Goal: Task Accomplishment & Management: Manage account settings

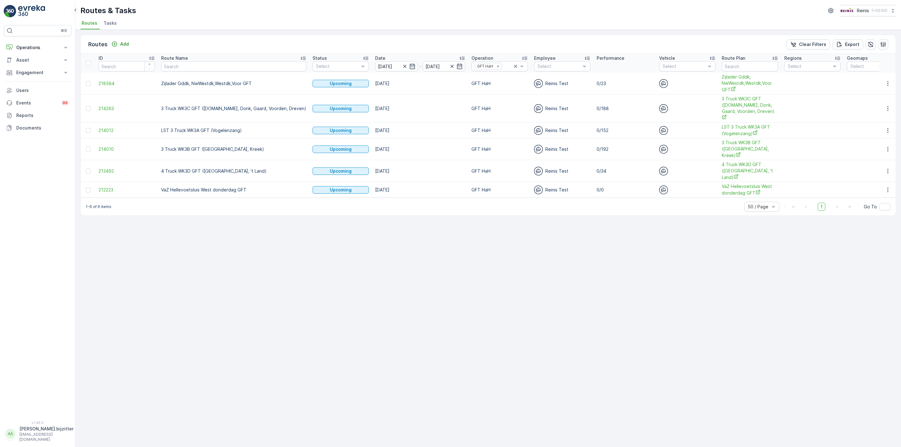
drag, startPoint x: 0, startPoint y: 0, endPoint x: 348, endPoint y: 268, distance: 439.2
click at [348, 268] on div "Routes Add Clear Filters Export ID Route Name Status Select Date [DATE] - [DATE…" at bounding box center [488, 238] width 826 height 417
drag, startPoint x: 299, startPoint y: 302, endPoint x: 274, endPoint y: 306, distance: 25.4
click at [299, 302] on div "Routes Add Clear Filters Export ID Route Name Status Select Date [DATE] - [DATE…" at bounding box center [488, 238] width 826 height 417
drag, startPoint x: 395, startPoint y: 213, endPoint x: 342, endPoint y: 230, distance: 55.9
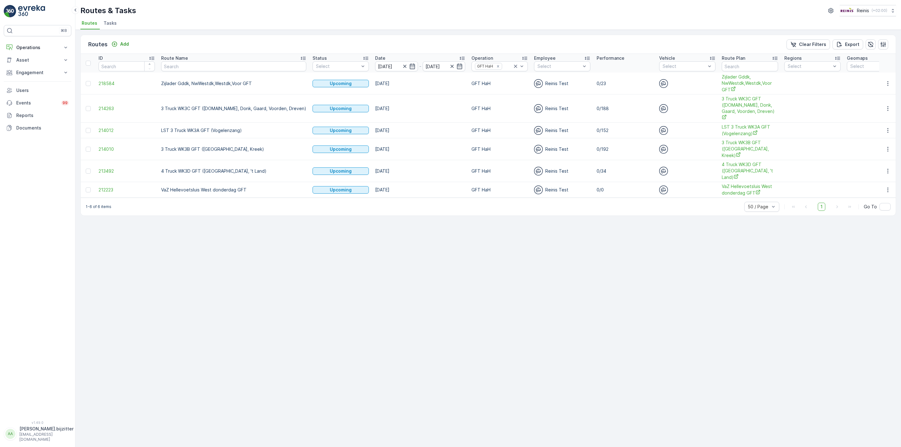
click at [395, 213] on div "Routes Add Clear Filters Export ID Route Name Status Select Date [DATE] - [DATE…" at bounding box center [488, 238] width 826 height 417
click at [887, 83] on icon "button" at bounding box center [888, 83] width 6 height 6
click at [873, 95] on span "See More Details" at bounding box center [873, 93] width 36 height 6
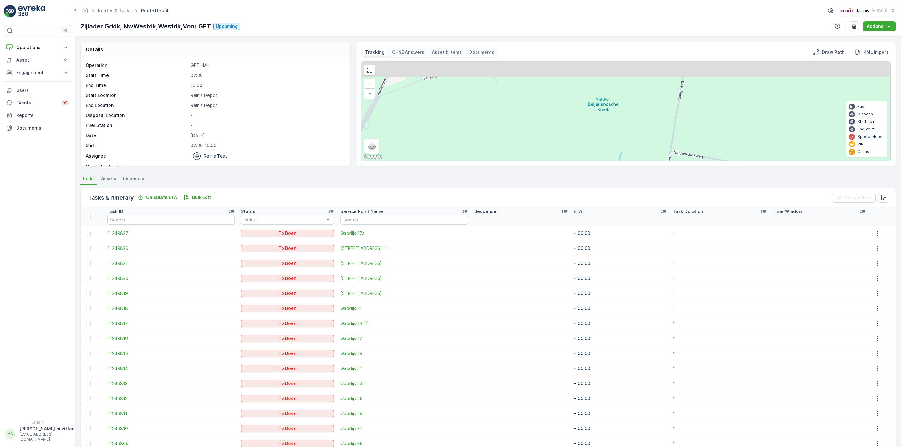
drag, startPoint x: 654, startPoint y: 106, endPoint x: 662, endPoint y: 173, distance: 66.7
click at [662, 173] on div "Details Operation GFT HaH Start Time 07:30 End Time 16:00 Start Location [GEOGR…" at bounding box center [488, 242] width 826 height 410
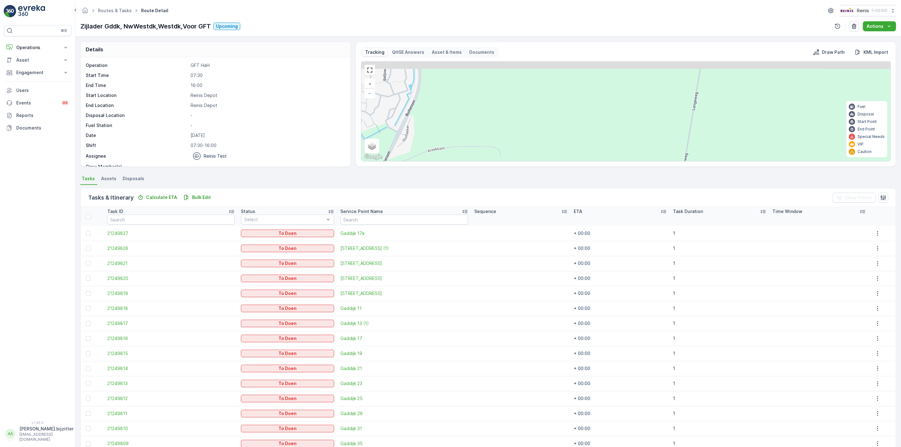
drag, startPoint x: 664, startPoint y: 118, endPoint x: 662, endPoint y: 159, distance: 41.1
click at [662, 161] on div "3 2 5 7 + − Satellite Roadmap Terrain Hybrid Leaflet Keyboard shortcuts Map Dat…" at bounding box center [626, 111] width 530 height 100
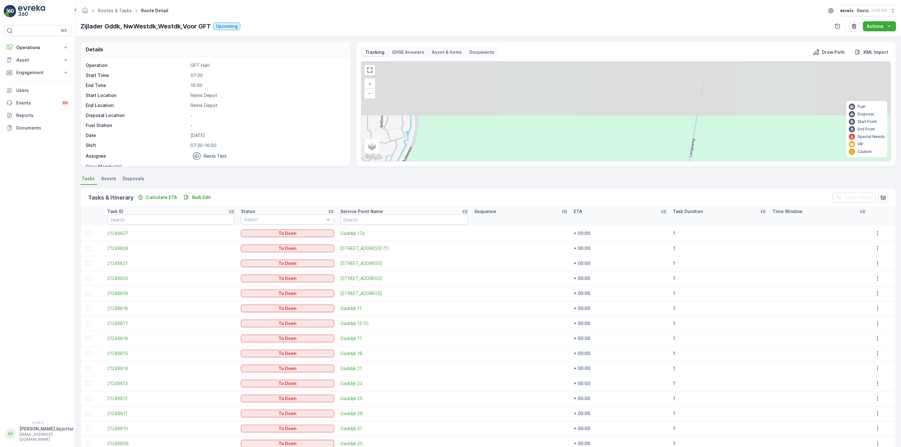
click at [655, 166] on div "Tracking QHSE Answers Asset & Items Documents Draw Path KML Import 3 2 5 7 + − …" at bounding box center [626, 104] width 540 height 125
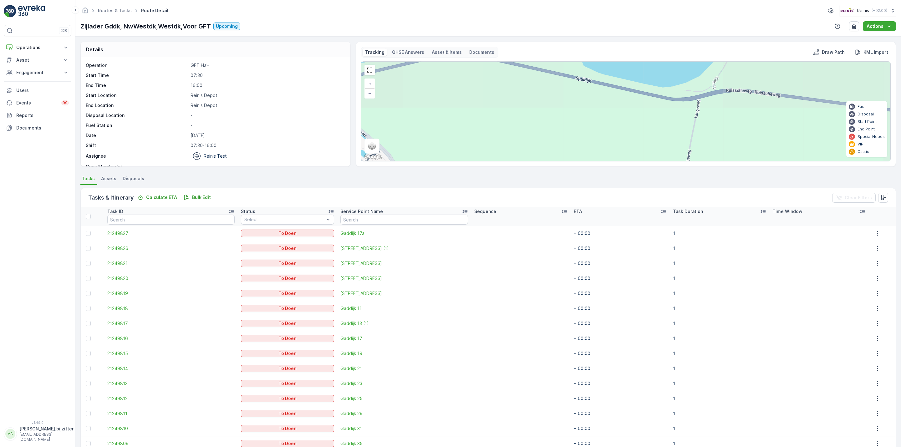
drag, startPoint x: 661, startPoint y: 116, endPoint x: 668, endPoint y: 99, distance: 18.8
click at [657, 141] on div "3 2 5 7 + − Satellite Roadmap Terrain Hybrid Leaflet Keyboard shortcuts Map Dat…" at bounding box center [625, 111] width 529 height 99
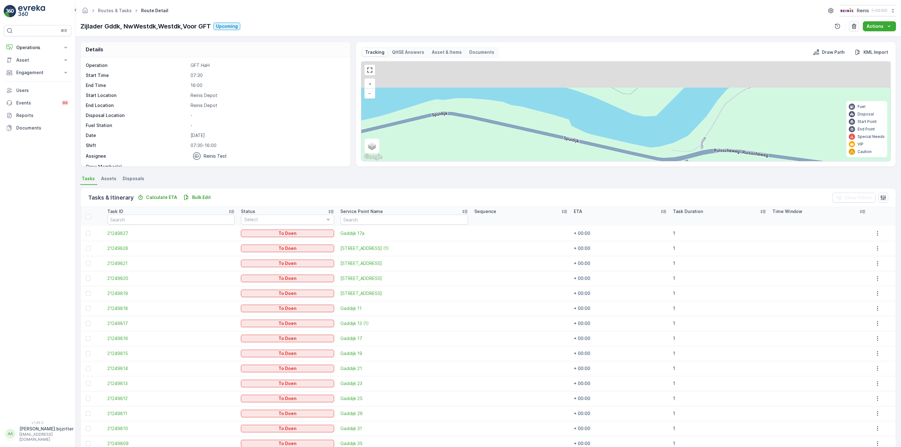
drag, startPoint x: 664, startPoint y: 108, endPoint x: 660, endPoint y: 123, distance: 15.7
click at [659, 131] on div "3 2 5 7 + − Satellite Roadmap Terrain Hybrid Leaflet Keyboard shortcuts Map Dat…" at bounding box center [625, 111] width 529 height 99
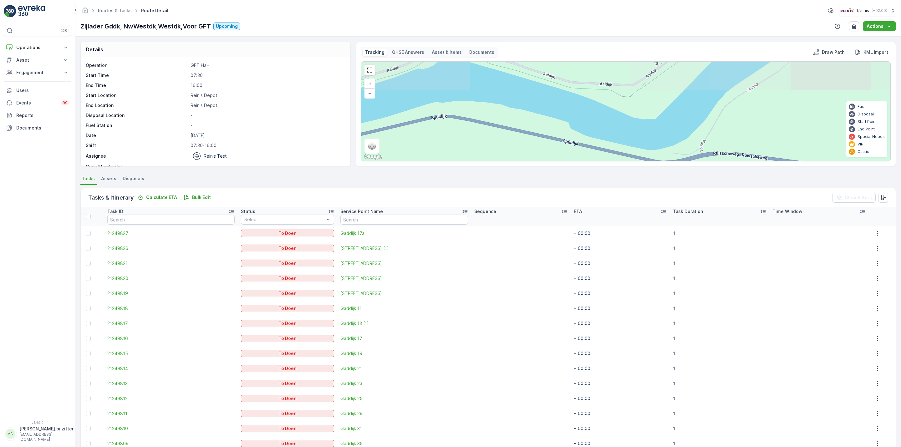
drag, startPoint x: 670, startPoint y: 96, endPoint x: 663, endPoint y: 128, distance: 32.9
click at [663, 128] on div "3 2 5 7 + − Satellite Roadmap Terrain Hybrid Leaflet Keyboard shortcuts Map Dat…" at bounding box center [625, 111] width 529 height 99
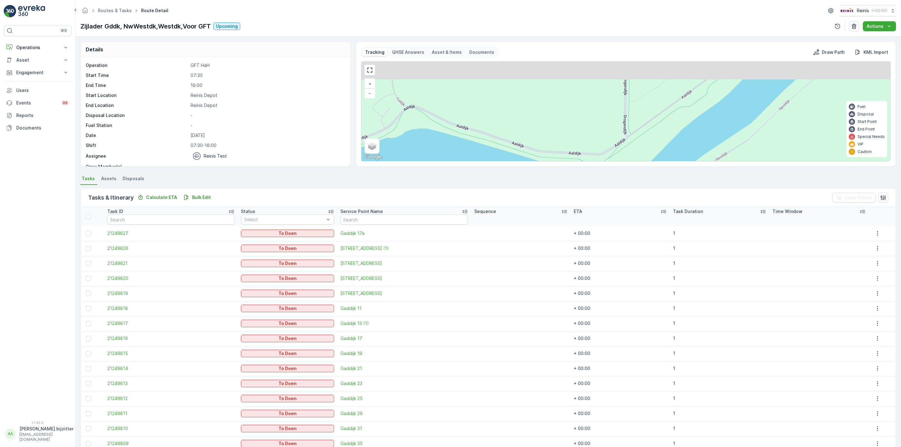
drag, startPoint x: 655, startPoint y: 126, endPoint x: 638, endPoint y: 148, distance: 27.4
click at [638, 149] on div "3 2 5 7 + − Satellite Roadmap Terrain Hybrid Leaflet Keyboard shortcuts Map Dat…" at bounding box center [625, 111] width 529 height 99
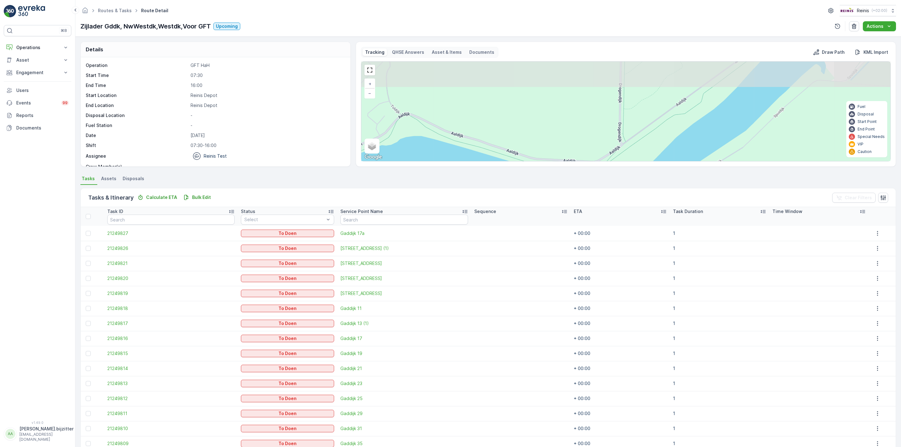
click at [645, 131] on div "3 2 5 7 + − Satellite Roadmap Terrain Hybrid Leaflet Keyboard shortcuts Map Dat…" at bounding box center [625, 111] width 529 height 99
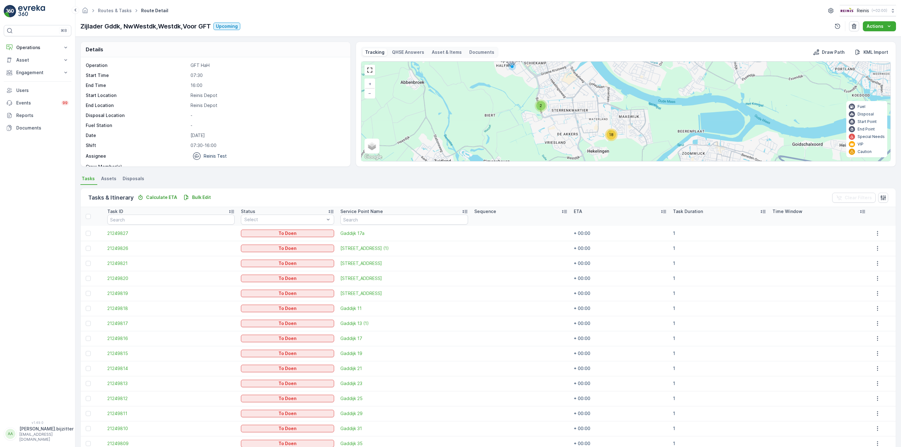
drag, startPoint x: 564, startPoint y: 99, endPoint x: 567, endPoint y: 143, distance: 43.6
click at [567, 143] on div "3 2 18 + − Satellite Roadmap Terrain Hybrid Leaflet Keyboard shortcuts Map Data…" at bounding box center [625, 111] width 529 height 99
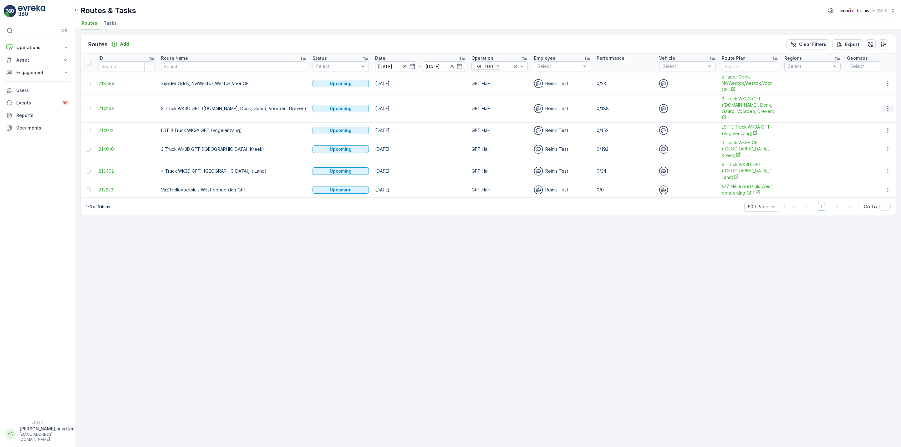
click at [886, 109] on icon "button" at bounding box center [888, 108] width 6 height 6
click at [877, 117] on span "See More Details" at bounding box center [873, 115] width 36 height 6
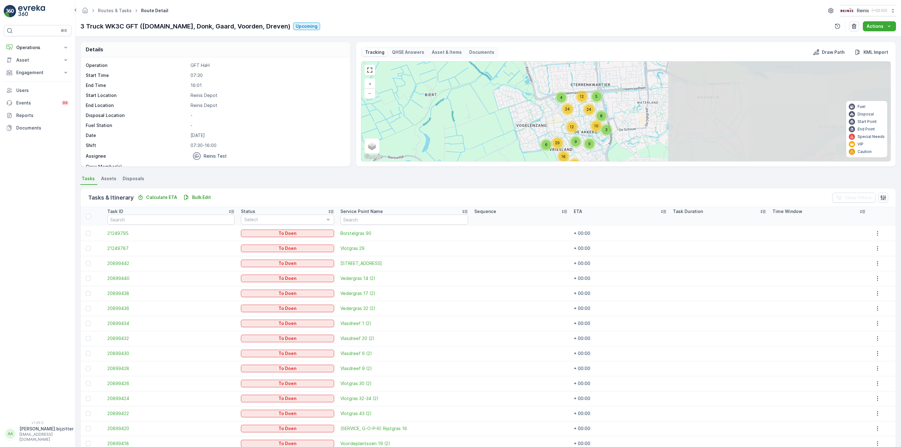
drag, startPoint x: 728, startPoint y: 122, endPoint x: 494, endPoint y: 134, distance: 234.9
click at [494, 134] on div "4 9 3 5 8 10 12 24 24 12 17 9 16 6 29 + − Satellite Roadmap Terrain Hybrid Leaf…" at bounding box center [625, 111] width 529 height 99
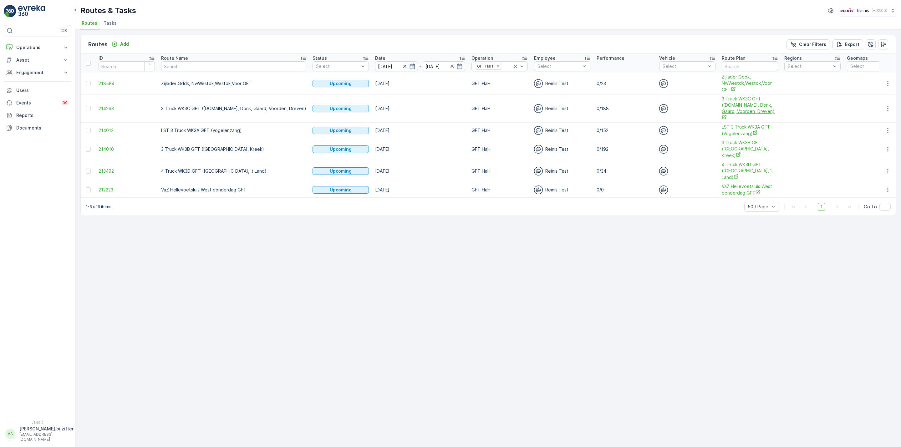
click at [723, 104] on span "3 Truck WK3C GFT (V.land, Donk, Gaard, Voorden, Dreven)" at bounding box center [750, 108] width 56 height 25
drag, startPoint x: 305, startPoint y: 263, endPoint x: 303, endPoint y: 257, distance: 6.5
click at [305, 262] on div "Routes Add Clear Filters Export ID Route Name Status Select Date 28.08.2025 - 2…" at bounding box center [488, 238] width 826 height 417
click at [883, 106] on button "button" at bounding box center [887, 109] width 11 height 8
click at [877, 114] on span "See More Details" at bounding box center [873, 115] width 36 height 6
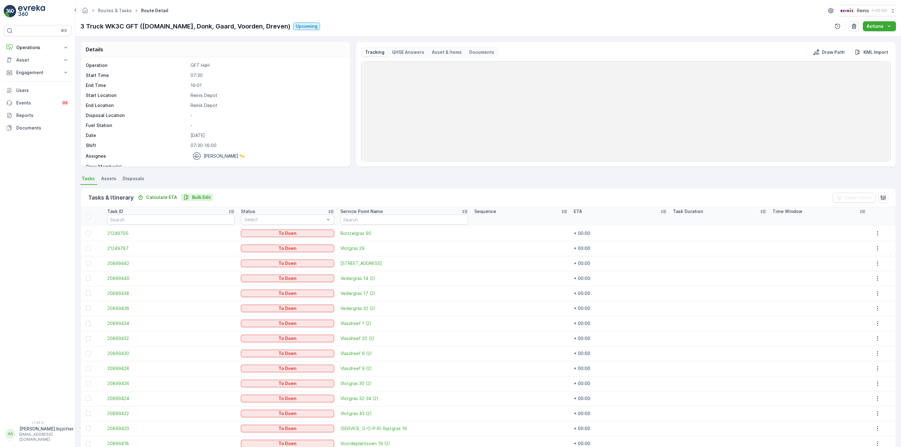
click at [195, 196] on p "Bulk Edit" at bounding box center [201, 197] width 19 height 6
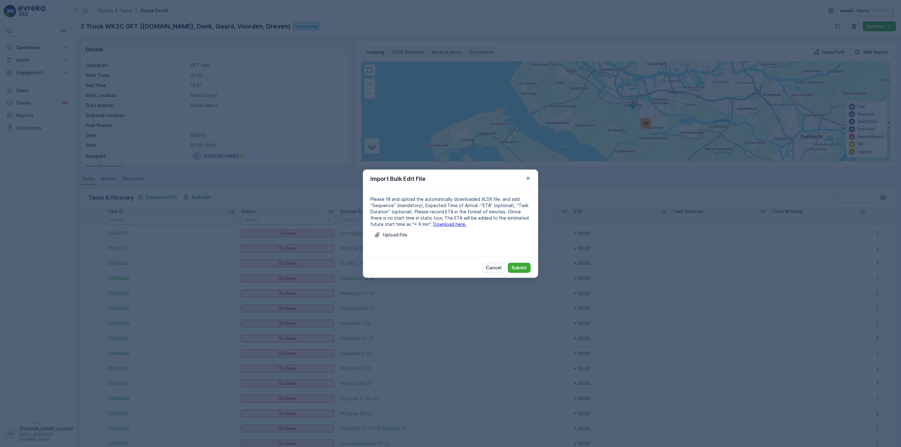
click at [433, 225] on link "Download here." at bounding box center [449, 223] width 33 height 5
click at [405, 234] on p "Upload File" at bounding box center [395, 235] width 24 height 6
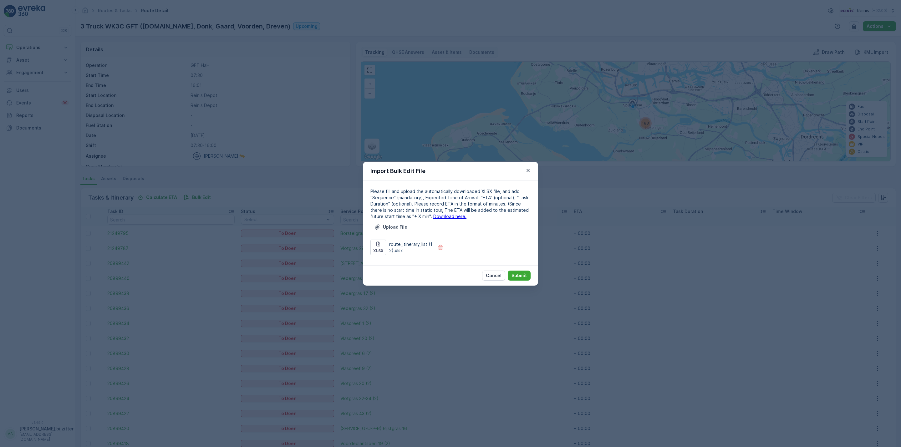
click at [516, 269] on div "Cancel Submit" at bounding box center [450, 275] width 175 height 20
click at [517, 273] on p "Submit" at bounding box center [518, 275] width 15 height 6
click at [890, 10] on icon "close" at bounding box center [890, 11] width 3 height 3
click at [529, 167] on button "button" at bounding box center [528, 171] width 8 height 8
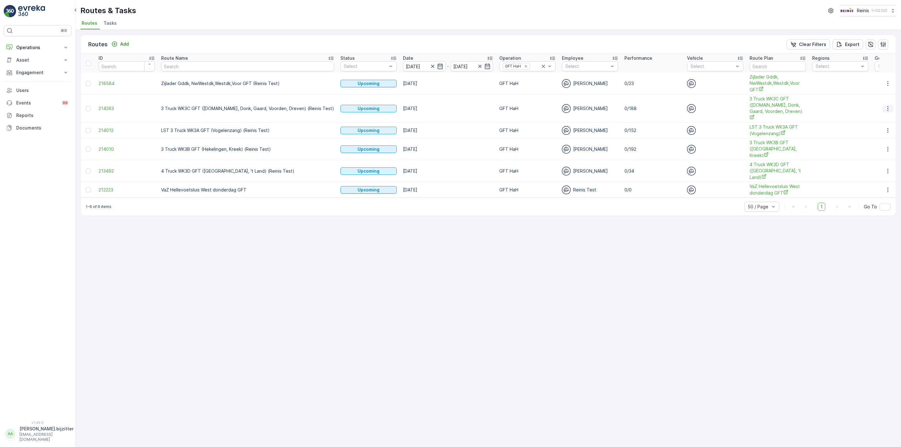
click at [883, 105] on button "button" at bounding box center [887, 109] width 11 height 8
click at [878, 115] on span "See More Details" at bounding box center [873, 115] width 36 height 6
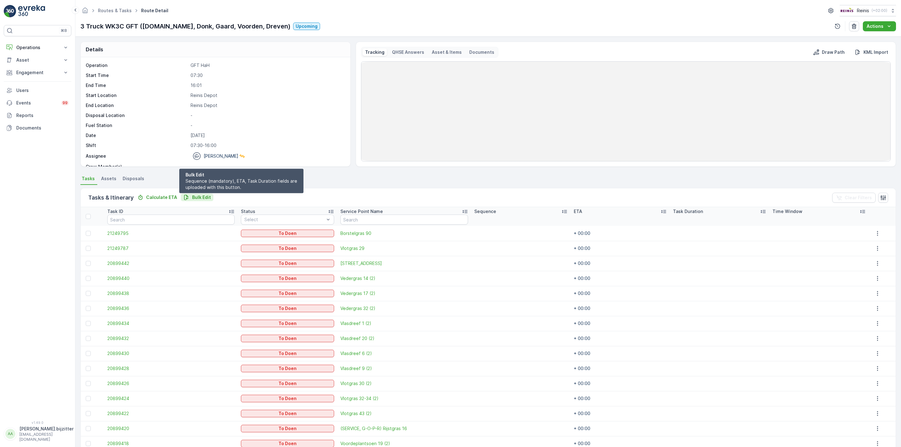
click at [199, 200] on p "Bulk Edit" at bounding box center [201, 197] width 19 height 6
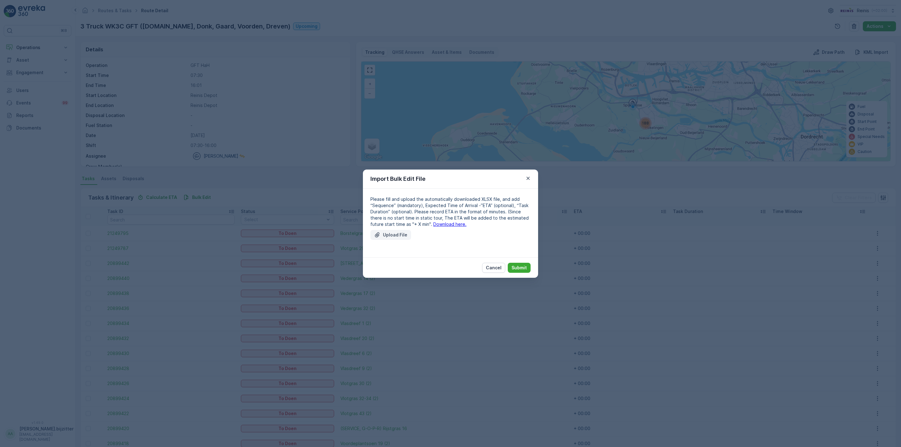
click at [405, 235] on p "Upload File" at bounding box center [395, 235] width 24 height 6
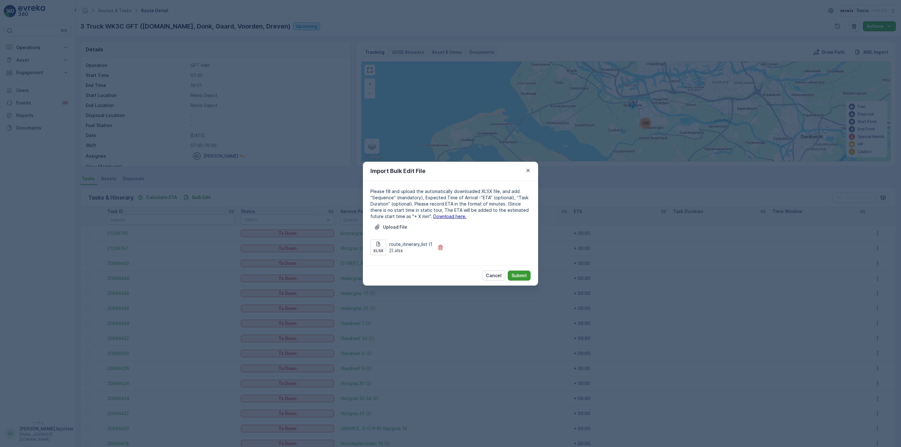
click at [518, 275] on p "Submit" at bounding box center [518, 275] width 15 height 6
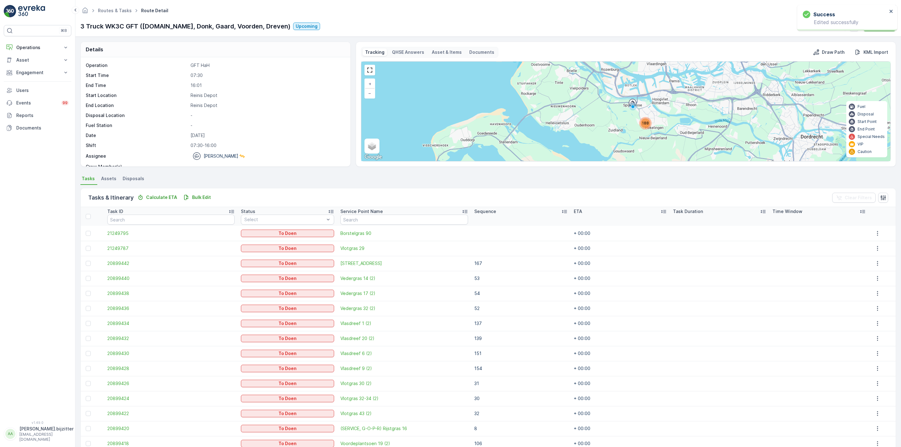
click at [269, 175] on ul "Tasks Assets Disposals" at bounding box center [488, 179] width 816 height 11
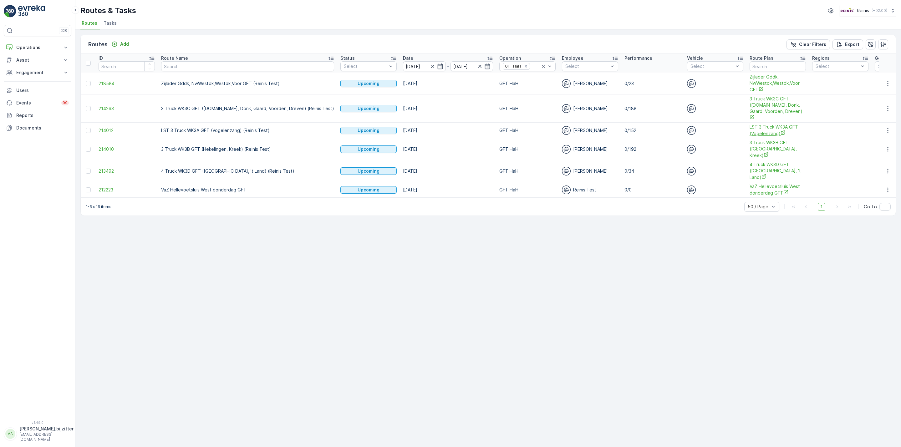
click at [750, 129] on span "LST 3 Truck WK3A GFT (Vogelenzang)" at bounding box center [778, 130] width 56 height 13
click at [885, 127] on icon "button" at bounding box center [888, 130] width 6 height 6
click at [878, 134] on span "See More Details" at bounding box center [873, 134] width 36 height 6
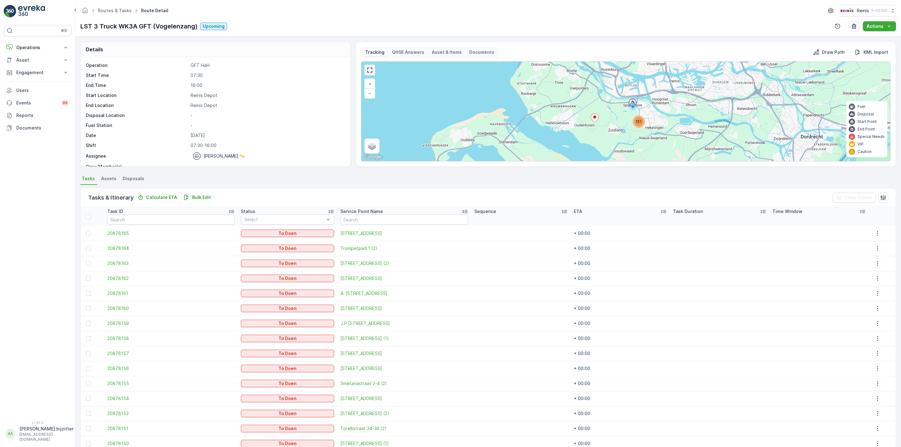
click at [372, 72] on link at bounding box center [369, 69] width 9 height 9
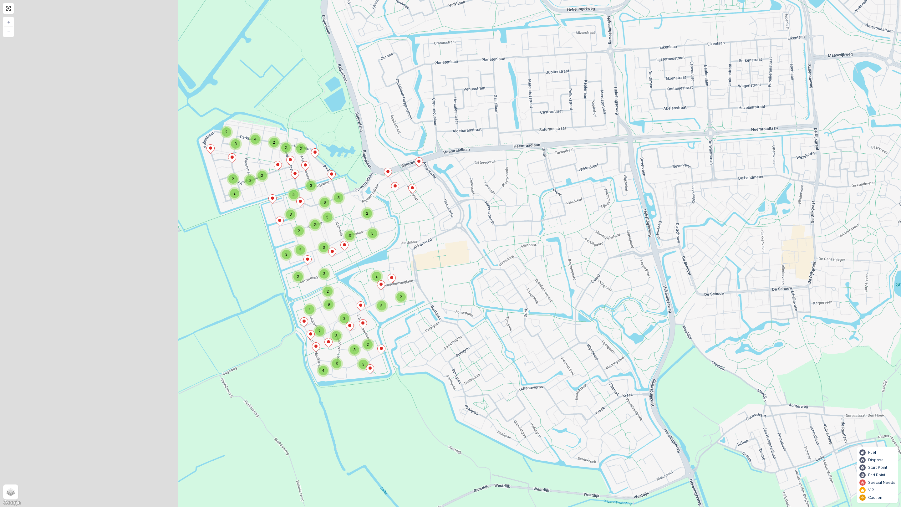
drag, startPoint x: 279, startPoint y: 294, endPoint x: 489, endPoint y: 270, distance: 211.9
click at [489, 270] on div "5 2 3 4 3 3 2 2 2 3 3 2 2 4 2 2 2 3 3 5 4 3 2 2 3 2 2 9 3 2 2 3 2 2 5 3 6 3 2 5…" at bounding box center [450, 253] width 901 height 507
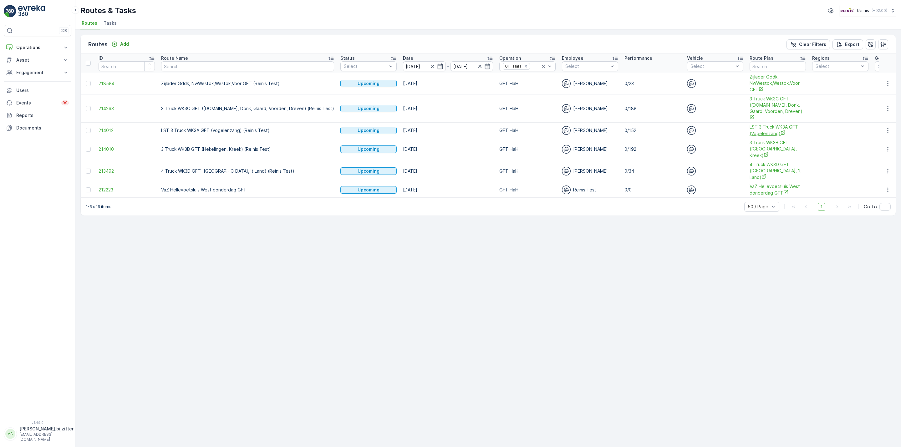
click at [750, 127] on span "LST 3 Truck WK3A GFT (Vogelenzang)" at bounding box center [778, 130] width 56 height 13
click at [886, 127] on icon "button" at bounding box center [888, 130] width 6 height 6
click at [859, 135] on span "See More Details" at bounding box center [873, 134] width 36 height 6
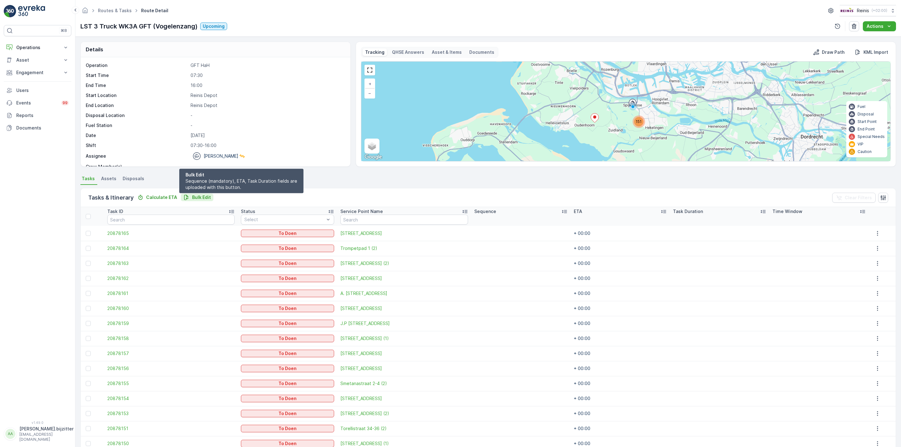
click at [202, 199] on p "Bulk Edit" at bounding box center [201, 197] width 19 height 6
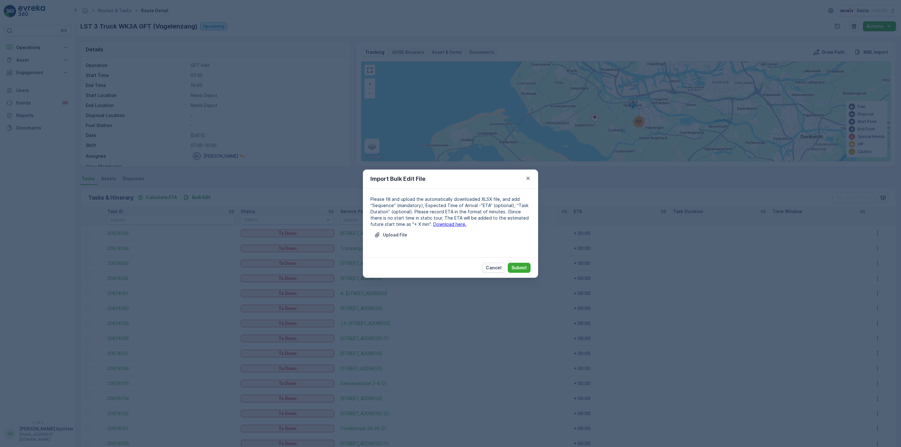
click at [438, 222] on link "Download here." at bounding box center [449, 223] width 33 height 5
click at [387, 234] on p "Upload File" at bounding box center [395, 235] width 24 height 6
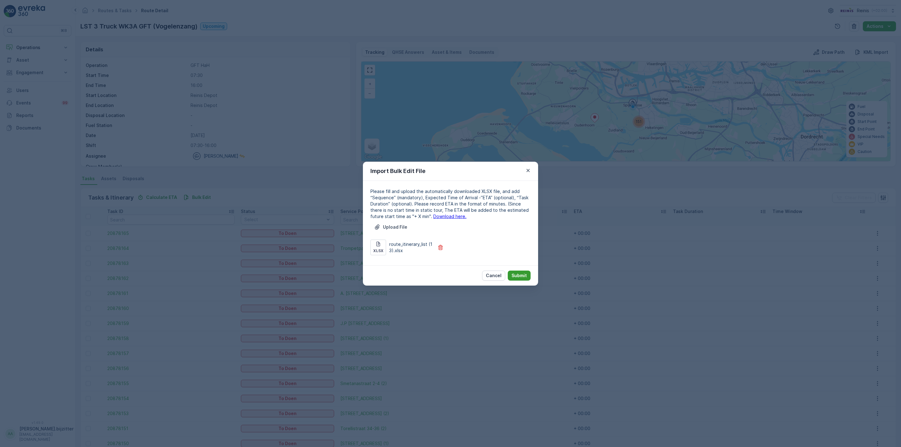
click at [513, 272] on button "Submit" at bounding box center [519, 276] width 23 height 10
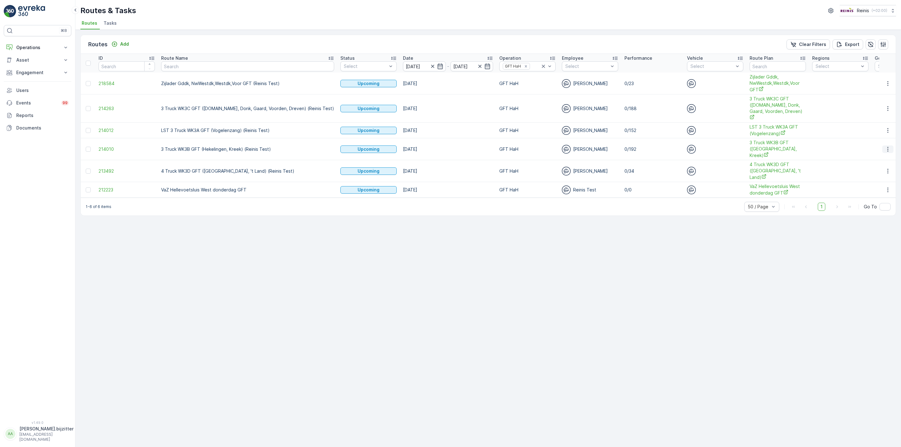
click at [889, 146] on icon "button" at bounding box center [888, 149] width 6 height 6
click at [877, 149] on span "See More Details" at bounding box center [873, 150] width 36 height 6
click at [750, 143] on span "3 Truck WK3B GFT (Hekelingen, Kreek)" at bounding box center [778, 149] width 56 height 19
click at [889, 146] on icon "button" at bounding box center [888, 149] width 6 height 6
click at [873, 148] on span "See More Details" at bounding box center [873, 150] width 36 height 6
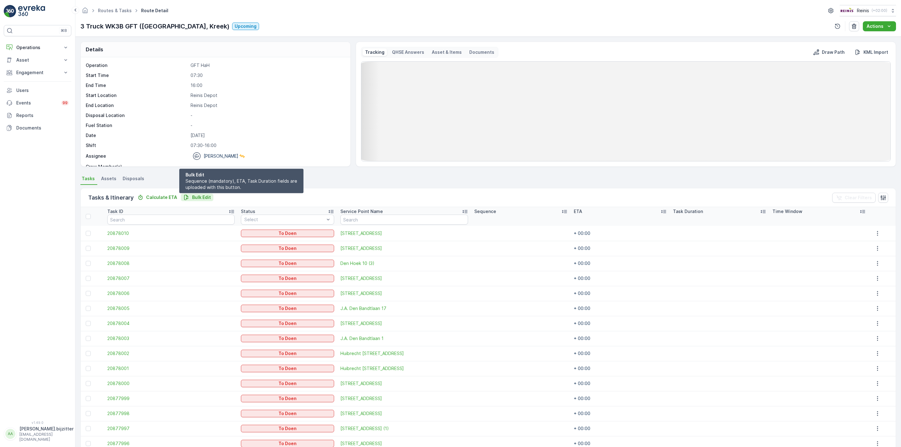
click at [194, 197] on p "Bulk Edit" at bounding box center [201, 197] width 19 height 6
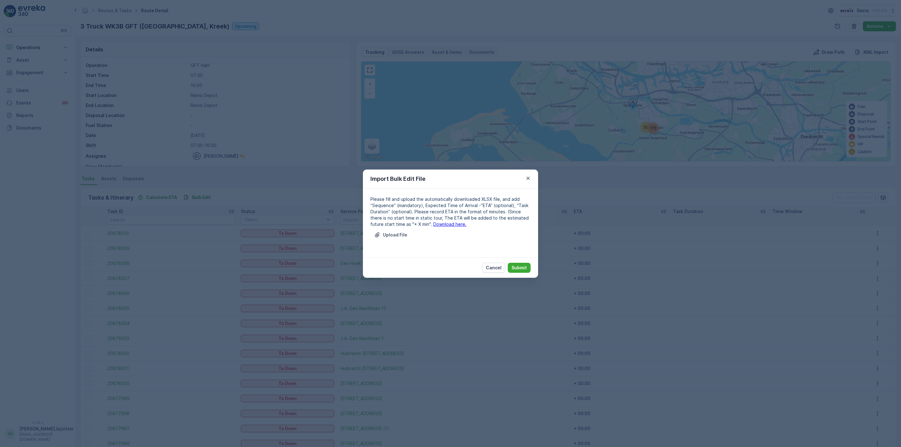
click at [436, 226] on link "Download here." at bounding box center [449, 223] width 33 height 5
click at [399, 235] on p "Upload File" at bounding box center [395, 235] width 24 height 6
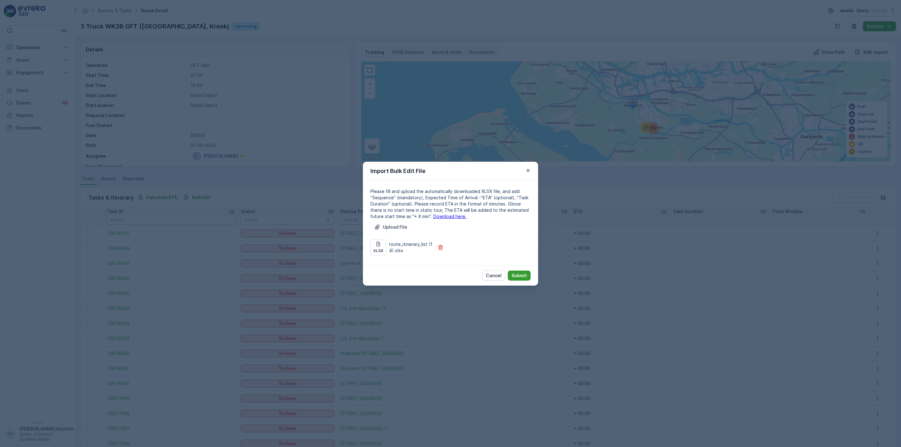
click at [514, 273] on p "Submit" at bounding box center [518, 275] width 15 height 6
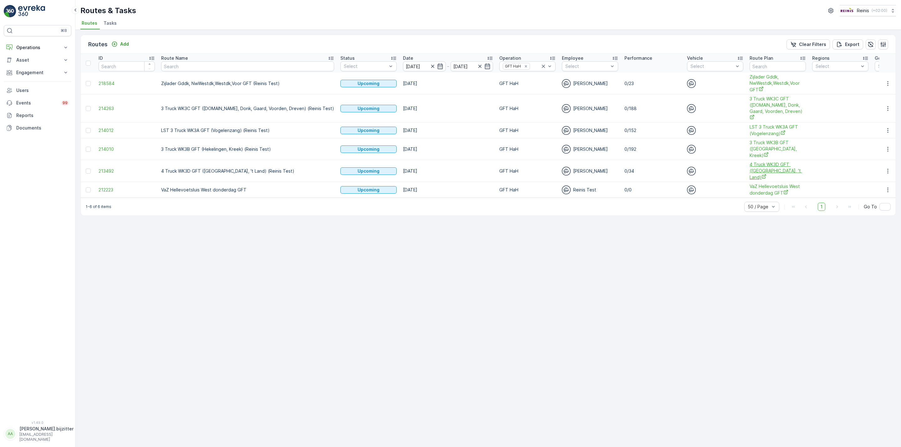
click at [750, 161] on span "4 Truck WK3D GFT (De Haven, 't Land)" at bounding box center [778, 170] width 56 height 19
click at [885, 168] on icon "button" at bounding box center [888, 171] width 6 height 6
click at [870, 164] on span "See More Details" at bounding box center [873, 165] width 36 height 6
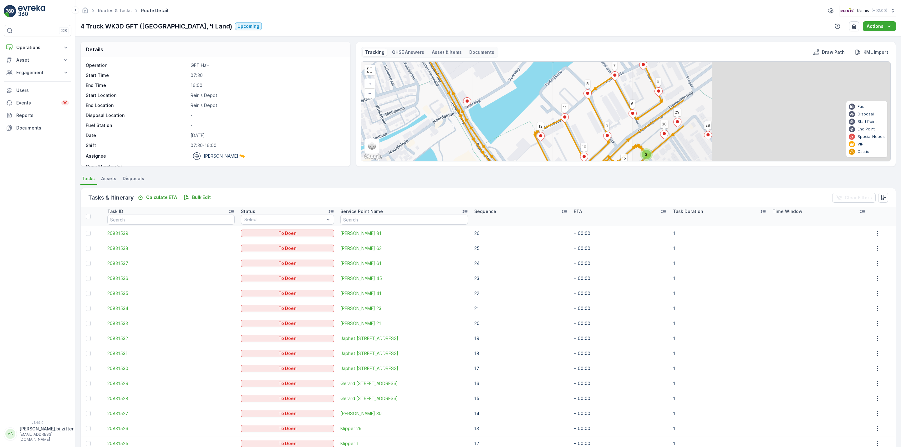
drag, startPoint x: 755, startPoint y: 108, endPoint x: 498, endPoint y: 114, distance: 257.8
click at [498, 114] on div "2 2 2 2 12 11 18 19 17 10 13 16 3 2 4 26 27 9 5 8 7 6 15 28 30 29 + − Satellite…" at bounding box center [625, 111] width 529 height 99
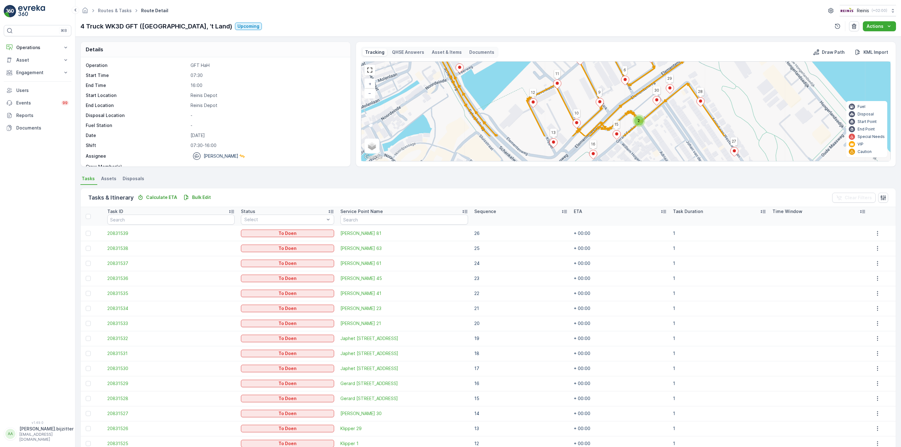
drag, startPoint x: 601, startPoint y: 128, endPoint x: 593, endPoint y: 93, distance: 35.5
click at [593, 93] on div "2 2 2 2 12 11 18 19 17 10 13 16 3 2 4 26 27 9 5 8 7 6 15 28 30 29 + − Satellite…" at bounding box center [625, 111] width 529 height 99
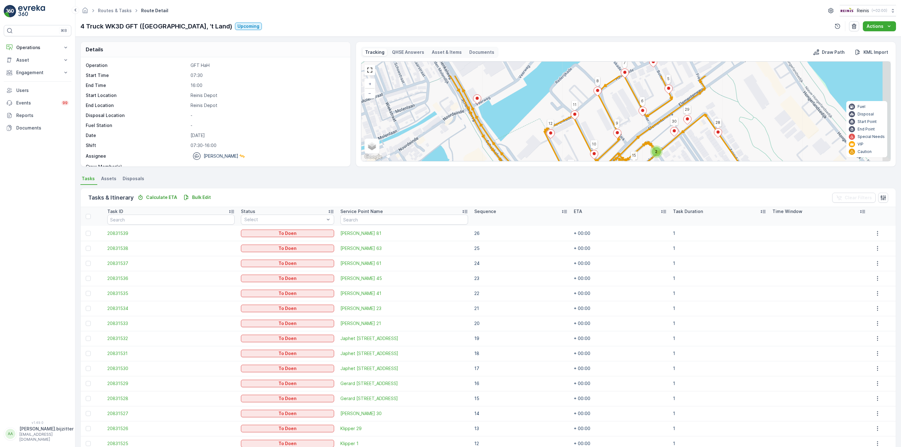
drag, startPoint x: 491, startPoint y: 94, endPoint x: 481, endPoint y: 118, distance: 26.2
click at [481, 118] on div "2 2 2 2 18 4 12 11 19 17 10 13 16 3 2 26 27 9 5 8 7 6 15 28 30 29 + − Satellite…" at bounding box center [625, 111] width 529 height 99
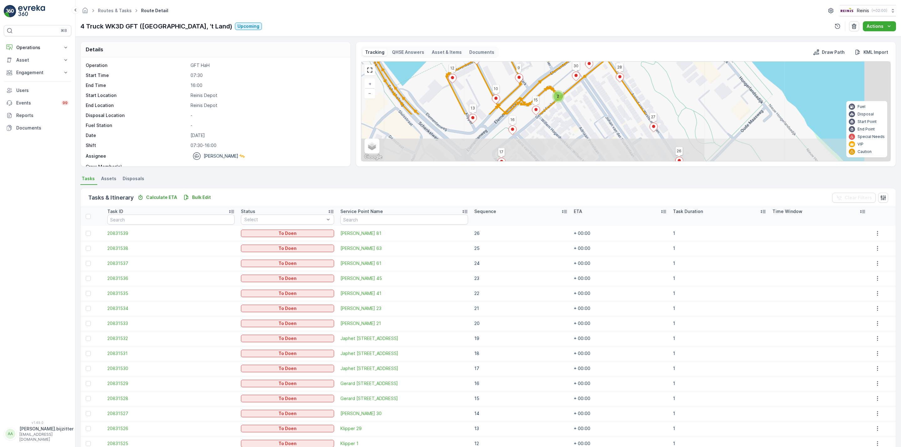
drag, startPoint x: 497, startPoint y: 111, endPoint x: 415, endPoint y: 68, distance: 92.9
click at [415, 68] on div "2 2 2 2 18 4 12 11 19 17 10 13 16 3 2 26 27 9 5 8 7 6 15 28 30 29 + − Satellite…" at bounding box center [625, 111] width 529 height 99
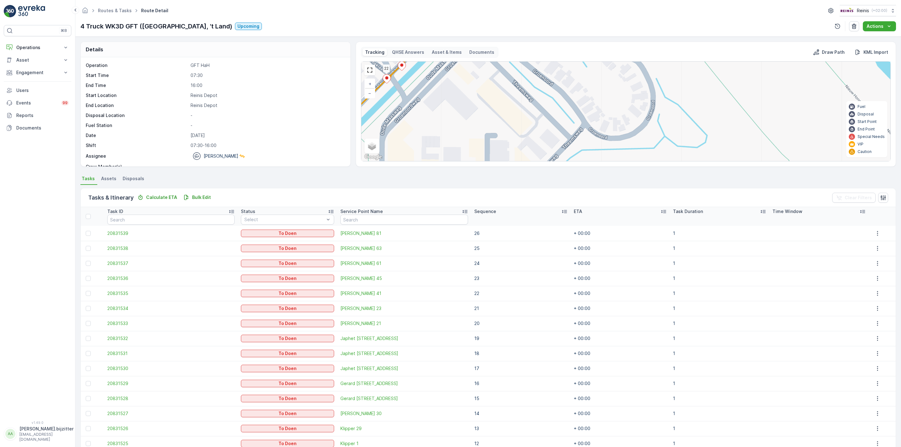
click at [561, 213] on icon at bounding box center [564, 211] width 6 height 6
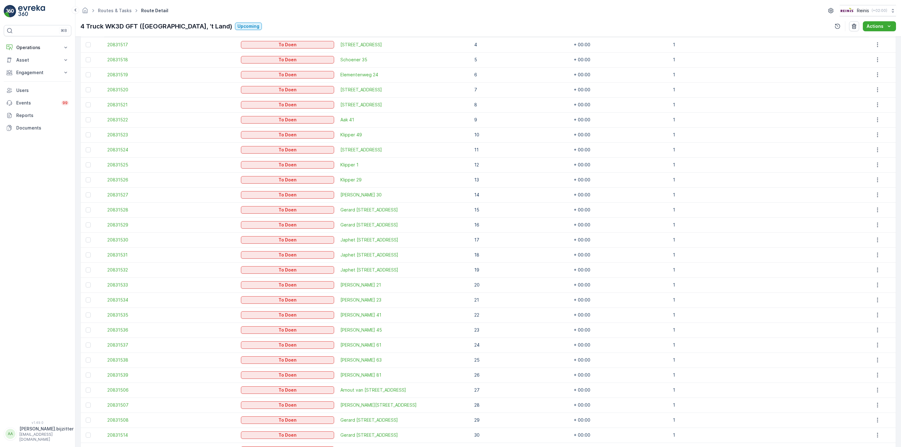
scroll to position [316, 0]
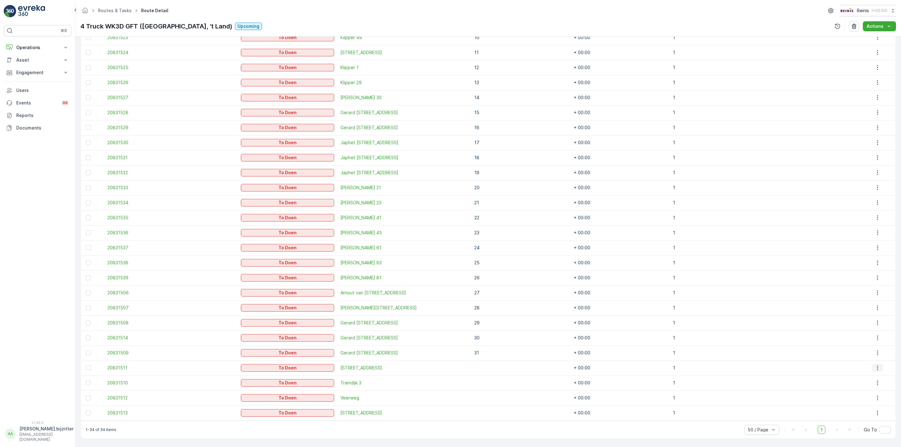
click at [874, 369] on icon "button" at bounding box center [877, 368] width 6 height 6
click at [861, 385] on span "Edit" at bounding box center [861, 386] width 8 height 6
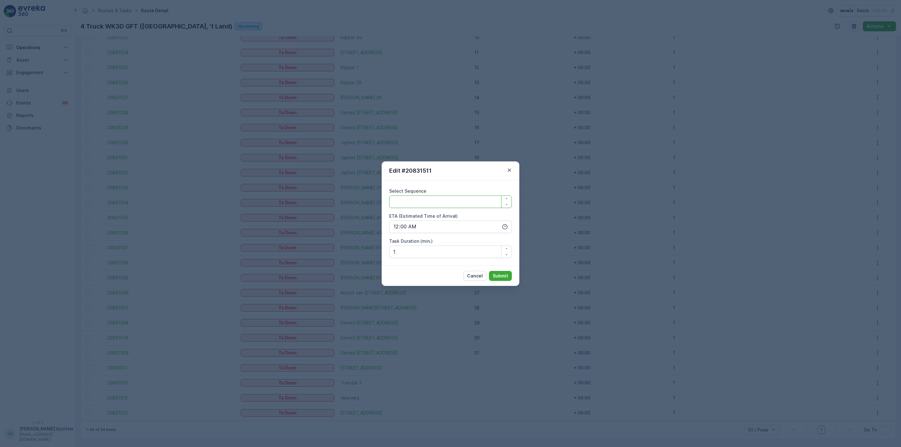
click at [404, 200] on Sequence "Select Sequence" at bounding box center [450, 202] width 123 height 13
type Sequence "32"
click at [506, 274] on p "Submit" at bounding box center [500, 276] width 15 height 6
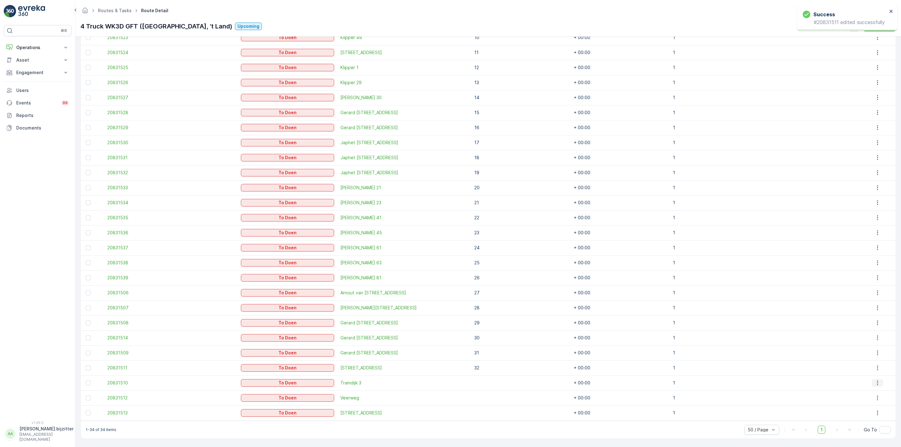
click at [874, 385] on icon "button" at bounding box center [877, 383] width 6 height 6
click at [865, 400] on div "Edit" at bounding box center [877, 401] width 47 height 9
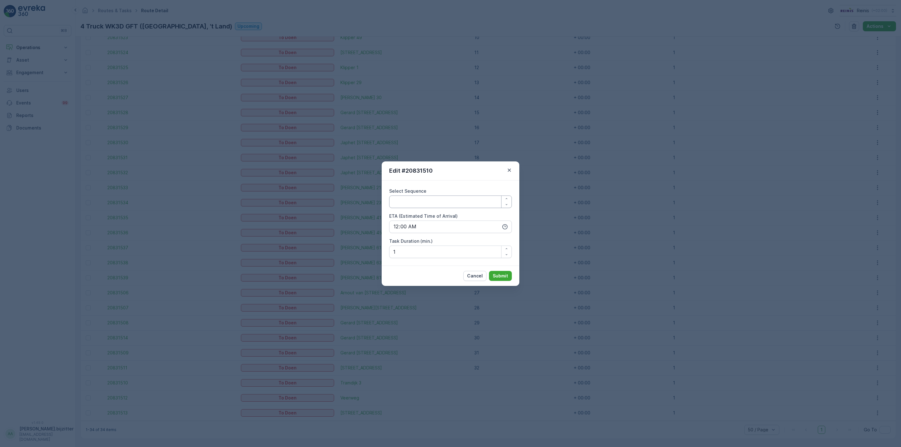
click at [417, 205] on Sequence "Select Sequence" at bounding box center [450, 202] width 123 height 13
type Sequence "33"
click at [492, 274] on button "Submit" at bounding box center [500, 276] width 23 height 10
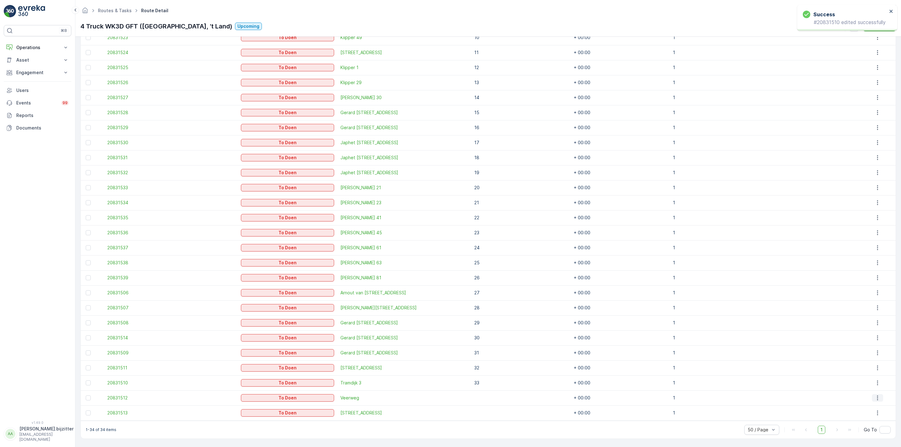
click at [877, 399] on icon "button" at bounding box center [877, 398] width 6 height 6
click at [863, 358] on span "Edit" at bounding box center [861, 359] width 8 height 6
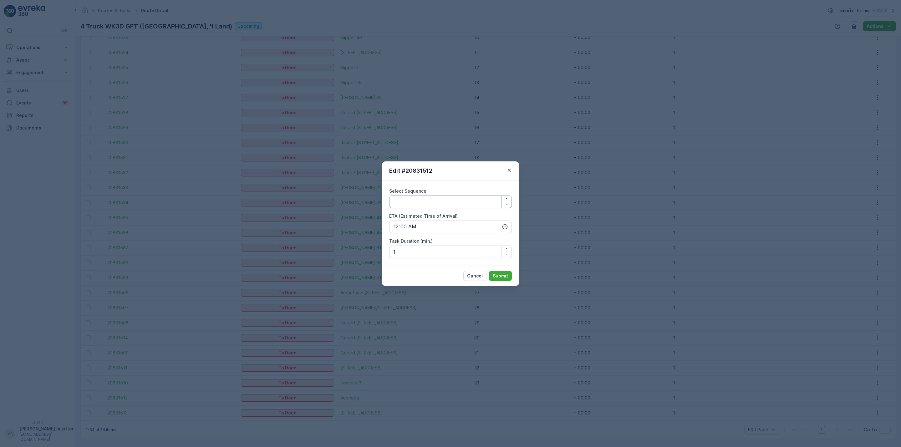
click at [405, 202] on Sequence "Select Sequence" at bounding box center [450, 202] width 123 height 13
type Sequence "34"
click at [496, 275] on p "Submit" at bounding box center [500, 276] width 15 height 6
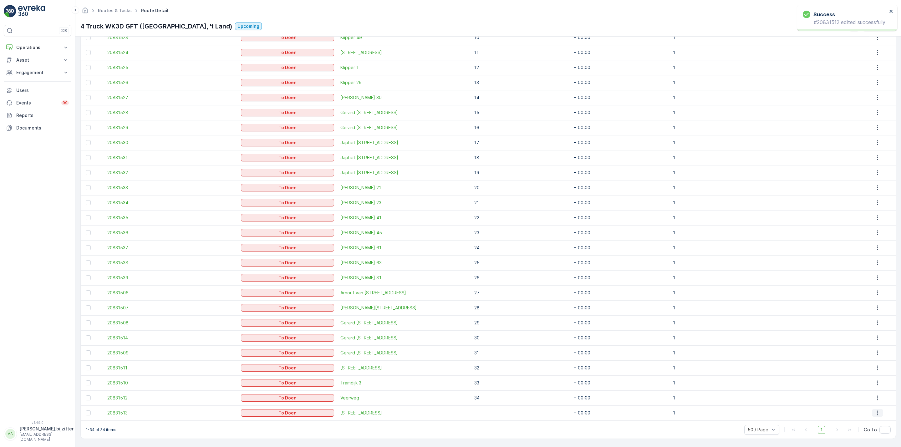
click at [877, 412] on icon "button" at bounding box center [877, 413] width 6 height 6
click at [864, 373] on span "Edit" at bounding box center [861, 374] width 8 height 6
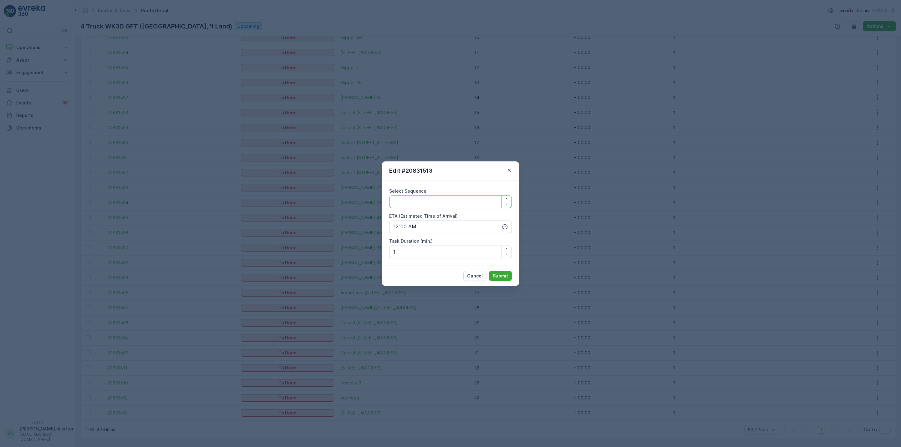
click at [419, 203] on Sequence "Select Sequence" at bounding box center [450, 202] width 123 height 13
type Sequence "35"
click at [506, 275] on p "Submit" at bounding box center [500, 276] width 15 height 6
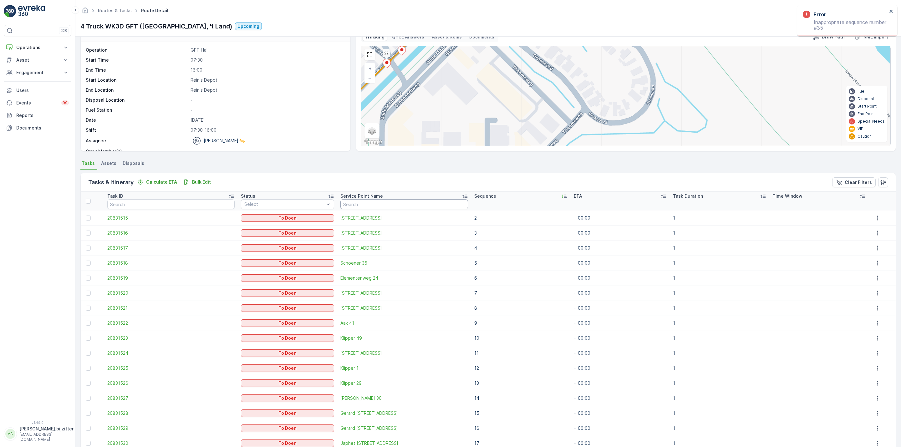
scroll to position [0, 0]
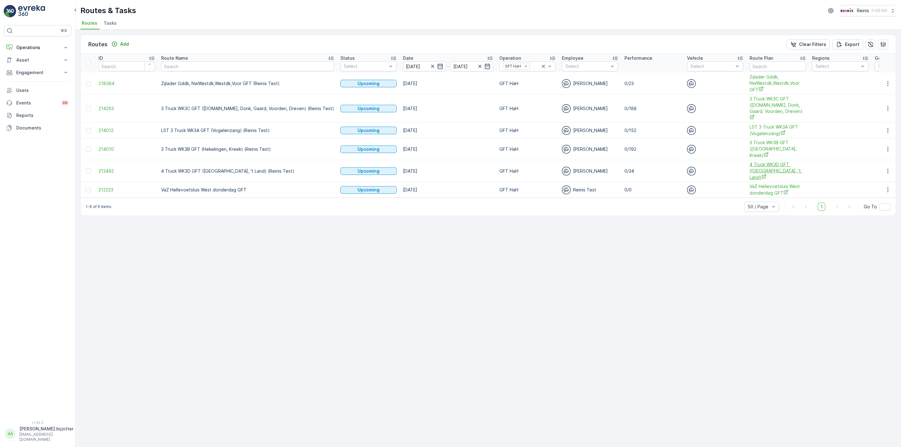
click at [750, 161] on span "4 Truck WK3D GFT (De Haven, 't Land)" at bounding box center [778, 170] width 56 height 19
click at [335, 198] on div "1-6 of 6 items 50 / Page 1 Go To" at bounding box center [488, 207] width 815 height 18
click at [890, 105] on icon "button" at bounding box center [888, 108] width 6 height 6
click at [878, 114] on span "See More Details" at bounding box center [873, 115] width 36 height 6
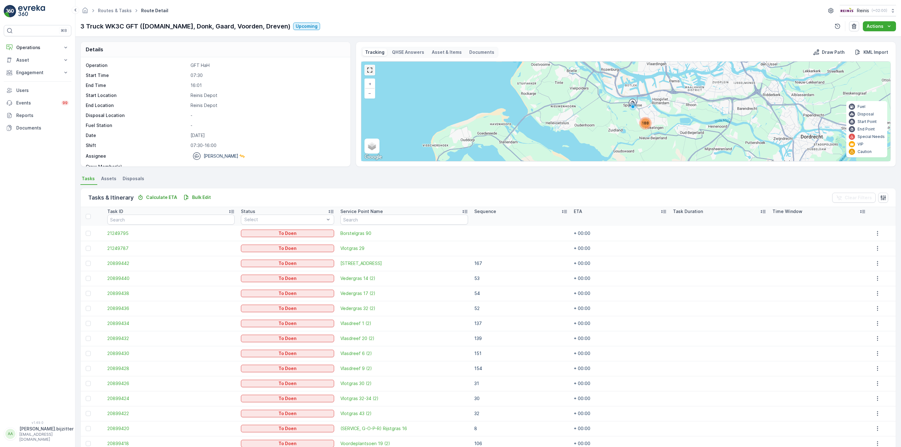
click at [374, 73] on link at bounding box center [369, 69] width 9 height 9
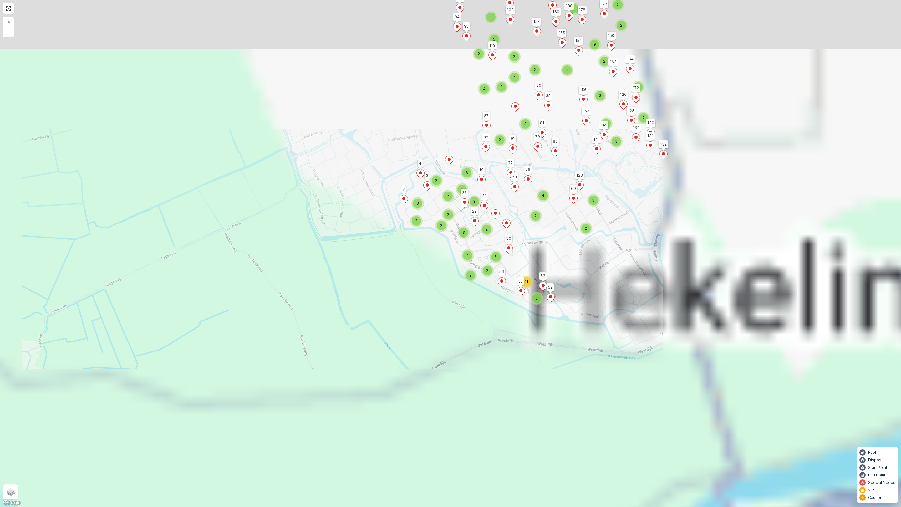
drag, startPoint x: 693, startPoint y: 181, endPoint x: 507, endPoint y: 259, distance: 201.7
click at [303, 396] on div "2 2 2 4 2 11 2 2 3 4 2 2 3 2 3 3 3 2 5 2 5 2 3 2 3 3 2 3 4 2 4 2 2 5 2 3 5 2 2 …" at bounding box center [450, 253] width 901 height 507
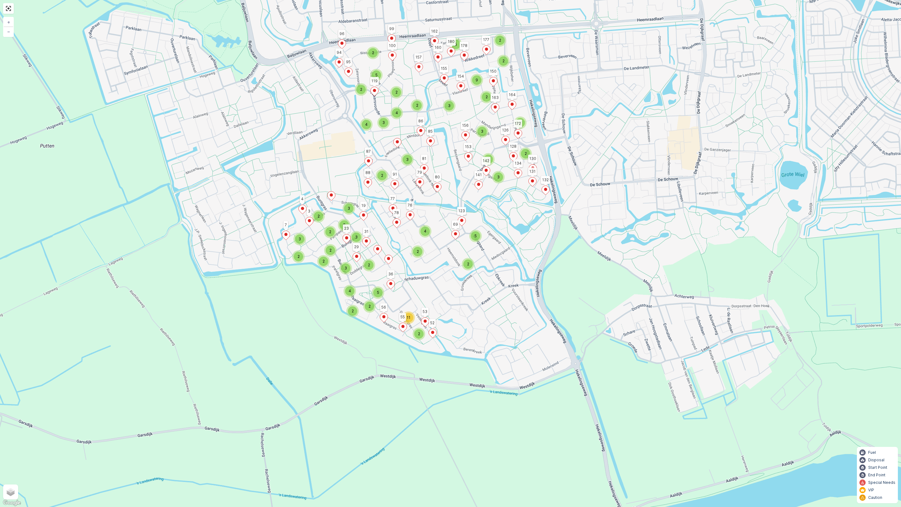
click at [13, 12] on div "2 2 2 4 2 11 2 2 3 4 2 2 3 2 3 3 3 2 5 2 5 2 3 2 3 3 2 3 4 2 4 2 2 5 2 3 5 2 2 …" at bounding box center [450, 253] width 901 height 507
click at [7, 12] on link at bounding box center [8, 8] width 9 height 9
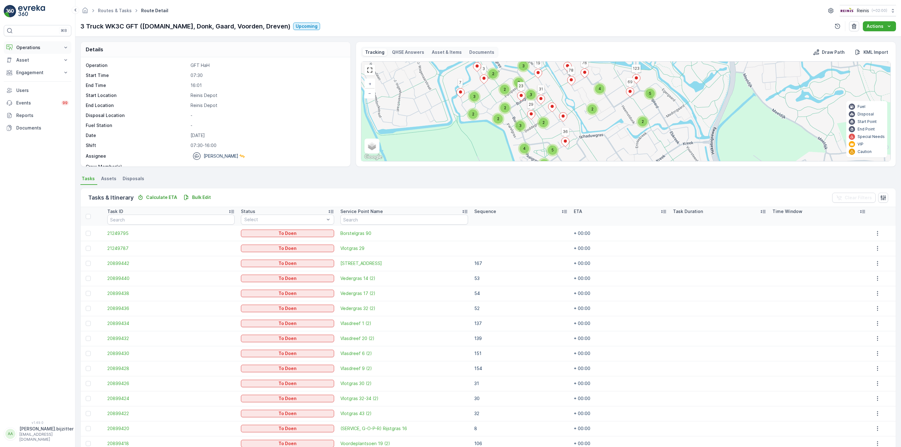
click at [32, 46] on p "Operations" at bounding box center [37, 47] width 43 height 6
click at [35, 75] on p "Routes & Tasks" at bounding box center [32, 76] width 32 height 6
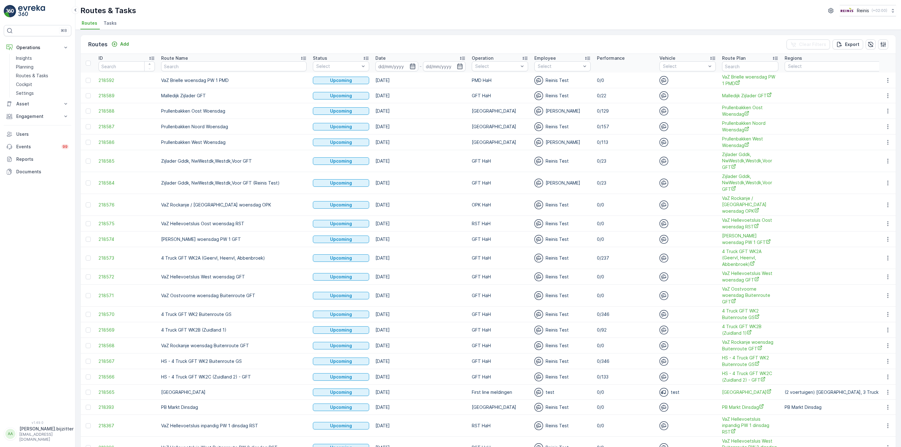
click at [410, 66] on icon "button" at bounding box center [412, 67] width 5 height 6
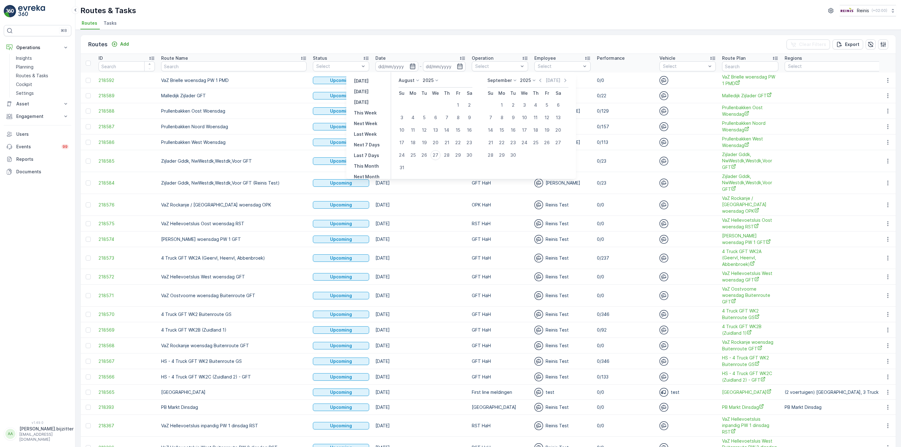
click at [410, 66] on icon "button" at bounding box center [412, 67] width 5 height 6
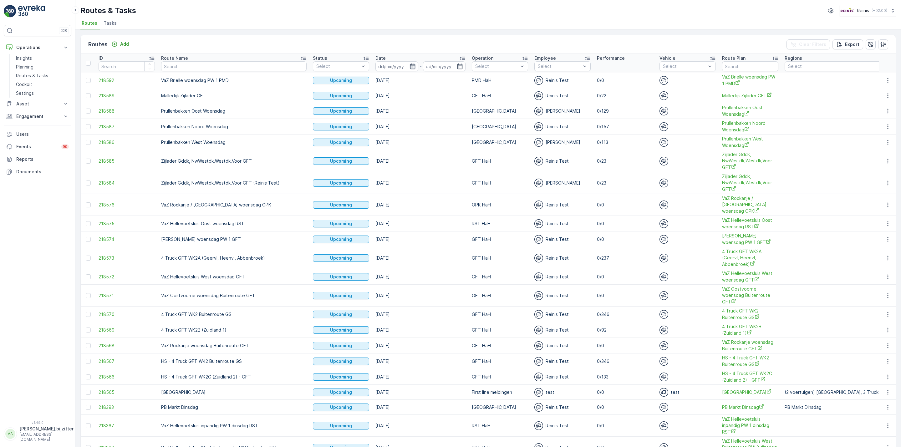
click at [409, 64] on icon "button" at bounding box center [412, 66] width 6 height 6
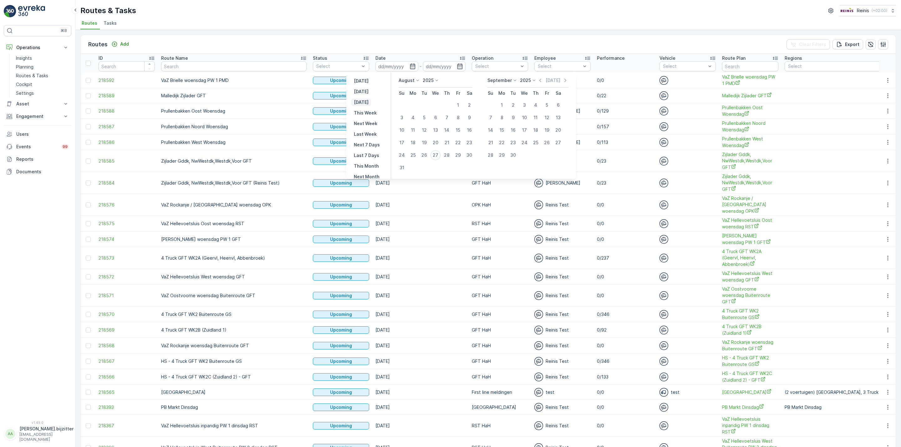
click at [368, 101] on p "Tomorrow" at bounding box center [361, 102] width 15 height 6
type input "28.08.2025"
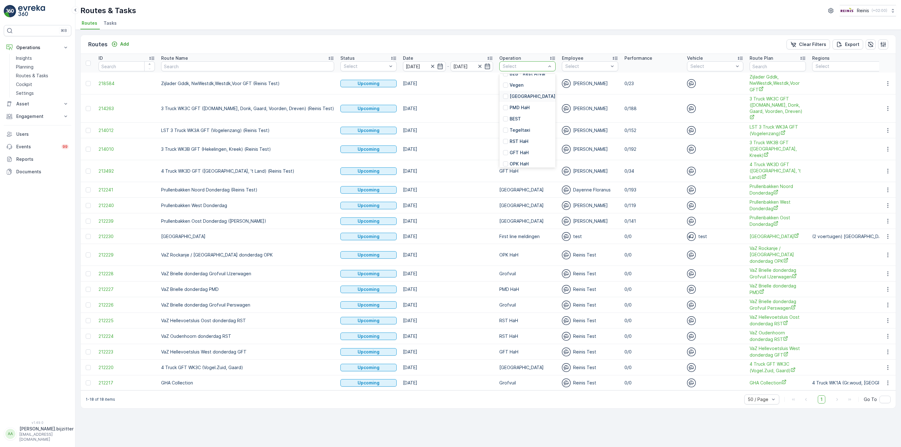
scroll to position [141, 0]
click at [503, 138] on div at bounding box center [505, 138] width 5 height 5
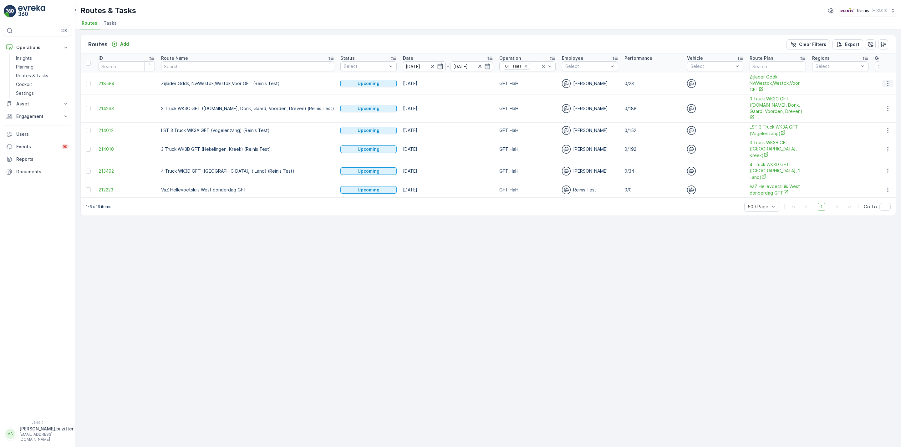
click at [892, 85] on button "button" at bounding box center [887, 84] width 11 height 8
click at [885, 90] on span "See More Details" at bounding box center [873, 93] width 36 height 6
click at [750, 85] on span "Zijlader Gddk, NwWestdk,Westdk,Voor GFT" at bounding box center [778, 83] width 56 height 19
click at [885, 82] on icon "button" at bounding box center [888, 83] width 6 height 6
click at [877, 92] on span "See More Details" at bounding box center [873, 93] width 36 height 6
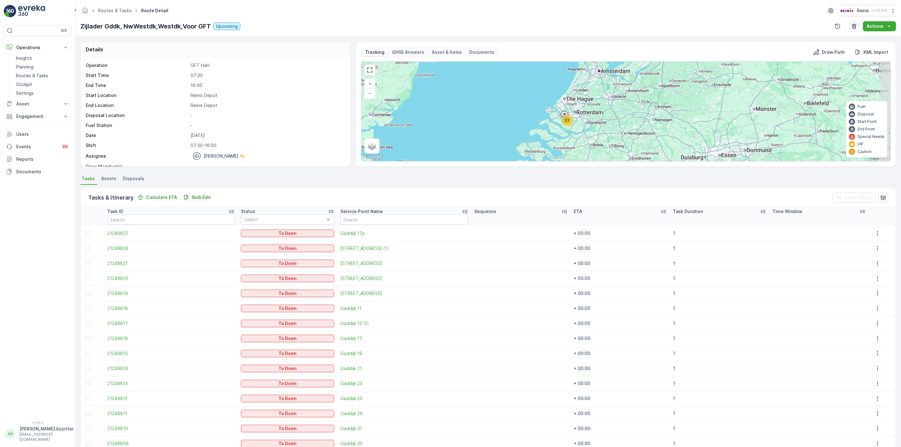
drag, startPoint x: 639, startPoint y: 125, endPoint x: 551, endPoint y: 129, distance: 88.3
click at [551, 129] on div "23 + − Satellite Roadmap Terrain Hybrid Leaflet Keyboard shortcuts Map Data Map…" at bounding box center [625, 111] width 529 height 99
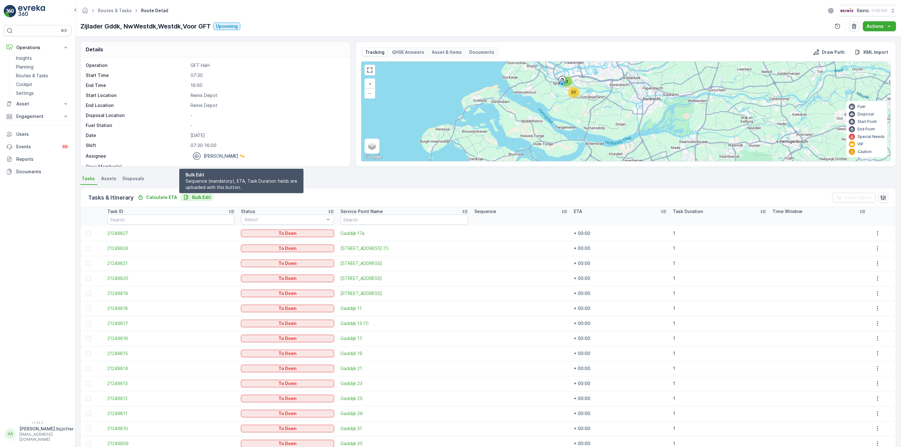
click at [202, 196] on p "Bulk Edit" at bounding box center [201, 197] width 19 height 6
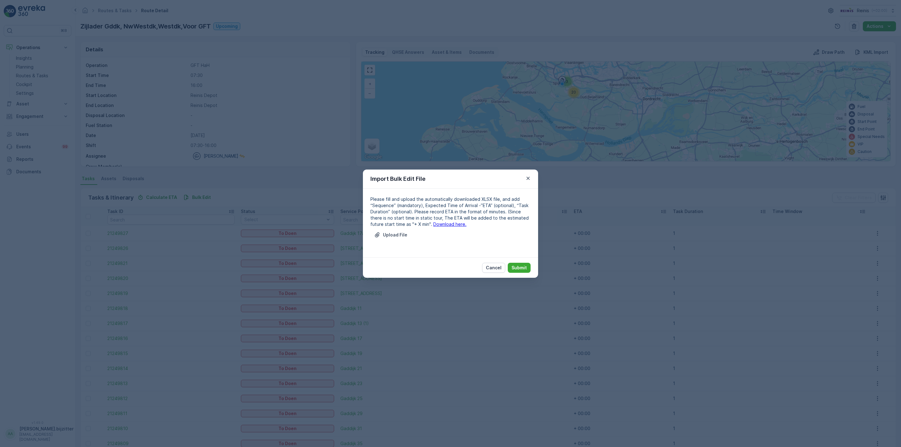
click at [433, 226] on link "Download here." at bounding box center [449, 223] width 33 height 5
click at [394, 233] on p "Upload File" at bounding box center [395, 235] width 24 height 6
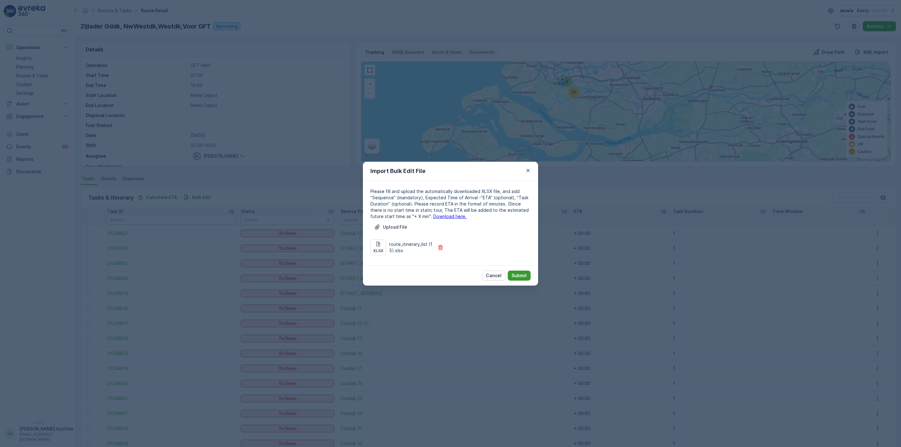
click at [523, 276] on p "Submit" at bounding box center [518, 275] width 15 height 6
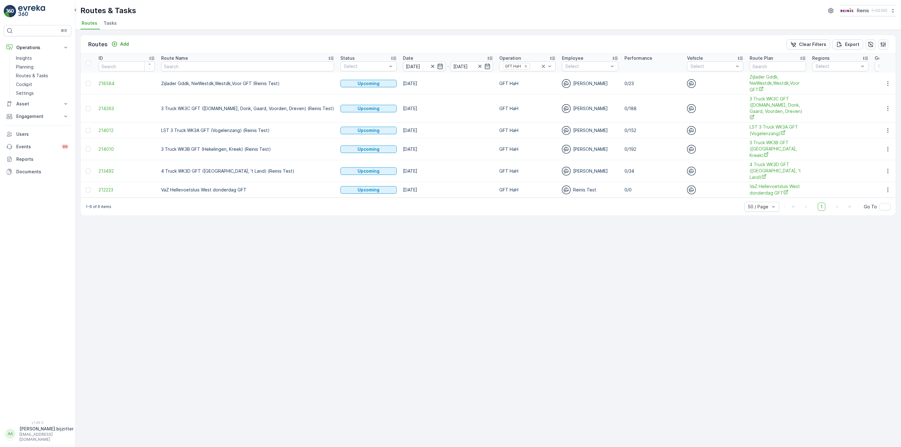
click at [694, 221] on div "Routes Add Clear Filters Export ID Route Name Status Select Date 28.08.2025 - 2…" at bounding box center [488, 238] width 826 height 417
drag, startPoint x: 250, startPoint y: 257, endPoint x: 264, endPoint y: 242, distance: 20.6
click at [250, 257] on div "Routes Add Clear Filters Export ID Route Name Status Select Date 28.08.2025 - 2…" at bounding box center [488, 238] width 826 height 417
click at [431, 67] on icon "button" at bounding box center [432, 66] width 3 height 3
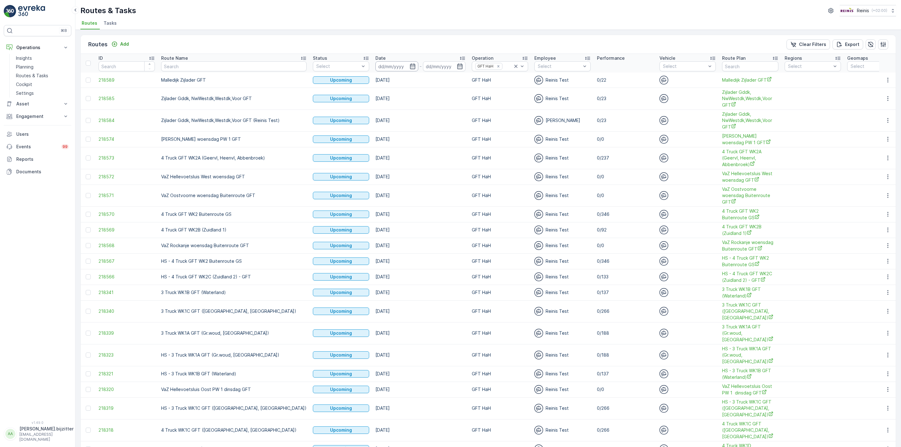
click at [387, 67] on input at bounding box center [396, 66] width 43 height 10
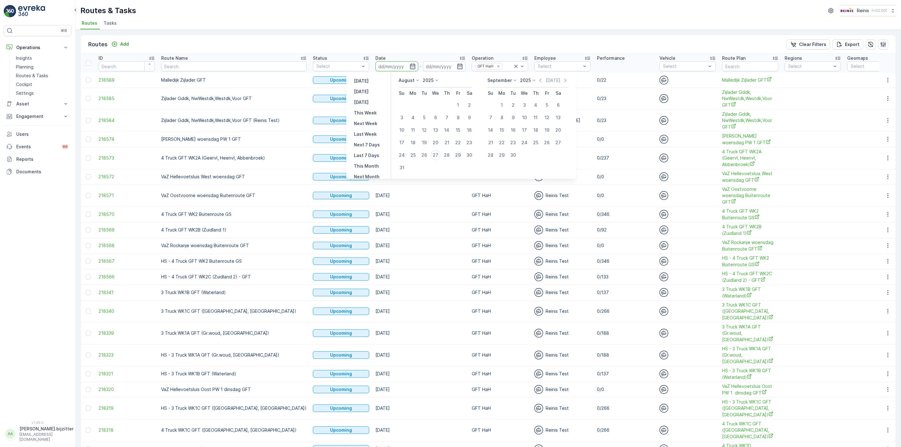
click at [458, 155] on div "29" at bounding box center [458, 155] width 10 height 10
type input "29.08.2025"
click at [458, 155] on div "29" at bounding box center [458, 155] width 10 height 10
type input "29.08.2025"
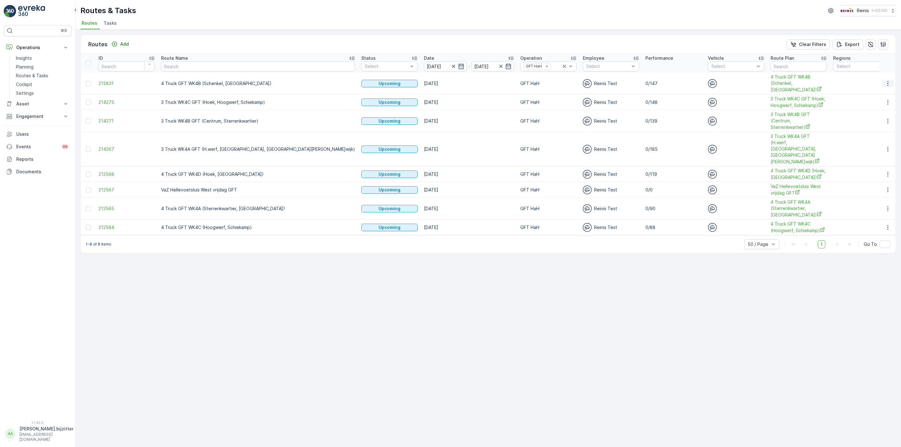
click at [887, 80] on icon "button" at bounding box center [888, 83] width 6 height 6
click at [871, 89] on span "See More Details" at bounding box center [873, 90] width 36 height 6
click at [888, 99] on icon "button" at bounding box center [888, 102] width 6 height 6
click at [878, 105] on span "See More Details" at bounding box center [873, 106] width 36 height 6
click at [770, 100] on span "3 Truck WK4C GFT (Hoek, Hoogwerf, Schiekamp)" at bounding box center [798, 102] width 56 height 13
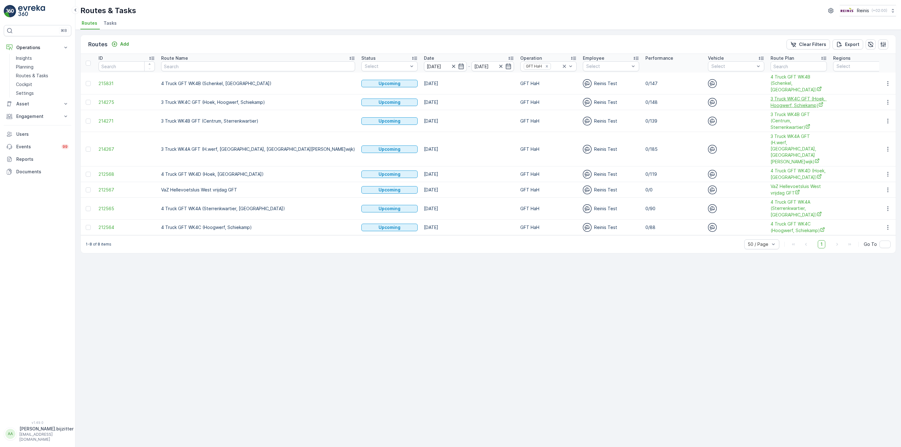
click at [770, 99] on span "3 Truck WK4C GFT (Hoek, Hoogwerf, Schiekamp)" at bounding box center [798, 102] width 56 height 13
click at [887, 80] on icon "button" at bounding box center [888, 83] width 6 height 6
click at [880, 89] on span "See More Details" at bounding box center [873, 90] width 36 height 6
click at [888, 100] on icon "button" at bounding box center [887, 102] width 1 height 5
click at [878, 105] on span "See More Details" at bounding box center [873, 106] width 36 height 6
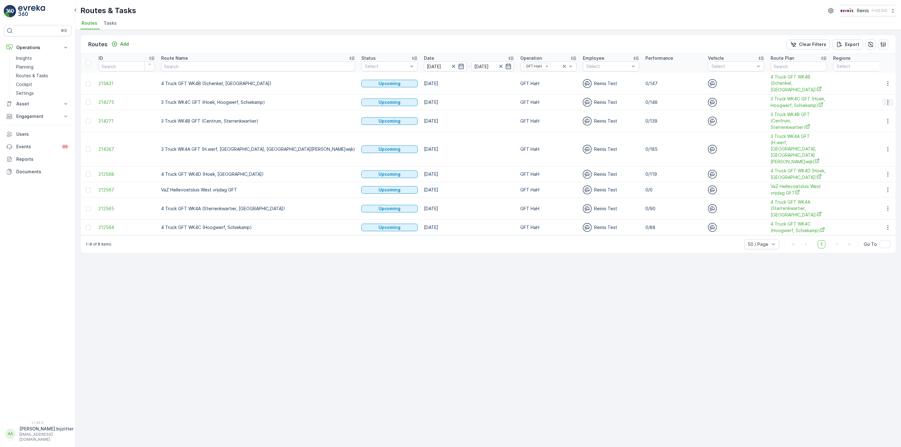
click at [886, 99] on icon "button" at bounding box center [888, 102] width 6 height 6
click at [880, 104] on span "See More Details" at bounding box center [873, 106] width 36 height 6
click at [770, 96] on span "3 Truck WK4C GFT (Hoek, Hoogwerf, Schiekamp)" at bounding box center [798, 102] width 56 height 13
click at [887, 99] on icon "button" at bounding box center [888, 102] width 6 height 6
click at [874, 104] on span "See More Details" at bounding box center [873, 106] width 36 height 6
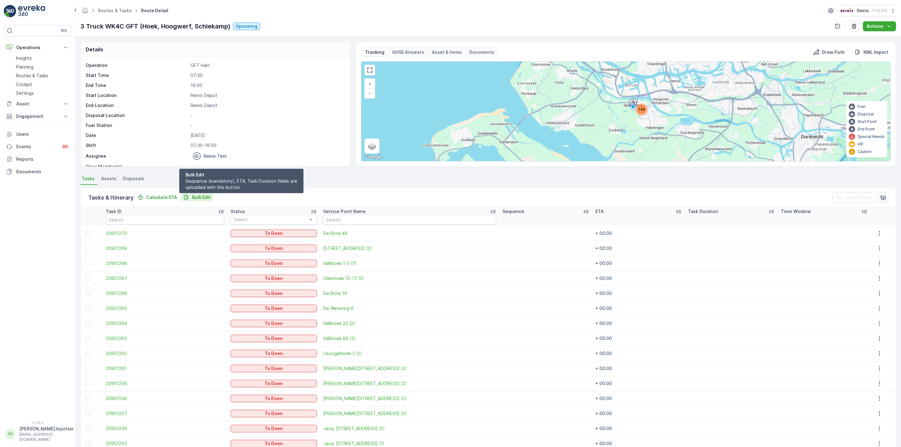
click at [201, 198] on p "Bulk Edit" at bounding box center [201, 197] width 19 height 6
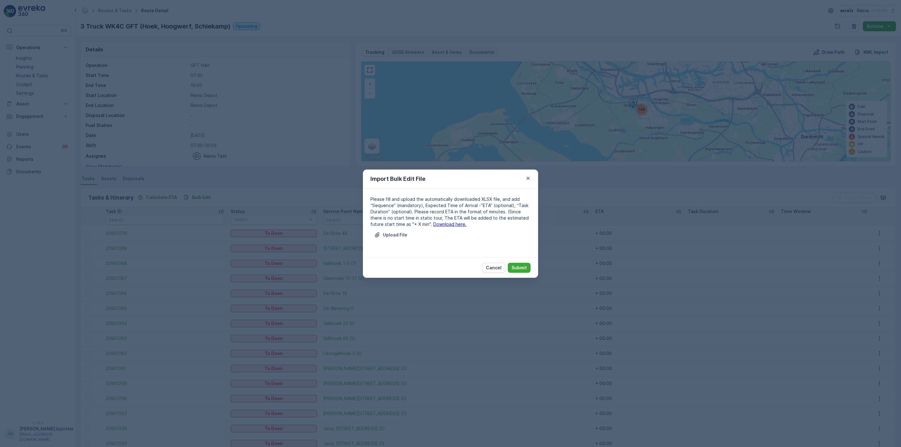
click at [433, 223] on link "Download here." at bounding box center [449, 223] width 33 height 5
click at [392, 233] on p "Upload File" at bounding box center [395, 235] width 24 height 6
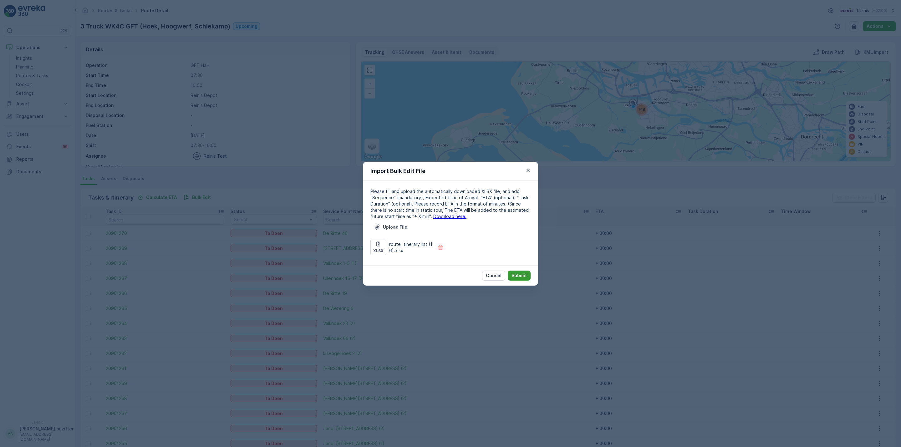
click at [513, 275] on p "Submit" at bounding box center [518, 275] width 15 height 6
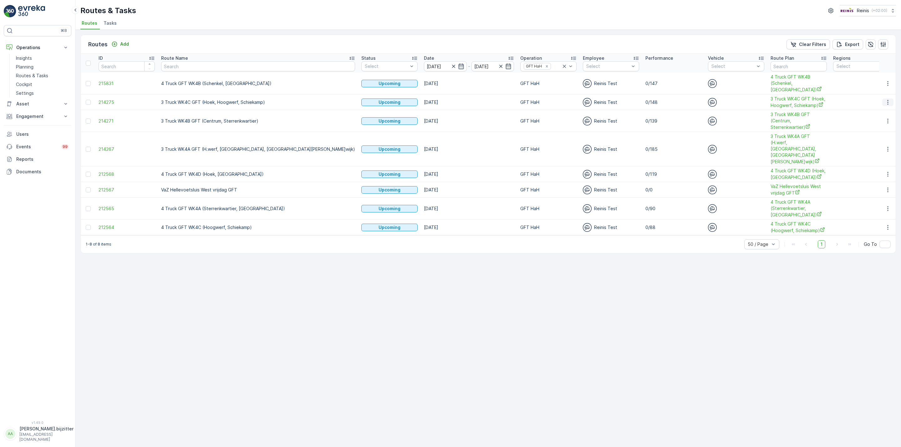
click at [887, 99] on icon "button" at bounding box center [888, 102] width 6 height 6
click at [883, 104] on span "See More Details" at bounding box center [873, 106] width 36 height 6
click at [891, 118] on icon "button" at bounding box center [888, 121] width 6 height 6
click at [882, 121] on span "See More Details" at bounding box center [873, 124] width 36 height 6
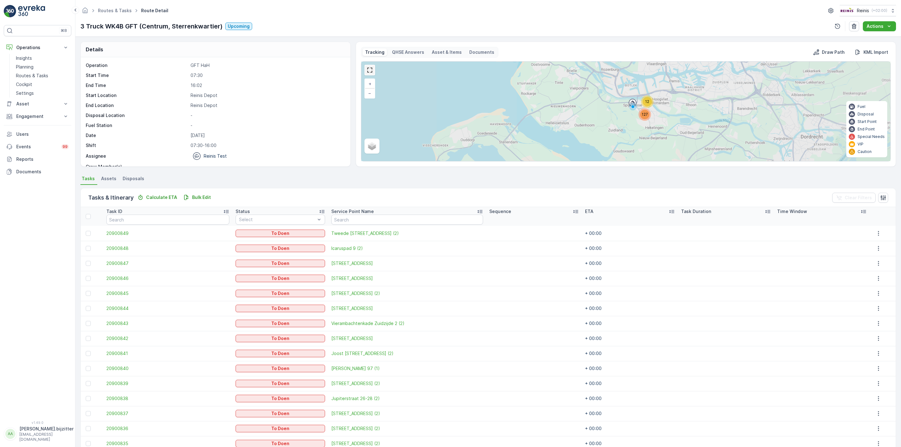
click at [372, 70] on link at bounding box center [369, 69] width 9 height 9
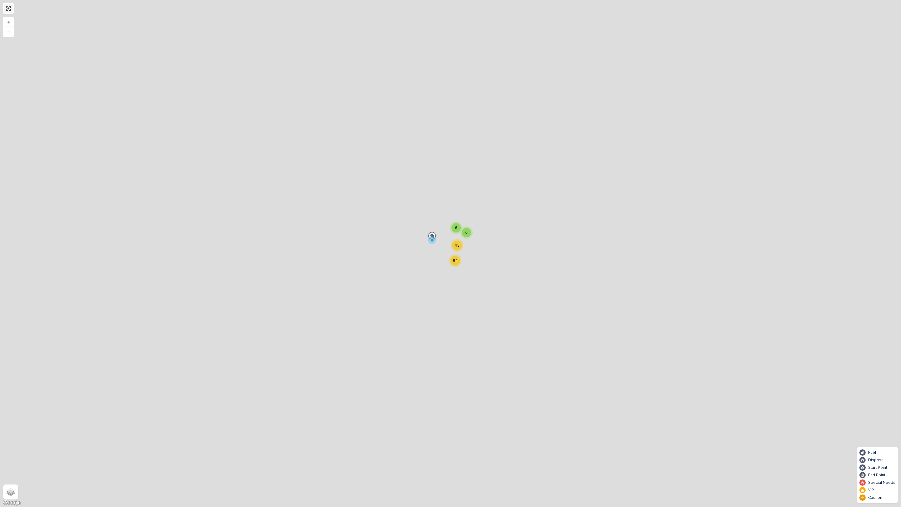
click at [7, 6] on link at bounding box center [8, 8] width 9 height 9
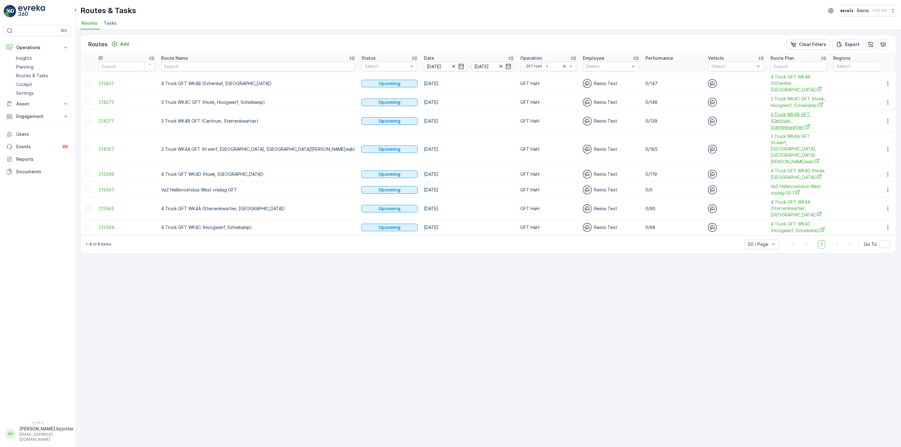
click at [770, 114] on span "3 Truck WK4B GFT (Centrum, Sterrenkwartier)" at bounding box center [798, 120] width 56 height 19
click at [885, 118] on icon "button" at bounding box center [888, 121] width 6 height 6
click at [880, 125] on span "See More Details" at bounding box center [873, 124] width 36 height 6
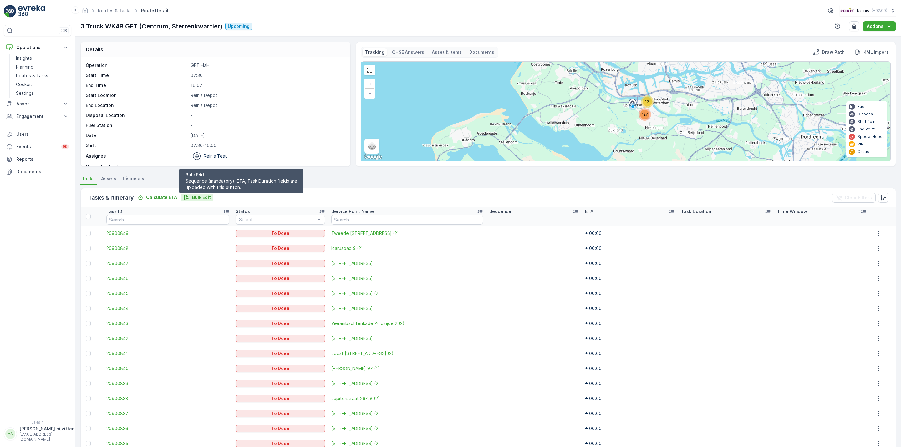
click at [198, 198] on p "Bulk Edit" at bounding box center [201, 197] width 19 height 6
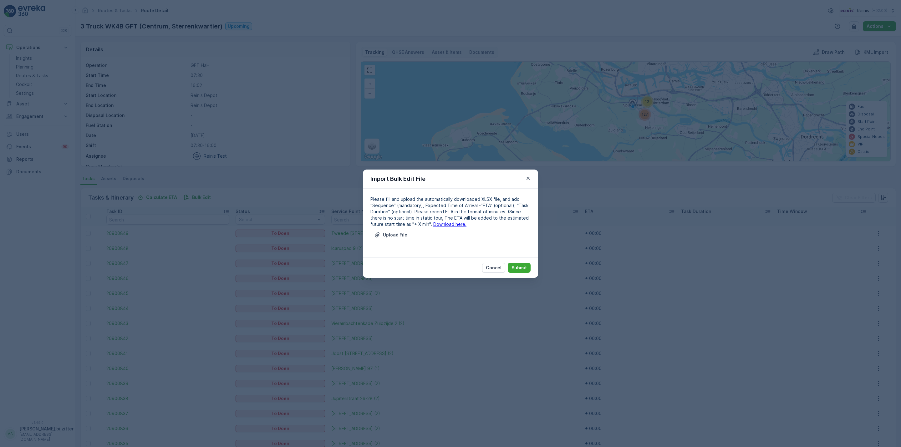
click at [433, 226] on link "Download here." at bounding box center [449, 223] width 33 height 5
click at [396, 234] on p "Upload File" at bounding box center [395, 235] width 24 height 6
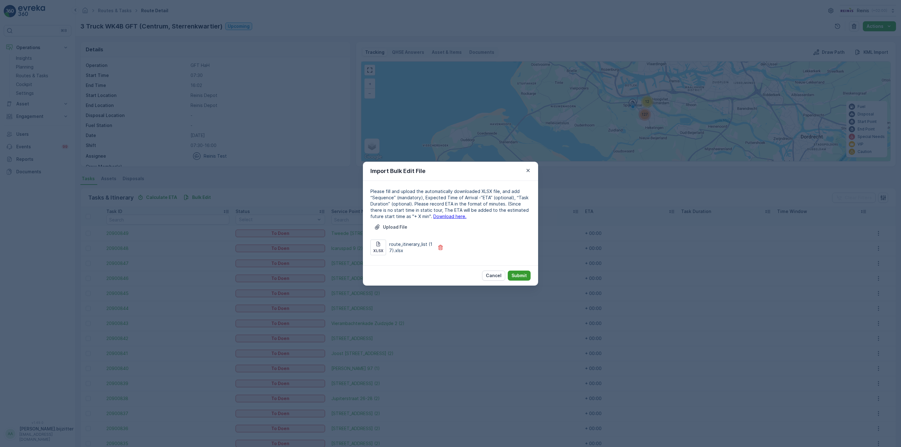
click at [519, 275] on p "Submit" at bounding box center [518, 275] width 15 height 6
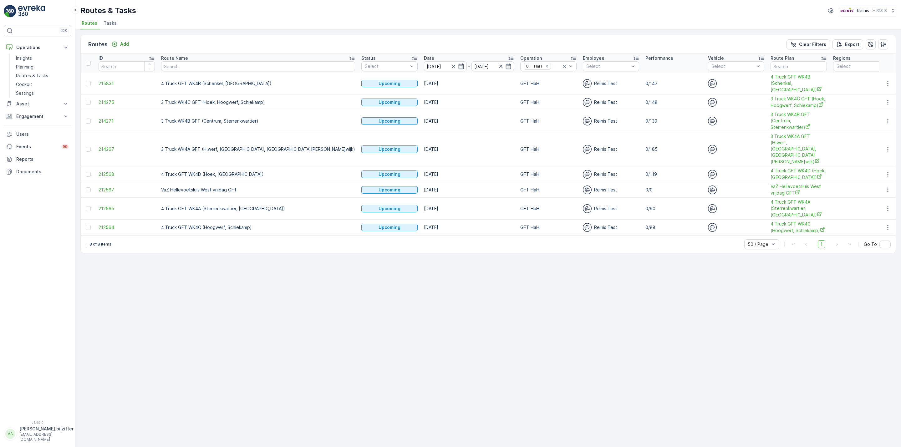
click at [887, 141] on td at bounding box center [887, 149] width 17 height 34
click at [888, 141] on td at bounding box center [887, 149] width 17 height 34
click at [886, 146] on icon "button" at bounding box center [888, 149] width 6 height 6
click at [875, 145] on span "See More Details" at bounding box center [873, 147] width 36 height 6
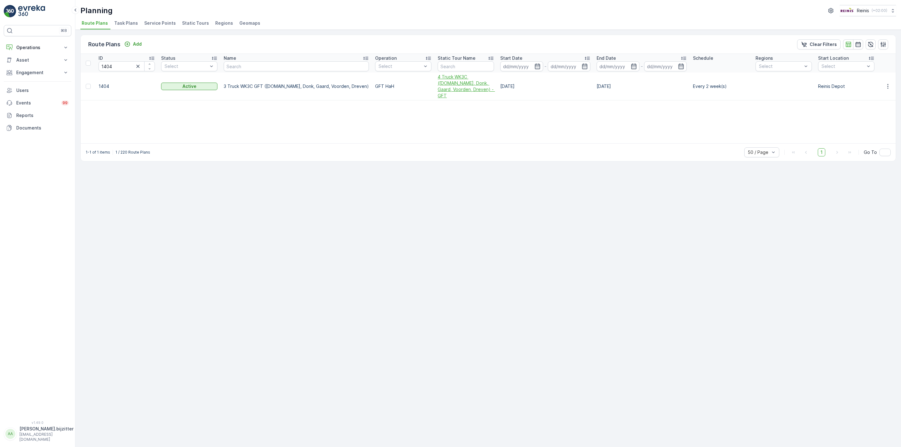
click at [438, 87] on span "4 Truck WK3C (V.land, Donk, Gaard, Voorden, Dreven) - GFT" at bounding box center [466, 86] width 56 height 25
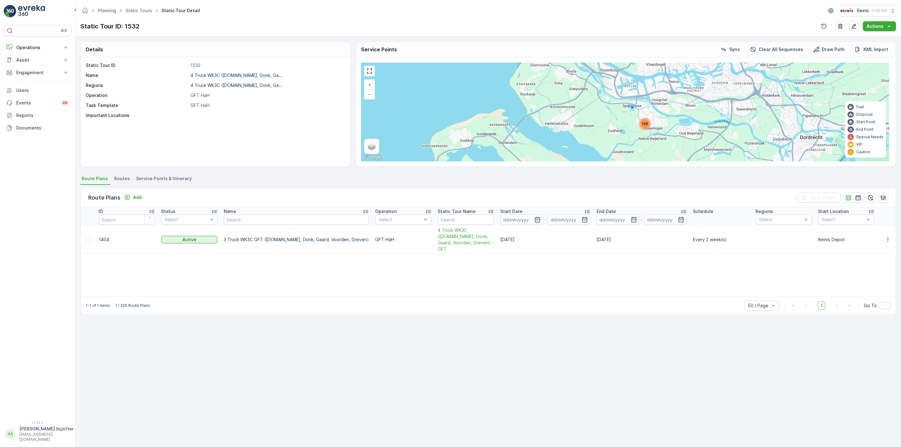
click at [313, 338] on div "Details Static Tour ID 1532 Name 4 Truck WK3C (V.land, Donk, Ga... Regions 4 Tr…" at bounding box center [488, 242] width 826 height 410
click at [206, 340] on div "Details Static Tour ID 1532 Name 4 Truck WK3C (V.land, Donk, Ga... Regions 4 Tr…" at bounding box center [488, 242] width 826 height 410
click at [56, 46] on p "Operations" at bounding box center [37, 47] width 43 height 6
click at [154, 333] on div "Details Static Tour ID 1532 Name 4 Truck WK3C (V.land, Donk, Ga... Regions 4 Tr…" at bounding box center [488, 242] width 826 height 410
click at [265, 322] on div "Details Static Tour ID 1532 Name 4 Truck WK3C (V.land, Donk, Ga... Regions 4 Tr…" at bounding box center [488, 242] width 826 height 410
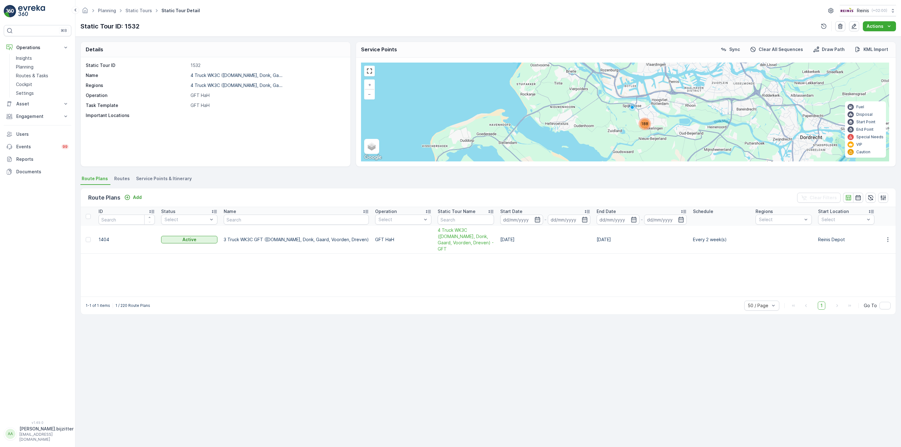
click at [166, 181] on span "Service Points & Itinerary" at bounding box center [164, 178] width 56 height 6
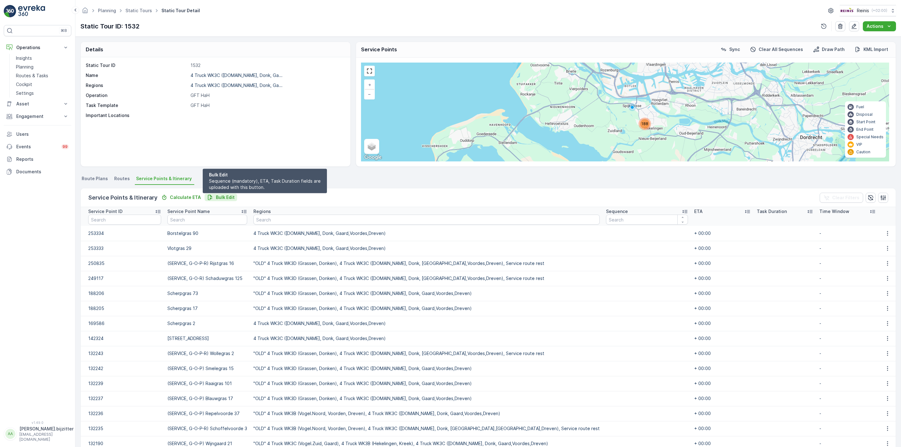
click at [217, 196] on p "Bulk Edit" at bounding box center [225, 197] width 19 height 6
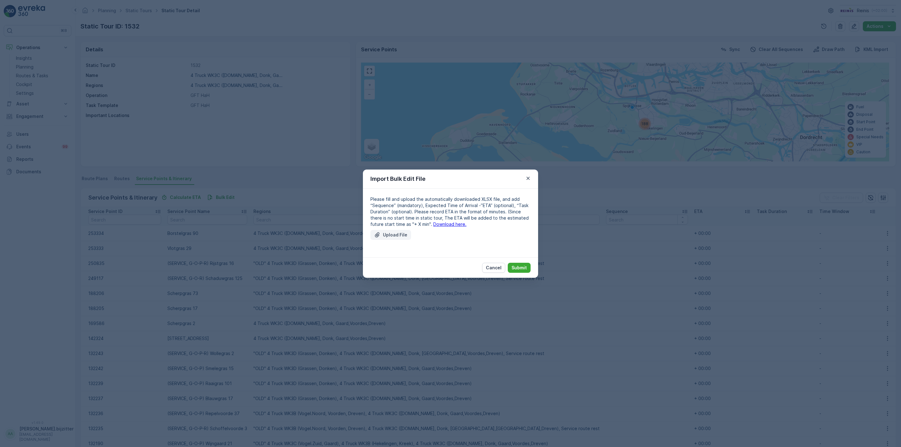
click at [397, 237] on p "Upload File" at bounding box center [395, 235] width 24 height 6
click at [436, 224] on link "Download here." at bounding box center [449, 223] width 33 height 5
click at [398, 234] on p "Upload File" at bounding box center [395, 235] width 24 height 6
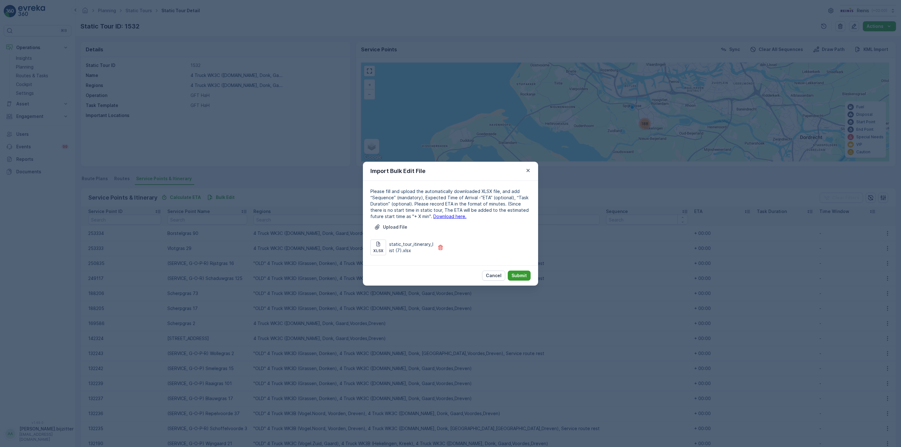
click at [526, 275] on p "Submit" at bounding box center [518, 275] width 15 height 6
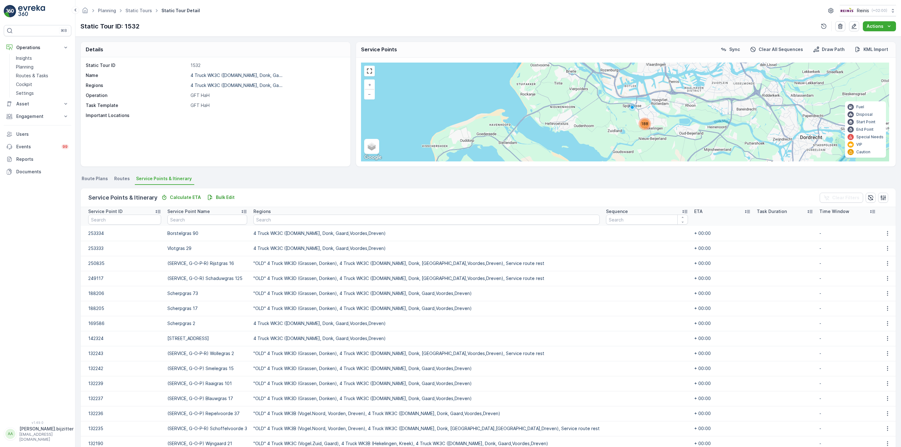
click at [204, 143] on div "Static Tour ID 1532 Name 4 Truck WK3C (V.land, Donk, Ga... Regions 4 Truck WK3C…" at bounding box center [216, 111] width 270 height 109
click at [226, 196] on p "Bulk Edit" at bounding box center [225, 197] width 19 height 6
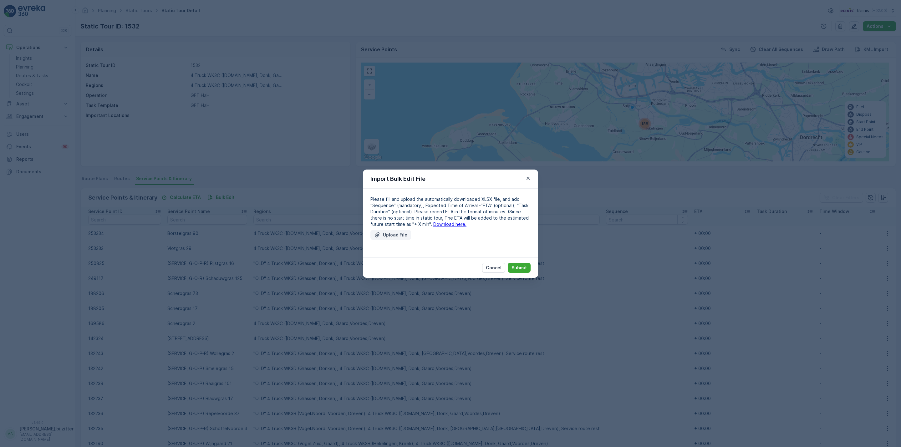
click at [398, 231] on button "Upload File" at bounding box center [390, 235] width 41 height 10
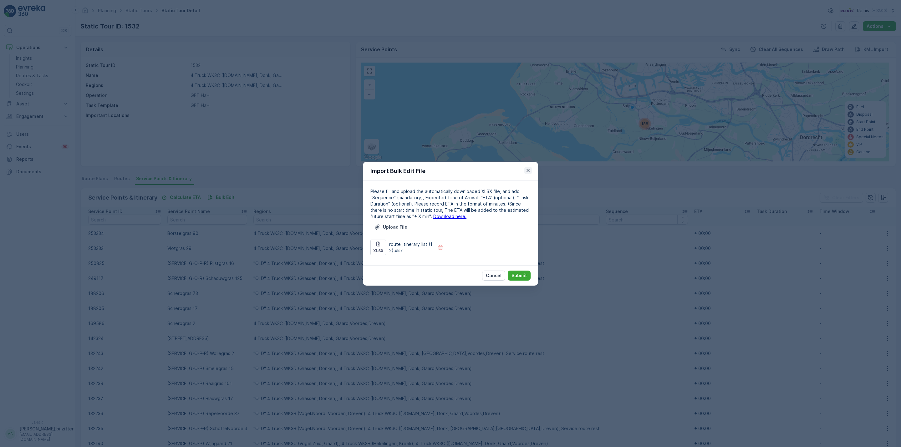
click at [527, 168] on icon "button" at bounding box center [528, 170] width 6 height 6
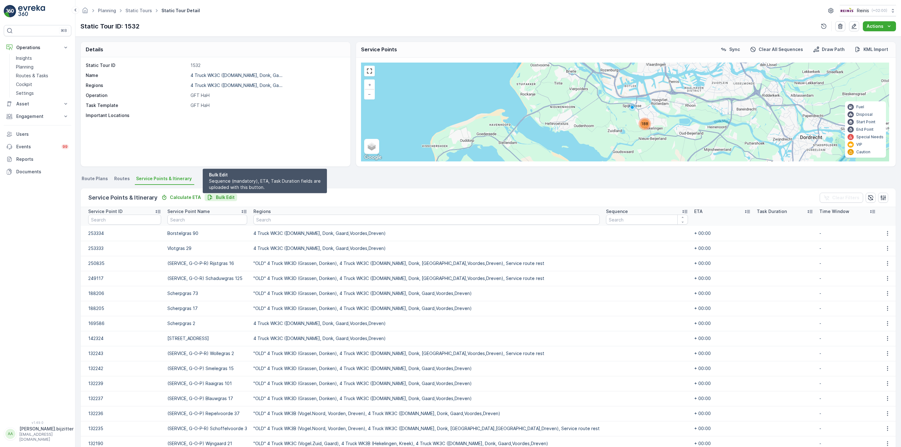
click at [223, 197] on p "Bulk Edit" at bounding box center [225, 197] width 19 height 6
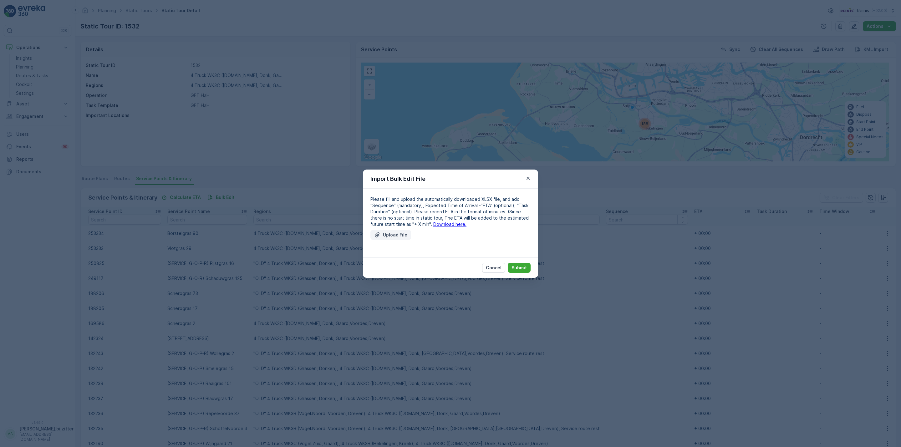
click at [398, 235] on p "Upload File" at bounding box center [395, 235] width 24 height 6
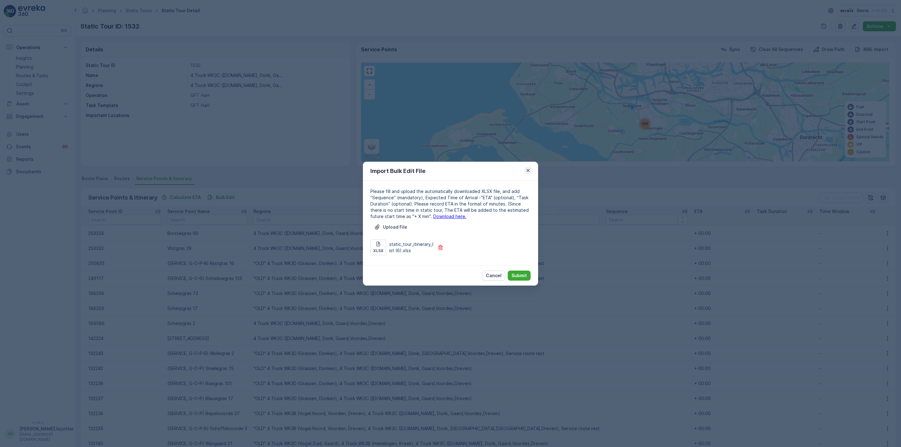
click at [526, 168] on icon "button" at bounding box center [528, 170] width 6 height 6
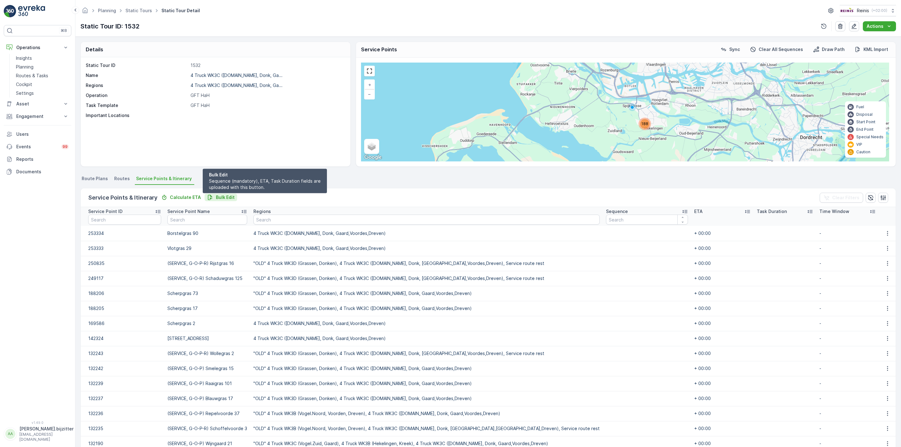
click at [228, 196] on p "Bulk Edit" at bounding box center [225, 197] width 19 height 6
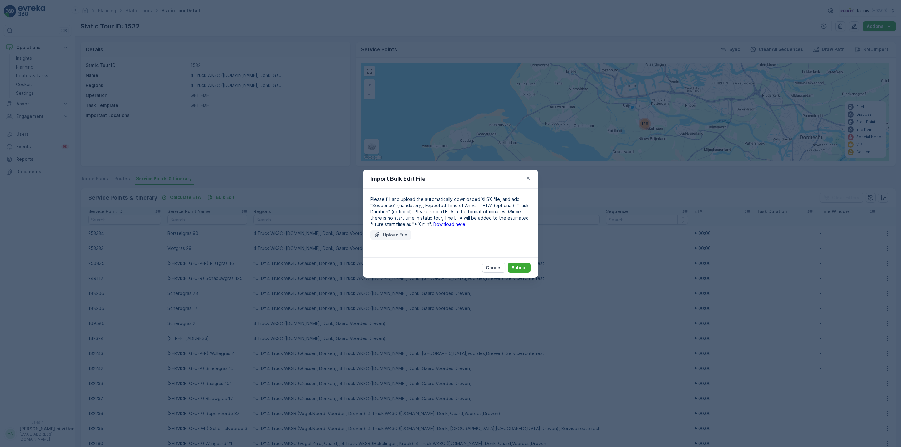
click at [400, 234] on p "Upload File" at bounding box center [395, 235] width 24 height 6
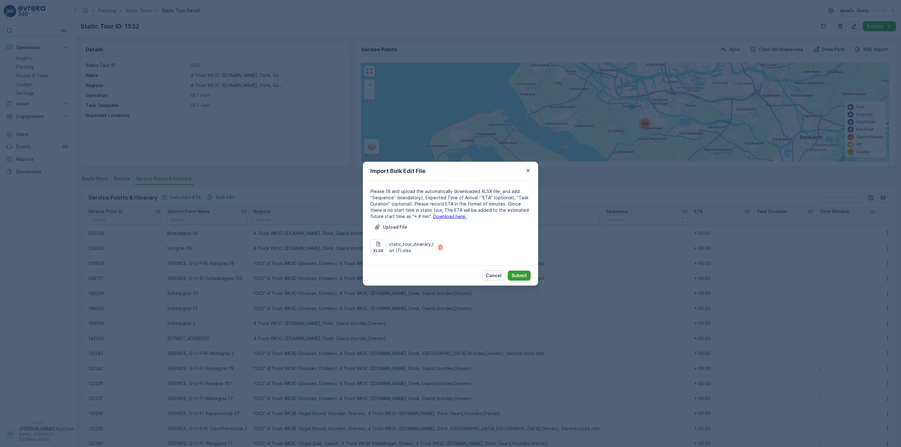
click at [519, 275] on p "Submit" at bounding box center [518, 275] width 15 height 6
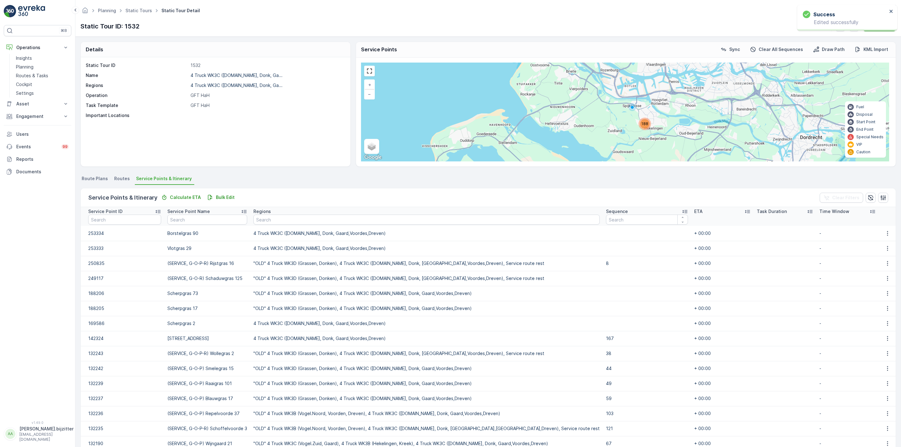
click at [682, 211] on icon at bounding box center [684, 211] width 5 height 3
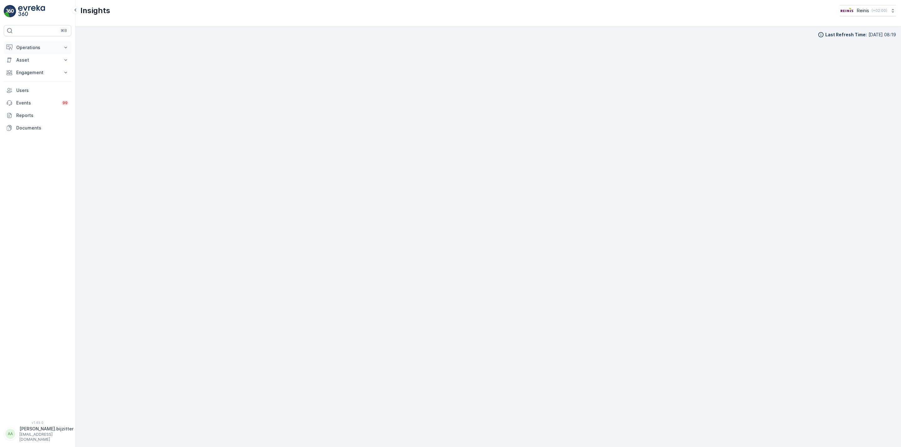
click at [35, 50] on p "Operations" at bounding box center [37, 47] width 43 height 6
click at [30, 76] on p "Routes & Tasks" at bounding box center [32, 76] width 32 height 6
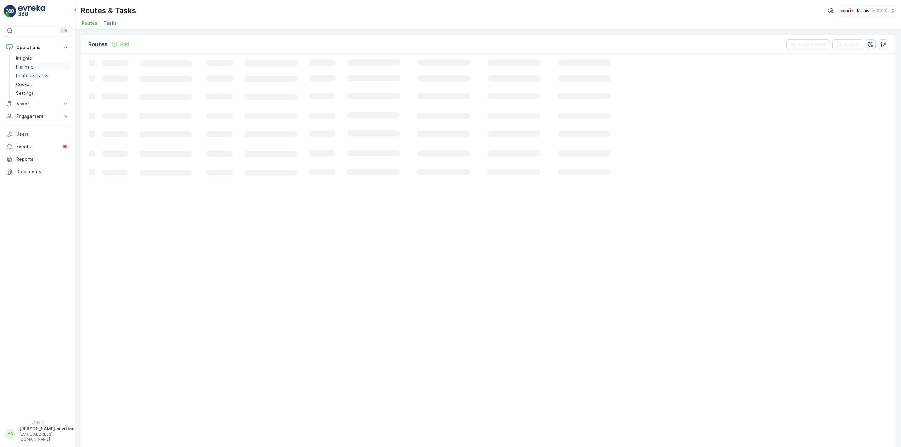
click at [27, 68] on p "Planning" at bounding box center [25, 67] width 18 height 6
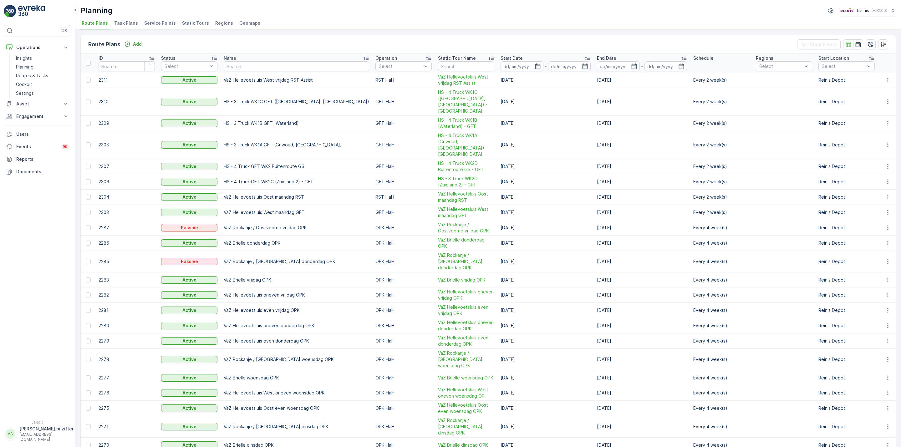
click at [198, 23] on span "Static Tours" at bounding box center [195, 23] width 27 height 6
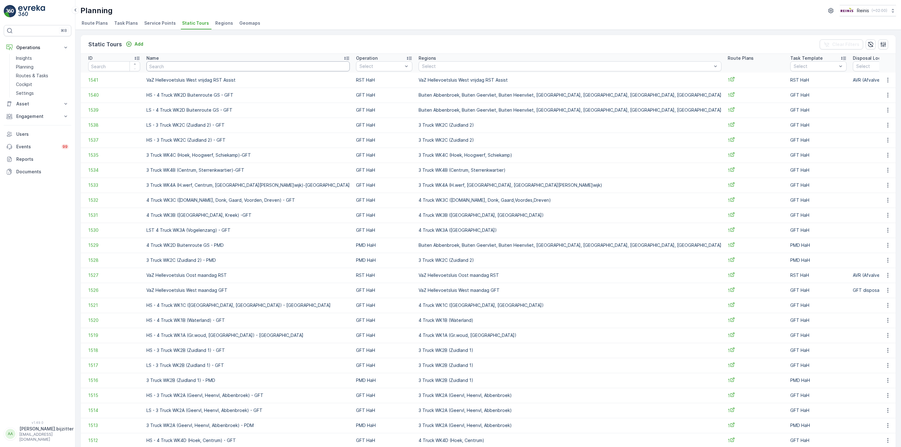
click at [233, 63] on input "text" at bounding box center [247, 66] width 203 height 10
type input "WK3"
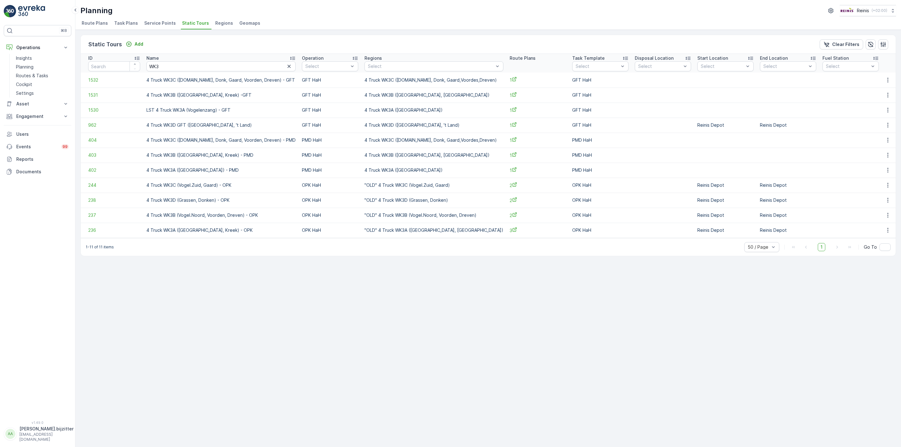
click at [273, 143] on td "4 Truck WK3C (V.land, Donk, Gaard, Voorden, Dreven) - PMD" at bounding box center [220, 140] width 155 height 15
click at [887, 140] on icon "button" at bounding box center [888, 140] width 6 height 6
click at [877, 150] on span "See More Details" at bounding box center [877, 150] width 36 height 6
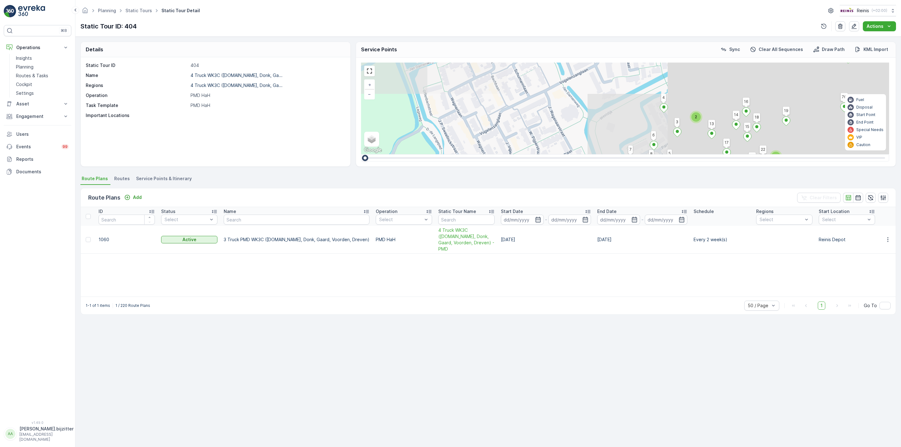
drag, startPoint x: 752, startPoint y: 104, endPoint x: 347, endPoint y: 140, distance: 406.1
click at [290, 151] on div "Details Static Tour ID 404 Name 4 Truck WK3C (V.land, Donk, Ga... Regions 4 Tru…" at bounding box center [488, 104] width 816 height 125
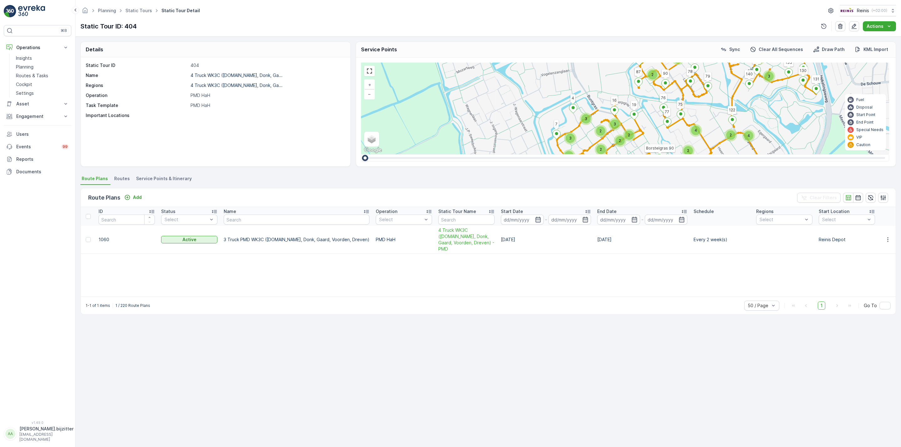
click at [171, 177] on span "Service Points & Itinerary" at bounding box center [164, 178] width 56 height 6
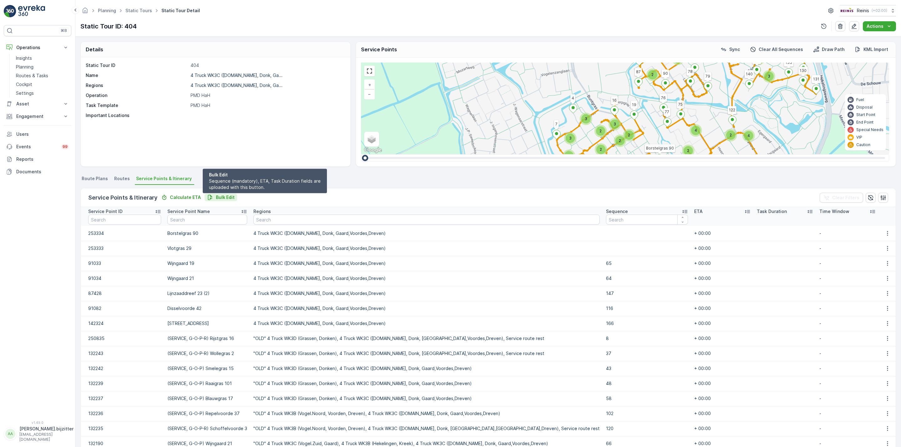
click at [219, 194] on button "Bulk Edit" at bounding box center [221, 198] width 33 height 8
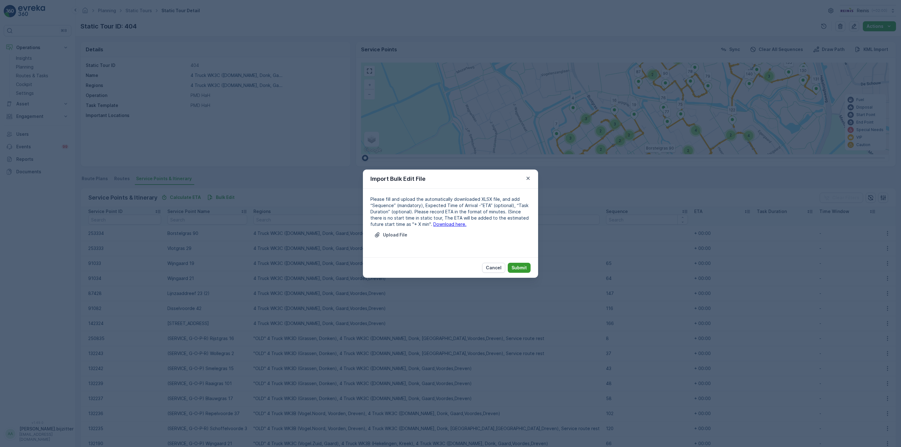
click at [523, 267] on p "Submit" at bounding box center [518, 268] width 15 height 6
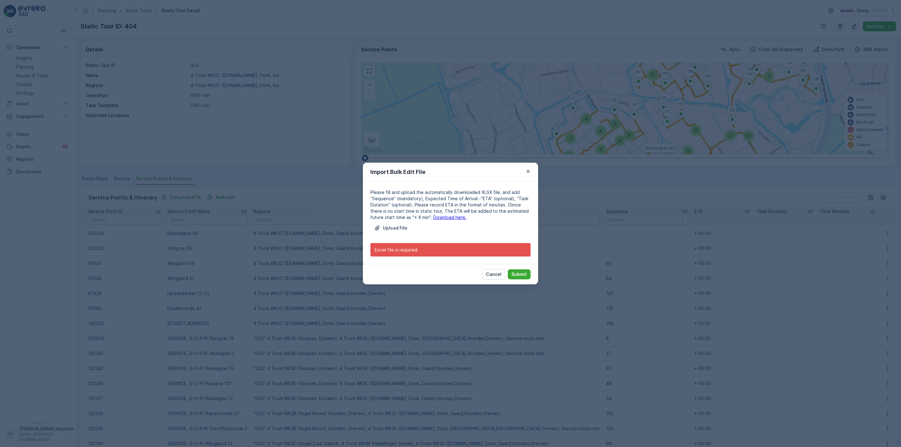
click at [447, 221] on div "Please fill and upload the automatically downloaded XLSX file, and add “Sequenc…" at bounding box center [450, 223] width 160 height 68
click at [443, 219] on link "Download here." at bounding box center [449, 217] width 33 height 5
click at [527, 171] on icon "button" at bounding box center [528, 171] width 6 height 6
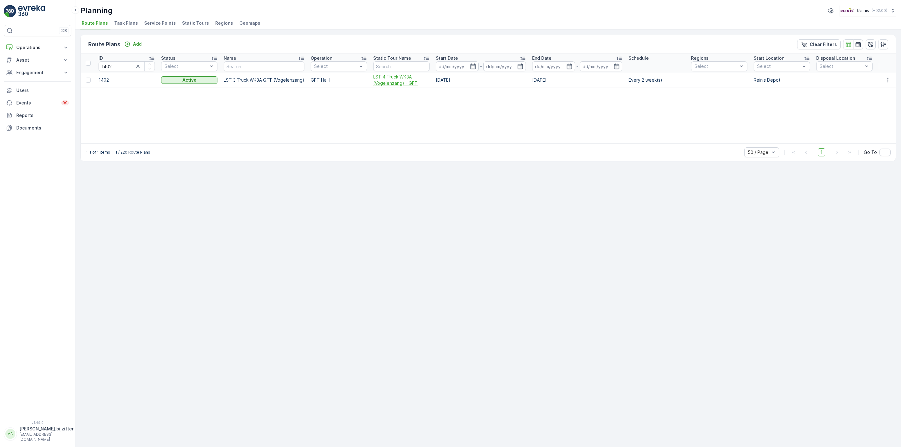
click at [386, 83] on span "LST 4 Truck WK3A (Vogelenzang) - GFT" at bounding box center [401, 80] width 56 height 13
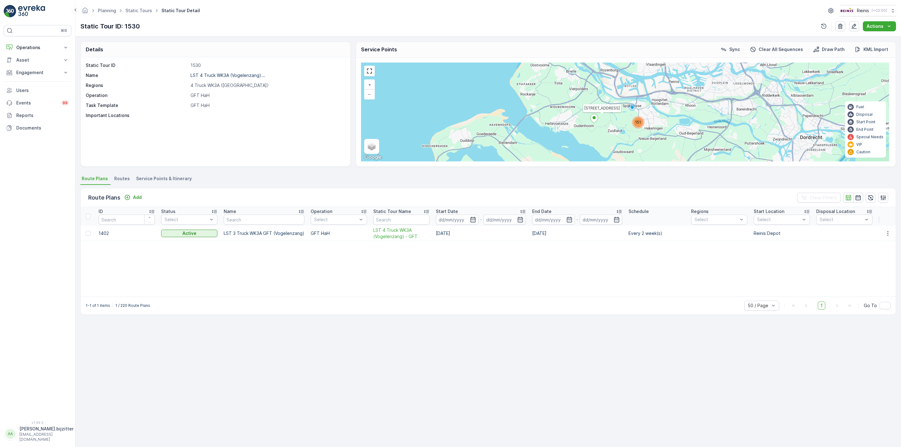
click at [233, 85] on p "4 Truck WK3A (Vogelenzang)" at bounding box center [267, 85] width 153 height 6
copy p "Vogelenzang"
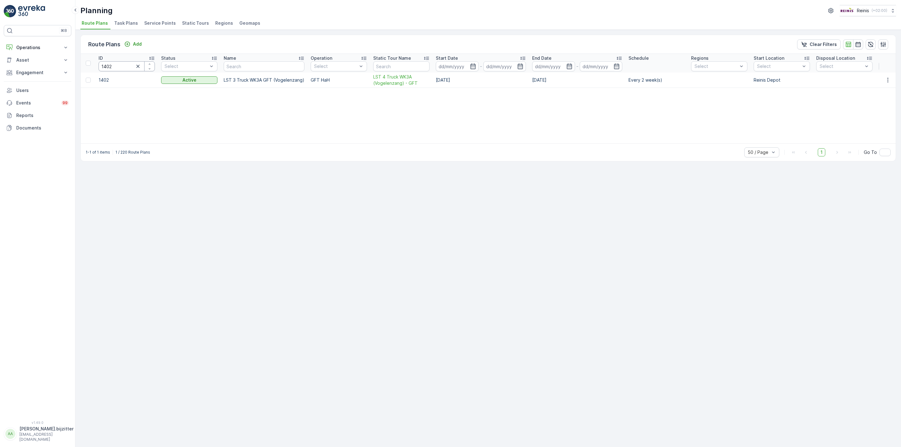
click at [119, 67] on input "1402" at bounding box center [127, 66] width 56 height 10
click at [32, 48] on p "Operations" at bounding box center [37, 47] width 43 height 6
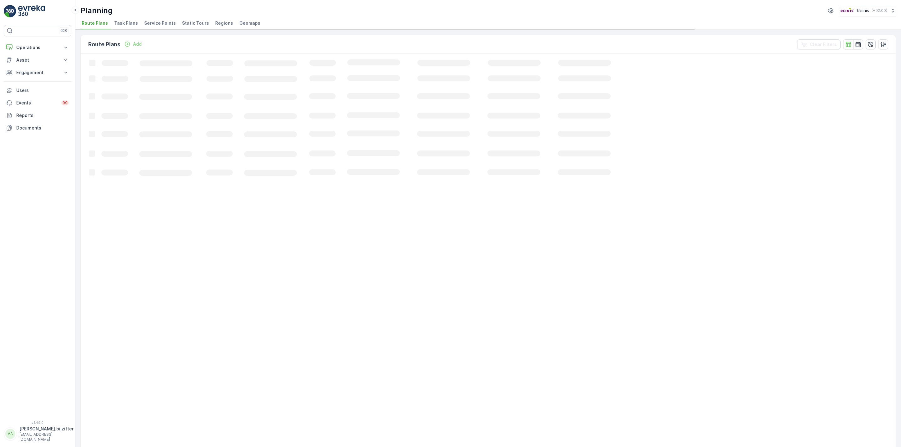
click at [184, 22] on span "Static Tours" at bounding box center [195, 23] width 27 height 6
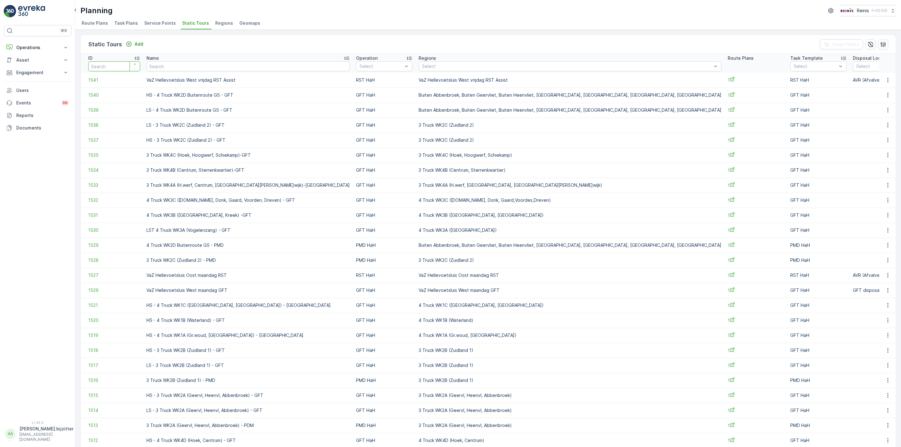
click at [115, 64] on input "number" at bounding box center [114, 66] width 52 height 10
type input "236"
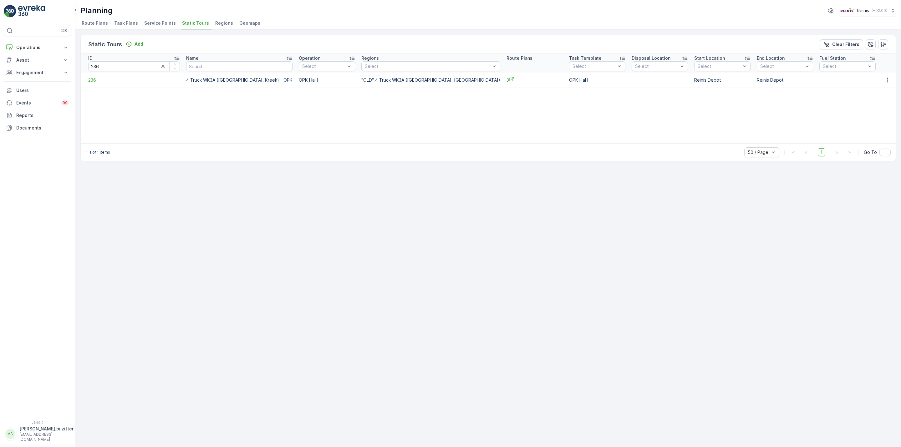
click at [93, 81] on span "236" at bounding box center [134, 80] width 92 height 6
click at [110, 65] on input "236" at bounding box center [134, 66] width 92 height 10
type input "402"
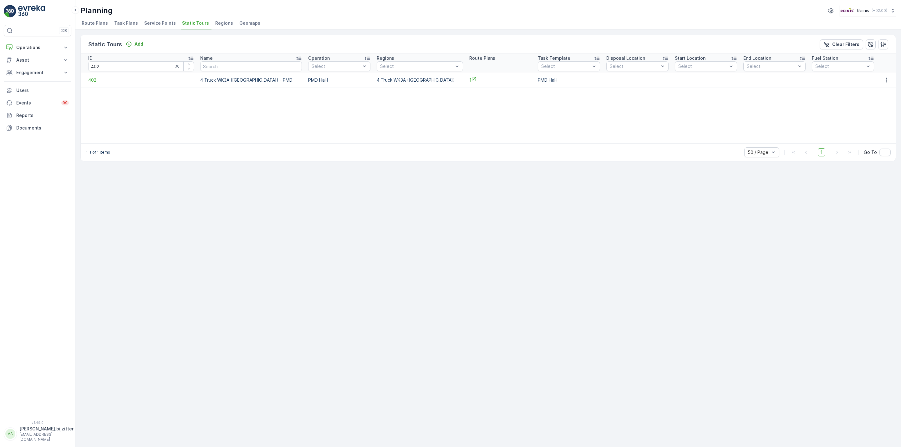
click at [93, 80] on span "402" at bounding box center [141, 80] width 106 height 6
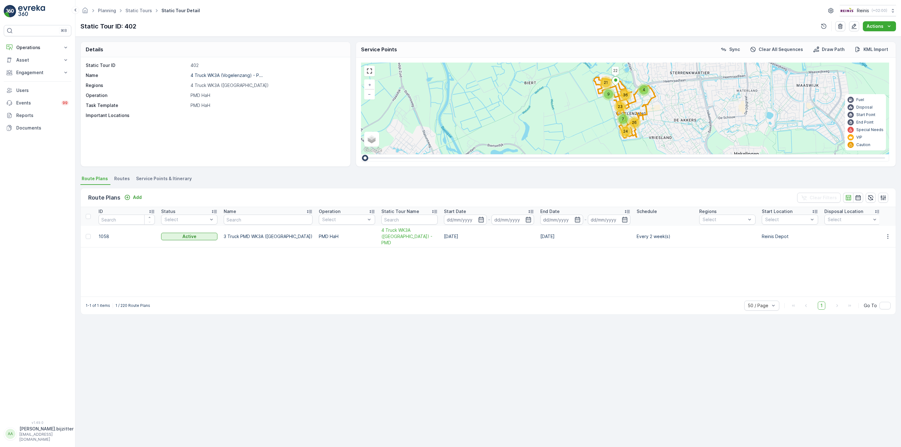
click at [175, 177] on span "Service Points & Itinerary" at bounding box center [164, 178] width 56 height 6
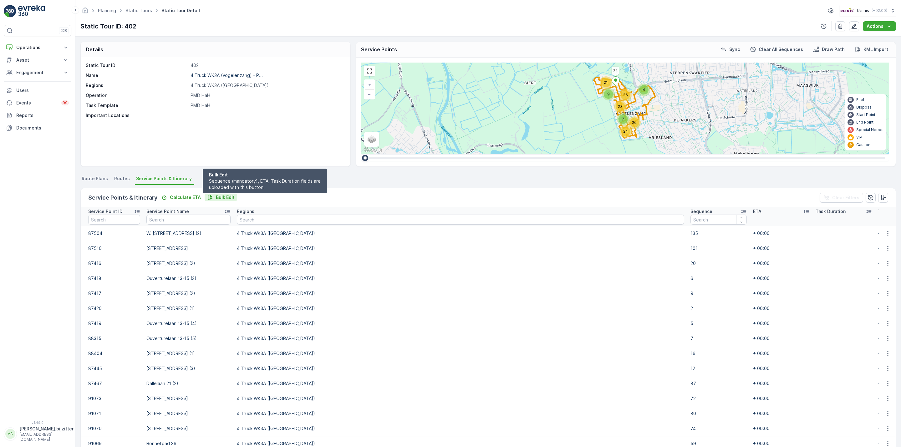
click at [219, 197] on p "Bulk Edit" at bounding box center [225, 197] width 19 height 6
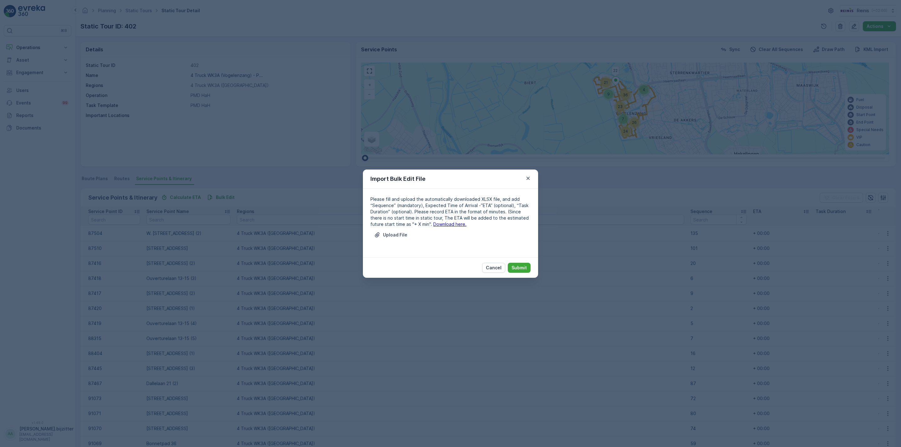
click at [439, 223] on link "Download here." at bounding box center [449, 223] width 33 height 5
click at [499, 268] on p "Cancel" at bounding box center [494, 268] width 16 height 6
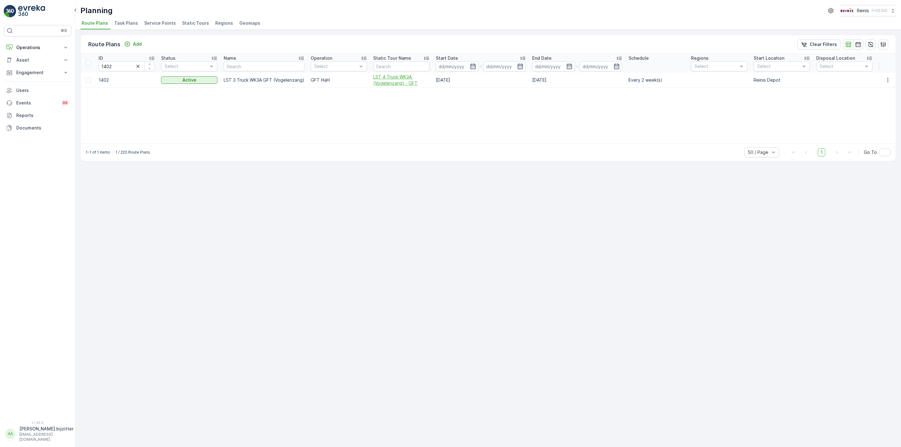
click at [389, 83] on span "LST 4 Truck WK3A (Vogelenzang) - GFT" at bounding box center [401, 80] width 56 height 13
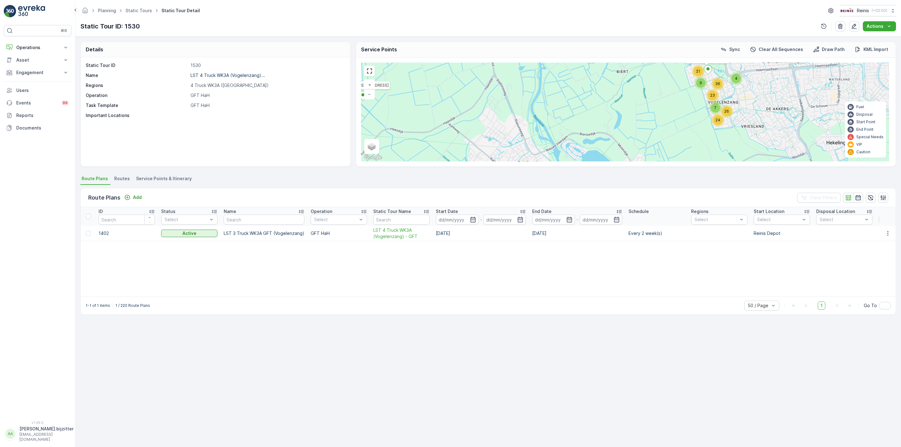
click at [165, 177] on span "Service Points & Itinerary" at bounding box center [164, 178] width 56 height 6
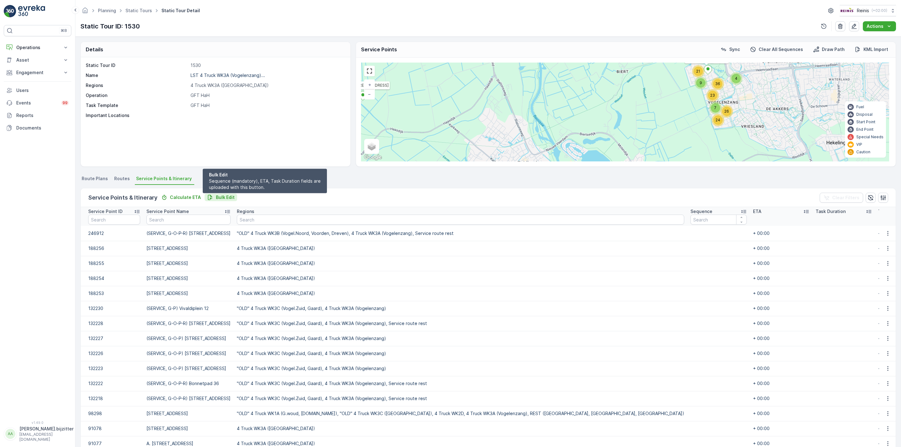
click at [223, 196] on p "Bulk Edit" at bounding box center [225, 197] width 19 height 6
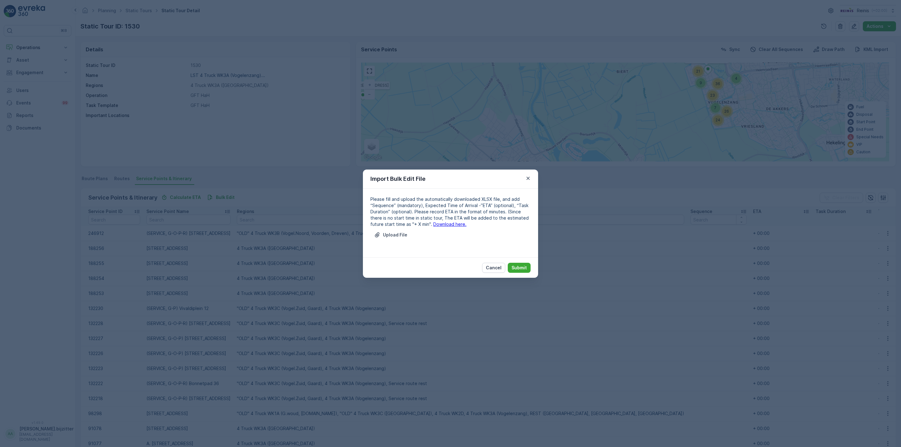
click at [433, 222] on link "Download here." at bounding box center [449, 223] width 33 height 5
click at [389, 235] on p "Upload File" at bounding box center [395, 235] width 24 height 6
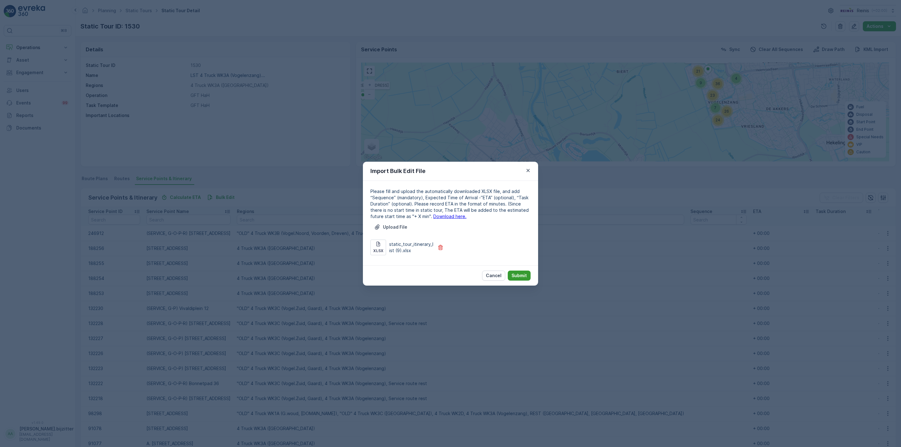
click at [513, 275] on p "Submit" at bounding box center [518, 275] width 15 height 6
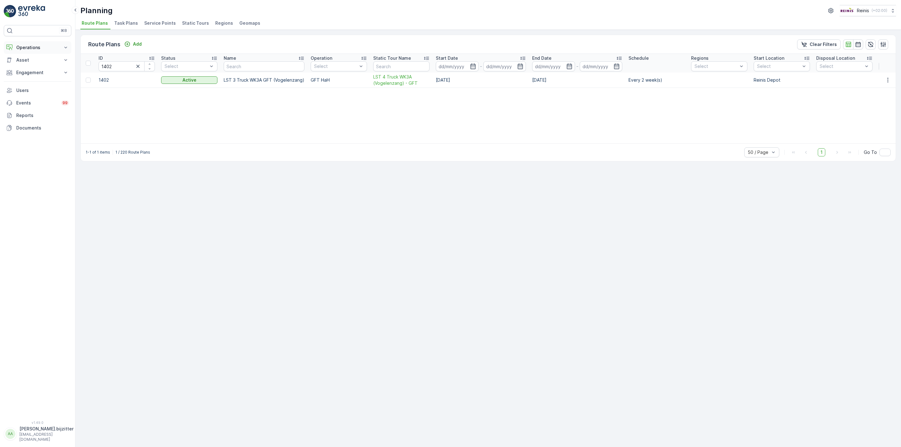
click at [28, 52] on button "Operations" at bounding box center [38, 47] width 68 height 13
click at [31, 74] on p "Routes & Tasks" at bounding box center [32, 76] width 32 height 6
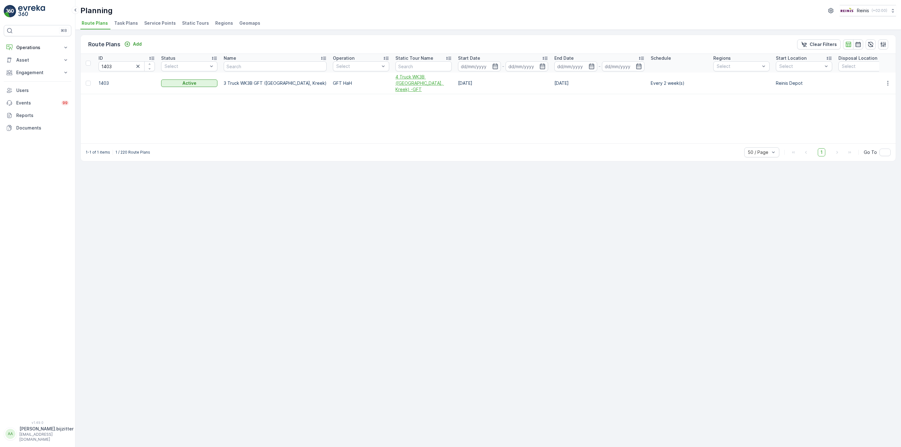
click at [395, 82] on span "4 Truck WK3B ([GEOGRAPHIC_DATA], Kreek) -GFT" at bounding box center [423, 83] width 56 height 19
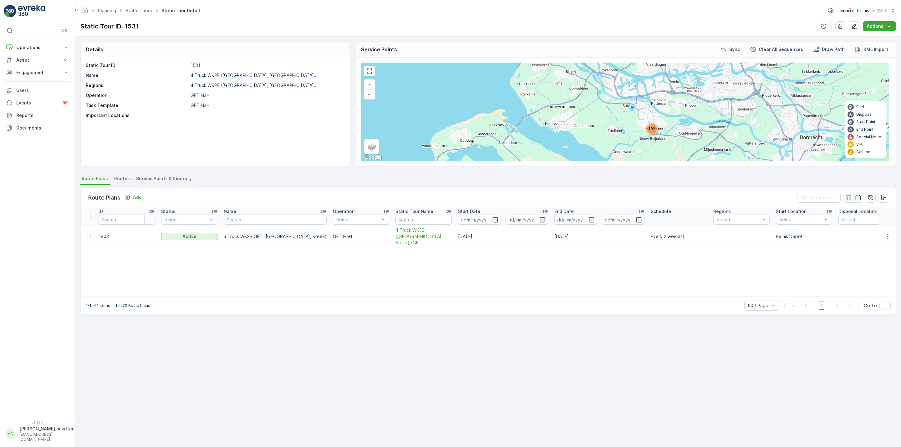
click at [239, 111] on div "Static Tour ID 1531 Name 4 Truck WK3B ([GEOGRAPHIC_DATA], [GEOGRAPHIC_DATA]... …" at bounding box center [215, 90] width 258 height 56
click at [172, 180] on span "Service Points & Itinerary" at bounding box center [164, 178] width 56 height 6
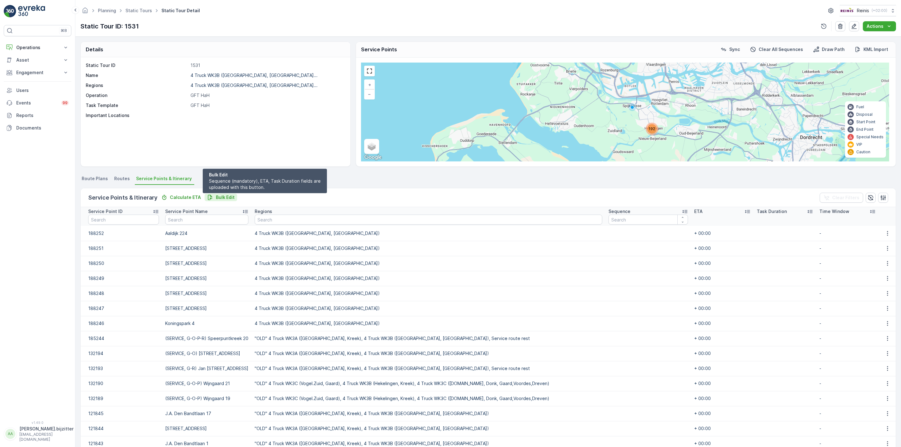
click at [224, 198] on p "Bulk Edit" at bounding box center [225, 197] width 19 height 6
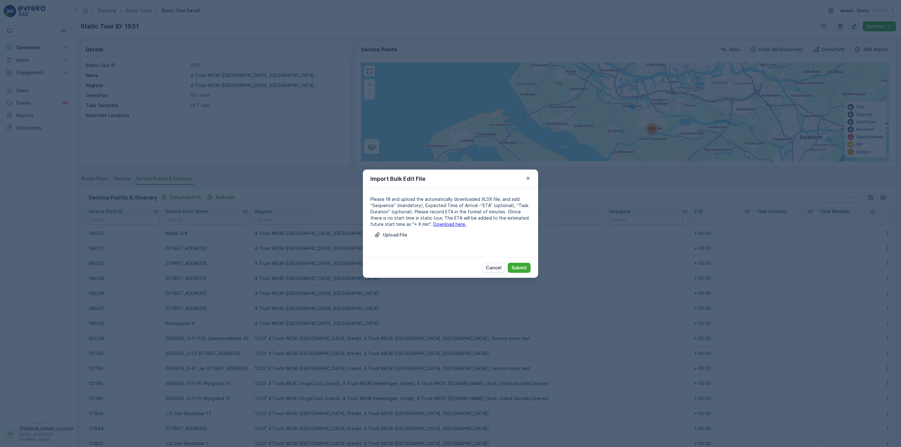
click at [437, 225] on link "Download here." at bounding box center [449, 223] width 33 height 5
click at [486, 234] on div "Upload File" at bounding box center [450, 239] width 160 height 18
click at [398, 236] on p "Upload File" at bounding box center [395, 235] width 24 height 6
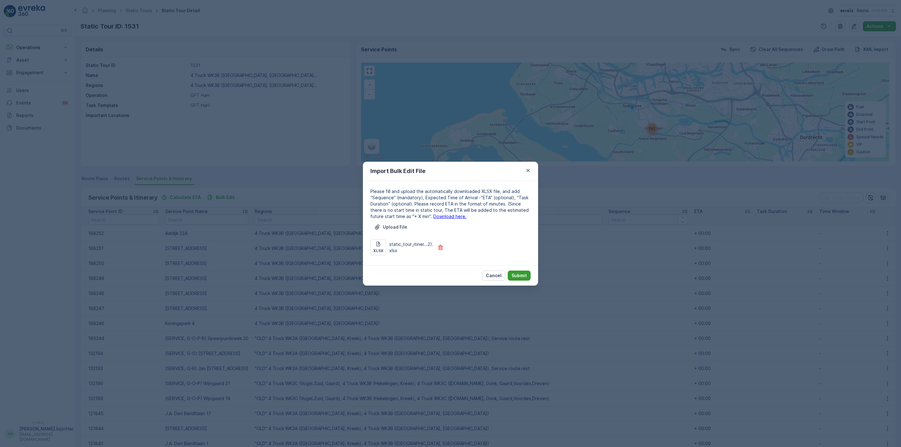
click at [516, 274] on p "Submit" at bounding box center [518, 275] width 15 height 6
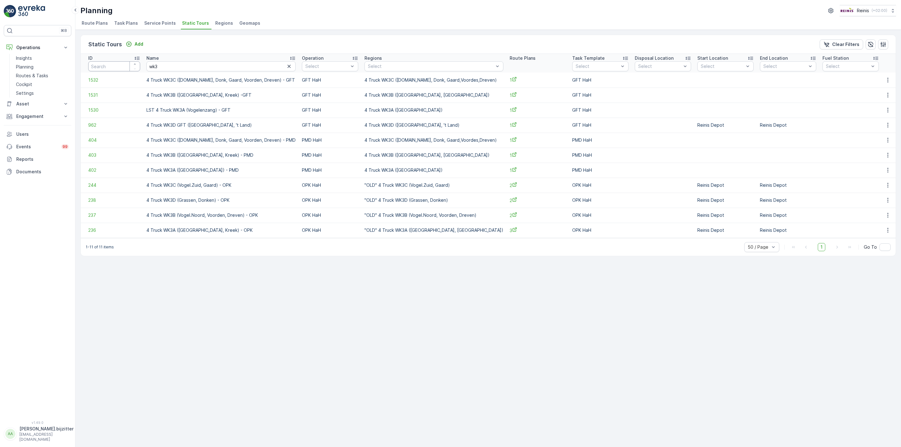
click at [137, 69] on input "number" at bounding box center [114, 66] width 52 height 10
click at [195, 69] on input "wk3" at bounding box center [220, 66] width 149 height 10
click at [92, 158] on span "403" at bounding box center [114, 155] width 52 height 6
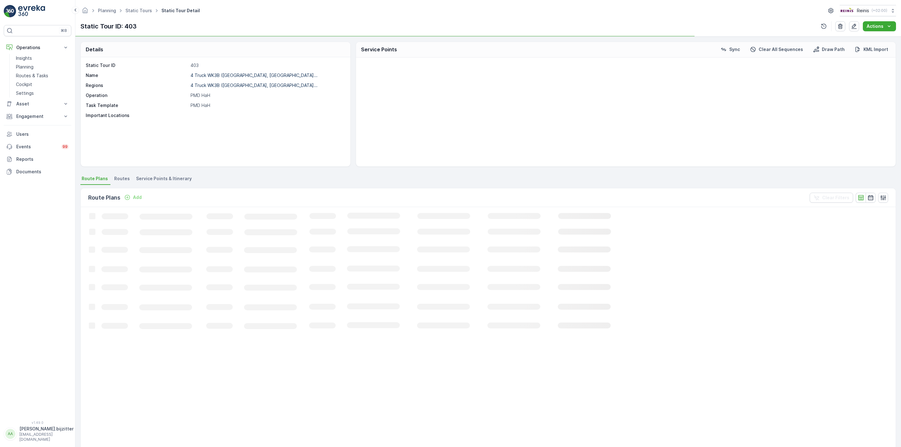
click at [181, 179] on span "Service Points & Itinerary" at bounding box center [164, 178] width 56 height 6
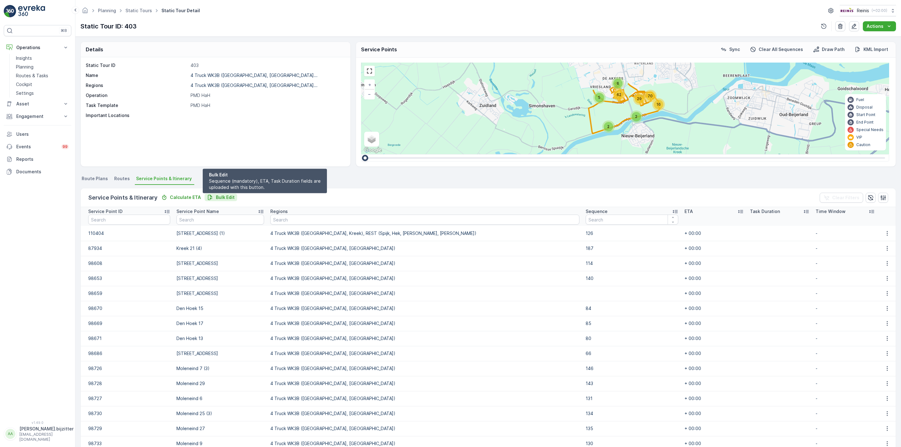
click at [226, 198] on p "Bulk Edit" at bounding box center [225, 197] width 19 height 6
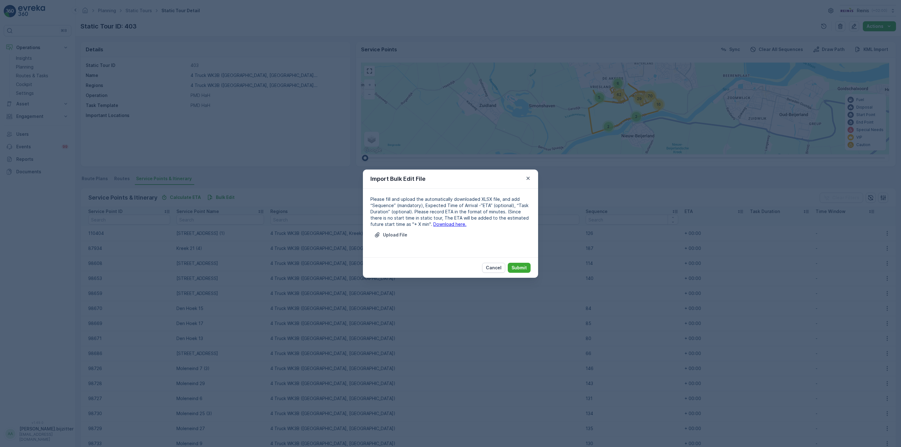
click at [433, 223] on link "Download here." at bounding box center [449, 223] width 33 height 5
click at [437, 225] on link "Download here." at bounding box center [449, 223] width 33 height 5
click at [496, 268] on p "Cancel" at bounding box center [494, 268] width 16 height 6
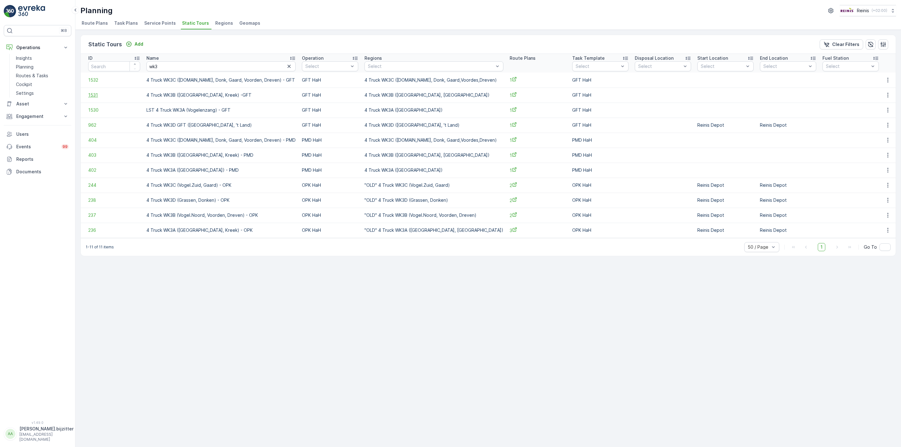
click at [94, 95] on span "1531" at bounding box center [114, 95] width 52 height 6
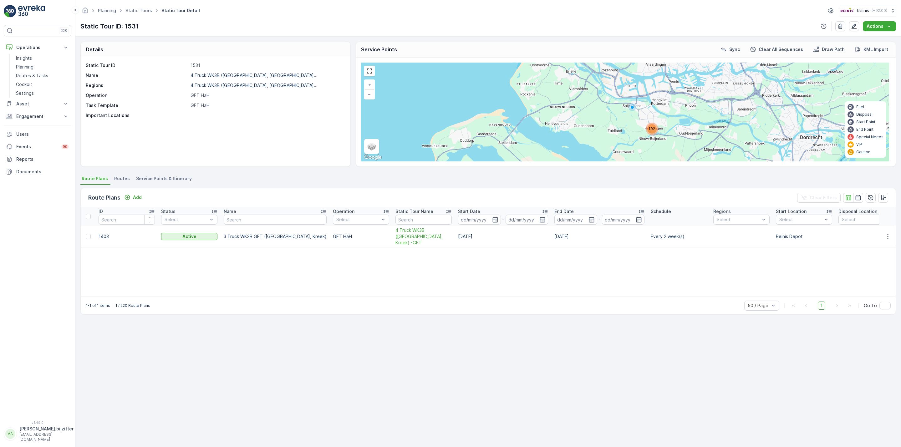
click at [174, 177] on span "Service Points & Itinerary" at bounding box center [164, 178] width 56 height 6
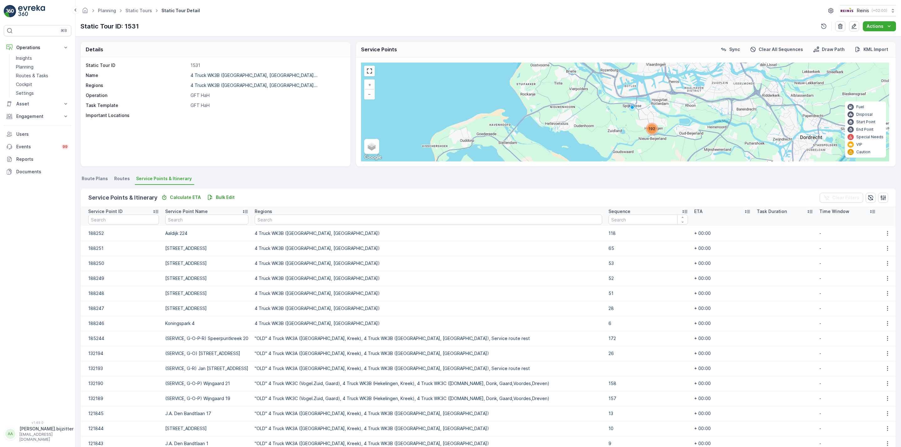
click at [164, 137] on div "Static Tour ID 1531 Name 4 Truck WK3B (Hekelingen, Kree... Regions 4 Truck WK3B…" at bounding box center [216, 111] width 270 height 109
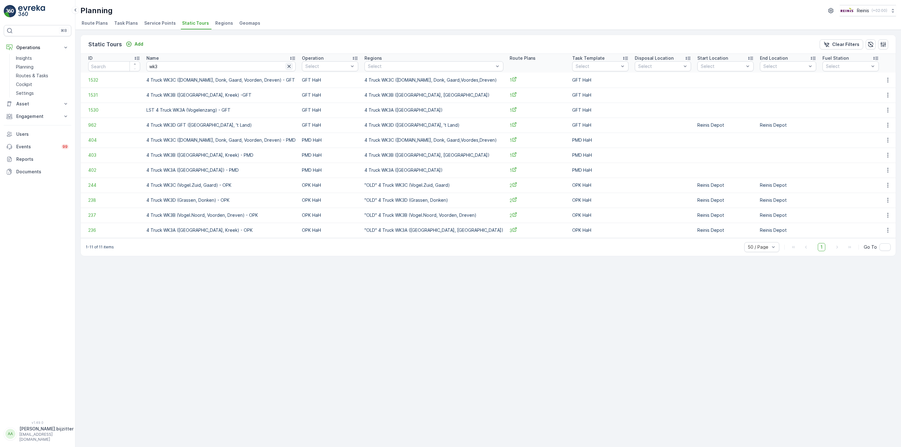
click at [291, 68] on icon "button" at bounding box center [288, 66] width 3 height 3
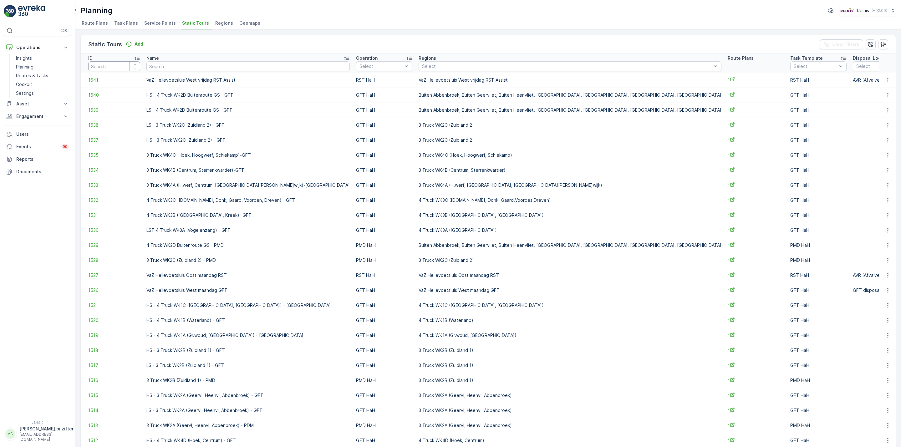
click at [110, 67] on input "number" at bounding box center [114, 66] width 52 height 10
type input "731"
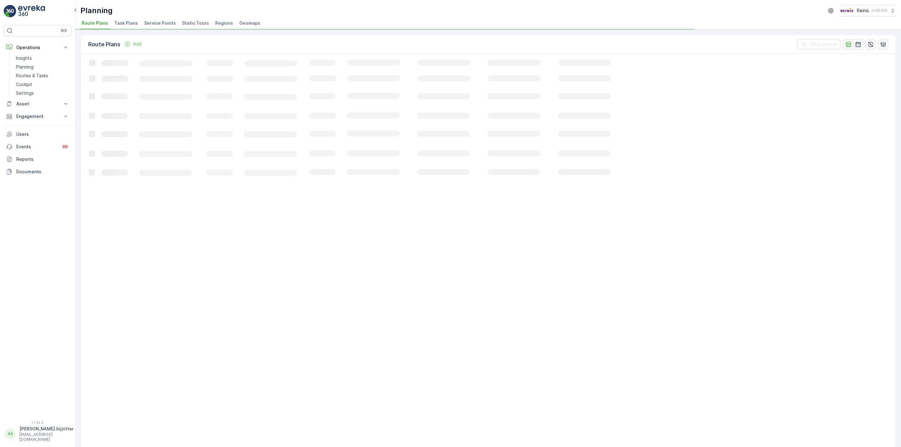
click at [198, 22] on span "Static Tours" at bounding box center [195, 23] width 27 height 6
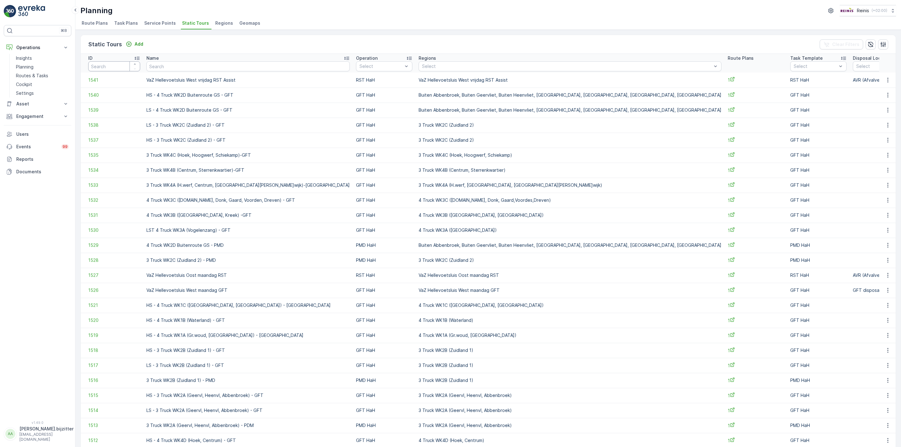
click at [115, 64] on input "number" at bounding box center [114, 66] width 52 height 10
type input "1731"
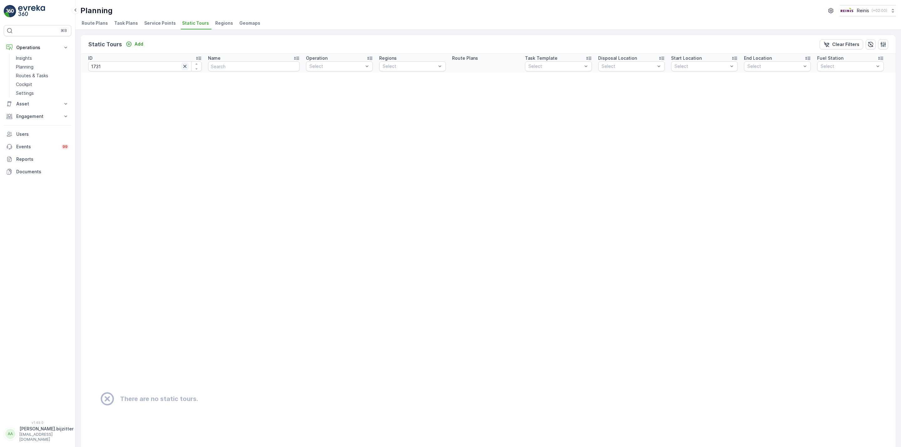
click at [183, 67] on icon "button" at bounding box center [184, 66] width 3 height 3
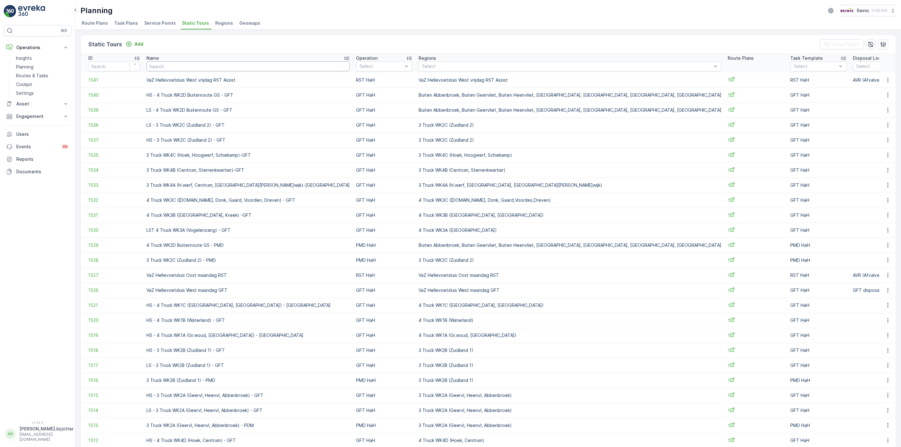
click at [183, 69] on input "text" at bounding box center [247, 66] width 203 height 10
type input "Zij"
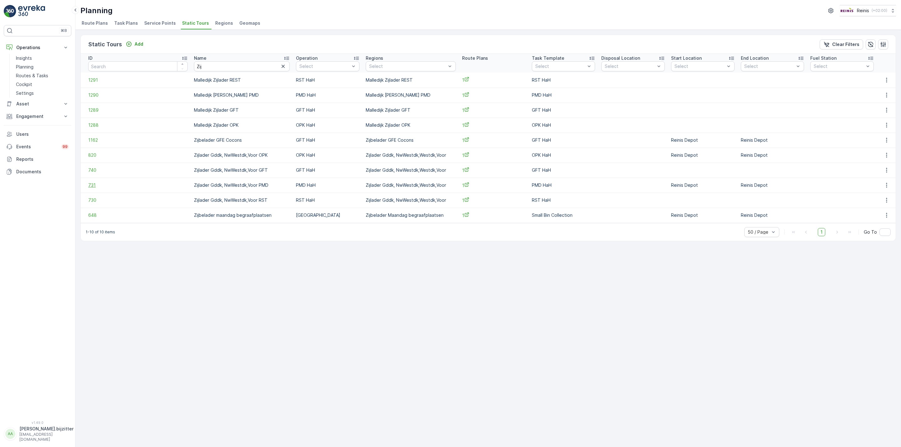
click at [94, 184] on span "731" at bounding box center [137, 185] width 99 height 6
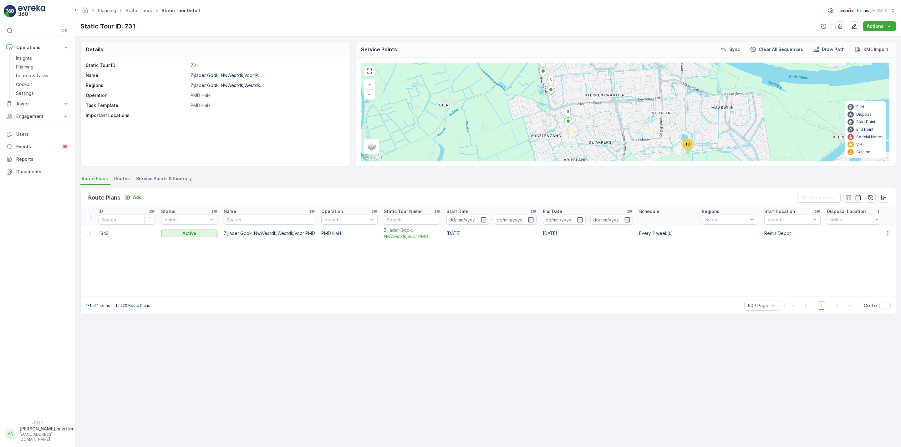
click at [175, 179] on span "Service Points & Itinerary" at bounding box center [164, 178] width 56 height 6
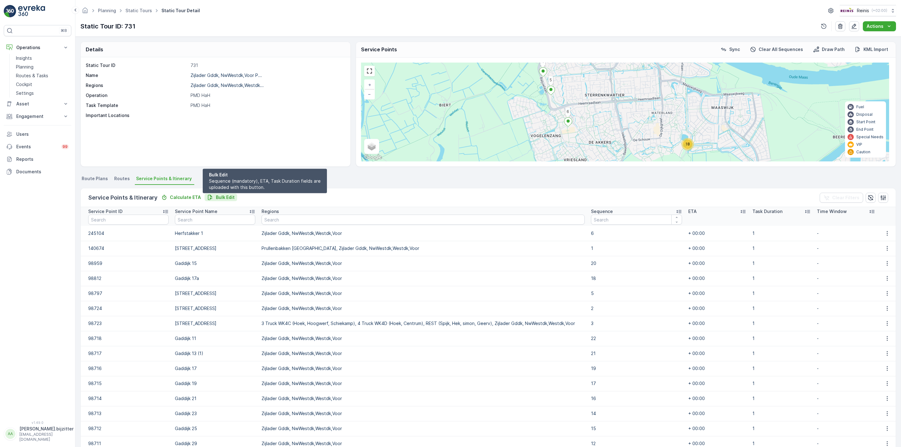
click at [223, 194] on p "Bulk Edit" at bounding box center [225, 197] width 19 height 6
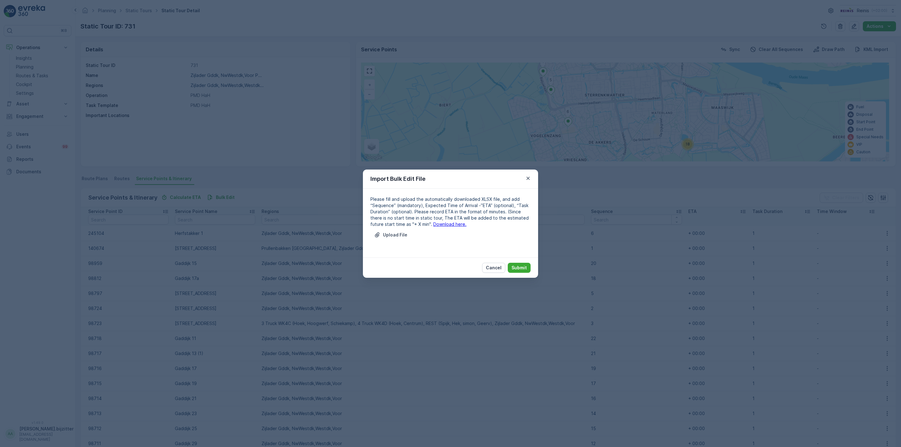
click at [439, 225] on link "Download here." at bounding box center [449, 223] width 33 height 5
click at [529, 175] on icon "button" at bounding box center [528, 178] width 6 height 6
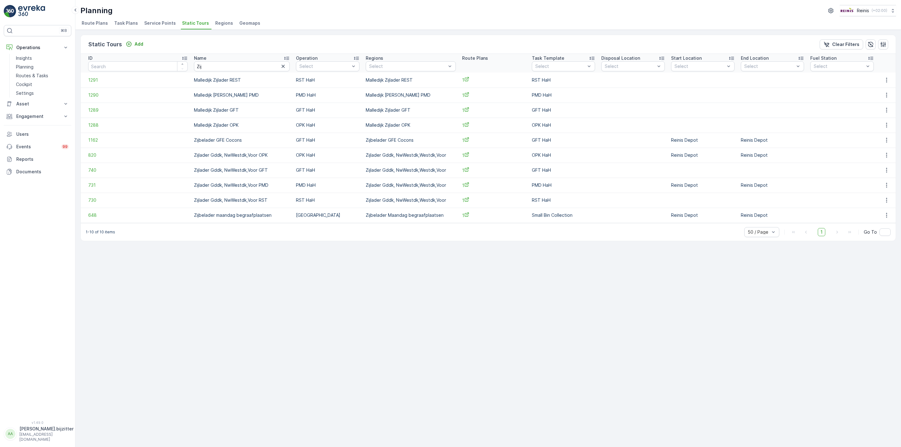
click at [205, 61] on div "Name" at bounding box center [242, 58] width 96 height 6
click at [280, 69] on icon "button" at bounding box center [283, 66] width 6 height 6
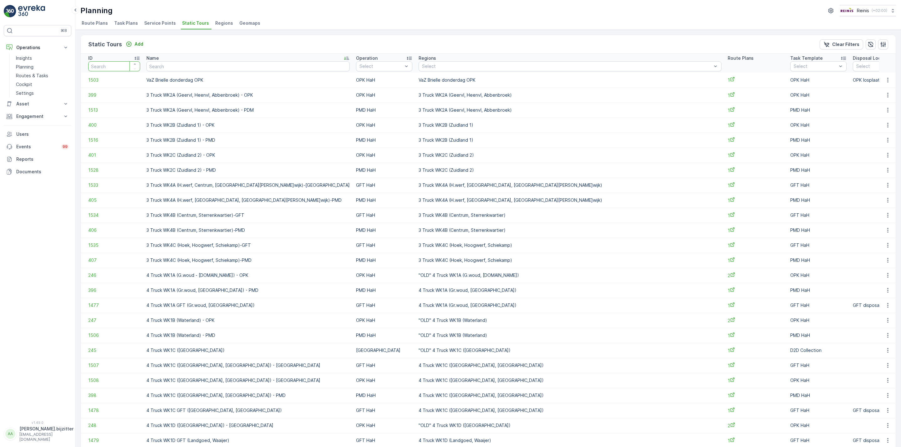
click at [117, 67] on input "number" at bounding box center [114, 66] width 52 height 10
type input "407"
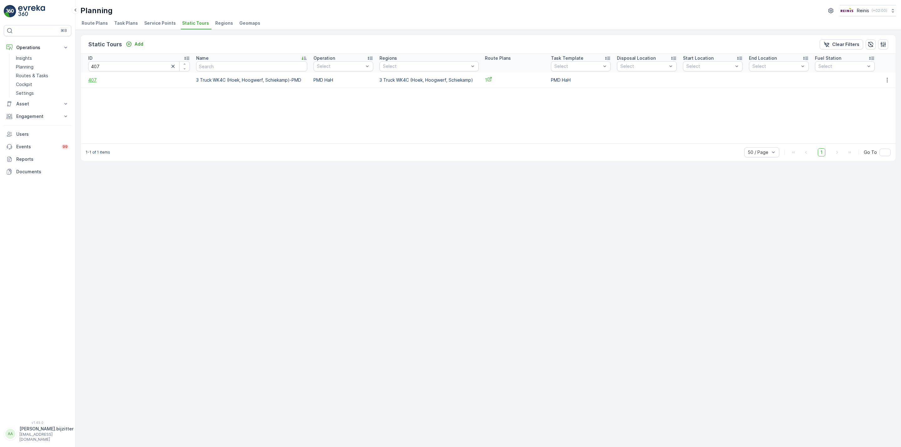
click at [93, 79] on span "407" at bounding box center [139, 80] width 102 height 6
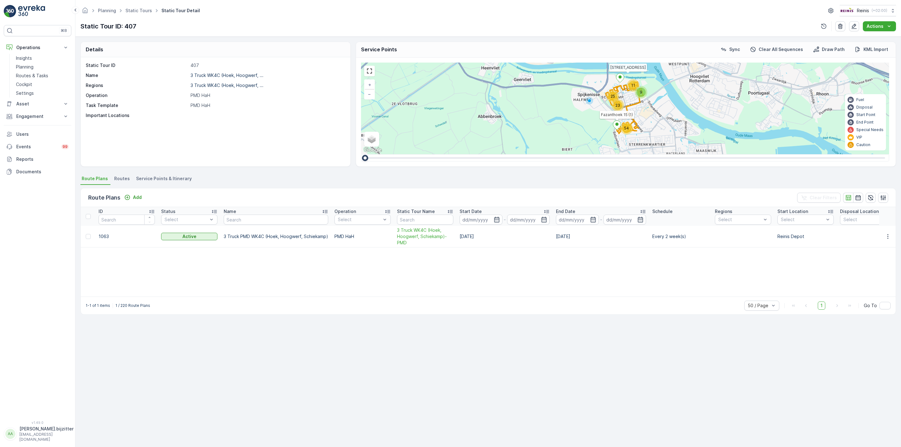
click at [174, 177] on span "Service Points & Itinerary" at bounding box center [164, 178] width 56 height 6
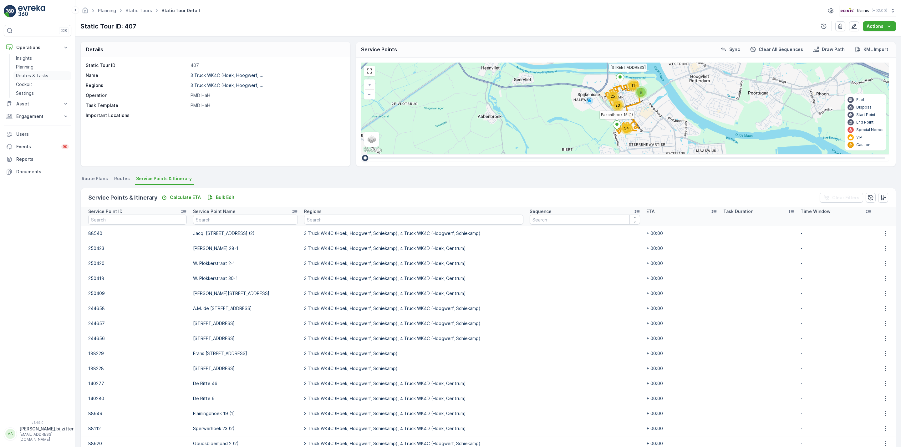
click at [29, 76] on p "Routes & Tasks" at bounding box center [32, 76] width 32 height 6
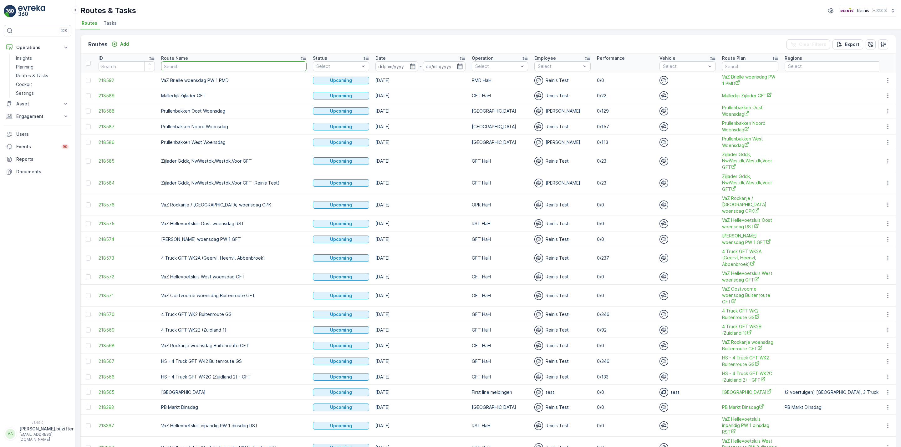
click at [182, 68] on input "text" at bounding box center [233, 66] width 145 height 10
type input "WK4C"
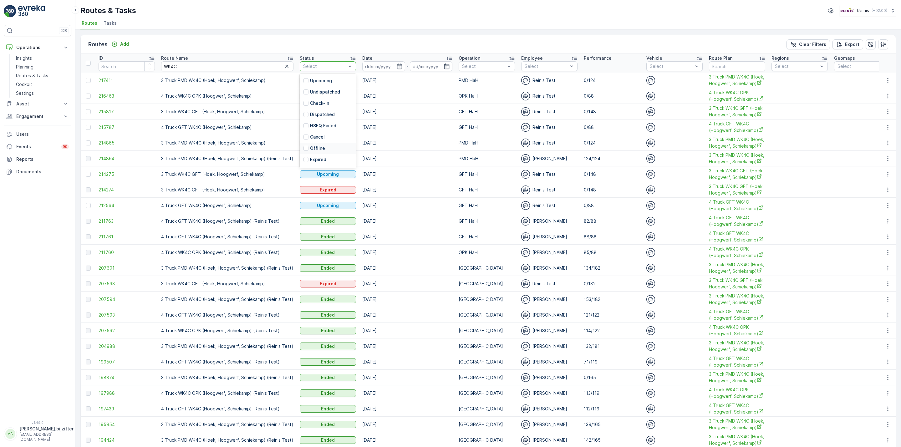
scroll to position [10, 0]
click at [316, 160] on p "Ended" at bounding box center [316, 161] width 13 height 6
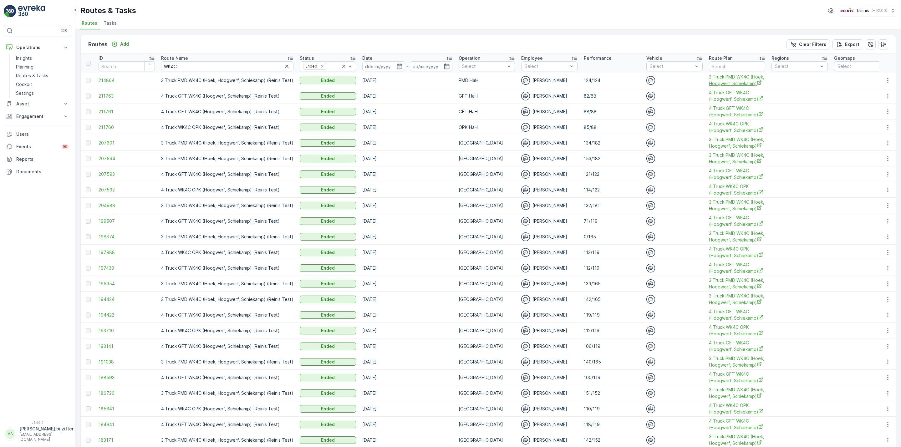
click at [732, 83] on span "3 Truck PMD WK4C (Hoek, Hoogwerf, Schiekamp)" at bounding box center [737, 80] width 56 height 13
click at [66, 48] on icon at bounding box center [65, 48] width 3 height 2
click at [67, 48] on icon at bounding box center [66, 47] width 6 height 6
click at [23, 67] on p "Planning" at bounding box center [25, 67] width 18 height 6
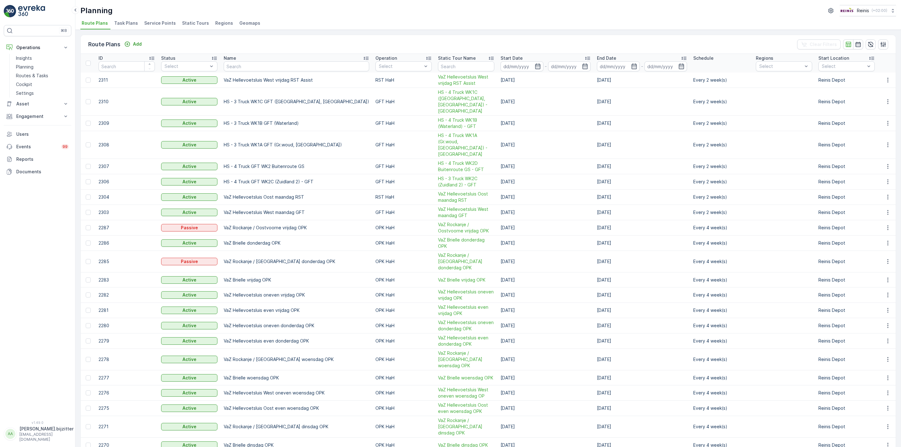
click at [196, 22] on span "Static Tours" at bounding box center [195, 23] width 27 height 6
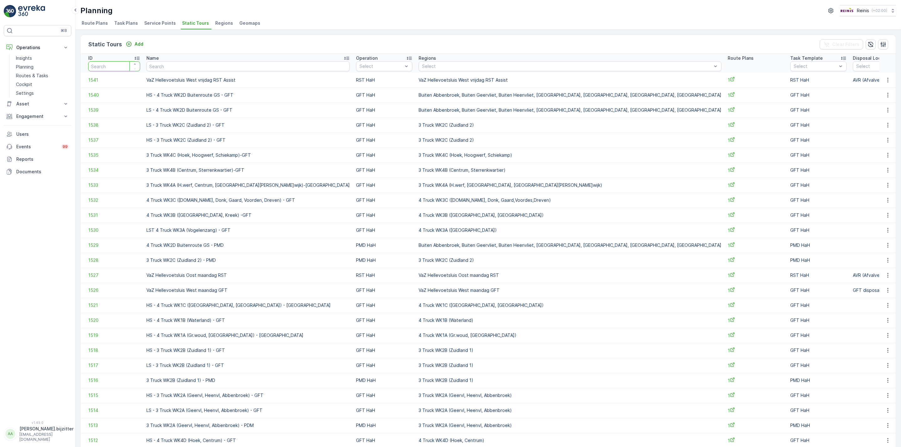
click at [113, 66] on input "number" at bounding box center [114, 66] width 52 height 10
type input "407"
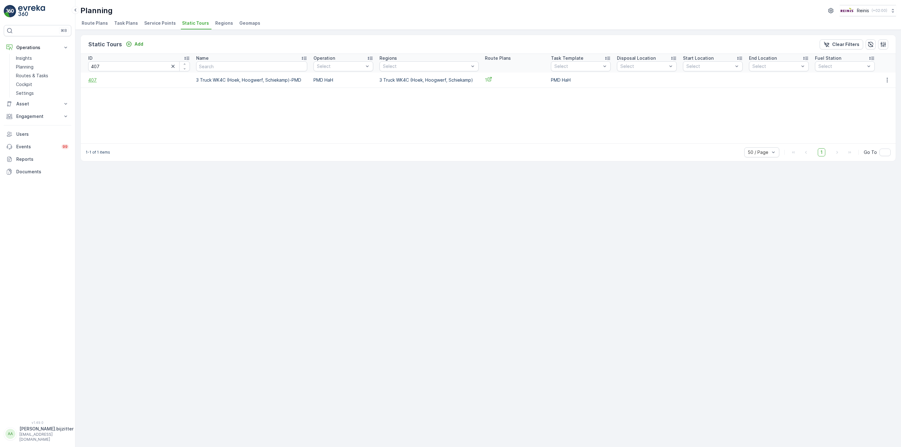
click at [91, 79] on span "407" at bounding box center [139, 80] width 102 height 6
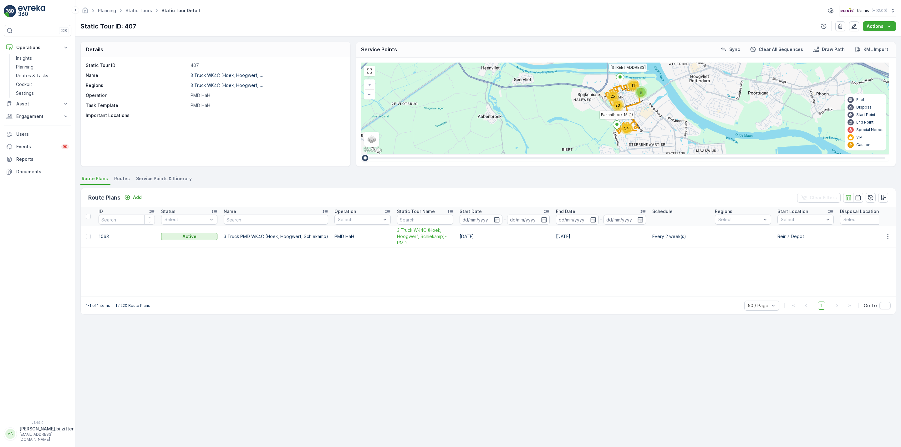
click at [174, 176] on span "Service Points & Itinerary" at bounding box center [164, 178] width 56 height 6
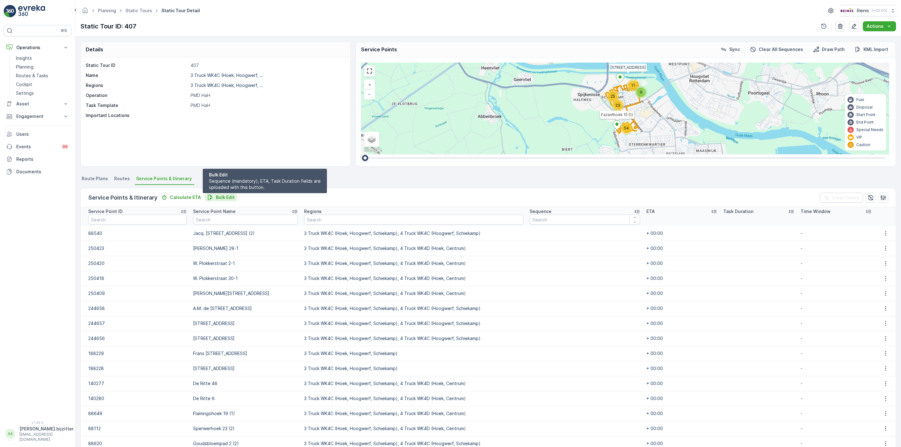
click at [224, 194] on button "Bulk Edit" at bounding box center [221, 198] width 33 height 8
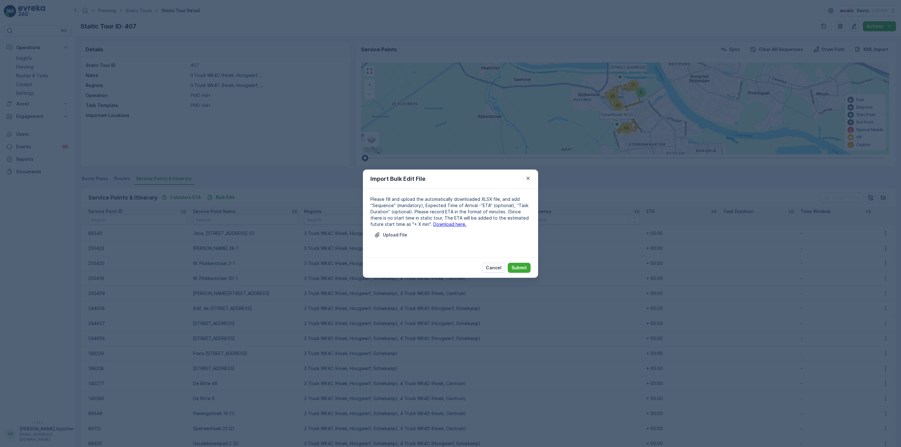
click at [433, 221] on link "Download here." at bounding box center [449, 223] width 33 height 5
click at [394, 233] on p "Upload File" at bounding box center [395, 235] width 24 height 6
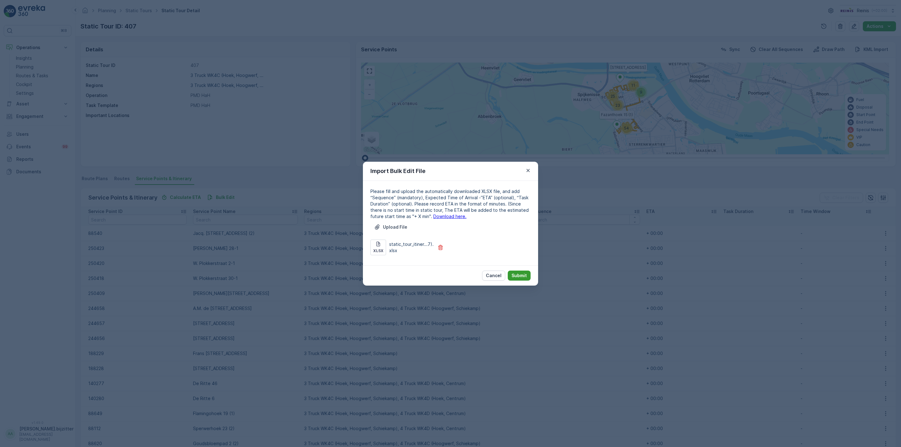
click at [515, 274] on p "Submit" at bounding box center [518, 275] width 15 height 6
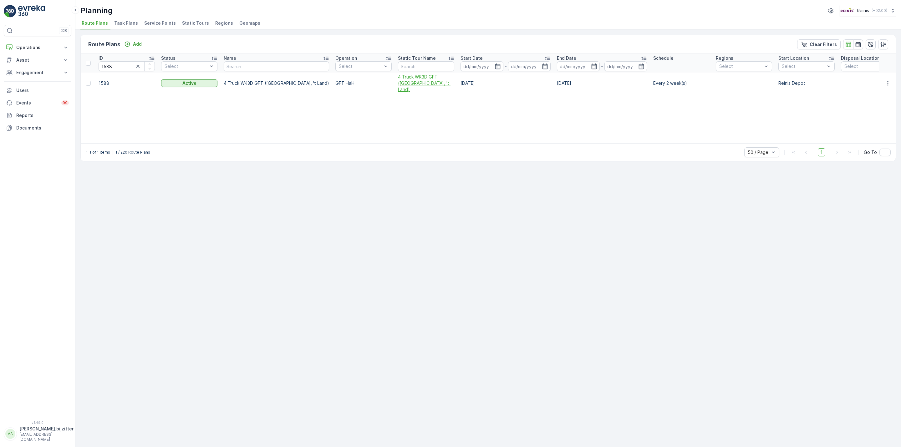
click at [398, 78] on span "4 Truck WK3D GFT ([GEOGRAPHIC_DATA], 't Land)" at bounding box center [426, 83] width 56 height 19
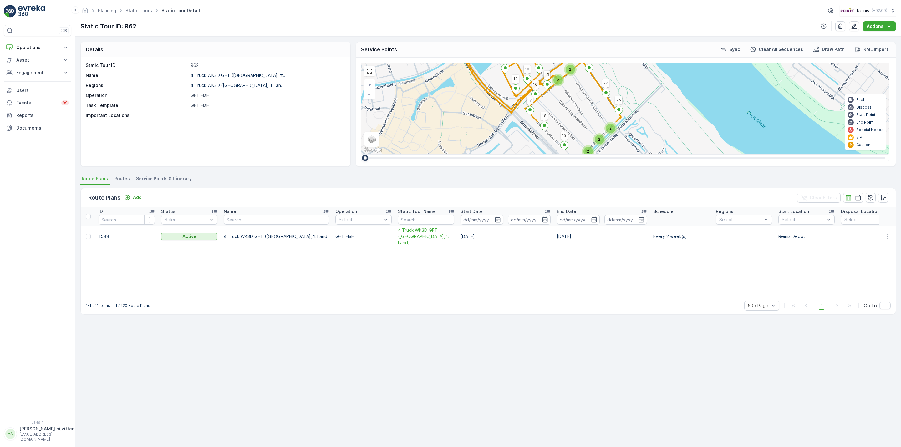
drag, startPoint x: 511, startPoint y: 125, endPoint x: 472, endPoint y: 84, distance: 56.0
click at [472, 84] on div "2 2 2 2 2 Veerweg 1 Tramdijk 3 Veerweg 7 7 5 4 Veerweg 3 2 19 18 8 12 11 13 10 …" at bounding box center [625, 109] width 528 height 92
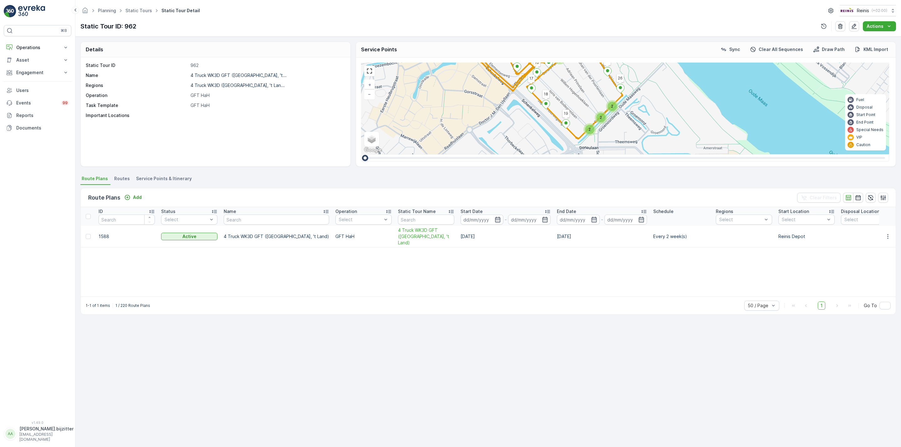
drag, startPoint x: 651, startPoint y: 125, endPoint x: 652, endPoint y: 104, distance: 21.0
click at [652, 104] on div "2 2 2 2 2 Veerweg 1 Tramdijk 3 Veerweg 7 7 5 4 Veerweg 3 2 19 18 8 12 11 13 10 …" at bounding box center [625, 109] width 528 height 92
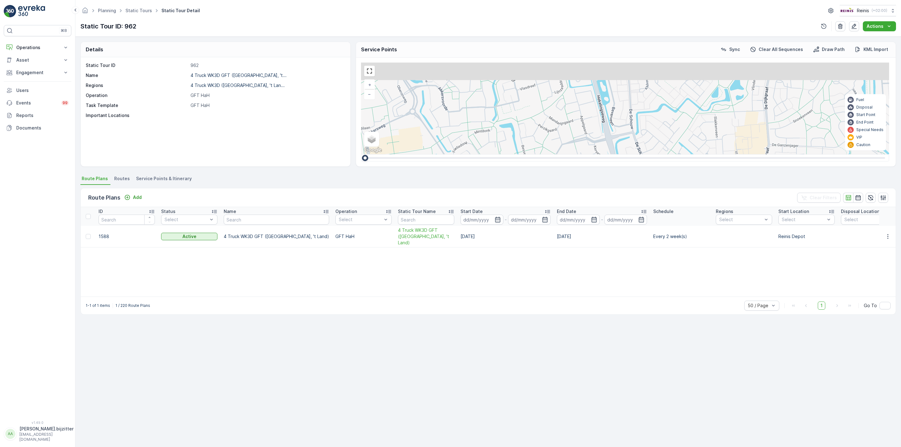
drag, startPoint x: 523, startPoint y: 102, endPoint x: 506, endPoint y: 162, distance: 61.9
click at [502, 174] on div "Details Static Tour ID 962 Name 4 Truck WK3D GFT (De Haven, 't... Regions 4 Tru…" at bounding box center [488, 242] width 826 height 410
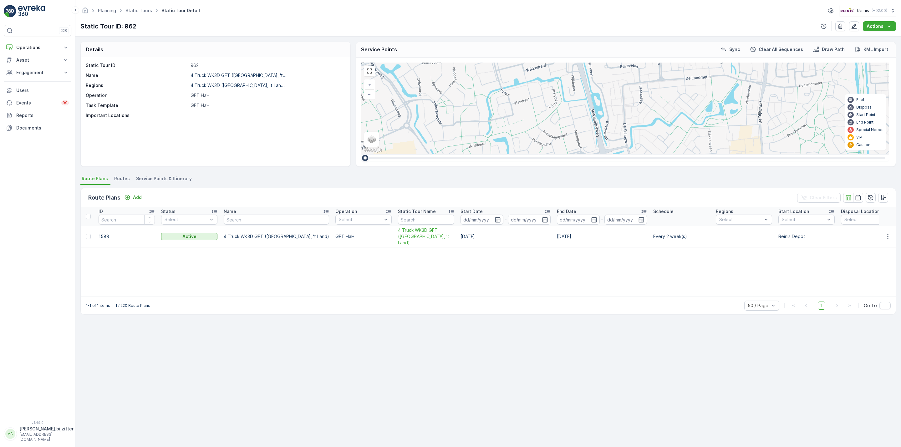
drag, startPoint x: 536, startPoint y: 112, endPoint x: 526, endPoint y: 154, distance: 43.6
click at [526, 155] on div "2 2 2 2 2 Veerweg 1 Tramdijk 3 Veerweg 7 7 5 4 Veerweg 3 2 19 18 8 12 11 13 10 …" at bounding box center [625, 112] width 528 height 99
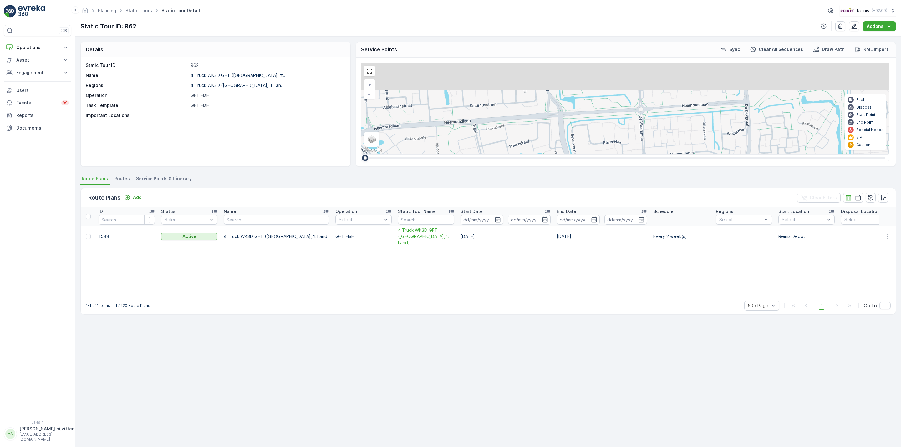
drag, startPoint x: 544, startPoint y: 109, endPoint x: 530, endPoint y: 164, distance: 56.5
click at [530, 164] on div "2 2 2 2 2 Veerweg 1 Tramdijk 3 Veerweg 7 7 5 4 Veerweg 3 2 19 18 8 12 11 13 10 …" at bounding box center [626, 112] width 540 height 109
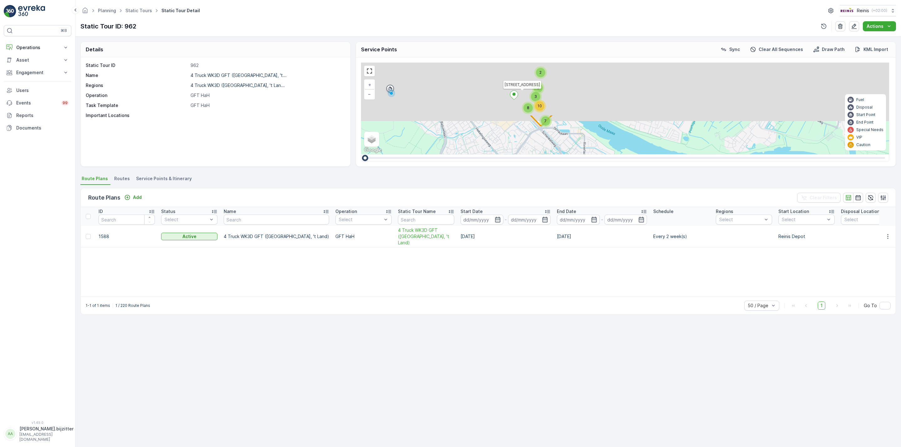
drag, startPoint x: 528, startPoint y: 113, endPoint x: 508, endPoint y: 176, distance: 66.6
click at [508, 176] on div "Details Static Tour ID 962 Name 4 Truck WK3D GFT (De Haven, 't... Regions 4 Tru…" at bounding box center [488, 242] width 826 height 410
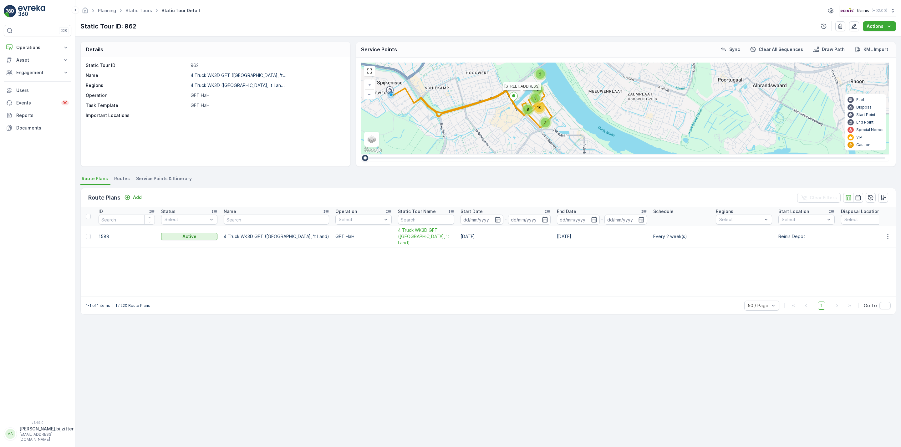
drag, startPoint x: 226, startPoint y: 356, endPoint x: 217, endPoint y: 320, distance: 37.3
click at [227, 356] on div "Details Static Tour ID 962 Name 4 Truck WK3D GFT (De Haven, 't... Regions 4 Tru…" at bounding box center [488, 242] width 826 height 410
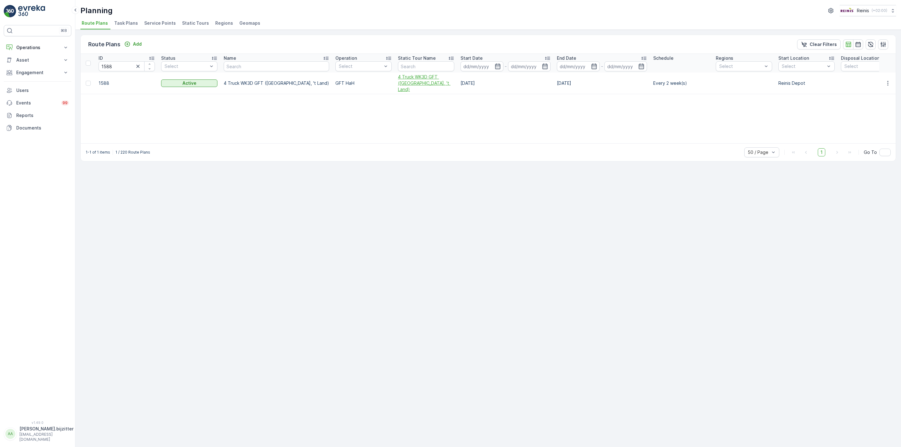
click at [398, 84] on span "4 Truck WK3D GFT ([GEOGRAPHIC_DATA], 't Land)" at bounding box center [426, 83] width 56 height 19
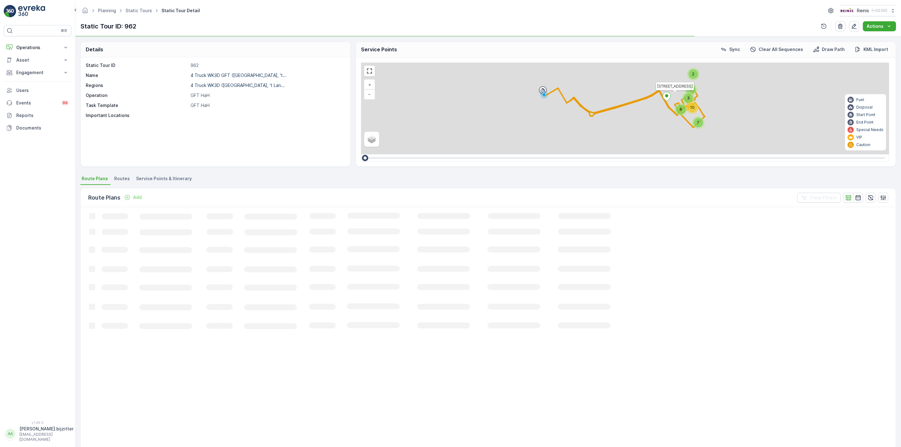
click at [160, 180] on span "Service Points & Itinerary" at bounding box center [164, 178] width 56 height 6
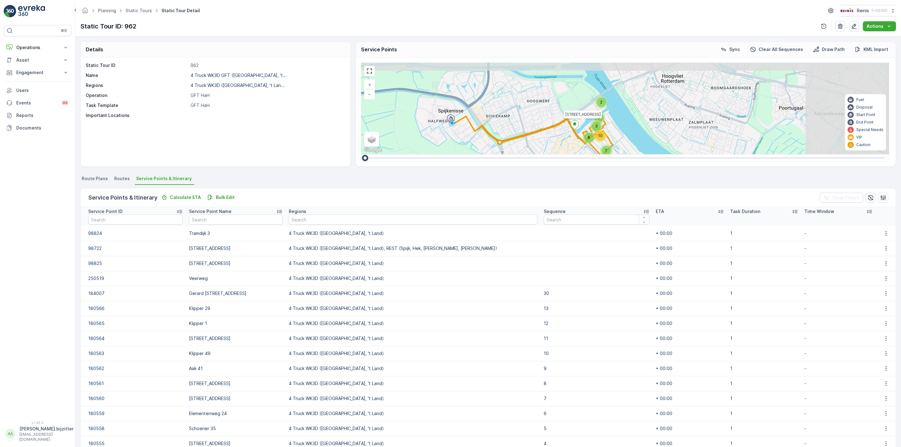
drag, startPoint x: 644, startPoint y: 114, endPoint x: 552, endPoint y: 142, distance: 96.2
click at [552, 142] on div "2 3 3 7 8 10 Veerweg 1 + − Satellite Roadmap Terrain Hybrid Leaflet Keyboard sh…" at bounding box center [625, 109] width 528 height 92
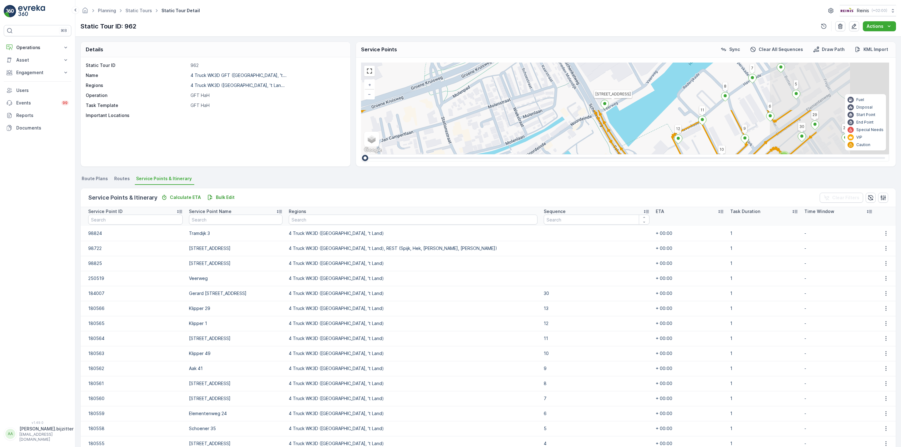
drag, startPoint x: 650, startPoint y: 99, endPoint x: 491, endPoint y: 165, distance: 172.9
click at [491, 165] on div "2 2 2 2 Veerweg 1 Tramdijk 3 Veerweg 7 7 5 4 Veerweg 3 2 19 18 8 12 11 13 10 17…" at bounding box center [626, 112] width 540 height 109
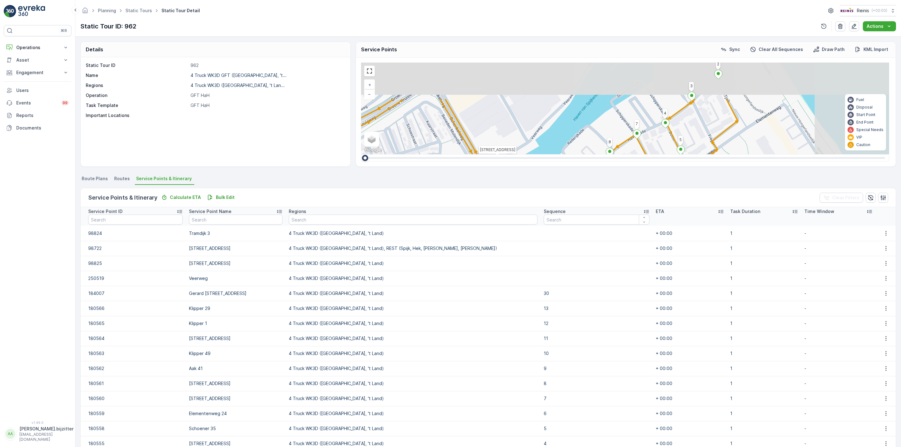
drag, startPoint x: 642, startPoint y: 113, endPoint x: 522, endPoint y: 176, distance: 135.6
click at [524, 177] on div "Details Static Tour ID 962 Name 4 Truck WK3D GFT ([GEOGRAPHIC_DATA], 't... Regi…" at bounding box center [488, 242] width 826 height 410
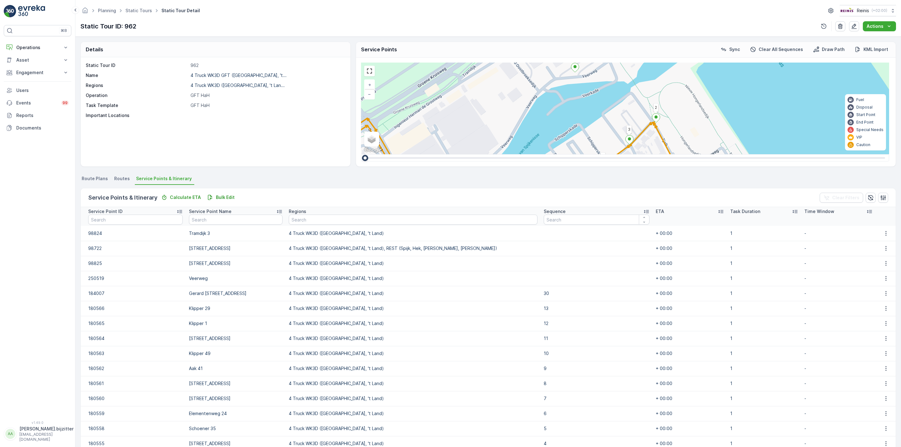
drag, startPoint x: 618, startPoint y: 107, endPoint x: 552, endPoint y: 181, distance: 99.1
click at [552, 183] on div "Details Static Tour ID 962 Name 4 Truck WK3D GFT ([GEOGRAPHIC_DATA], 't... Regi…" at bounding box center [488, 242] width 826 height 410
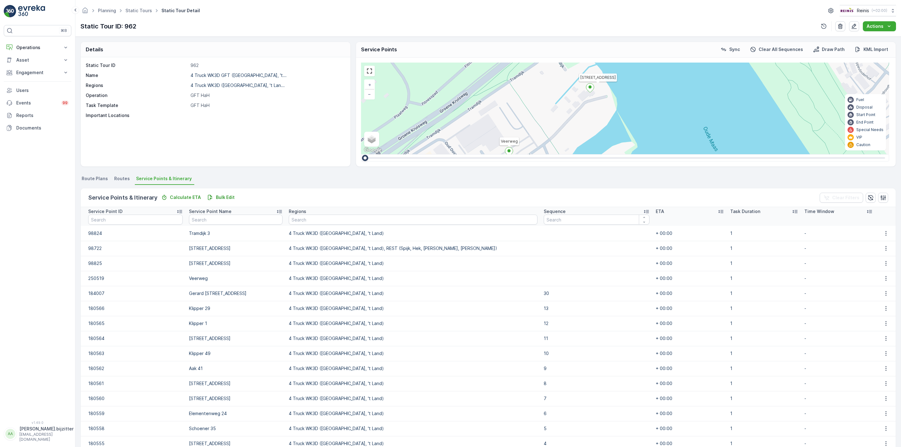
drag, startPoint x: 600, startPoint y: 119, endPoint x: 546, endPoint y: 180, distance: 81.1
click at [546, 180] on div "Details Static Tour ID 962 Name 4 Truck WK3D GFT (De Haven, 't... Regions 4 Tru…" at bounding box center [488, 242] width 826 height 410
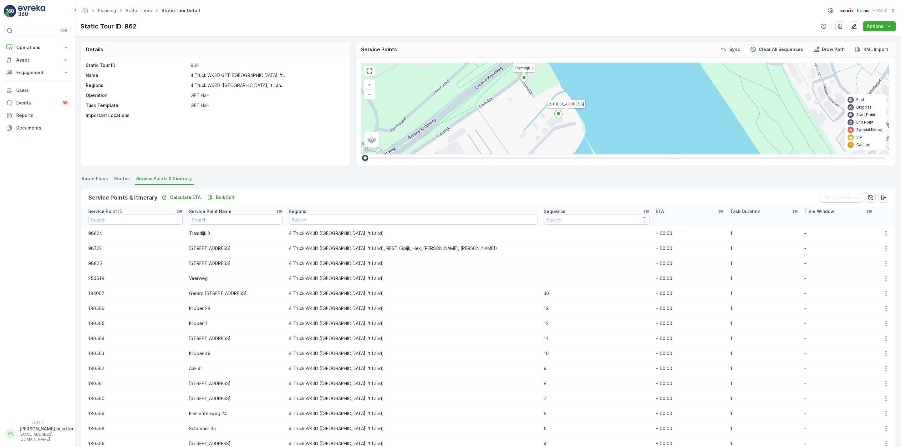
drag, startPoint x: 608, startPoint y: 111, endPoint x: 616, endPoint y: 99, distance: 14.1
click at [616, 99] on div "2 2 2 2 Veerweg 1 Tramdijk 3 Veerweg 7 7 5 4 Veerweg 3 2 19 18 8 12 11 13 10 17…" at bounding box center [625, 109] width 528 height 92
click at [883, 234] on icon "button" at bounding box center [886, 233] width 6 height 6
click at [885, 242] on span "Edit" at bounding box center [885, 243] width 8 height 6
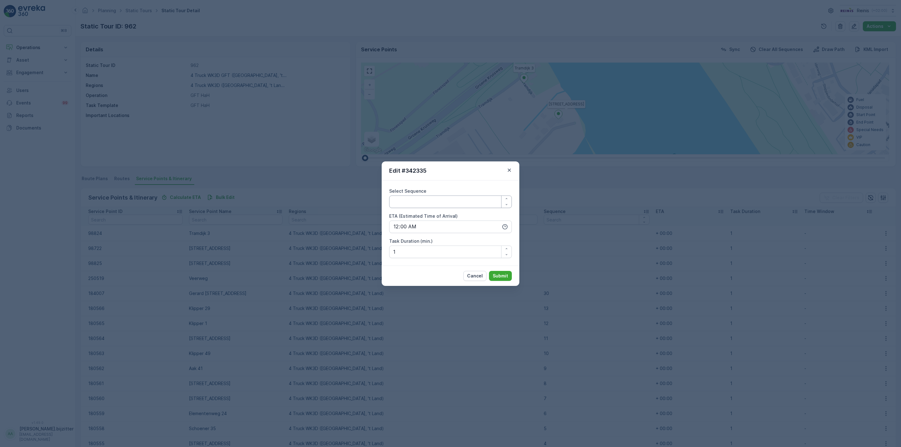
click at [469, 202] on Sequence "Select Sequence" at bounding box center [450, 202] width 123 height 13
type Sequence "33"
click at [506, 274] on p "Submit" at bounding box center [500, 276] width 15 height 6
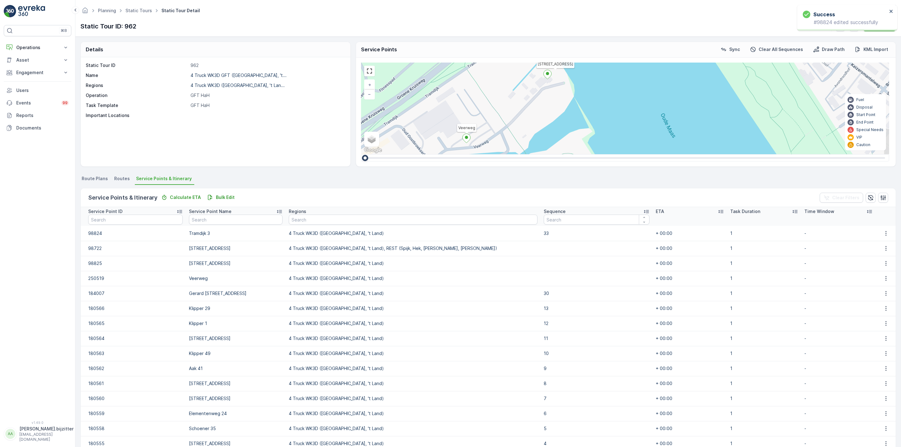
drag, startPoint x: 544, startPoint y: 114, endPoint x: 534, endPoint y: 74, distance: 40.2
click at [534, 74] on div "2 2 2 2 Veerweg 27 28 29 30 15 16 17 18 19 26 2 3 4 5 6 7 9 10 11 12 13 8 Veerw…" at bounding box center [625, 109] width 528 height 92
click at [883, 247] on icon "button" at bounding box center [886, 248] width 6 height 6
click at [883, 258] on span "Edit" at bounding box center [885, 258] width 8 height 6
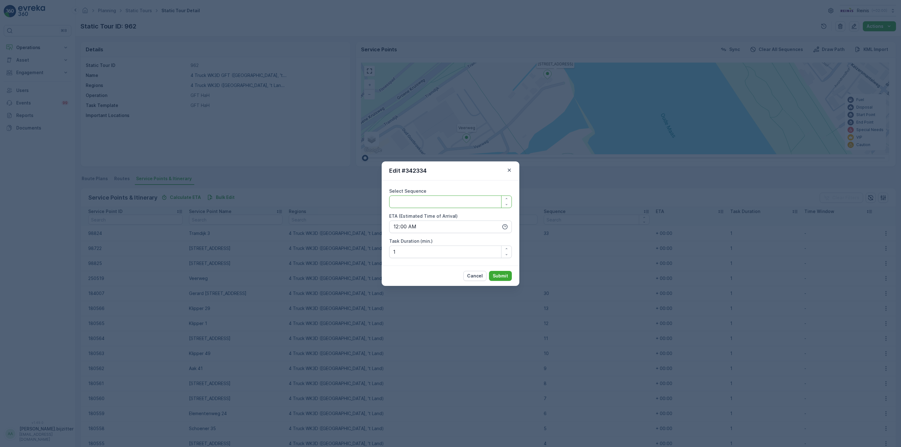
click at [438, 206] on Sequence "Select Sequence" at bounding box center [450, 202] width 123 height 13
type Sequence "35"
click at [501, 276] on p "Submit" at bounding box center [500, 276] width 15 height 6
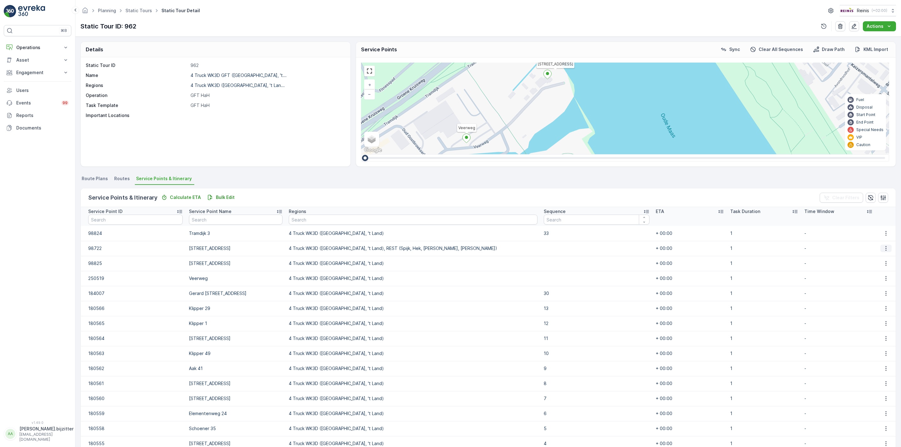
click at [886, 249] on button "button" at bounding box center [885, 249] width 11 height 8
click at [883, 256] on span "Edit" at bounding box center [885, 258] width 8 height 6
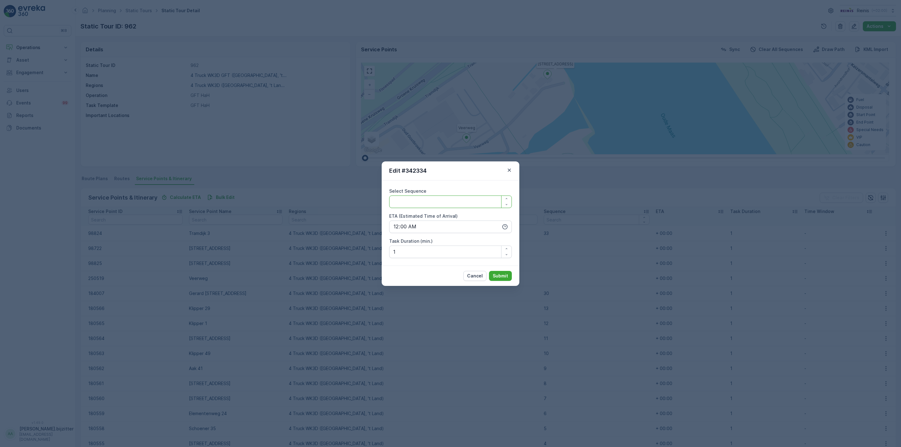
click at [429, 202] on Sequence "Select Sequence" at bounding box center [450, 202] width 123 height 13
type Sequence "34"
click at [504, 274] on p "Submit" at bounding box center [500, 276] width 15 height 6
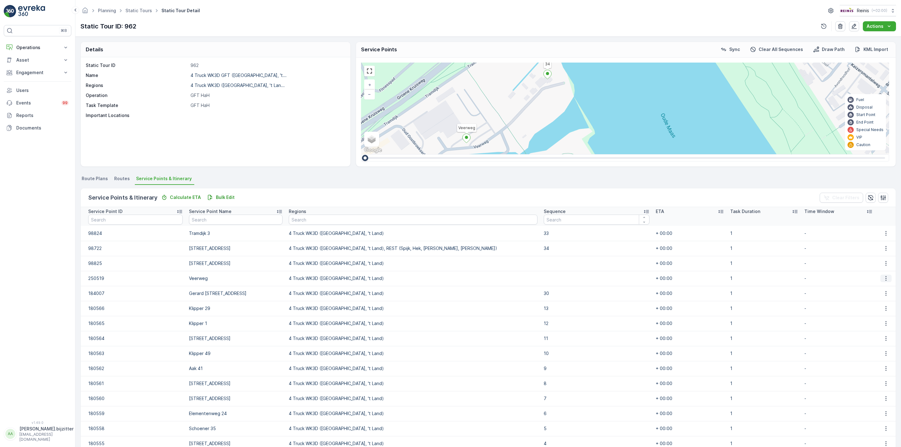
click at [883, 277] on icon "button" at bounding box center [886, 278] width 6 height 6
click at [883, 288] on span "Edit" at bounding box center [885, 288] width 8 height 6
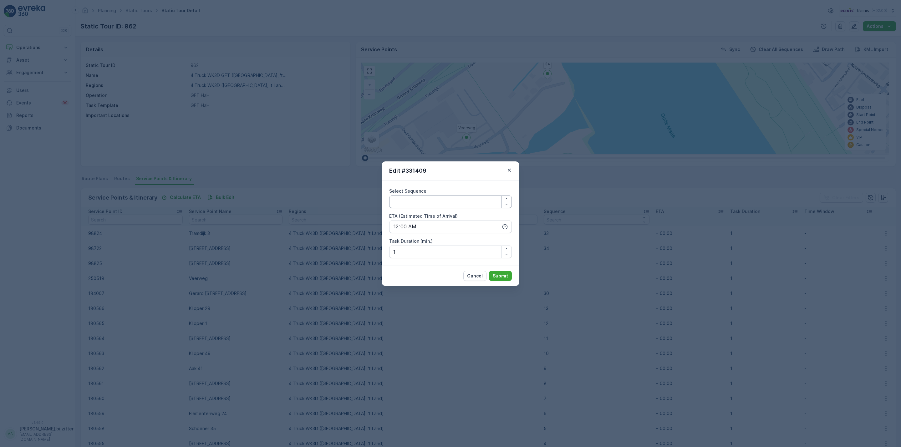
click at [433, 201] on Sequence "Select Sequence" at bounding box center [450, 202] width 123 height 13
type Sequence "35"
click at [506, 275] on p "Submit" at bounding box center [500, 276] width 15 height 6
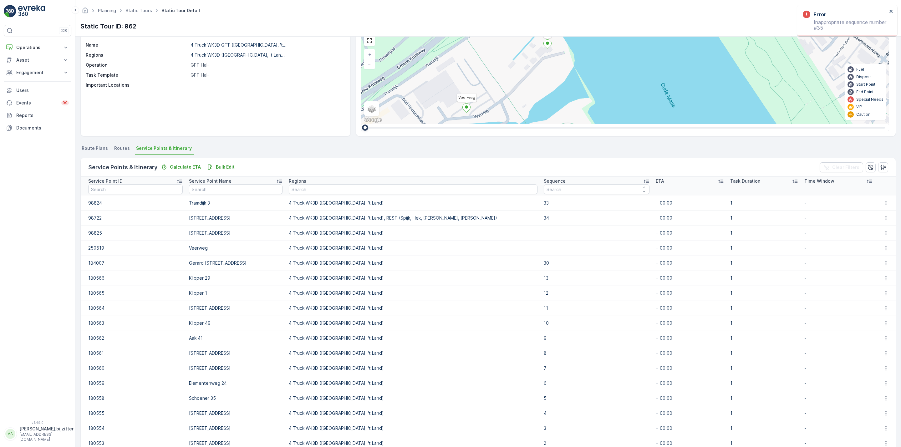
scroll to position [47, 0]
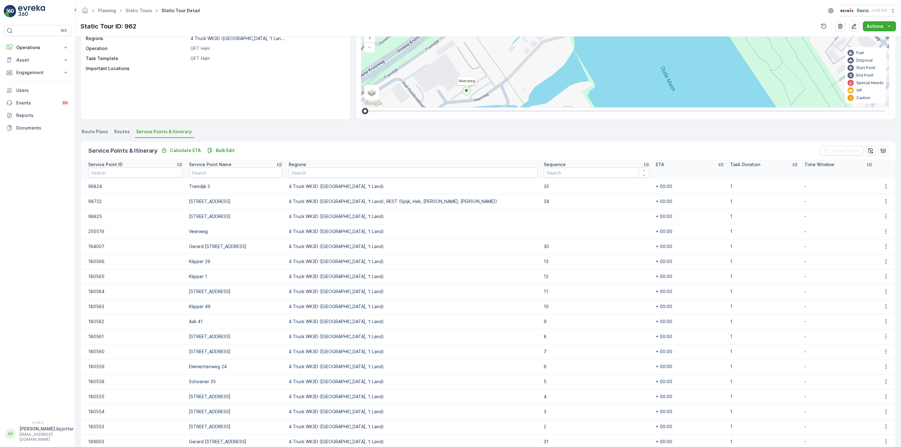
click at [643, 163] on icon at bounding box center [646, 164] width 6 height 6
click at [643, 165] on icon at bounding box center [646, 164] width 6 height 6
click at [883, 185] on icon "button" at bounding box center [886, 186] width 6 height 6
click at [883, 195] on span "Edit" at bounding box center [885, 196] width 8 height 6
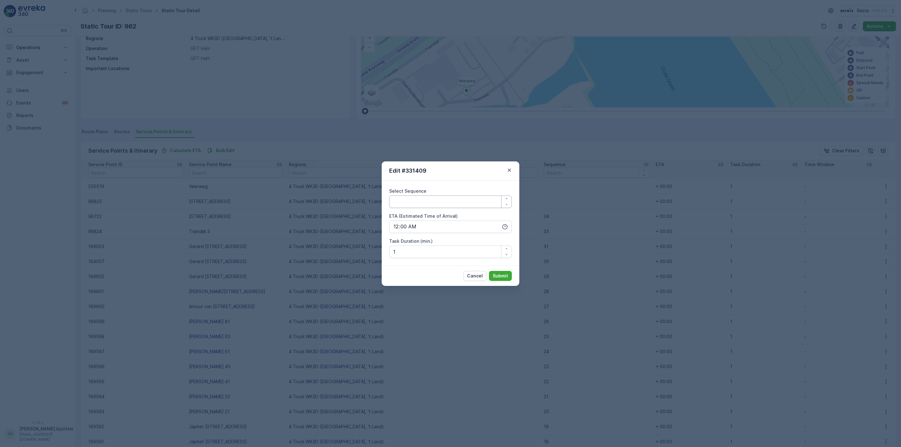
click at [444, 200] on Sequence "Select Sequence" at bounding box center [450, 202] width 123 height 13
type Sequence "35"
click at [500, 271] on button "Submit" at bounding box center [500, 276] width 23 height 10
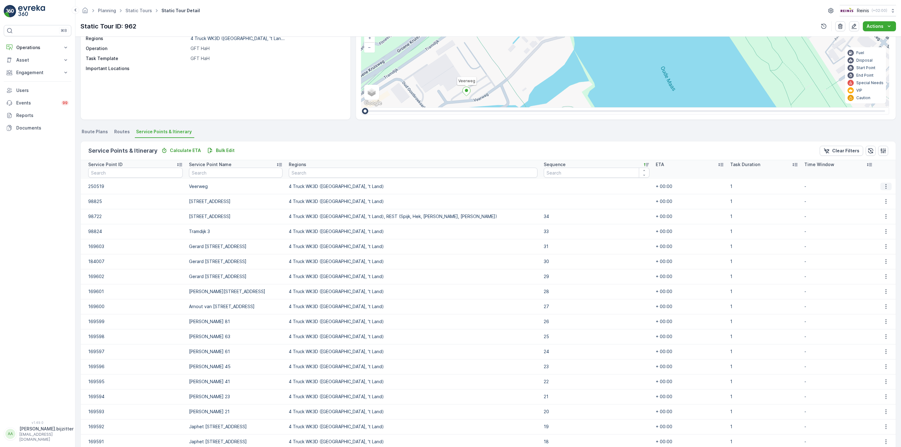
click at [884, 188] on icon "button" at bounding box center [886, 186] width 6 height 6
click at [884, 196] on span "Edit" at bounding box center [885, 196] width 8 height 6
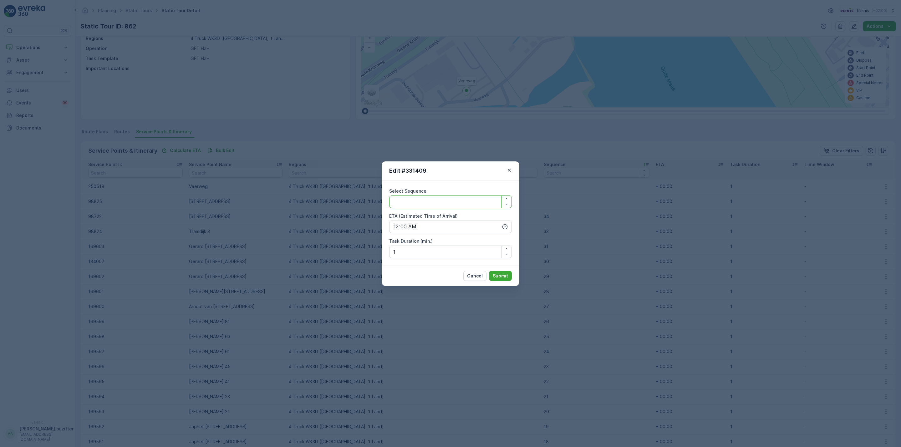
click at [465, 204] on Sequence "Select Sequence" at bounding box center [450, 202] width 123 height 13
click at [505, 199] on icon "button" at bounding box center [507, 199] width 4 height 4
click at [505, 197] on icon "button" at bounding box center [507, 199] width 4 height 4
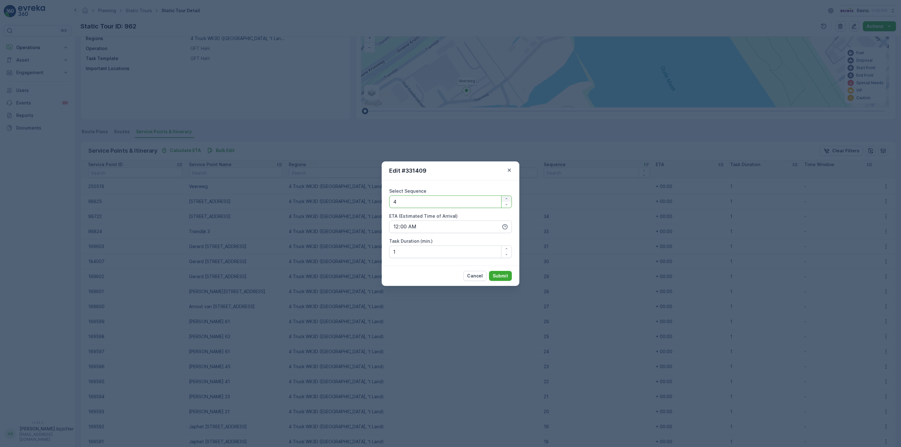
click at [505, 197] on icon "button" at bounding box center [507, 199] width 4 height 4
click at [503, 197] on div "button" at bounding box center [506, 199] width 10 height 4
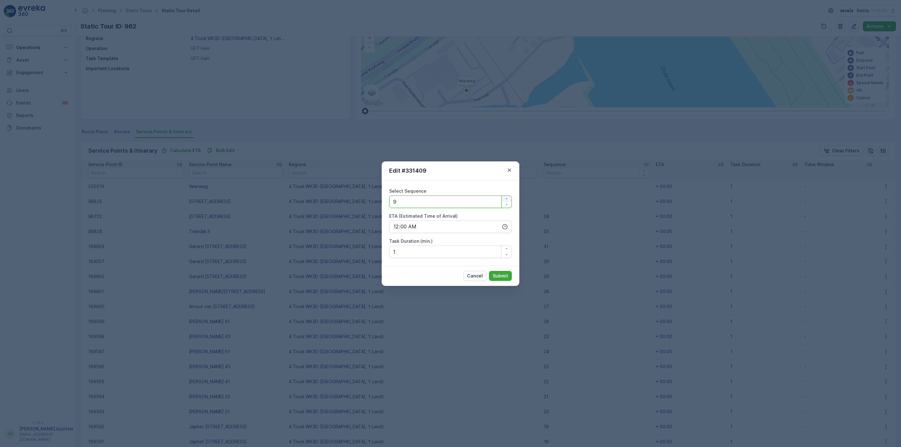
click at [503, 197] on div "button" at bounding box center [506, 199] width 10 height 4
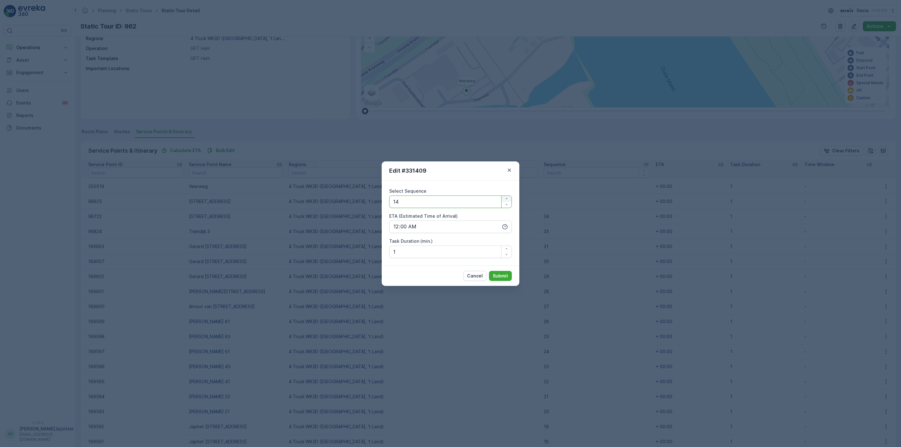
click at [503, 197] on div "button" at bounding box center [506, 199] width 10 height 4
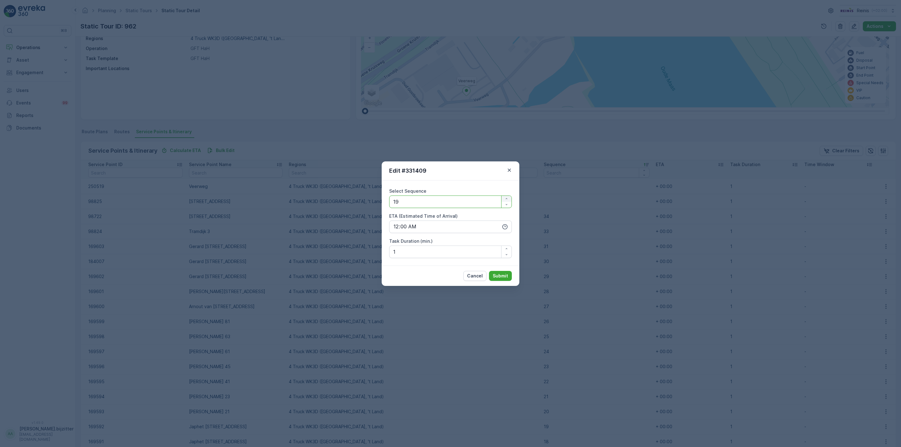
click at [503, 197] on div "button" at bounding box center [506, 199] width 10 height 4
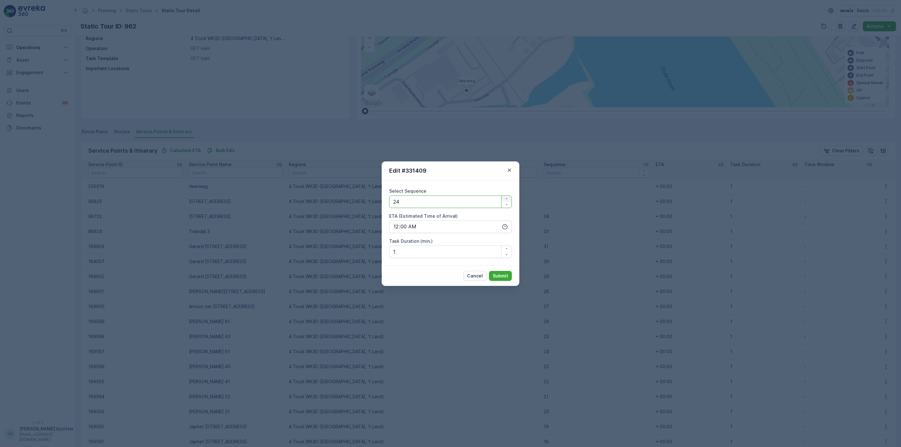
click at [503, 197] on div "button" at bounding box center [506, 199] width 10 height 4
click at [502, 197] on div "button" at bounding box center [506, 199] width 10 height 4
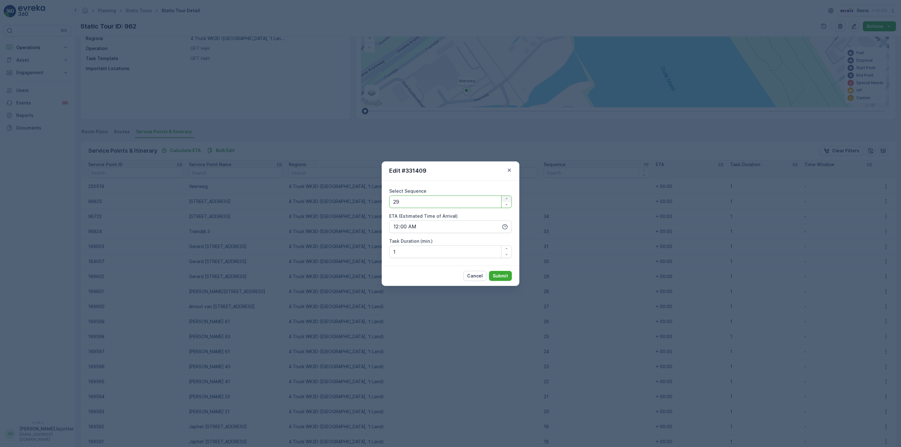
click at [502, 197] on div "button" at bounding box center [506, 199] width 10 height 4
click at [501, 197] on div "button" at bounding box center [506, 199] width 10 height 4
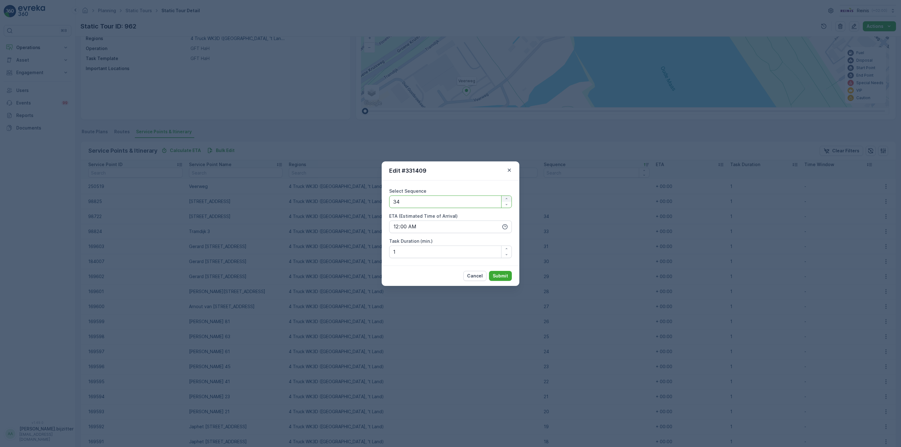
click at [501, 197] on div "button" at bounding box center [506, 199] width 10 height 4
type Sequence "35"
click at [501, 273] on p "Submit" at bounding box center [500, 276] width 15 height 6
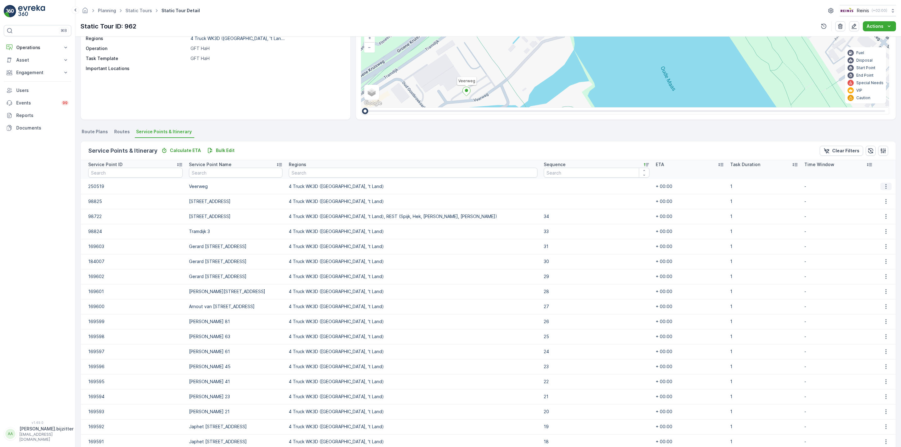
click at [885, 187] on icon "button" at bounding box center [886, 186] width 6 height 6
click at [881, 193] on span "Edit" at bounding box center [885, 196] width 8 height 6
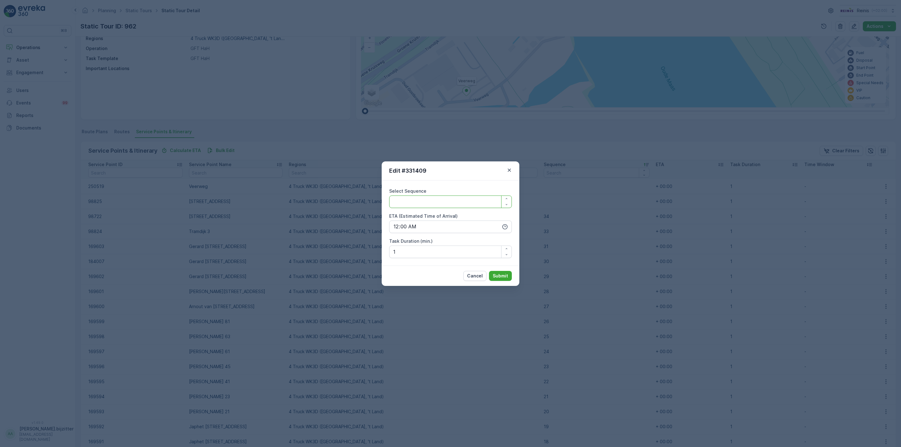
click at [423, 202] on Sequence "Select Sequence" at bounding box center [450, 202] width 123 height 13
type Sequence "36"
click at [504, 274] on p "Submit" at bounding box center [500, 276] width 15 height 6
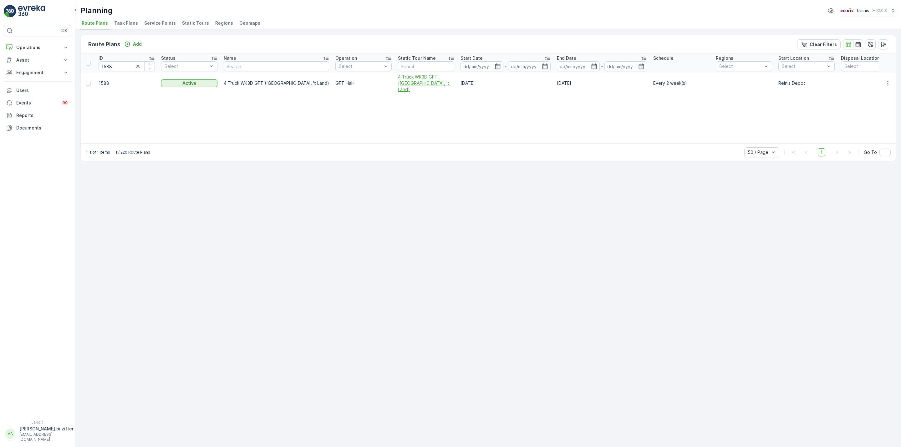
click at [398, 81] on span "4 Truck WK3D GFT ([GEOGRAPHIC_DATA], 't Land)" at bounding box center [426, 83] width 56 height 19
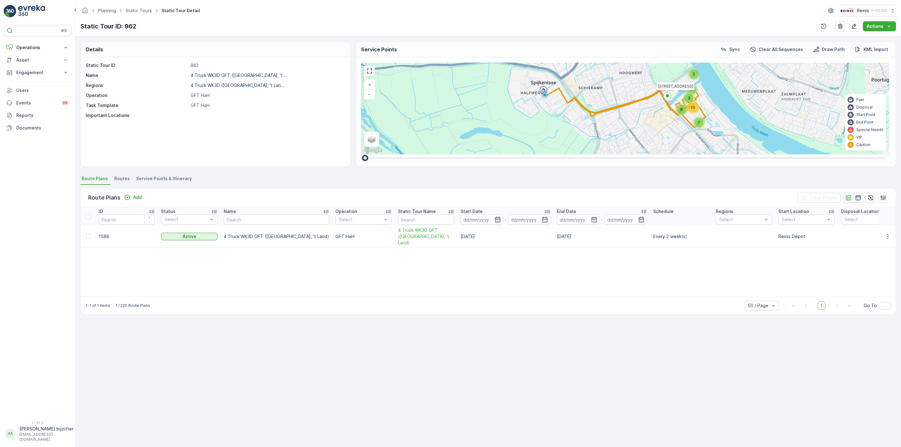
click at [182, 179] on span "Service Points & Itinerary" at bounding box center [164, 178] width 56 height 6
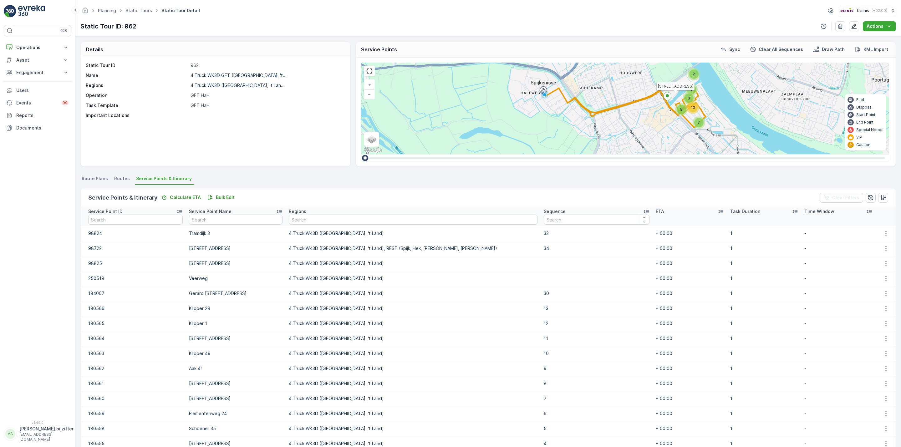
click at [643, 210] on icon at bounding box center [646, 211] width 6 height 6
click at [644, 211] on icon at bounding box center [645, 211] width 2 height 3
click at [883, 234] on icon "button" at bounding box center [886, 233] width 6 height 6
click at [882, 242] on span "Edit" at bounding box center [885, 243] width 8 height 6
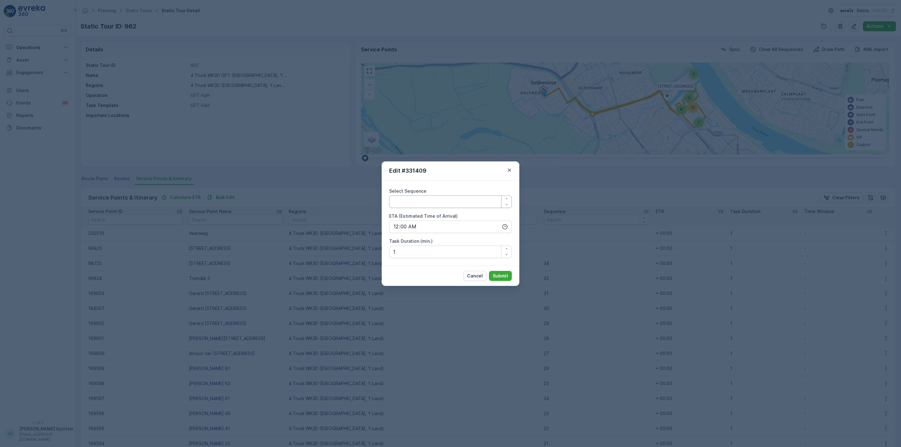
click at [449, 206] on Sequence "Select Sequence" at bounding box center [450, 202] width 123 height 13
type Sequence "35"
click at [504, 276] on p "Submit" at bounding box center [500, 276] width 15 height 6
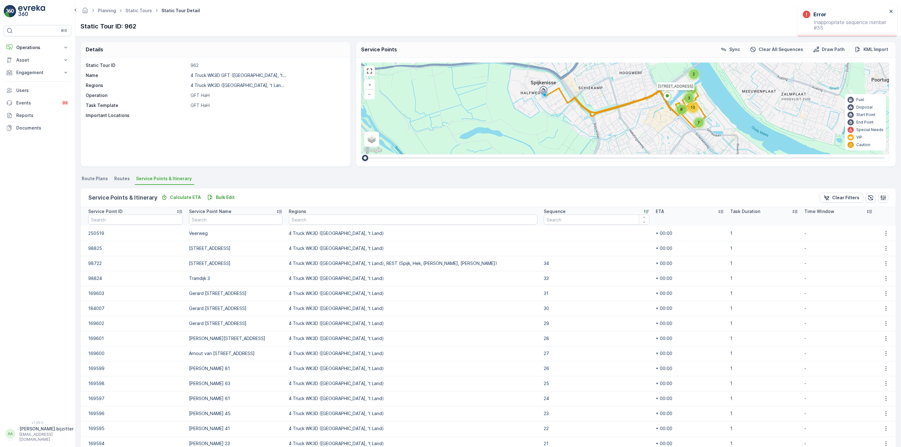
click at [541, 277] on td "33" at bounding box center [597, 278] width 112 height 15
click at [225, 195] on p "Bulk Edit" at bounding box center [225, 197] width 19 height 6
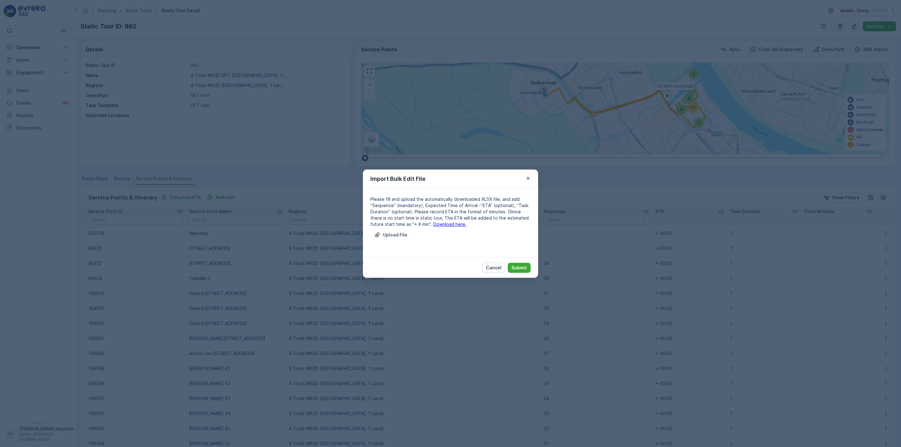
click at [433, 224] on link "Download here." at bounding box center [449, 223] width 33 height 5
click at [390, 235] on p "Upload File" at bounding box center [395, 235] width 24 height 6
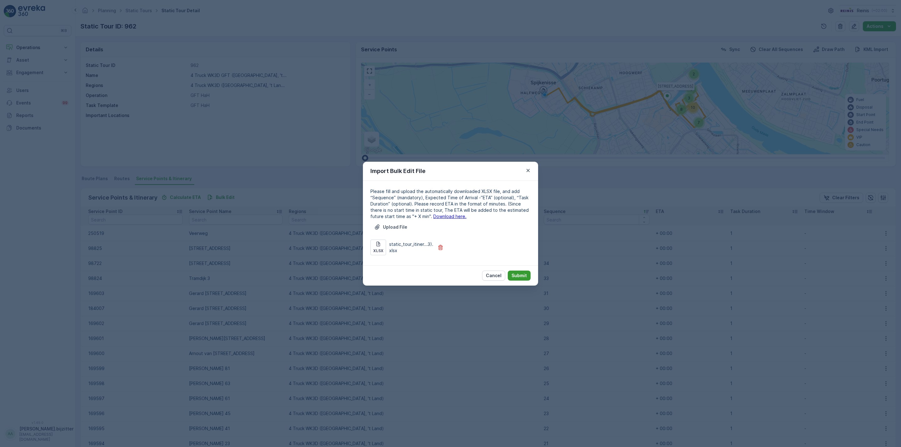
click at [520, 275] on p "Submit" at bounding box center [518, 275] width 15 height 6
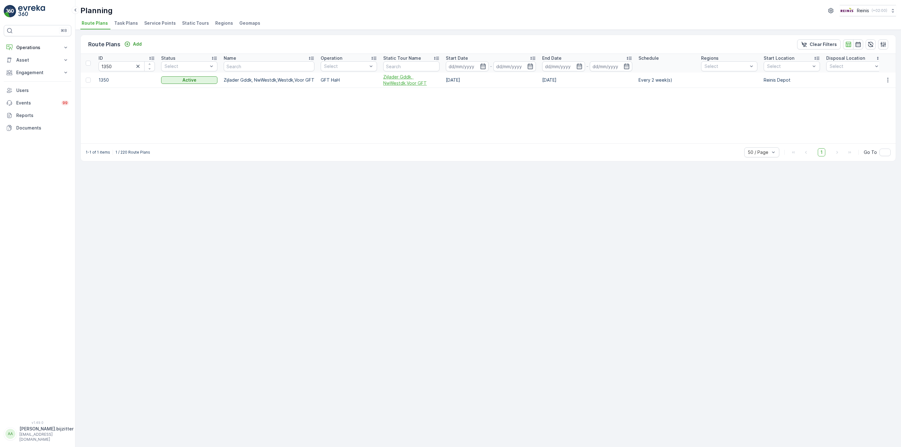
click at [404, 83] on span "Zijlader Gddk, NwWestdk,Voor GFT" at bounding box center [411, 80] width 56 height 13
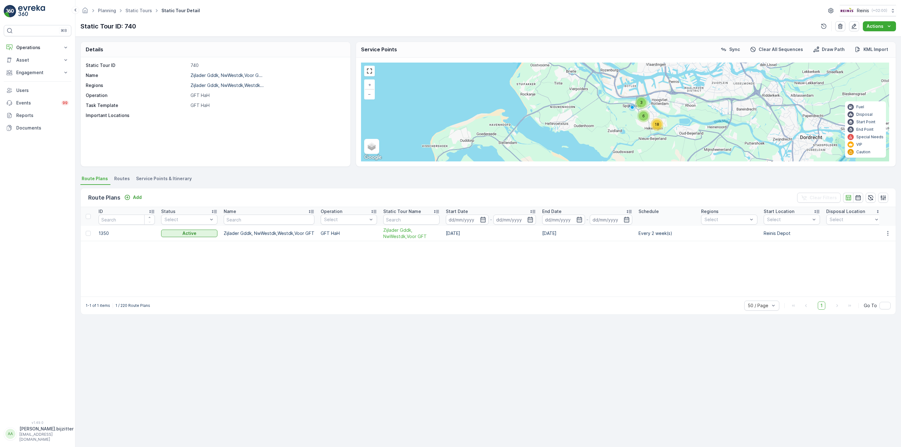
click at [169, 178] on span "Service Points & Itinerary" at bounding box center [164, 178] width 56 height 6
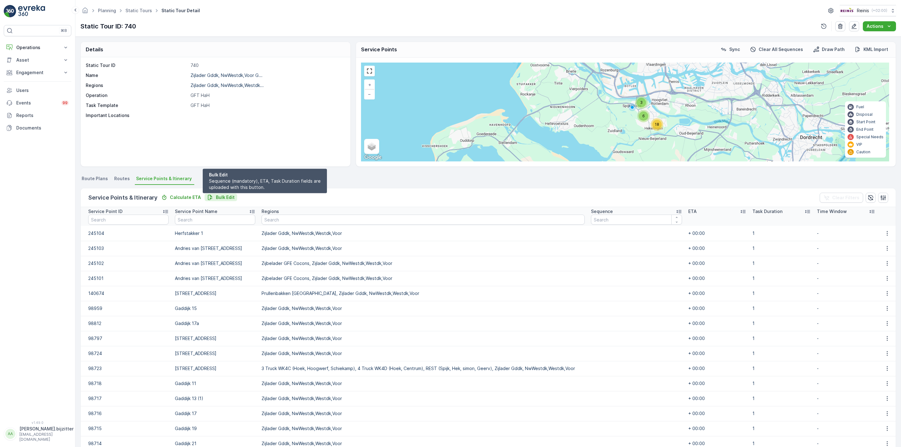
click at [218, 195] on p "Bulk Edit" at bounding box center [225, 197] width 19 height 6
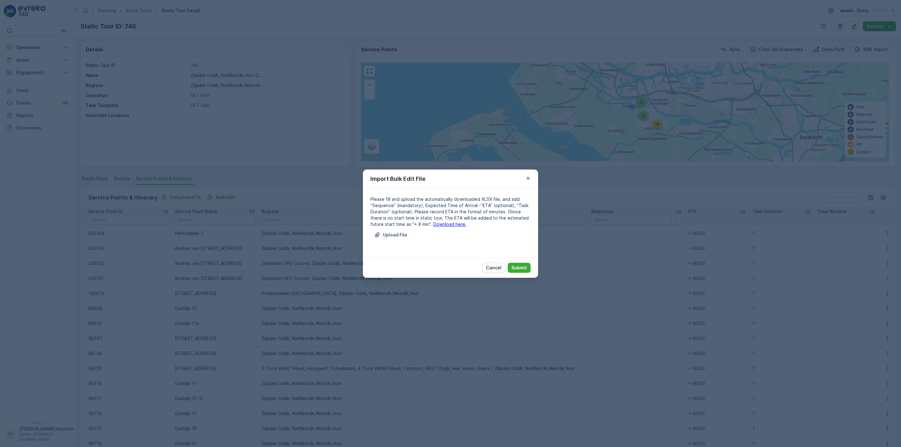
click at [442, 223] on link "Download here." at bounding box center [449, 223] width 33 height 5
click at [492, 267] on p "Cancel" at bounding box center [494, 268] width 16 height 6
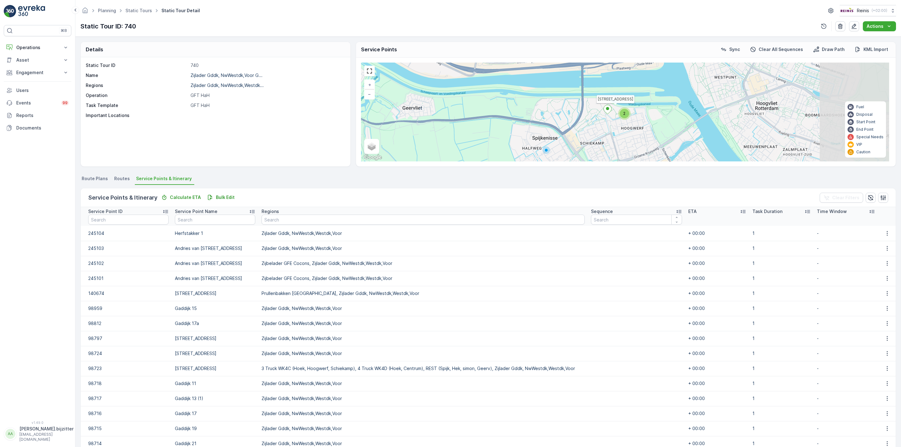
drag, startPoint x: 686, startPoint y: 99, endPoint x: 526, endPoint y: 124, distance: 161.9
click at [526, 124] on div "18 3 2 Herfstakker [GEOGRAPHIC_DATA] (1) [GEOGRAPHIC_DATA] + − Satellite Roadma…" at bounding box center [625, 112] width 528 height 99
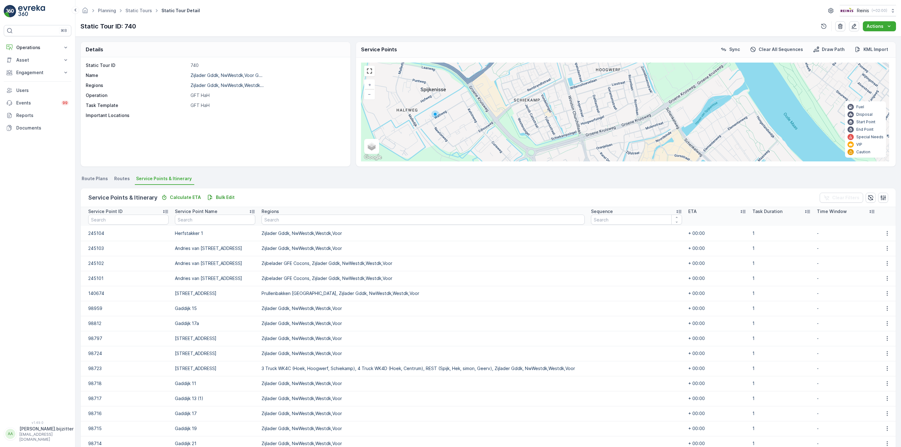
drag, startPoint x: 599, startPoint y: 139, endPoint x: 546, endPoint y: 67, distance: 89.7
click at [546, 67] on div "9 5 4 2 2 Herfstakker 1 [GEOGRAPHIC_DATA] (1) [GEOGRAPHIC_DATA] Andries van [GE…" at bounding box center [625, 112] width 528 height 99
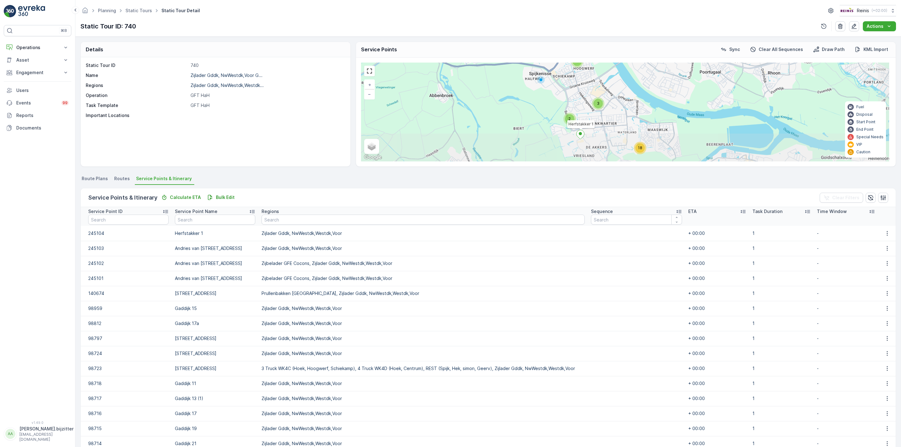
drag, startPoint x: 578, startPoint y: 134, endPoint x: 559, endPoint y: 97, distance: 42.4
click at [559, 97] on div "18 3 2 3 Herfstakker 1 + − Satellite Roadmap Terrain Hybrid Leaflet Keyboard sh…" at bounding box center [625, 112] width 528 height 99
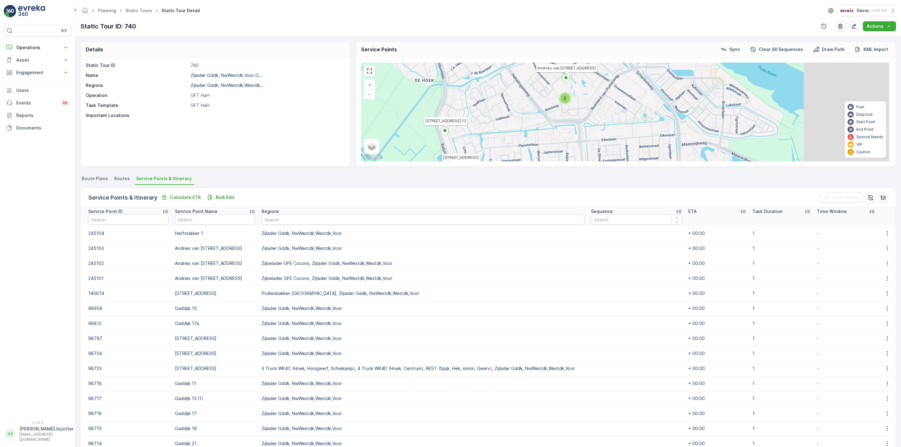
drag, startPoint x: 619, startPoint y: 104, endPoint x: 514, endPoint y: 136, distance: 110.0
click at [514, 136] on div "9 5 4 2 2 Herfstakker 1 Andries van [GEOGRAPHIC_DATA][STREET_ADDRESS] (1) [GEOG…" at bounding box center [625, 112] width 528 height 99
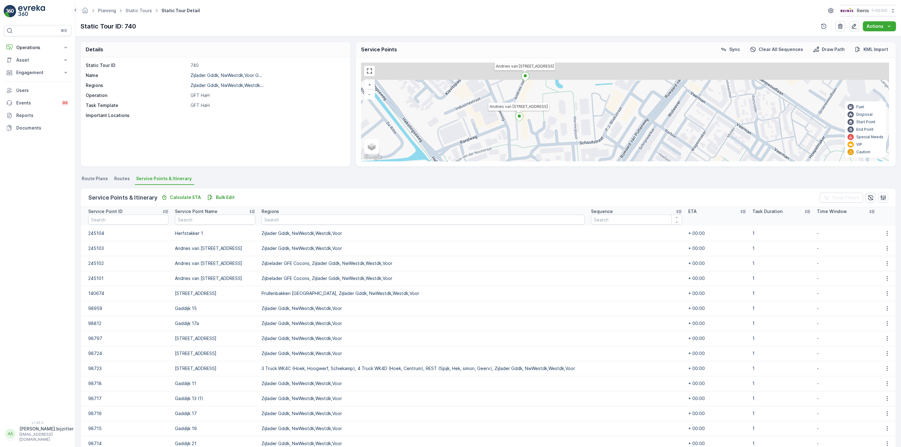
drag, startPoint x: 579, startPoint y: 110, endPoint x: 565, endPoint y: 136, distance: 29.7
click at [565, 136] on div "4 3 2 2 2 Herfstakker 1 Andries van [GEOGRAPHIC_DATA] (1) [GEOGRAPHIC_DATA][STR…" at bounding box center [625, 112] width 528 height 99
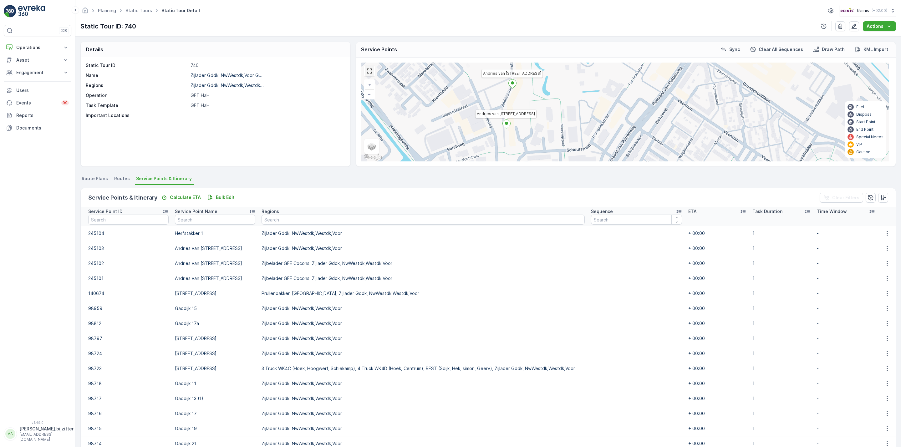
click at [373, 74] on link at bounding box center [369, 70] width 9 height 9
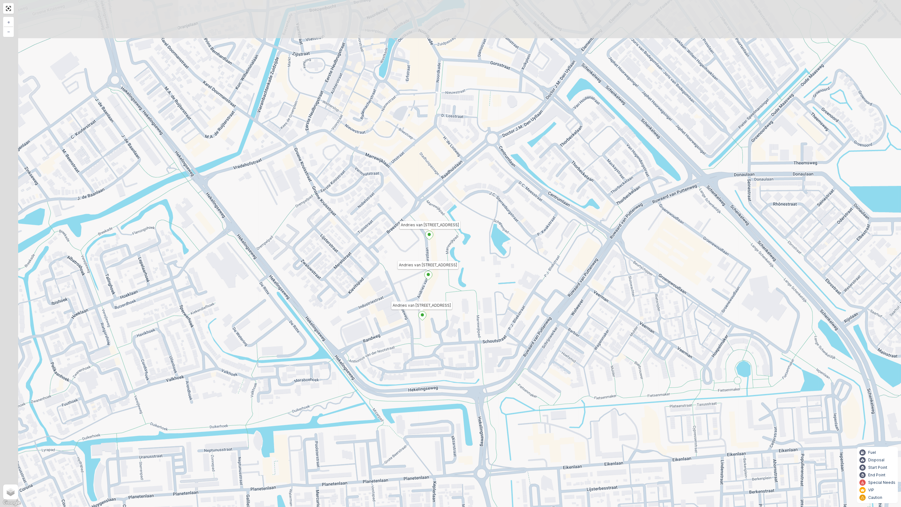
drag, startPoint x: 435, startPoint y: 233, endPoint x: 525, endPoint y: 283, distance: 102.9
click at [525, 283] on div "4 3 2 2 2 Herfstakker 1 Andries van [GEOGRAPHIC_DATA] (1) [GEOGRAPHIC_DATA][STR…" at bounding box center [450, 253] width 901 height 507
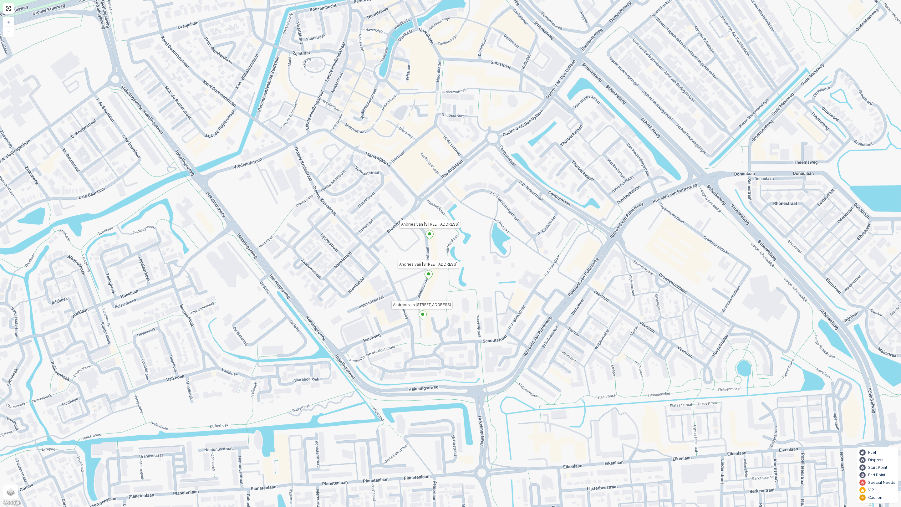
click at [314, 96] on div "4 3 2 2 2 Herfstakker 1 Andries van [GEOGRAPHIC_DATA] (1) [GEOGRAPHIC_DATA][STR…" at bounding box center [450, 253] width 901 height 507
click at [12, 9] on link at bounding box center [8, 8] width 9 height 9
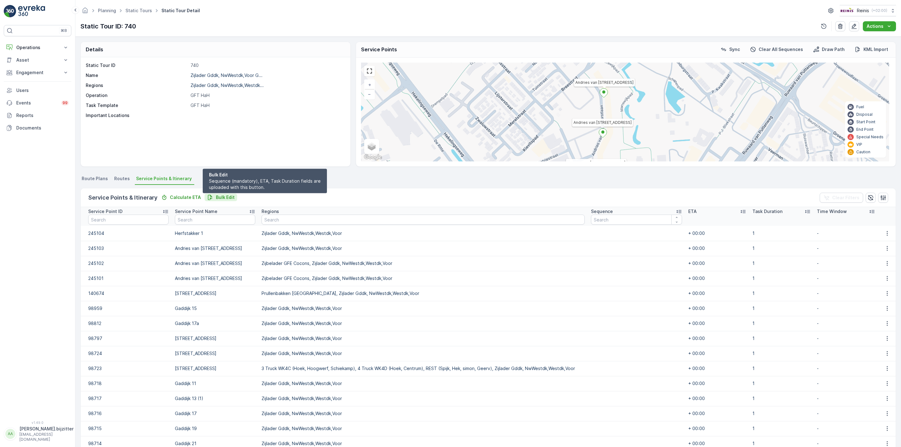
click at [226, 197] on p "Bulk Edit" at bounding box center [225, 197] width 19 height 6
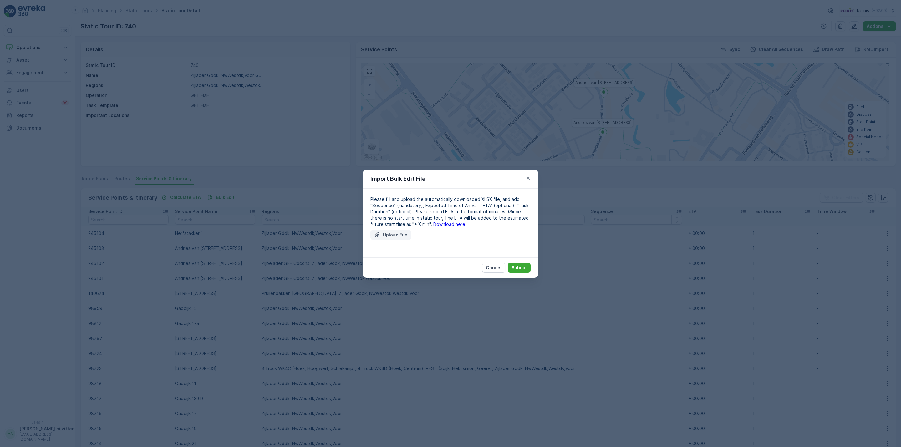
click at [400, 236] on p "Upload File" at bounding box center [395, 235] width 24 height 6
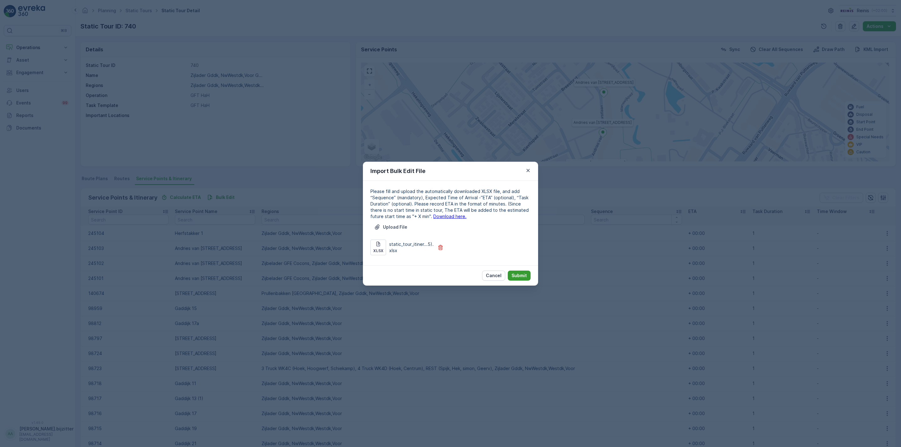
click at [518, 273] on p "Submit" at bounding box center [518, 275] width 15 height 6
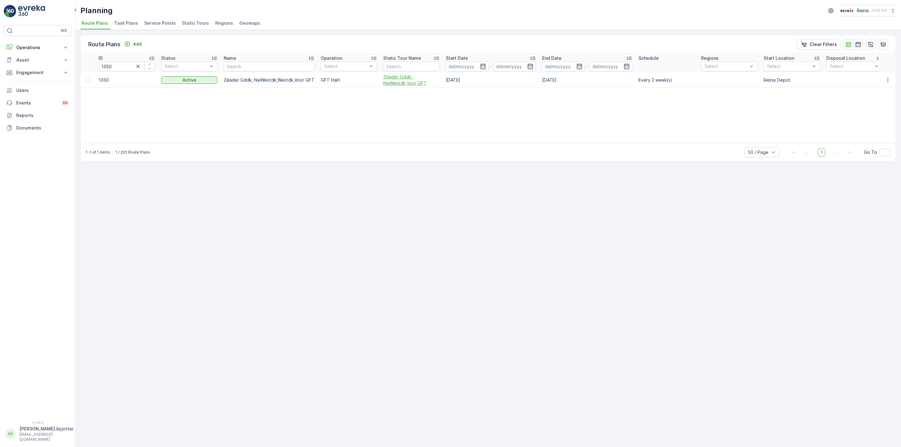
click at [391, 80] on span "Zijlader Gddk, NwWestdk,Voor GFT" at bounding box center [411, 80] width 56 height 13
click at [221, 252] on div "Route Plans Add Clear Filters ID 1350 Status Select Name Operation Select Stati…" at bounding box center [488, 238] width 826 height 417
click at [403, 81] on span "3 Truck WK4C (Hoek, Hoogwerf, Schiekamp)-GFT" at bounding box center [424, 83] width 56 height 19
click at [415, 85] on span "3 Truck WK4C (Hoek, Hoogwerf, Schiekamp)-PMD" at bounding box center [425, 83] width 56 height 19
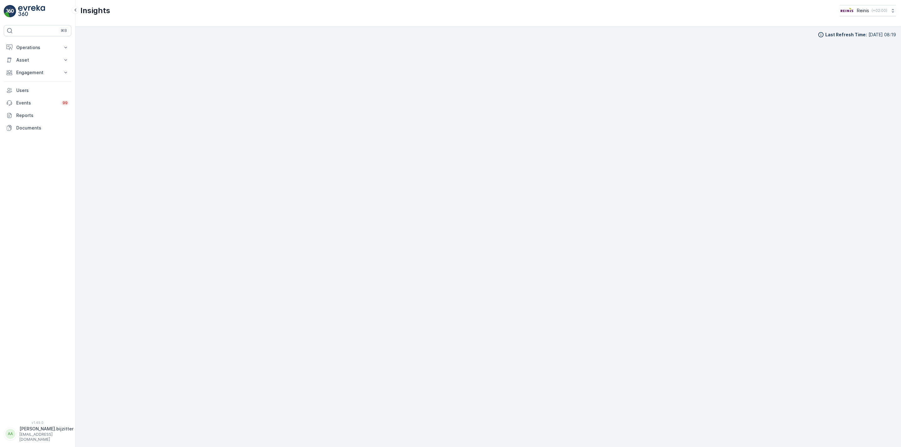
scroll to position [9, 0]
click at [26, 45] on p "Operations" at bounding box center [37, 47] width 43 height 6
click at [27, 69] on p "Planning" at bounding box center [25, 67] width 18 height 6
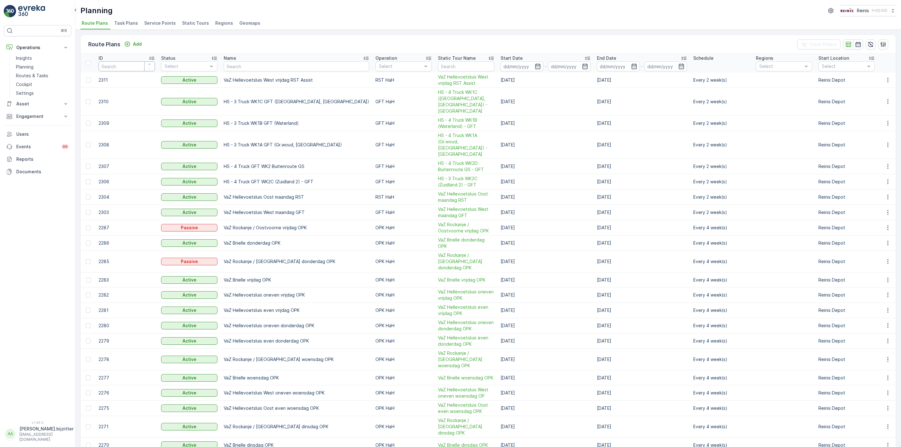
click at [123, 69] on input "number" at bounding box center [127, 66] width 56 height 10
type input "406"
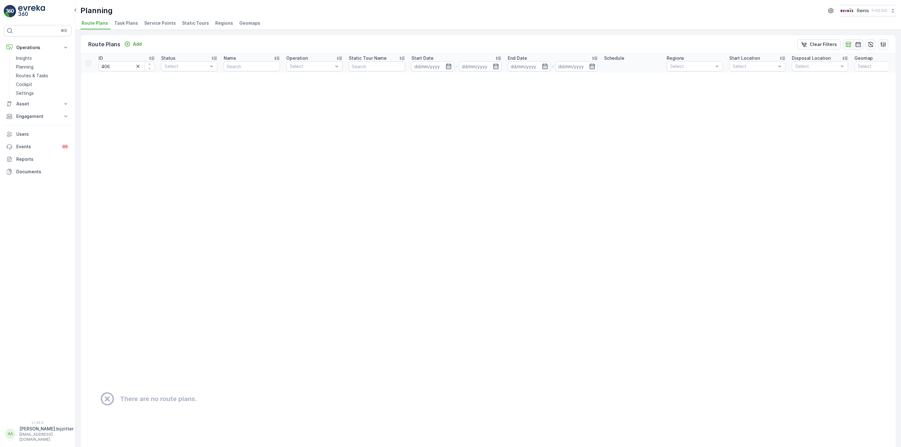
click at [188, 24] on span "Static Tours" at bounding box center [195, 23] width 27 height 6
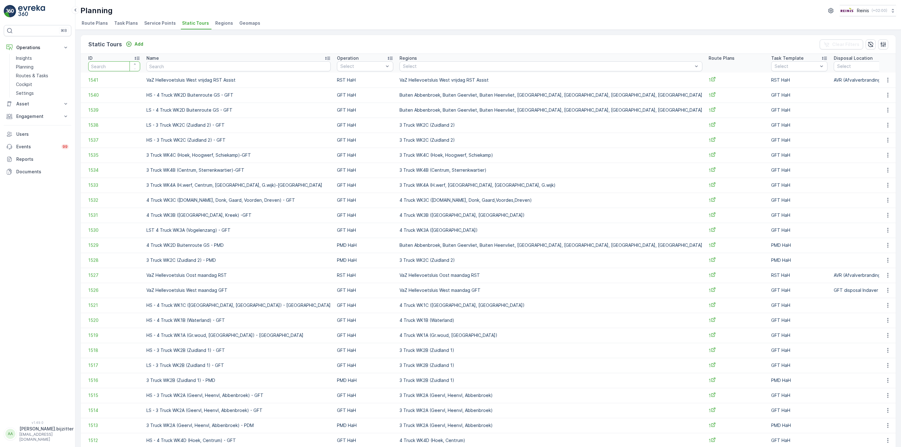
click at [105, 71] on input "number" at bounding box center [114, 66] width 52 height 10
type input "406"
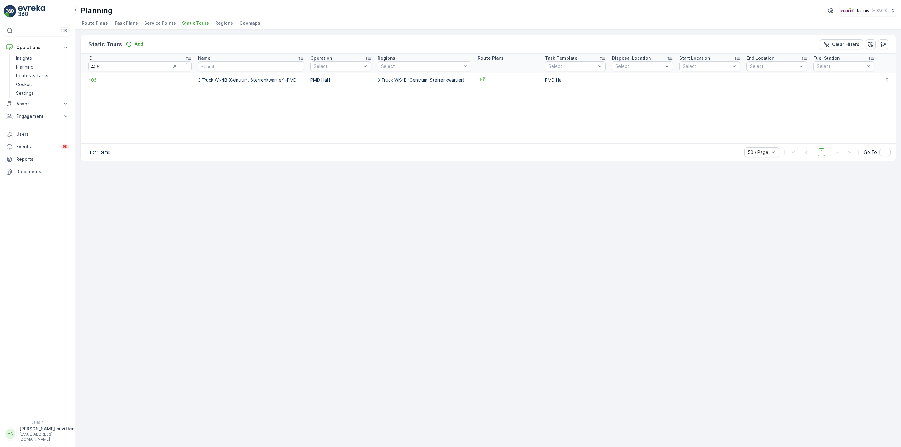
click at [93, 81] on span "406" at bounding box center [140, 80] width 104 height 6
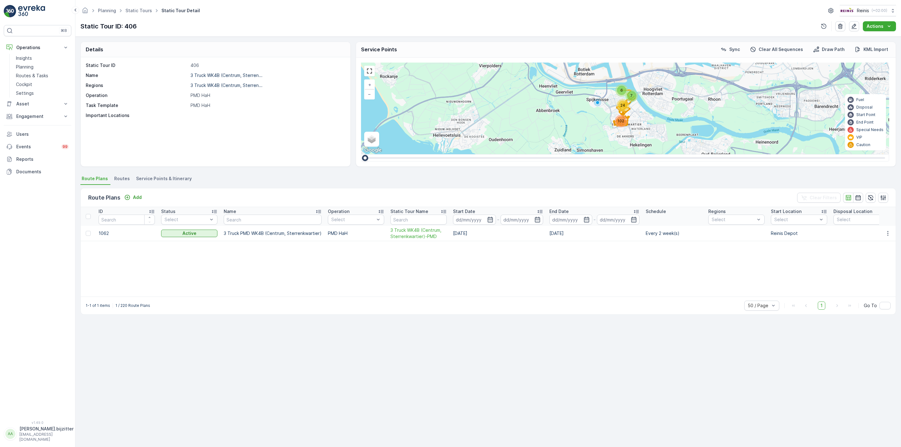
click at [178, 178] on span "Service Points & Itinerary" at bounding box center [164, 178] width 56 height 6
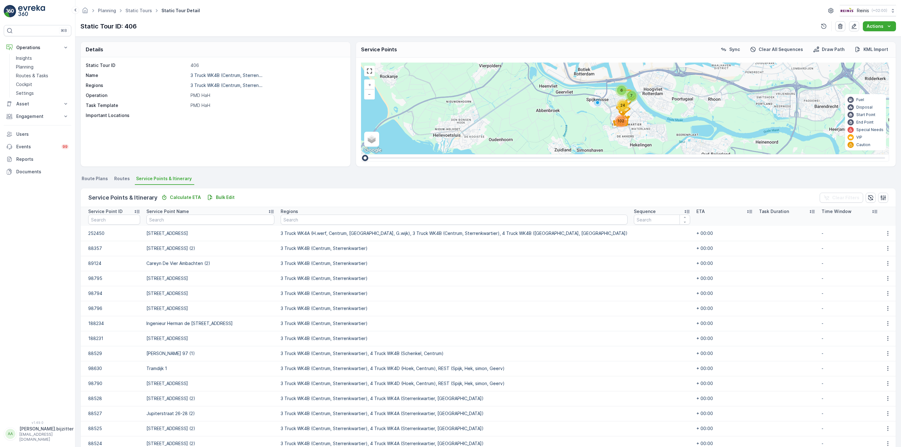
click at [283, 178] on ul "Route Plans Routes Service Points & Itinerary" at bounding box center [488, 179] width 816 height 11
click at [26, 60] on p "Insights" at bounding box center [24, 58] width 16 height 6
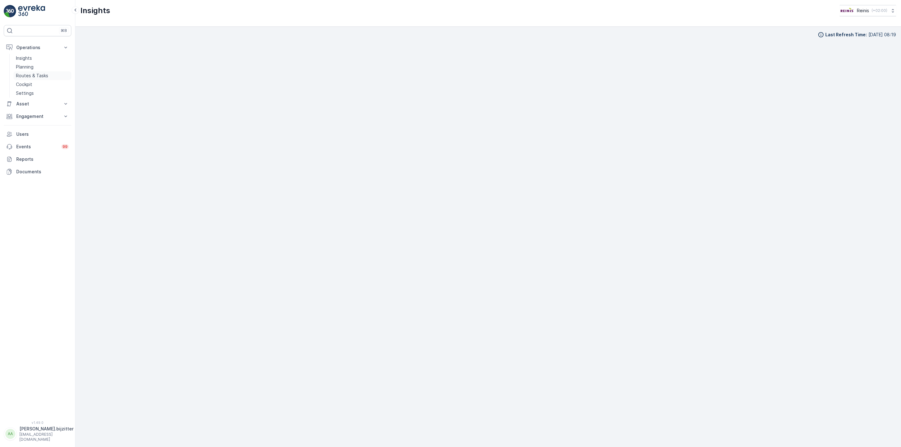
click at [25, 75] on p "Routes & Tasks" at bounding box center [32, 76] width 32 height 6
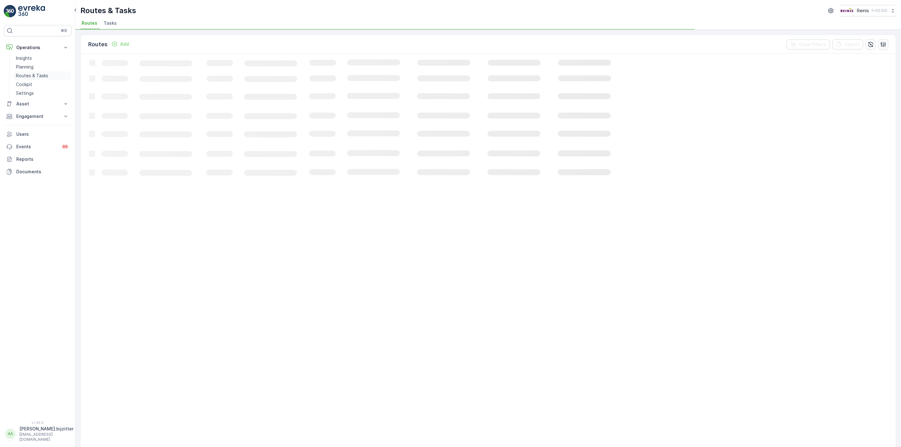
click at [25, 75] on p "Routes & Tasks" at bounding box center [32, 76] width 32 height 6
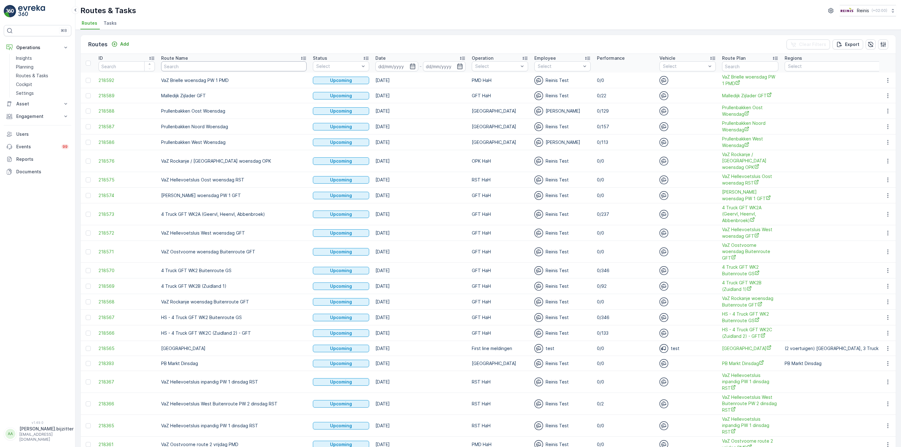
click at [199, 70] on input "text" at bounding box center [233, 66] width 145 height 10
paste input "WK4B (Centrum, Sterrenkwartier)"
type input "WK4B (Centrum, Sterrenkwartier)"
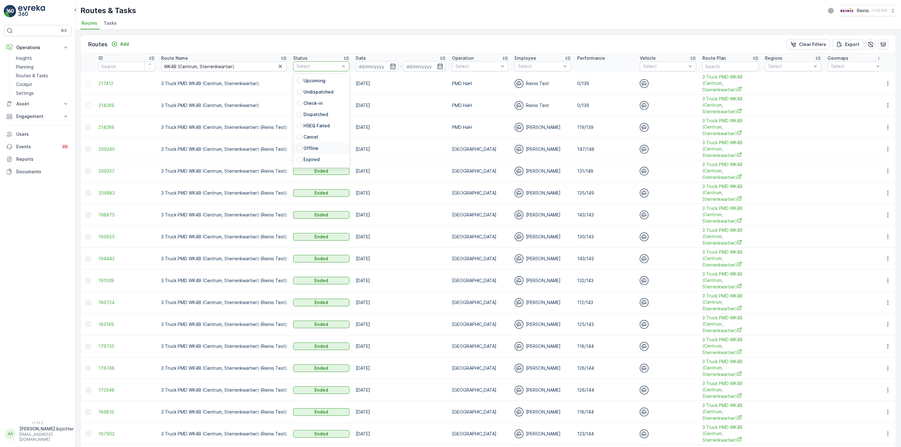
scroll to position [10, 0]
click at [318, 161] on div "Ended" at bounding box center [321, 160] width 56 height 11
click at [21, 58] on p "Insights" at bounding box center [24, 58] width 16 height 6
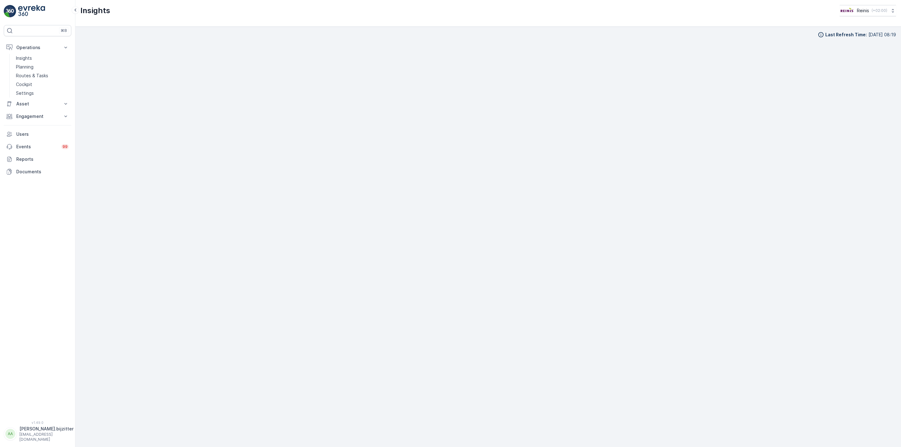
scroll to position [9, 0]
click at [26, 67] on p "Planning" at bounding box center [25, 67] width 18 height 6
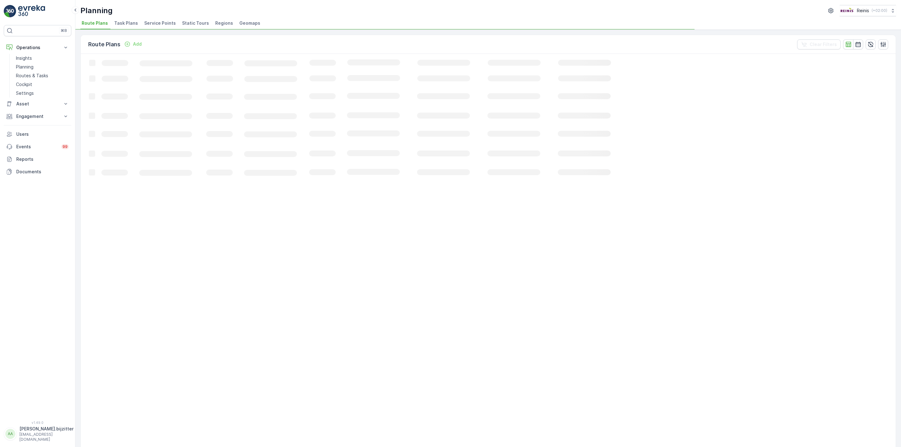
click at [215, 23] on span "Regions" at bounding box center [224, 23] width 18 height 6
click at [194, 23] on span "Static Tours" at bounding box center [195, 23] width 27 height 6
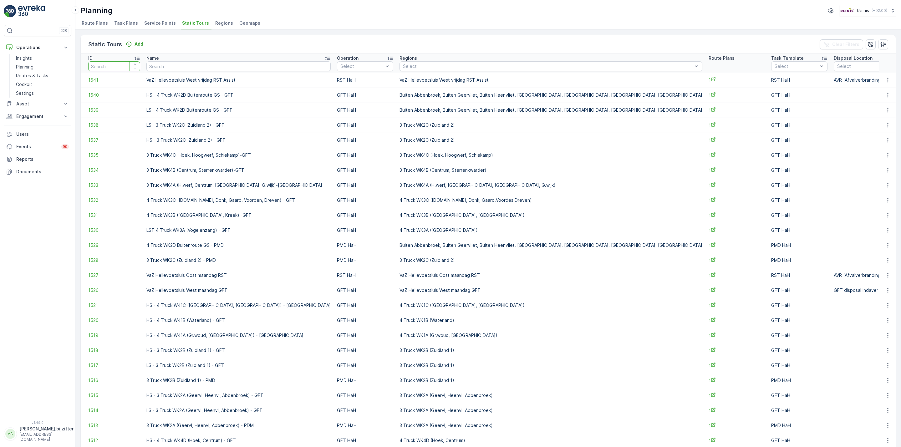
click at [112, 63] on input "number" at bounding box center [114, 66] width 52 height 10
type input "406"
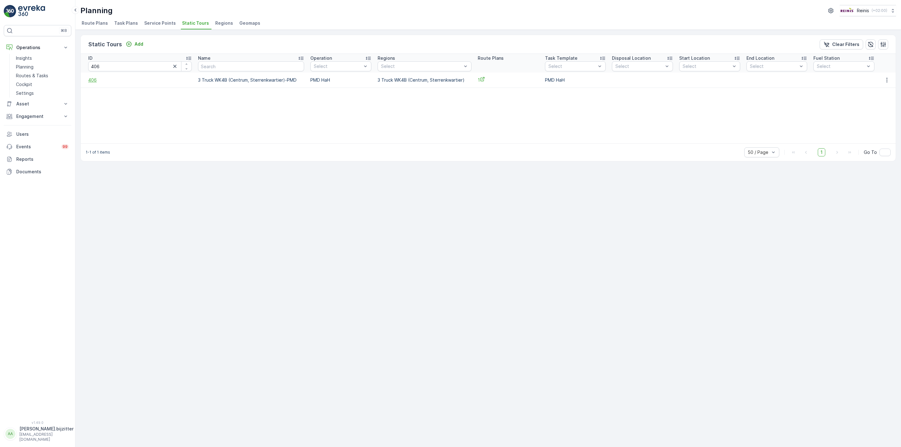
click at [90, 80] on span "406" at bounding box center [140, 80] width 104 height 6
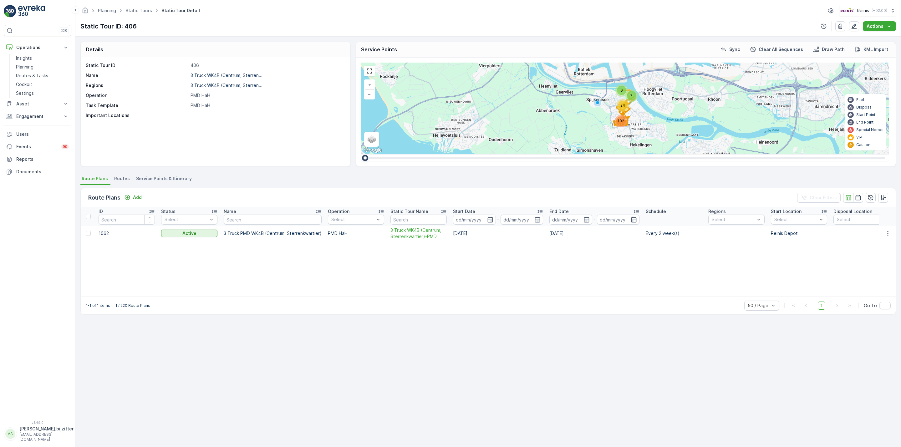
click at [167, 177] on span "Service Points & Itinerary" at bounding box center [164, 178] width 56 height 6
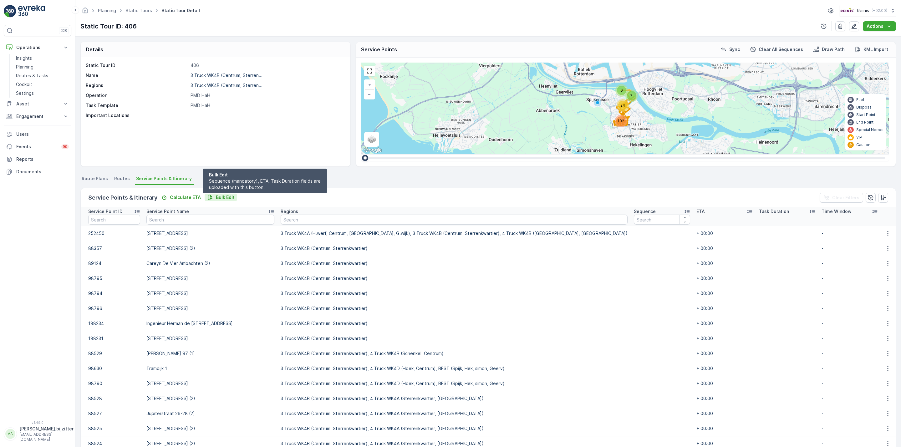
click at [218, 199] on p "Bulk Edit" at bounding box center [225, 197] width 19 height 6
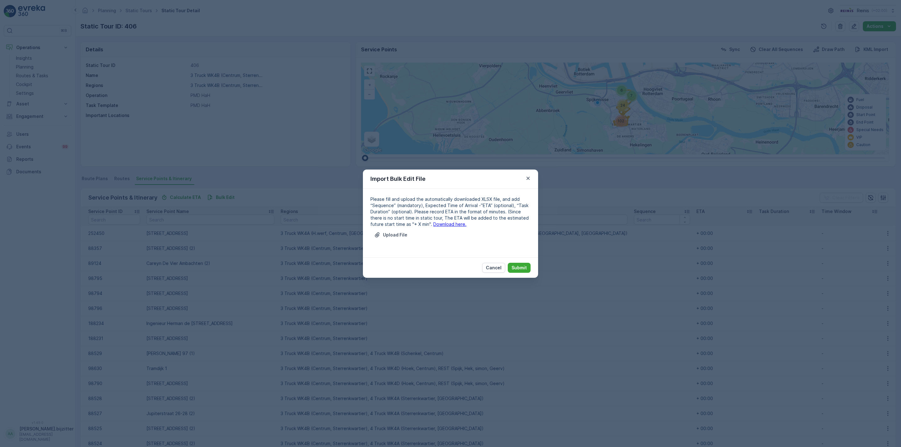
click at [441, 223] on link "Download here." at bounding box center [449, 223] width 33 height 5
click at [397, 236] on p "Upload File" at bounding box center [395, 235] width 24 height 6
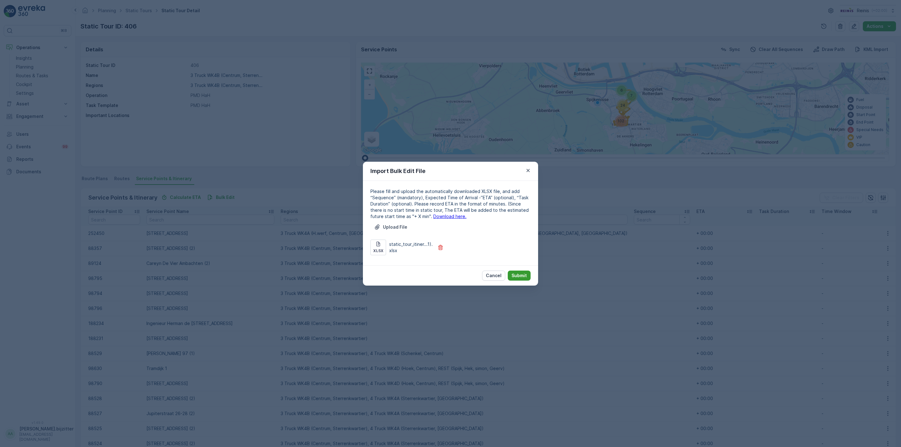
click at [526, 273] on p "Submit" at bounding box center [518, 275] width 15 height 6
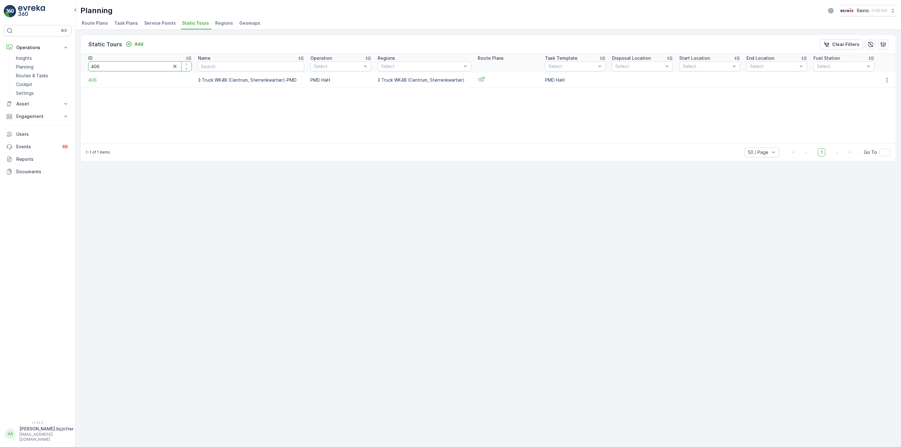
click at [115, 64] on input "406" at bounding box center [140, 66] width 104 height 10
click at [112, 62] on input "406" at bounding box center [140, 66] width 104 height 10
drag, startPoint x: 112, startPoint y: 62, endPoint x: 111, endPoint y: 66, distance: 3.7
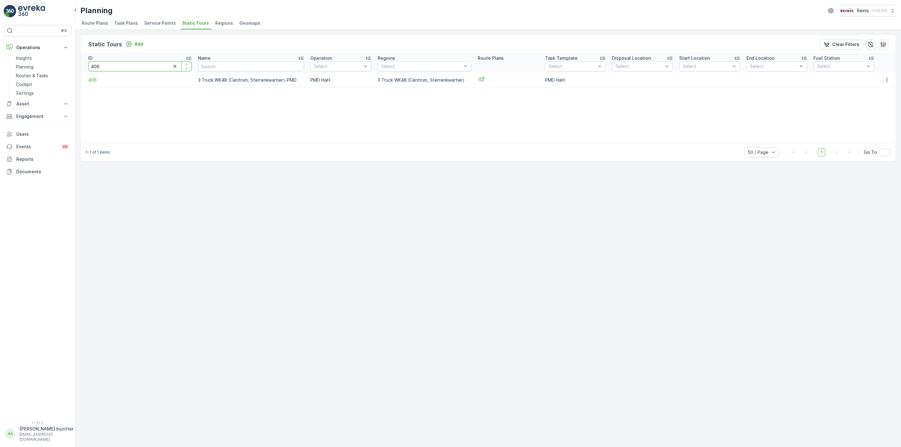
click at [111, 66] on input "406" at bounding box center [140, 66] width 104 height 10
type input "405"
click at [93, 83] on span "405" at bounding box center [114, 80] width 52 height 6
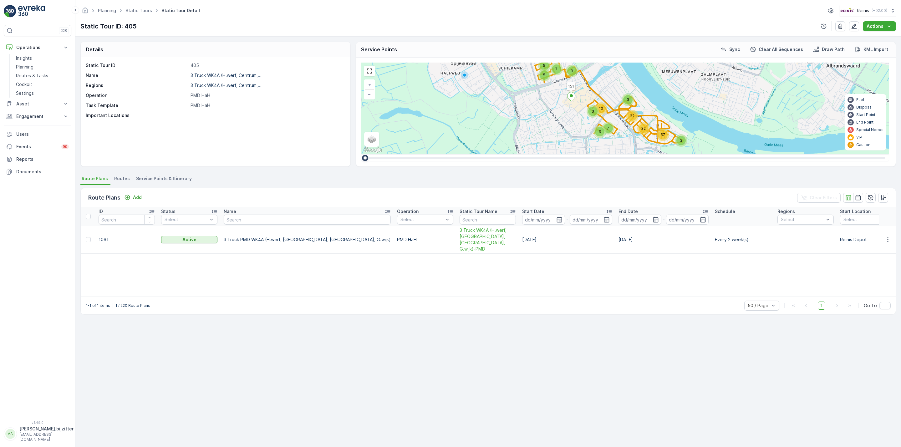
click at [165, 178] on span "Service Points & Itinerary" at bounding box center [164, 178] width 56 height 6
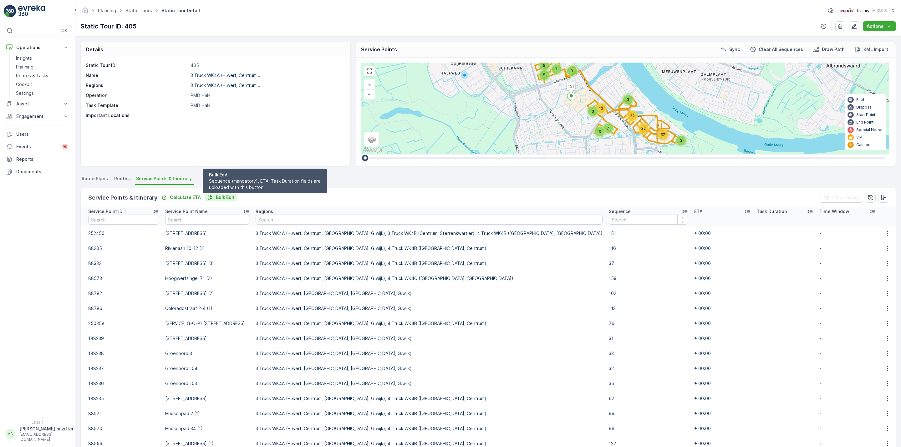
click at [230, 198] on p "Bulk Edit" at bounding box center [225, 197] width 19 height 6
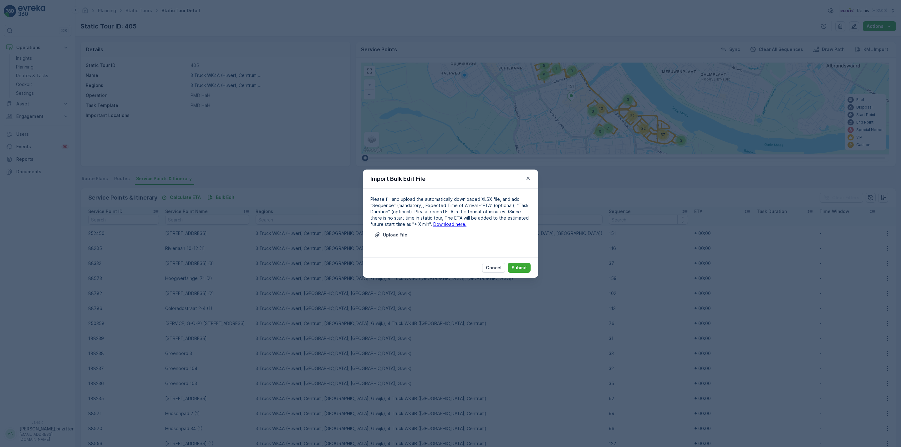
click at [433, 225] on link "Download here." at bounding box center [449, 223] width 33 height 5
click at [495, 270] on p "Cancel" at bounding box center [494, 268] width 16 height 6
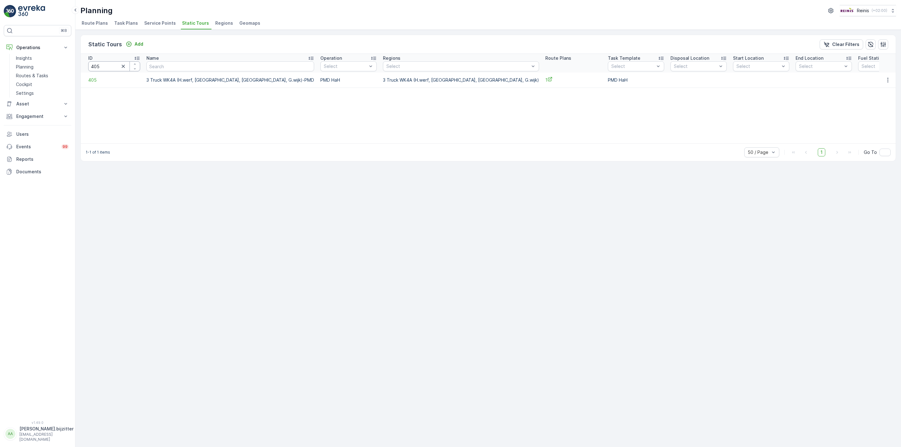
click at [104, 68] on input "405" at bounding box center [114, 66] width 52 height 10
type input "1533"
click at [95, 81] on span "1533" at bounding box center [114, 80] width 52 height 6
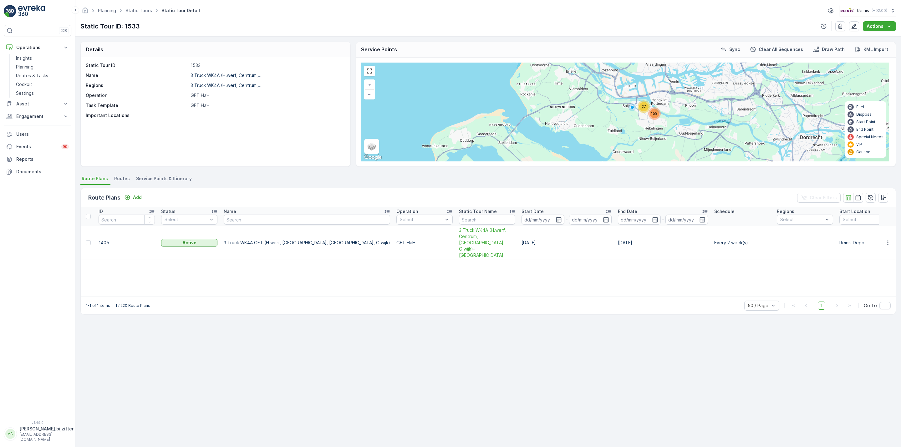
click at [187, 178] on li "Service Points & Itinerary" at bounding box center [164, 179] width 59 height 11
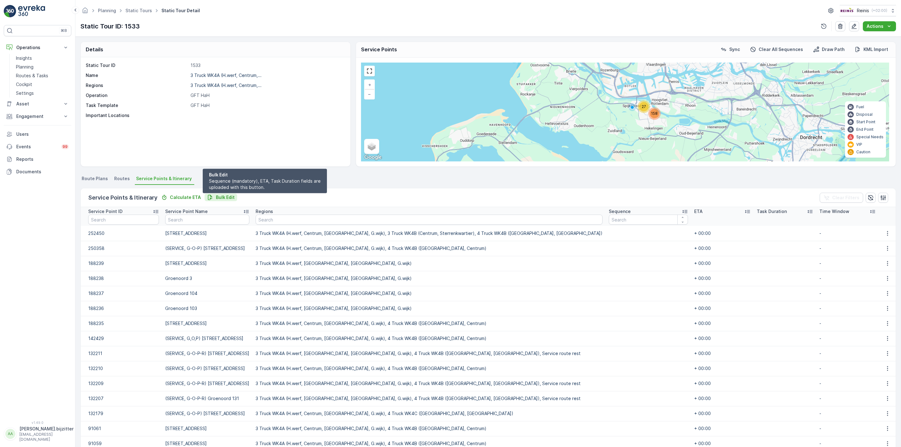
click at [221, 199] on p "Bulk Edit" at bounding box center [225, 197] width 19 height 6
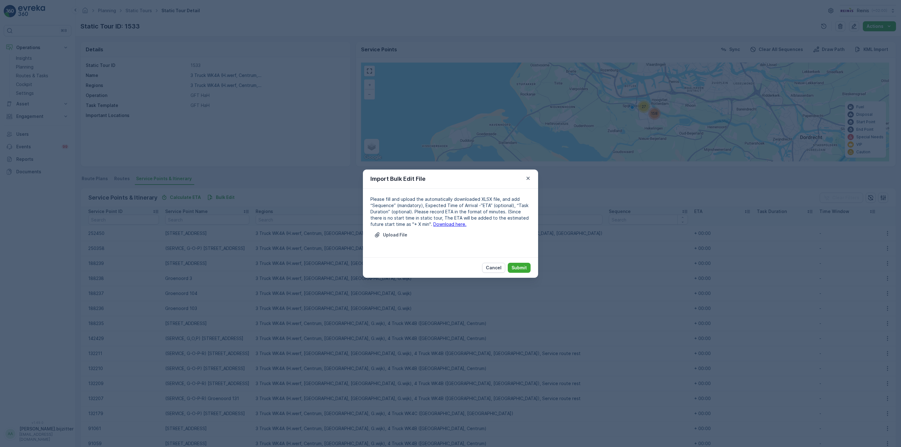
click at [446, 226] on link "Download here." at bounding box center [449, 223] width 33 height 5
click at [494, 268] on p "Cancel" at bounding box center [494, 268] width 16 height 6
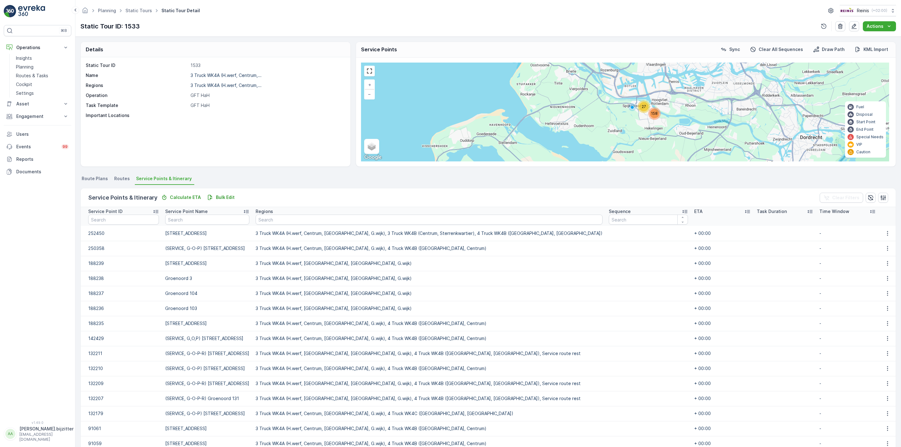
click at [138, 146] on div "Static Tour ID 1533 Name 3 Truck WK4A (H.werf, Centrum,... Regions 3 Truck WK4A…" at bounding box center [216, 111] width 270 height 109
click at [370, 73] on link at bounding box center [369, 70] width 9 height 9
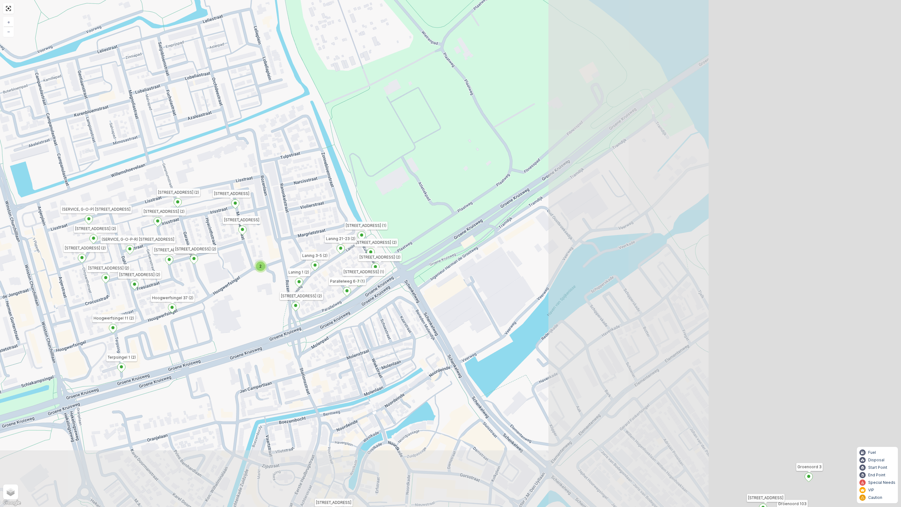
drag, startPoint x: 600, startPoint y: 352, endPoint x: 216, endPoint y: 290, distance: 389.1
click at [221, 288] on div "2 2 3 4 2 2 2 3 2 2 2 2 4 3 3 2 2 2 2 2 2 2 2 3 4 2 2 3 2 3 3 2 2 3 Rademachers…" at bounding box center [450, 253] width 901 height 507
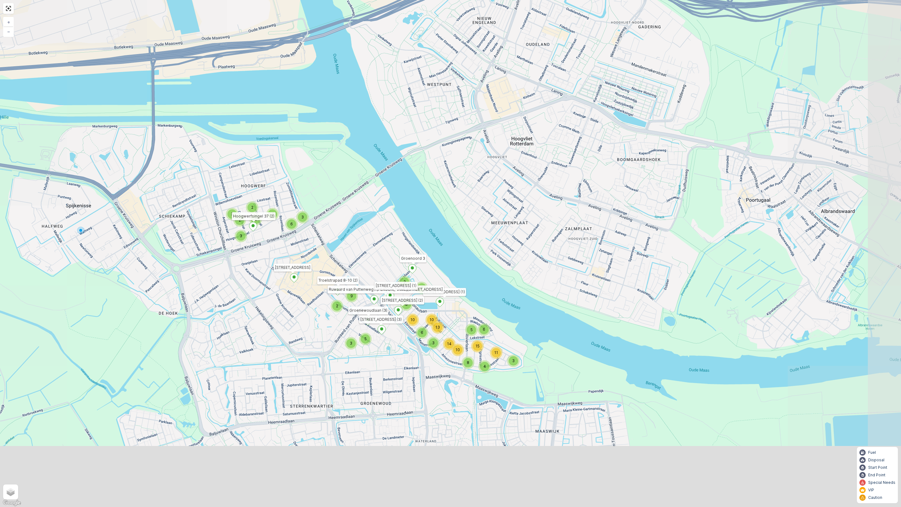
drag, startPoint x: 427, startPoint y: 230, endPoint x: 403, endPoint y: 306, distance: 79.8
click at [422, 215] on div "3 6 4 2 2 3 2 3 2 2 9 3 13 3 6 14 3 10 10 8 5 3 4 6 5 10 8 11 15 Rademacherstra…" at bounding box center [450, 253] width 901 height 507
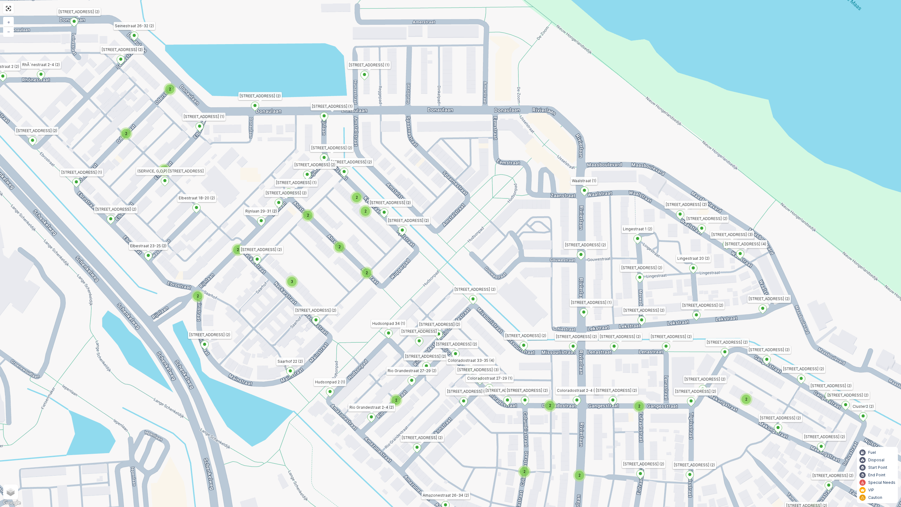
drag, startPoint x: 573, startPoint y: 373, endPoint x: 320, endPoint y: 359, distance: 252.8
click at [277, 416] on div "3 2 2 2 2 2 2 2 2 2 2 2 2 2 2 2 2 3 2 2 2 2 Rademacherstraat 10 Hunzestraat 4 (…" at bounding box center [450, 253] width 901 height 507
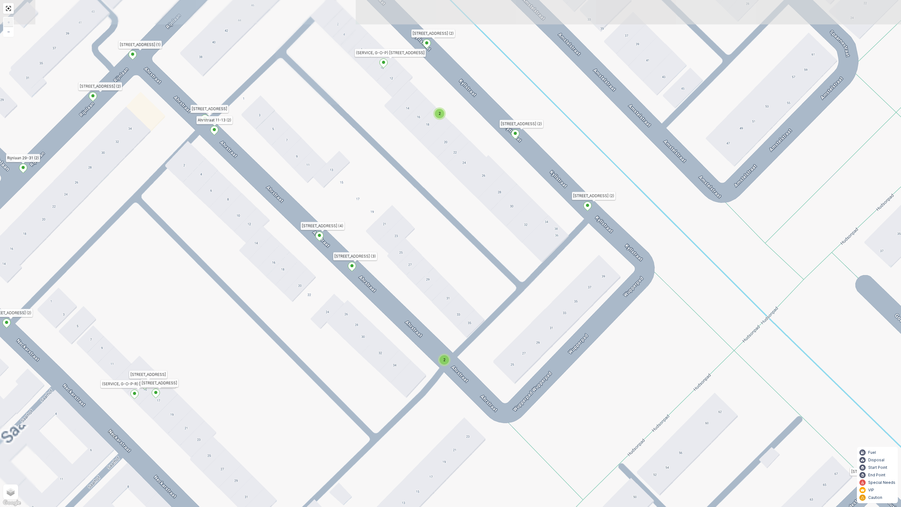
drag, startPoint x: 327, startPoint y: 305, endPoint x: 323, endPoint y: 338, distance: 32.7
click at [323, 338] on div "2 2 2 2 2 Rademacherstraat 10 Hunzestraat 4 (1) Hoogwerfsingel 37 (2) Groenoord…" at bounding box center [450, 253] width 901 height 507
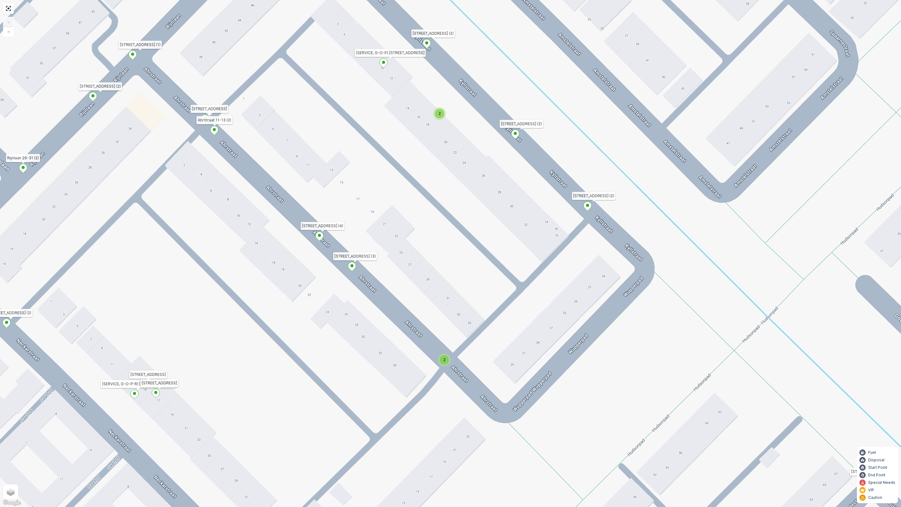
click at [443, 360] on span "2" at bounding box center [444, 359] width 2 height 5
click at [382, 379] on div "2 2 2 2 2 Rademacherstraat 10 Hunzestraat 4 (1) Hoogwerfsingel 37 (2) Groenoord…" at bounding box center [450, 253] width 901 height 507
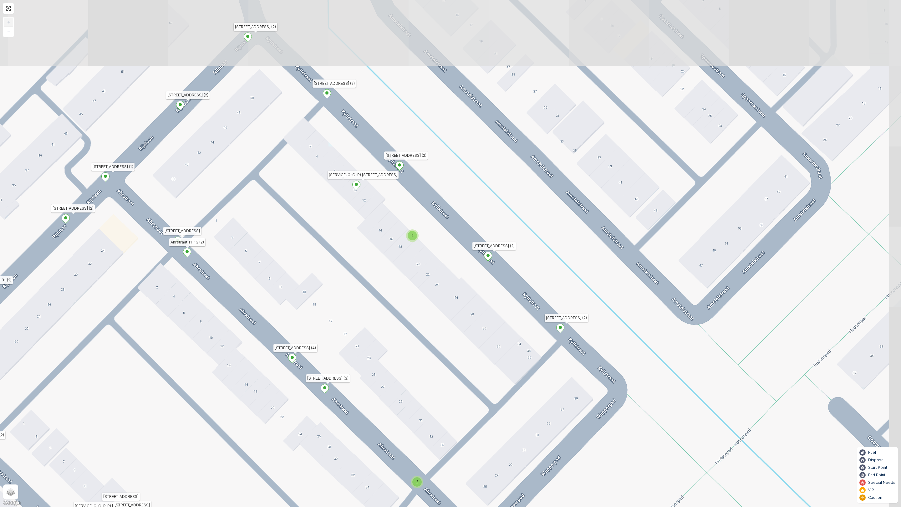
drag, startPoint x: 467, startPoint y: 329, endPoint x: 465, endPoint y: 347, distance: 18.1
click at [465, 347] on div "2 2 2 2 2 Rademacherstraat 10 Hunzestraat 4 (1) Hoogwerfsingel 37 (2) Groenoord…" at bounding box center [450, 253] width 901 height 507
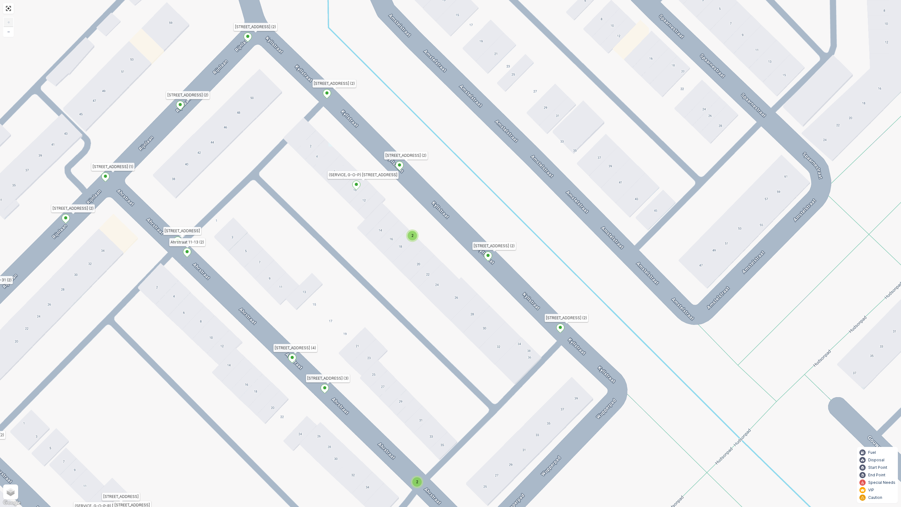
click at [413, 236] on span "2" at bounding box center [412, 235] width 2 height 5
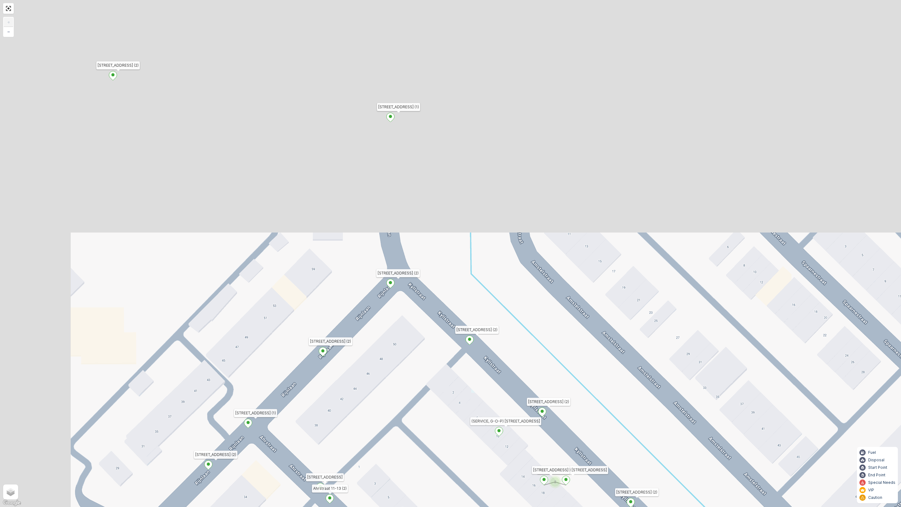
drag, startPoint x: 331, startPoint y: 351, endPoint x: 361, endPoint y: 433, distance: 86.8
click at [368, 447] on div "2 2 2 2 2 Rademacherstraat 10 Hunzestraat 4 (1) Hoogwerfsingel 37 (2) Groenoord…" at bounding box center [450, 253] width 901 height 507
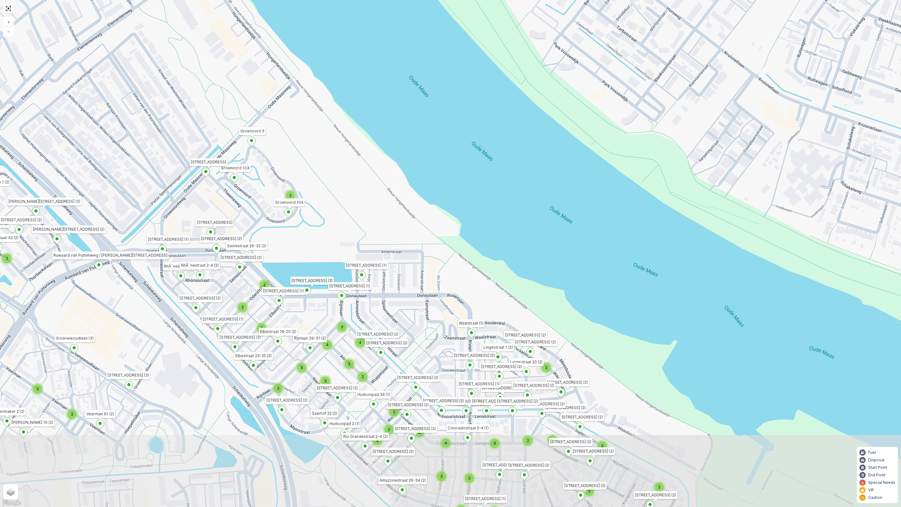
drag, startPoint x: 259, startPoint y: 384, endPoint x: 232, endPoint y: 292, distance: 96.2
click at [232, 292] on div "2 2 3 4 2 2 2 3 2 2 2 2 4 3 3 2 2 2 2 2 2 2 2 3 4 2 2 3 2 3 3 2 2 3 Rademachers…" at bounding box center [450, 253] width 901 height 507
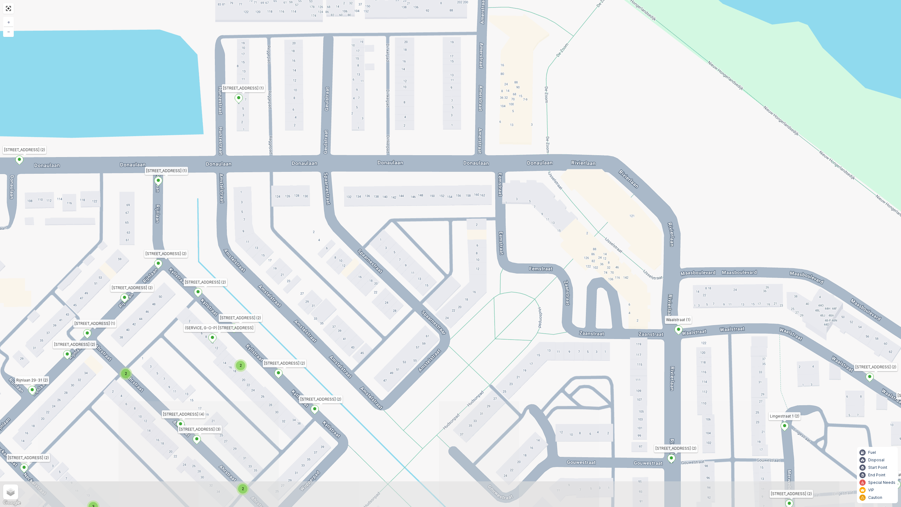
drag, startPoint x: 255, startPoint y: 230, endPoint x: 183, endPoint y: 149, distance: 108.4
click at [183, 149] on div "3 2 2 2 2 2 2 2 2 2 2 2 Rademacherstraat 10 Hunzestraat 4 (1) Hoogwerfsingel 37…" at bounding box center [450, 253] width 901 height 507
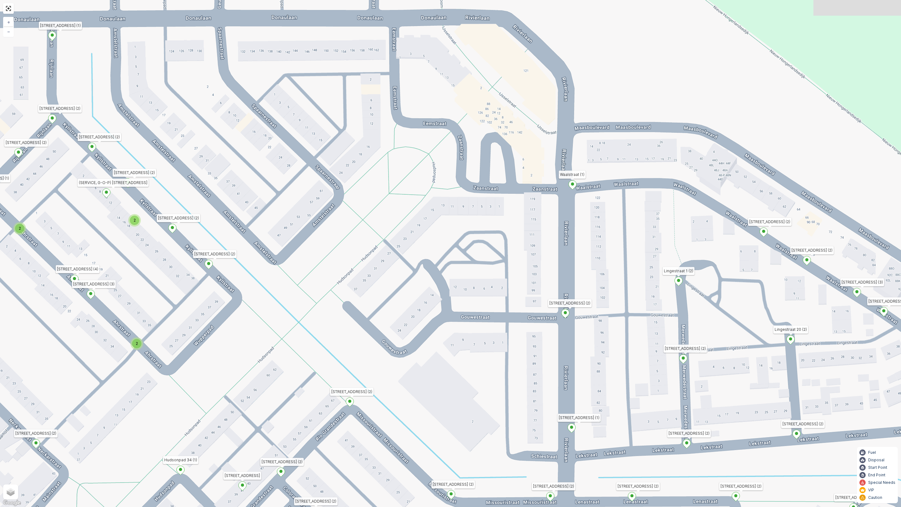
drag, startPoint x: 462, startPoint y: 322, endPoint x: 361, endPoint y: 188, distance: 168.2
click at [361, 188] on div "3 2 2 2 2 2 2 2 2 2 2 2 Rademacherstraat 10 Hunzestraat 4 (1) Hoogwerfsingel 37…" at bounding box center [450, 253] width 901 height 507
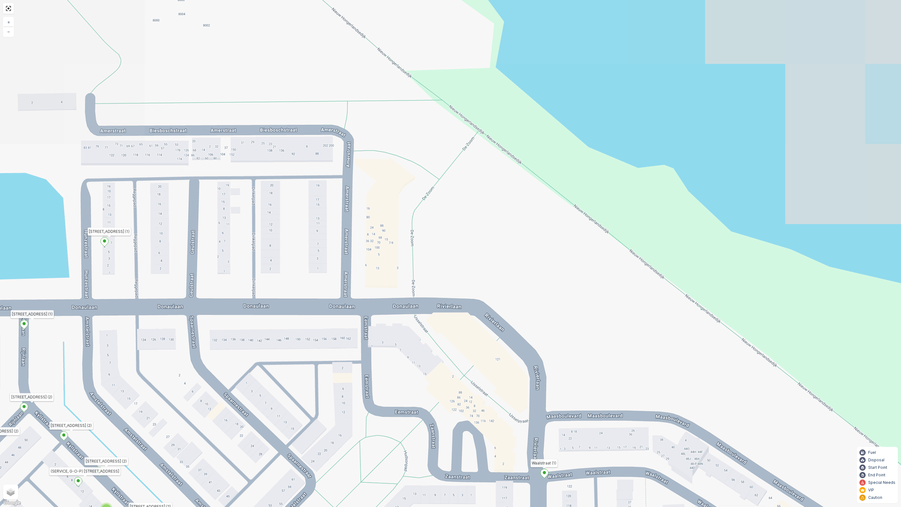
drag, startPoint x: 453, startPoint y: 269, endPoint x: 422, endPoint y: 464, distance: 197.4
click at [422, 447] on div "3 2 2 2 2 2 2 2 2 2 2 2 Rademacherstraat 10 Hunzestraat 4 (1) Hoogwerfsingel 37…" at bounding box center [450, 253] width 901 height 507
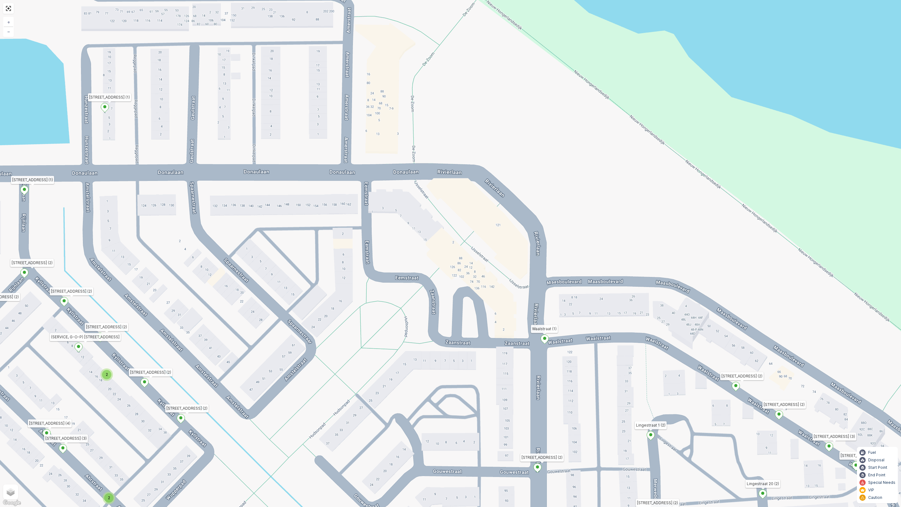
drag, startPoint x: 397, startPoint y: 351, endPoint x: 398, endPoint y: 327, distance: 24.4
click at [398, 327] on div "3 2 2 2 2 2 2 2 2 2 2 2 Rademacherstraat 10 Hunzestraat 4 (1) Hoogwerfsingel 37…" at bounding box center [450, 253] width 901 height 507
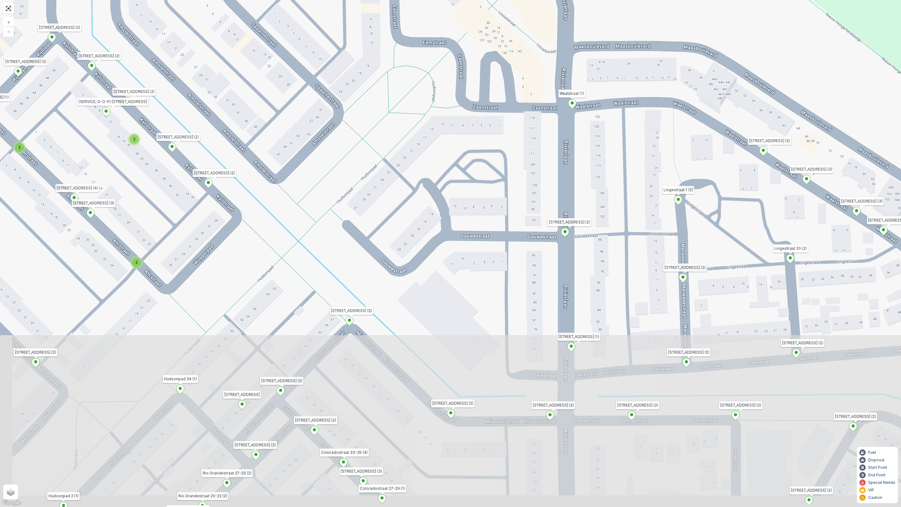
drag, startPoint x: 458, startPoint y: 354, endPoint x: 486, endPoint y: 119, distance: 236.9
click at [486, 119] on div "3 2 2 2 2 2 2 2 2 2 2 2 Rademacherstraat 10 Hunzestraat 4 (1) Hoogwerfsingel 37…" at bounding box center [450, 253] width 901 height 507
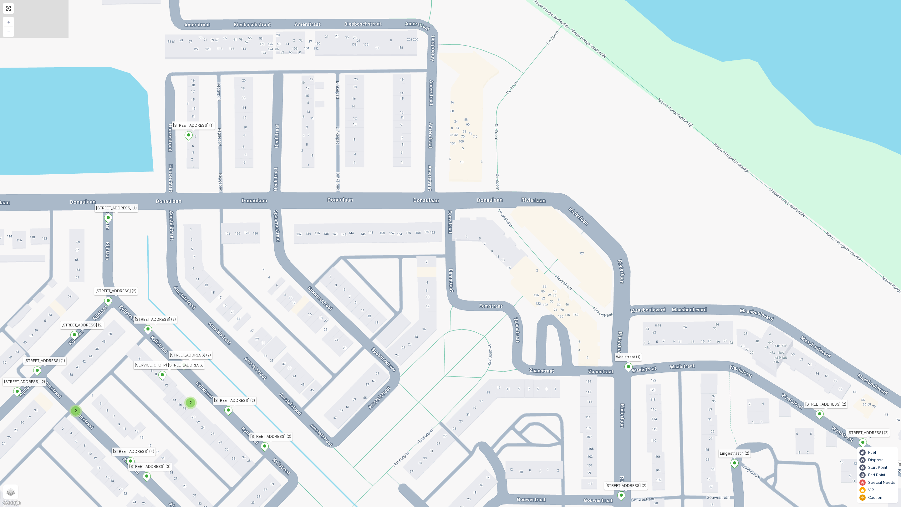
drag, startPoint x: 394, startPoint y: 330, endPoint x: 411, endPoint y: 463, distance: 133.4
click at [411, 447] on div "3 2 2 2 2 2 2 2 2 2 2 2 Rademacherstraat 10 Hunzestraat 4 (1) Hoogwerfsingel 37…" at bounding box center [450, 253] width 901 height 507
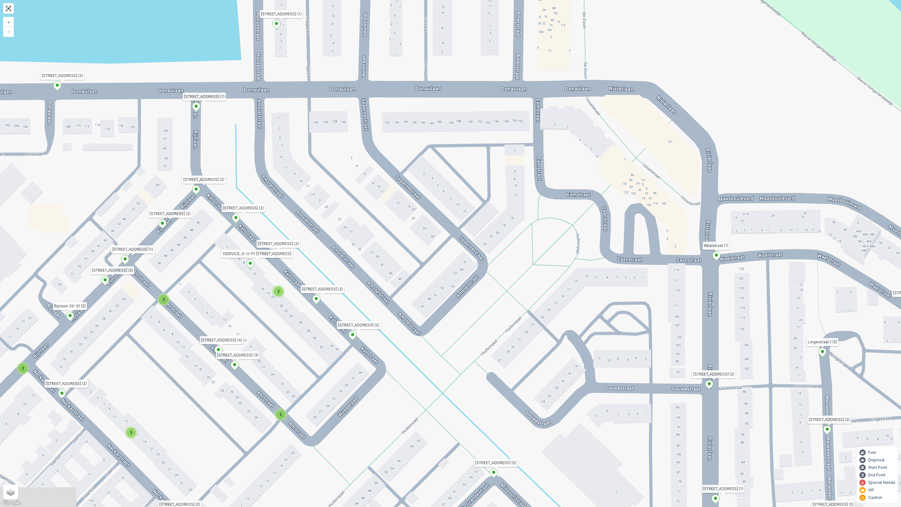
drag, startPoint x: 358, startPoint y: 440, endPoint x: 446, endPoint y: 329, distance: 141.9
click at [446, 329] on div "3 2 2 2 2 2 2 2 2 2 2 2 Rademacherstraat 10 Hunzestraat 4 (1) Hoogwerfsingel 37…" at bounding box center [450, 253] width 901 height 507
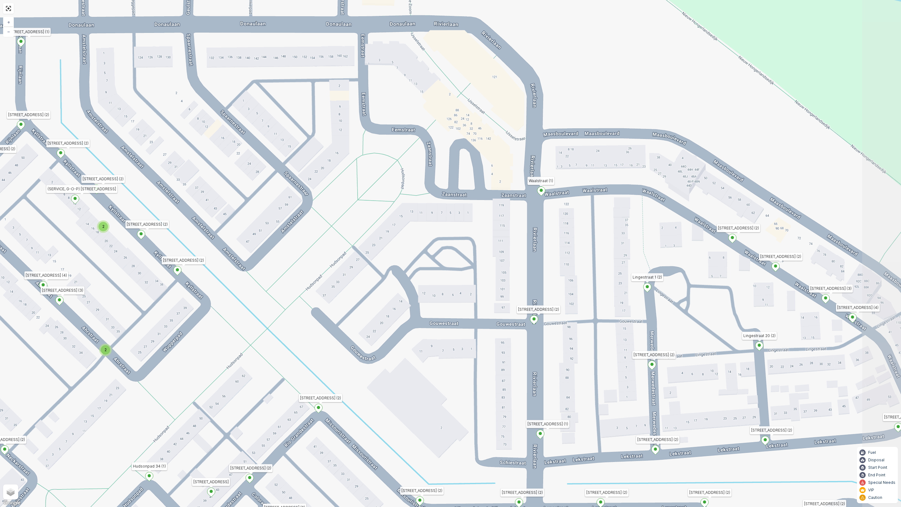
drag, startPoint x: 602, startPoint y: 355, endPoint x: 426, endPoint y: 291, distance: 186.8
click at [426, 291] on div "3 2 2 2 2 2 2 2 2 2 2 2 Rademacherstraat 10 Hunzestraat 4 (1) Hoogwerfsingel 37…" at bounding box center [450, 253] width 901 height 507
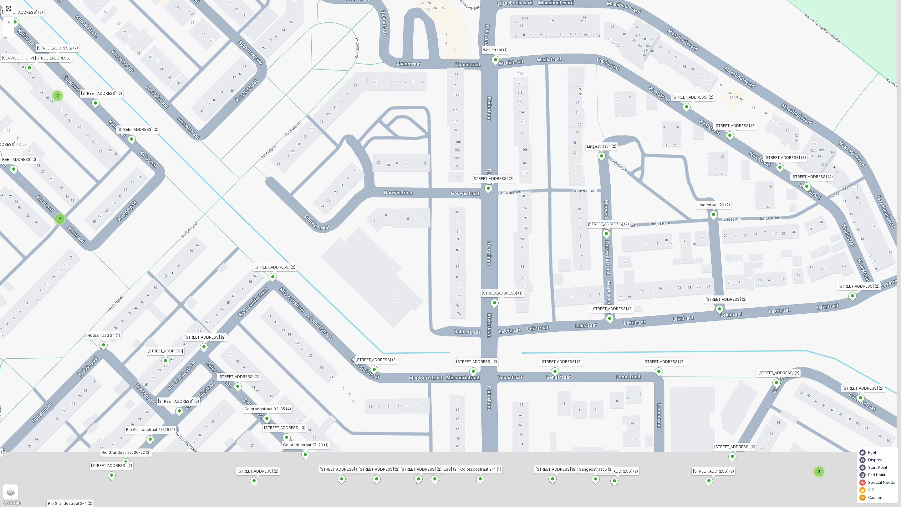
drag, startPoint x: 416, startPoint y: 335, endPoint x: 373, endPoint y: 272, distance: 76.5
click at [373, 272] on div "3 2 2 2 2 2 2 2 2 2 2 2 Rademacherstraat 10 Hunzestraat 4 (1) Hoogwerfsingel 37…" at bounding box center [450, 253] width 901 height 507
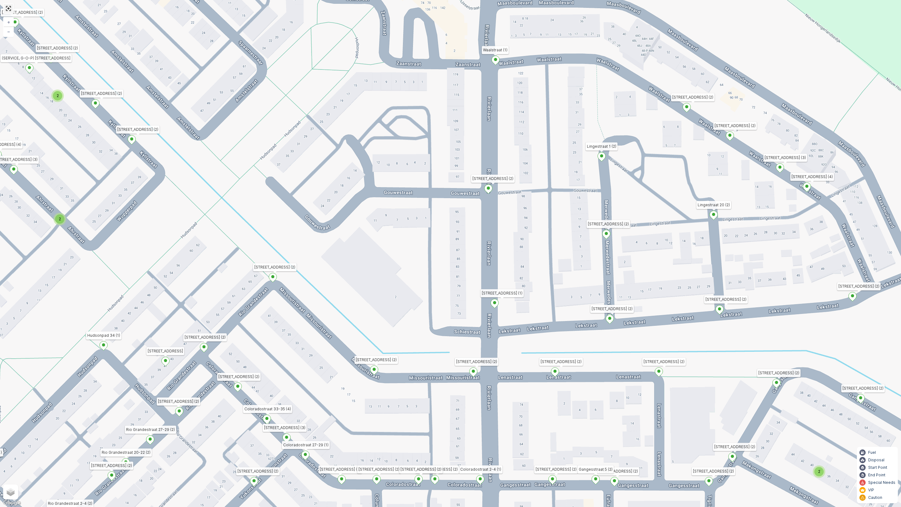
click at [9, 8] on link at bounding box center [8, 8] width 9 height 9
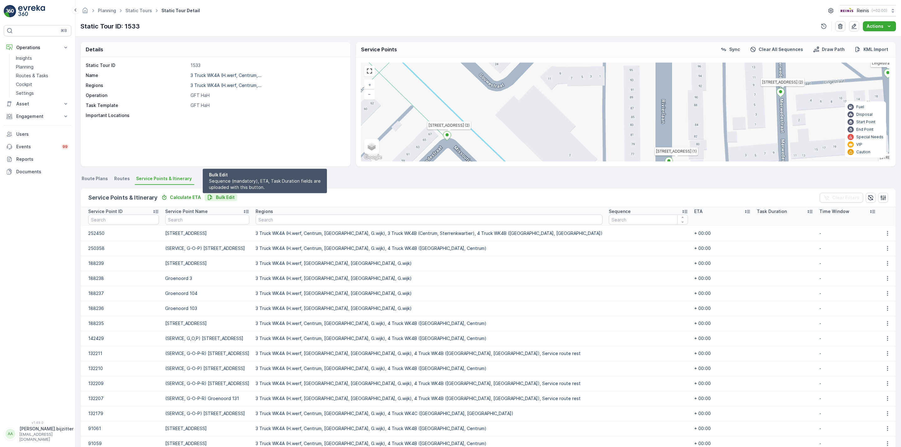
click at [219, 195] on p "Bulk Edit" at bounding box center [225, 197] width 19 height 6
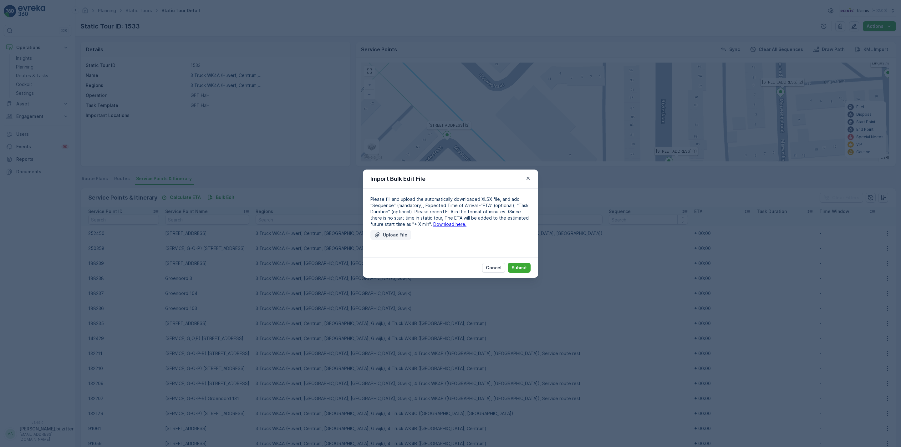
click at [400, 236] on p "Upload File" at bounding box center [395, 235] width 24 height 6
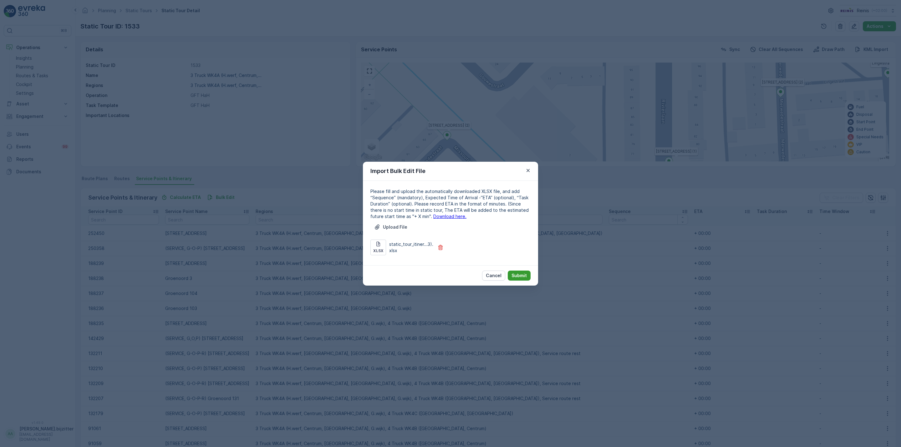
click at [525, 274] on p "Submit" at bounding box center [518, 275] width 15 height 6
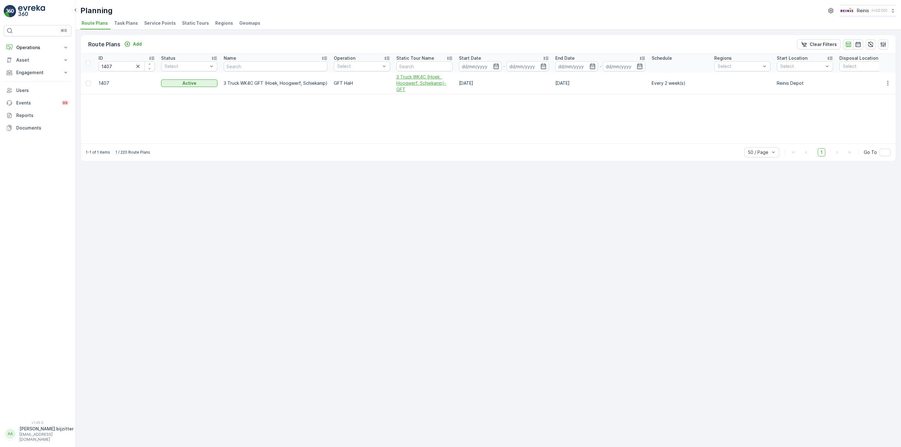
click at [404, 82] on span "3 Truck WK4C (Hoek, Hoogwerf, Schiekamp)-GFT" at bounding box center [424, 83] width 56 height 19
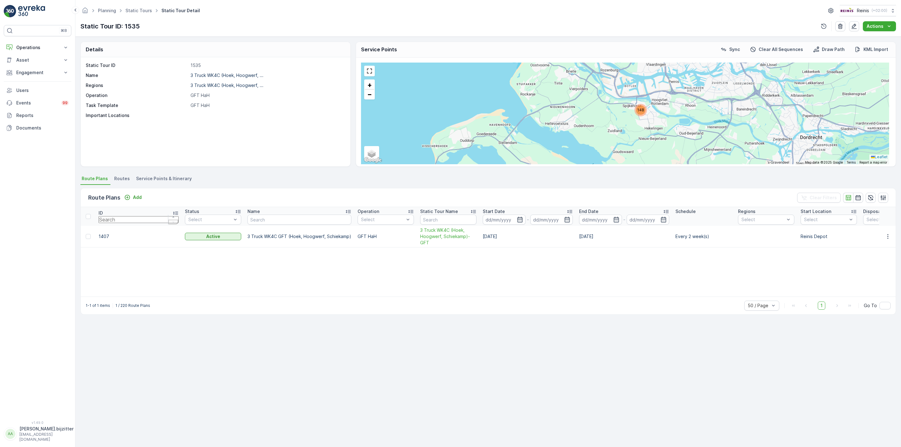
click at [173, 176] on span "Service Points & Itinerary" at bounding box center [164, 178] width 56 height 6
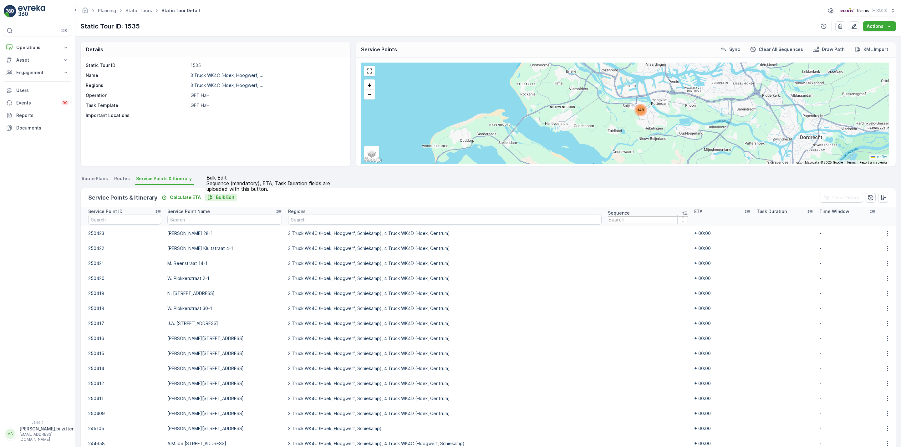
click at [224, 196] on p "Bulk Edit" at bounding box center [225, 197] width 19 height 6
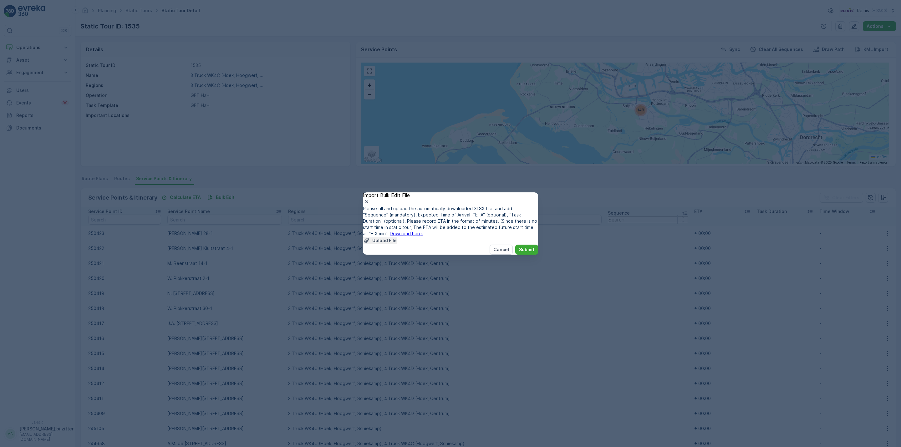
click at [423, 231] on link "Download here." at bounding box center [406, 233] width 33 height 5
click at [370, 199] on icon "button" at bounding box center [367, 202] width 6 height 6
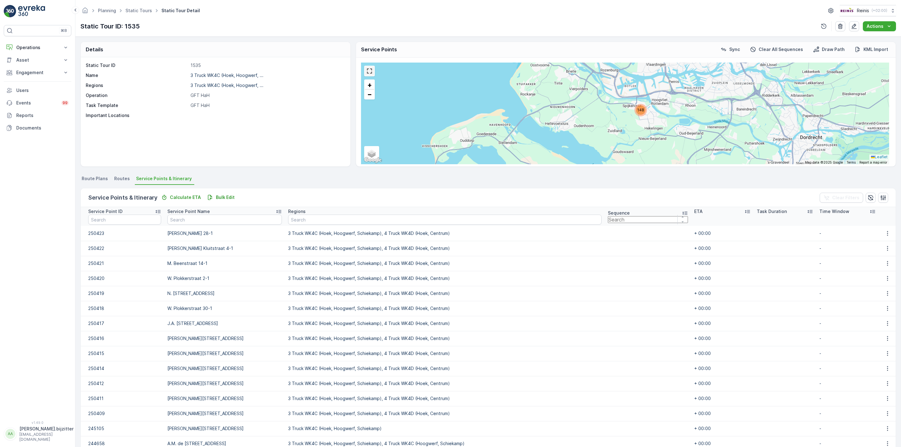
click at [371, 72] on link at bounding box center [369, 70] width 9 height 9
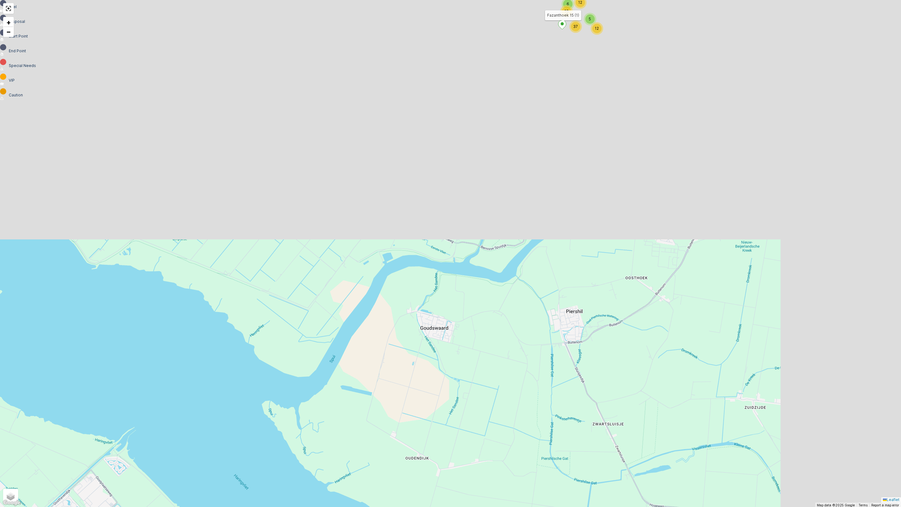
drag, startPoint x: 496, startPoint y: 156, endPoint x: 259, endPoint y: 438, distance: 368.2
click at [262, 438] on div "2 9 4 5 9 5 11 19 5 12 6 12 10 37 Voorweg 7 Fazanthoek 15 (1) + − Satellite Roa…" at bounding box center [450, 253] width 901 height 507
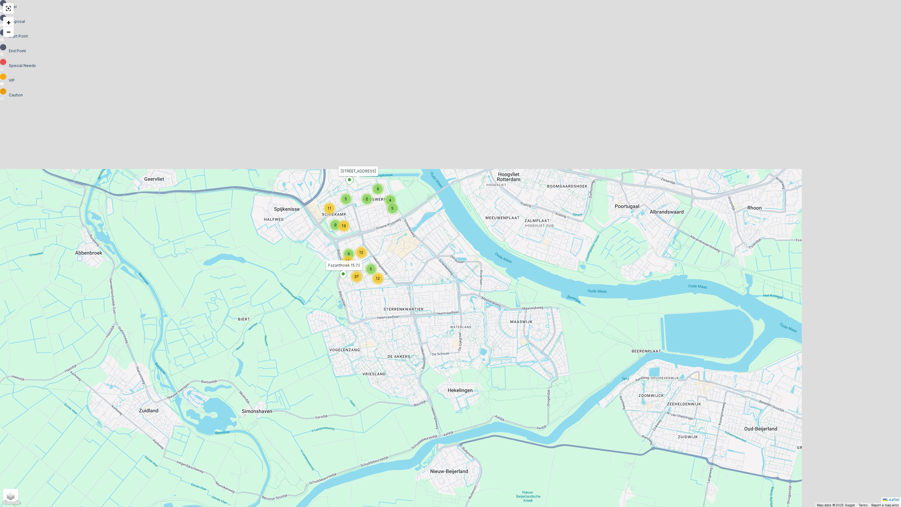
drag, startPoint x: 422, startPoint y: 206, endPoint x: 293, endPoint y: 358, distance: 200.0
click at [293, 358] on div "2 9 4 5 9 5 11 19 5 12 6 12 10 37 Voorweg 7 Fazanthoek 15 (1) + − Satellite Roa…" at bounding box center [450, 253] width 901 height 507
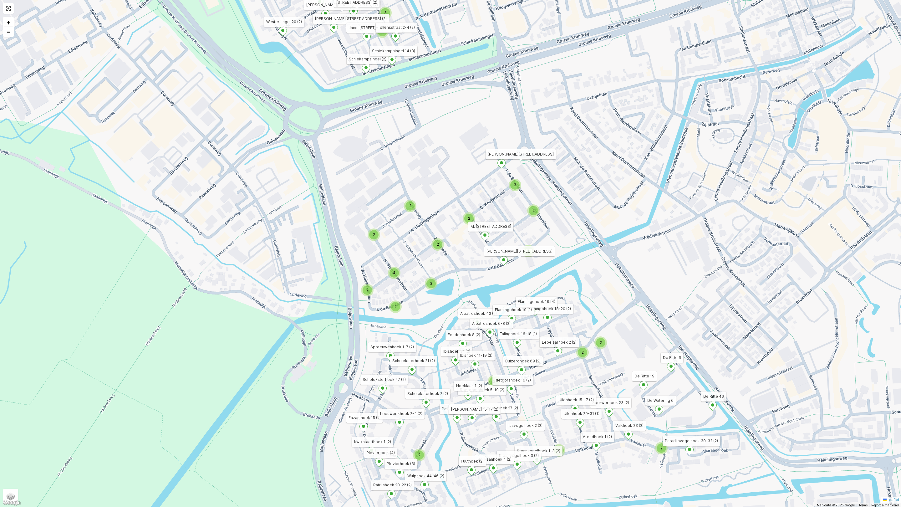
drag, startPoint x: 301, startPoint y: 320, endPoint x: 169, endPoint y: 346, distance: 134.4
click at [169, 346] on div "2 2 3 4 2 2 2 2 2 2 2 2 3 2 2 2 2 4 2 2 2 Voorweg 7 Fazanthoek 15 (1) [GEOGRAPH…" at bounding box center [450, 253] width 901 height 507
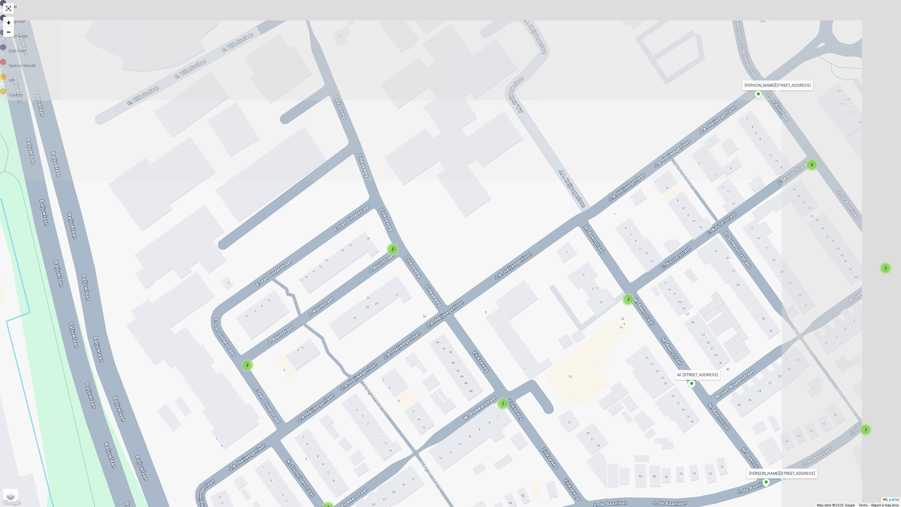
drag, startPoint x: 510, startPoint y: 288, endPoint x: 443, endPoint y: 333, distance: 80.1
click at [443, 333] on div "2 2 2 2 2 2 2 2 3 2 2 2 2 2 2 Voorweg 7 Fazanthoek 15 (1) [GEOGRAPHIC_DATA] Mim…" at bounding box center [450, 253] width 901 height 507
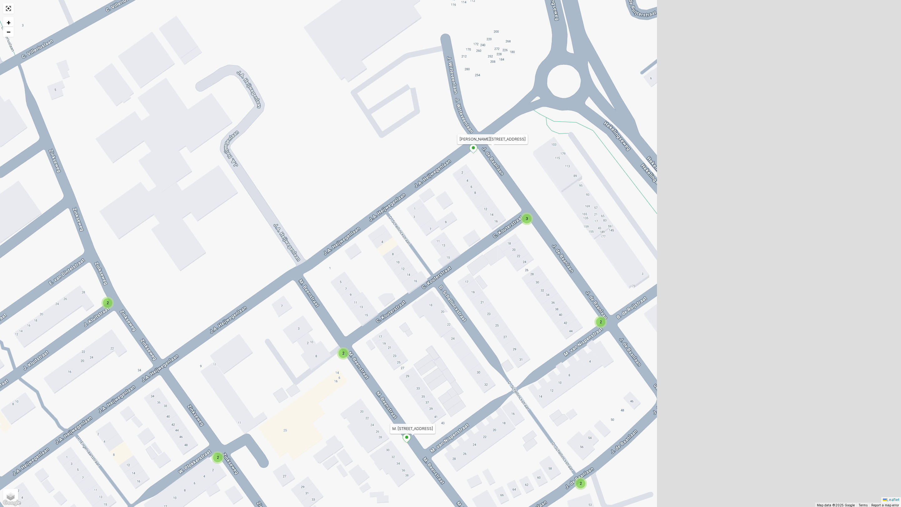
drag, startPoint x: 521, startPoint y: 234, endPoint x: 227, endPoint y: 285, distance: 297.8
click at [226, 287] on div "2 2 2 2 2 2 2 2 3 2 2 2 2 2 2 Voorweg 7 Fazanthoek 15 (1) [GEOGRAPHIC_DATA] Mim…" at bounding box center [450, 253] width 901 height 507
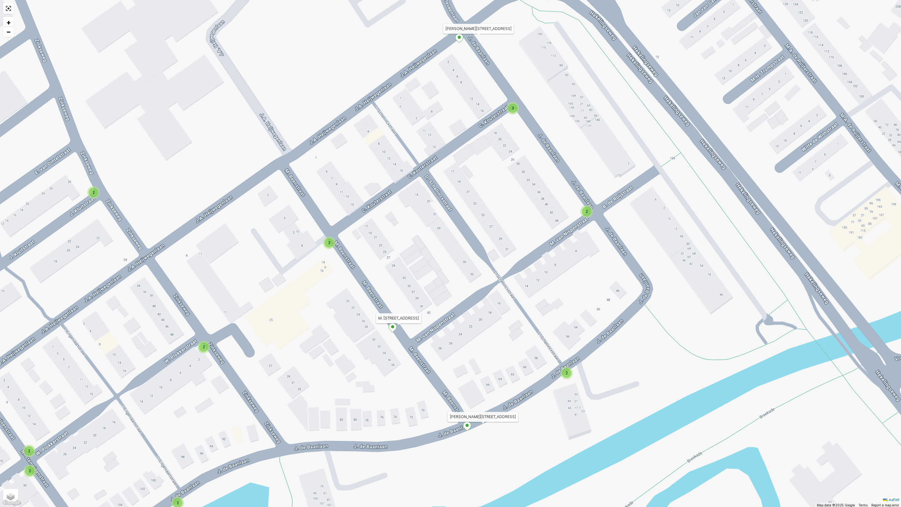
drag, startPoint x: 447, startPoint y: 201, endPoint x: 440, endPoint y: 115, distance: 86.4
click at [440, 115] on div "2 2 2 2 2 2 2 2 3 2 2 2 2 2 2 Voorweg 7 Fazanthoek 15 (1) [GEOGRAPHIC_DATA] Mim…" at bounding box center [450, 253] width 901 height 507
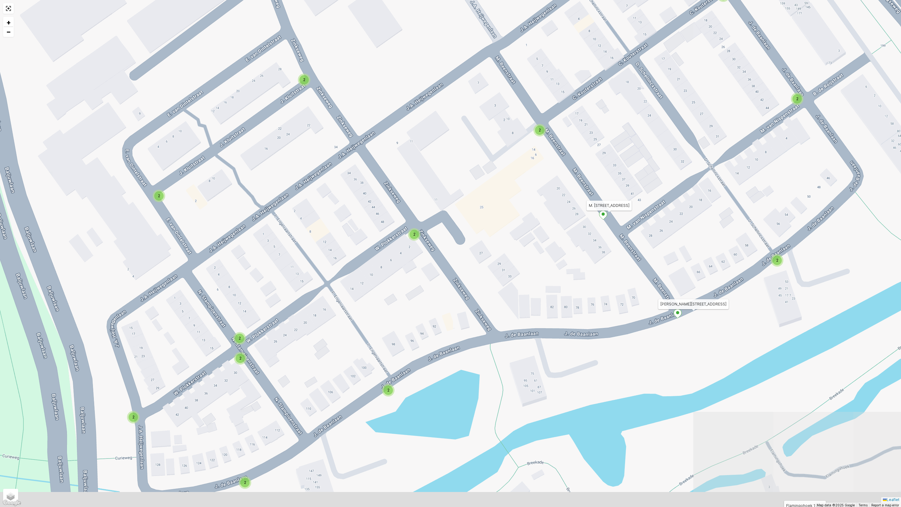
drag, startPoint x: 415, startPoint y: 222, endPoint x: 625, endPoint y: 109, distance: 238.8
click at [625, 109] on div "2 2 2 2 2 2 2 2 3 2 2 2 2 2 2 Voorweg 7 Fazanthoek 15 (1) [GEOGRAPHIC_DATA] Mim…" at bounding box center [450, 253] width 901 height 507
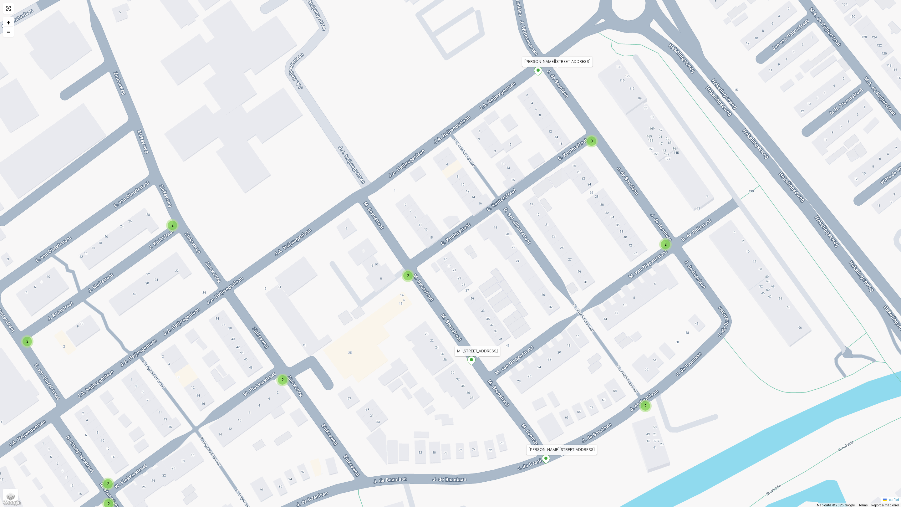
drag, startPoint x: 586, startPoint y: 162, endPoint x: 485, endPoint y: 262, distance: 141.8
click at [486, 267] on div "2 2 2 2 2 2 2 2 3 2 2 2 2 2 2 Voorweg 7 Fazanthoek 15 (1) [GEOGRAPHIC_DATA] Mim…" at bounding box center [450, 253] width 901 height 507
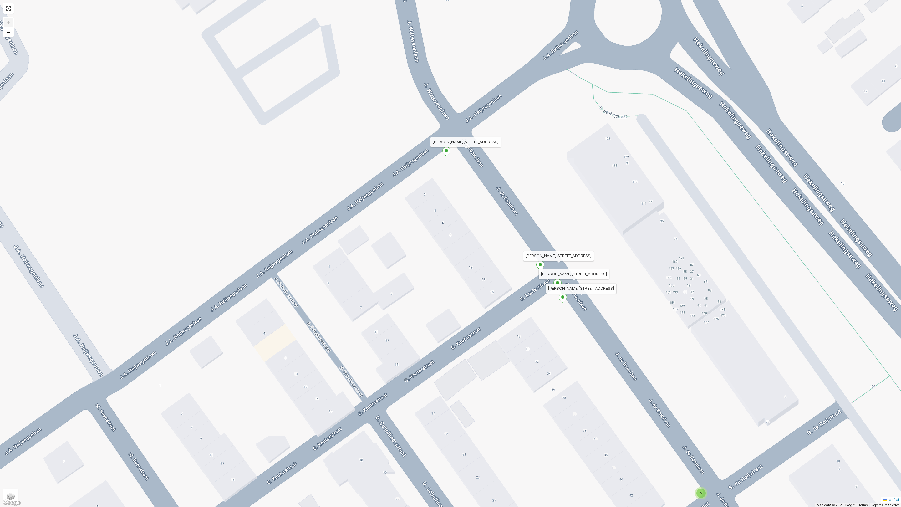
drag, startPoint x: 445, startPoint y: 132, endPoint x: 403, endPoint y: 291, distance: 164.7
click at [403, 291] on div "2 2 2 2 2 2 2 2 2 Voorweg 7 Fazanthoek 15 (1) [GEOGRAPHIC_DATA] Mimosastraat 18…" at bounding box center [450, 253] width 901 height 507
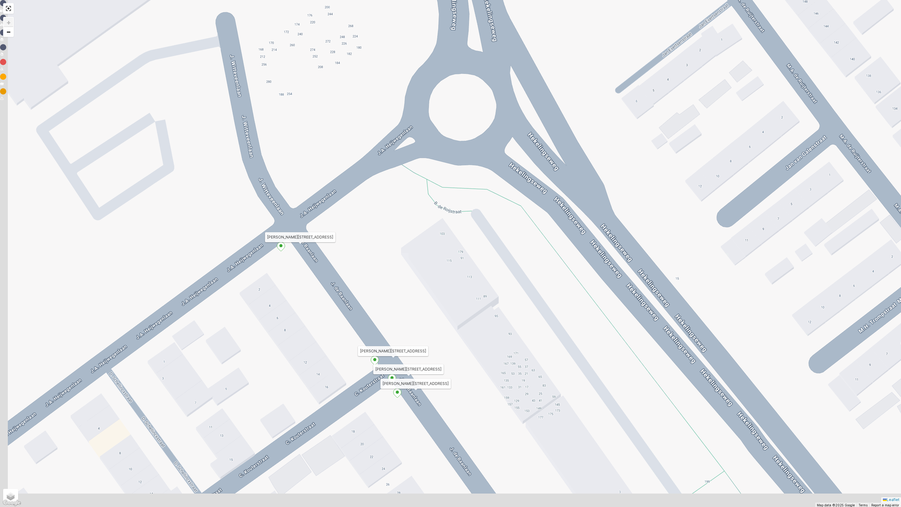
drag, startPoint x: 242, startPoint y: 249, endPoint x: 314, endPoint y: 186, distance: 94.9
click at [314, 186] on div "2 2 2 2 2 2 2 2 2 Voorweg 7 Fazanthoek 15 (1) [GEOGRAPHIC_DATA] Mimosastraat 18…" at bounding box center [450, 253] width 901 height 507
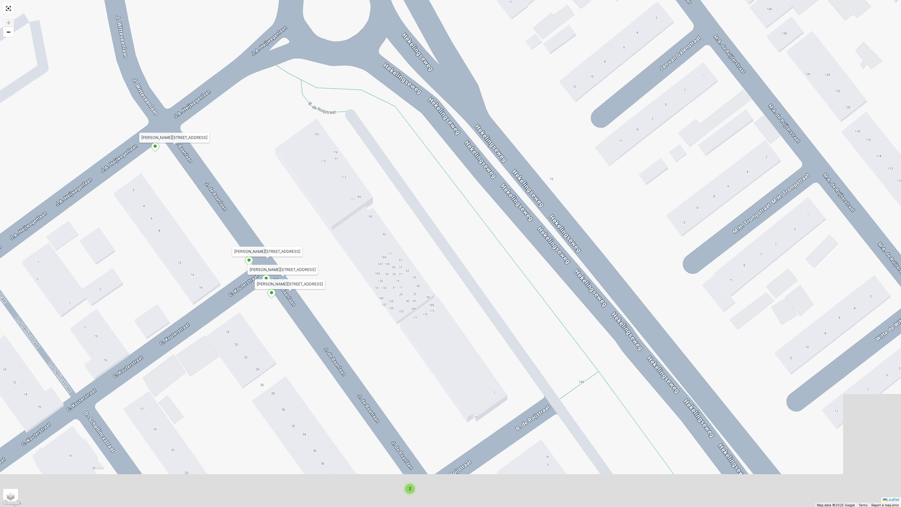
drag, startPoint x: 205, startPoint y: 203, endPoint x: 185, endPoint y: 191, distance: 23.2
click at [185, 191] on div "2 2 2 2 2 2 2 2 2 Voorweg 7 Fazanthoek 15 (1) [GEOGRAPHIC_DATA] Mimosastraat 18…" at bounding box center [450, 253] width 901 height 507
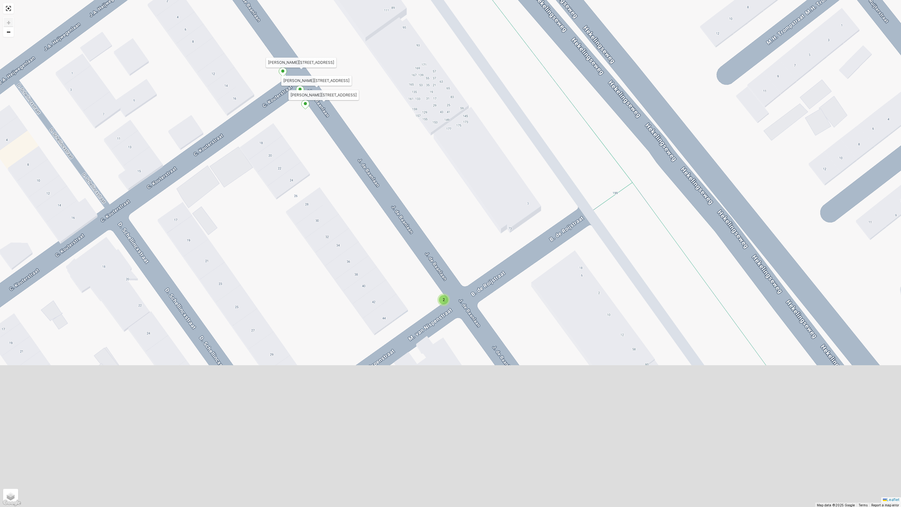
click at [487, 181] on div "2 2 2 2 2 2 2 2 2 Voorweg 7 Fazanthoek 15 (1) [GEOGRAPHIC_DATA] Mimosastraat 18…" at bounding box center [450, 253] width 901 height 507
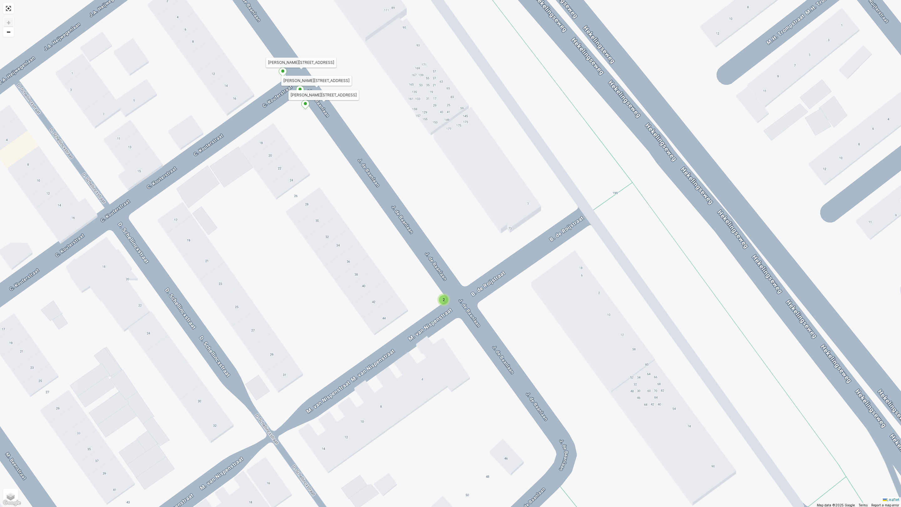
click at [445, 301] on div "2" at bounding box center [443, 299] width 9 height 9
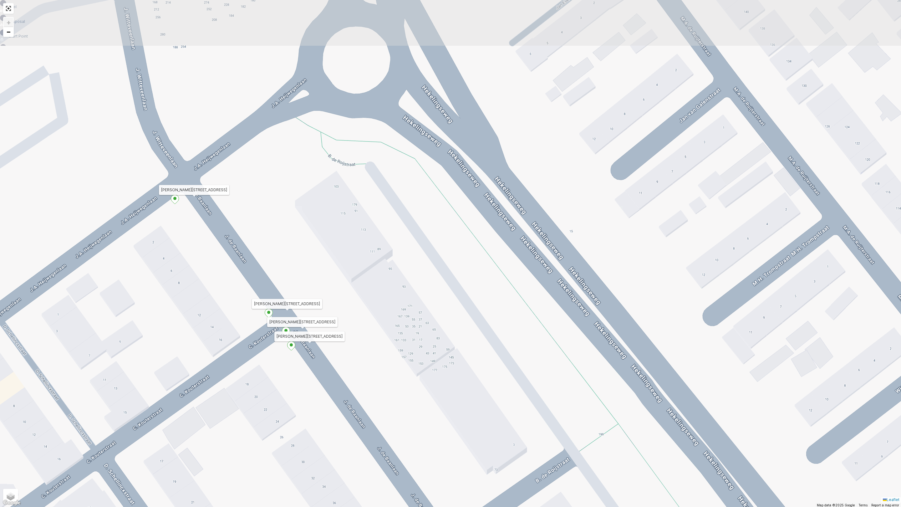
drag, startPoint x: 332, startPoint y: 180, endPoint x: 312, endPoint y: 387, distance: 208.4
click at [312, 387] on div "2 2 2 2 2 2 2 2 2 Voorweg 7 Fazanthoek 15 (1) [GEOGRAPHIC_DATA] Mimosastraat 18…" at bounding box center [450, 253] width 901 height 507
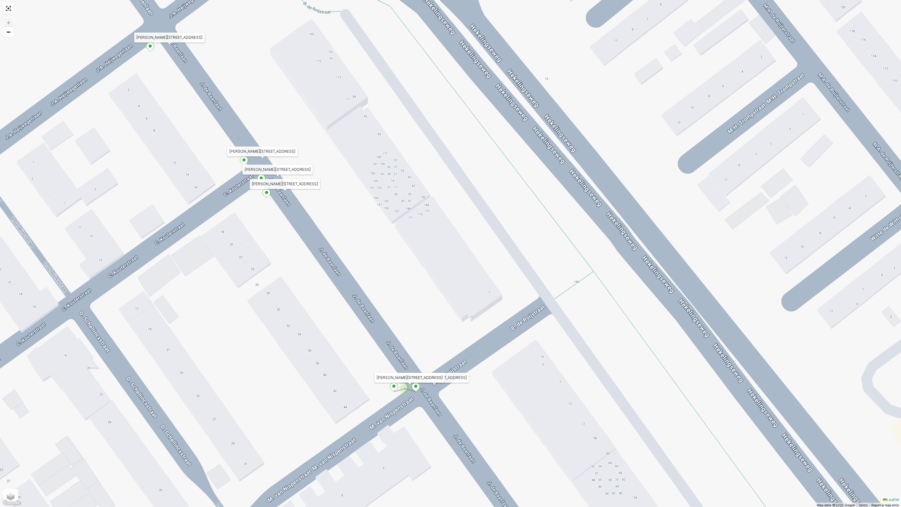
drag, startPoint x: 223, startPoint y: 337, endPoint x: 198, endPoint y: 185, distance: 154.3
click at [198, 185] on div "2 2 2 2 2 2 2 2 2 Voorweg 7 Fazanthoek 15 (1) [GEOGRAPHIC_DATA] Mimosastraat 18…" at bounding box center [450, 253] width 901 height 507
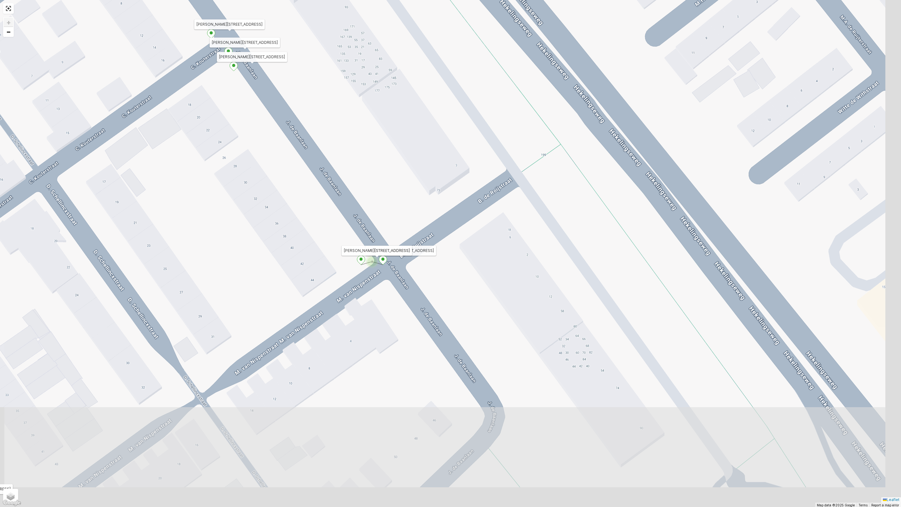
drag, startPoint x: 317, startPoint y: 321, endPoint x: 284, endPoint y: 194, distance: 131.2
click at [284, 194] on div "2 2 2 2 2 2 2 2 2 Voorweg 7 Fazanthoek 15 (1) [GEOGRAPHIC_DATA] Mimosastraat 18…" at bounding box center [450, 253] width 901 height 507
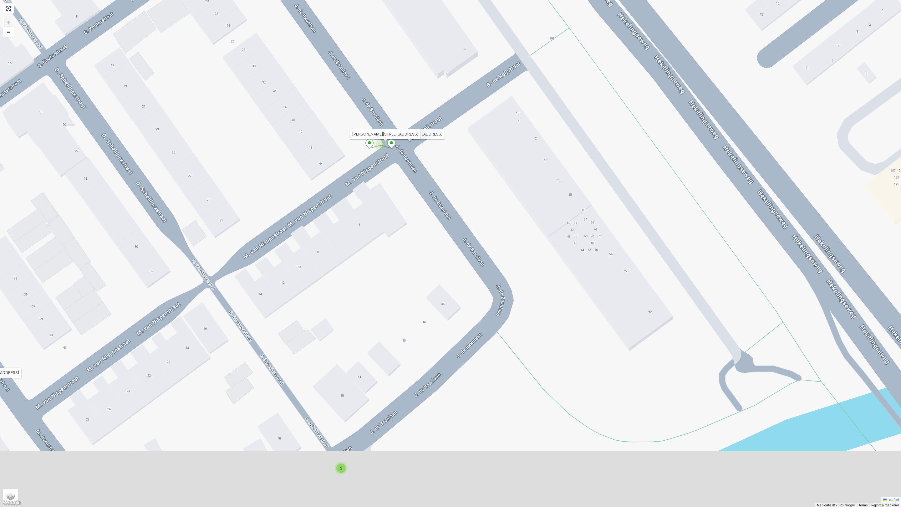
drag, startPoint x: 331, startPoint y: 273, endPoint x: 318, endPoint y: 276, distance: 13.2
click at [333, 265] on div "2 2 2 2 2 2 2 2 2 Voorweg 7 Fazanthoek 15 (1) [GEOGRAPHIC_DATA] Mimosastraat 18…" at bounding box center [450, 253] width 901 height 507
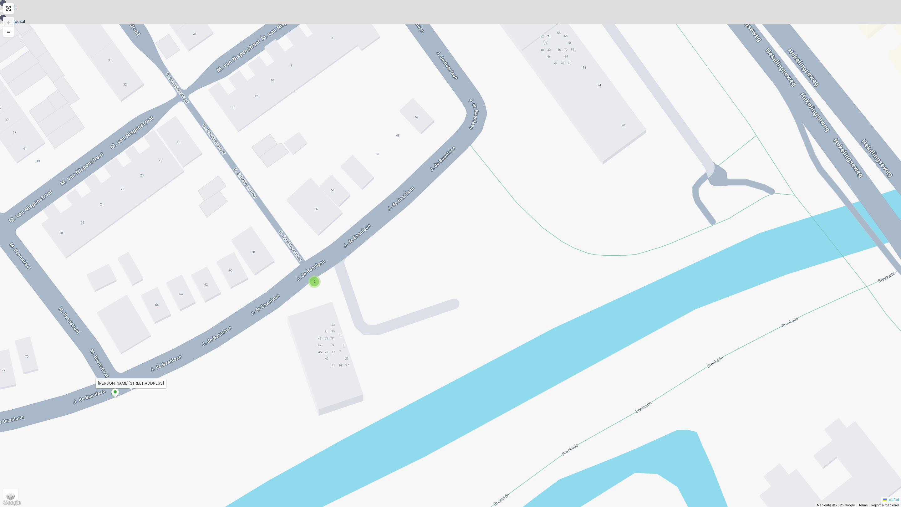
drag, startPoint x: 288, startPoint y: 257, endPoint x: 292, endPoint y: 315, distance: 57.7
click at [292, 315] on div "2 2 2 2 2 2 2 2 2 Voorweg 7 Fazanthoek 15 (1) [GEOGRAPHIC_DATA] Mimosastraat 18…" at bounding box center [450, 253] width 901 height 507
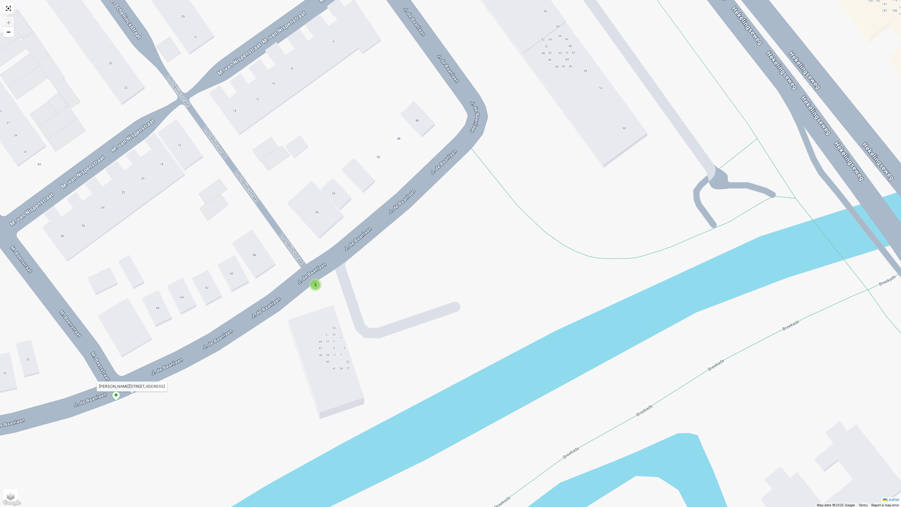
click at [313, 287] on div "2" at bounding box center [315, 284] width 9 height 9
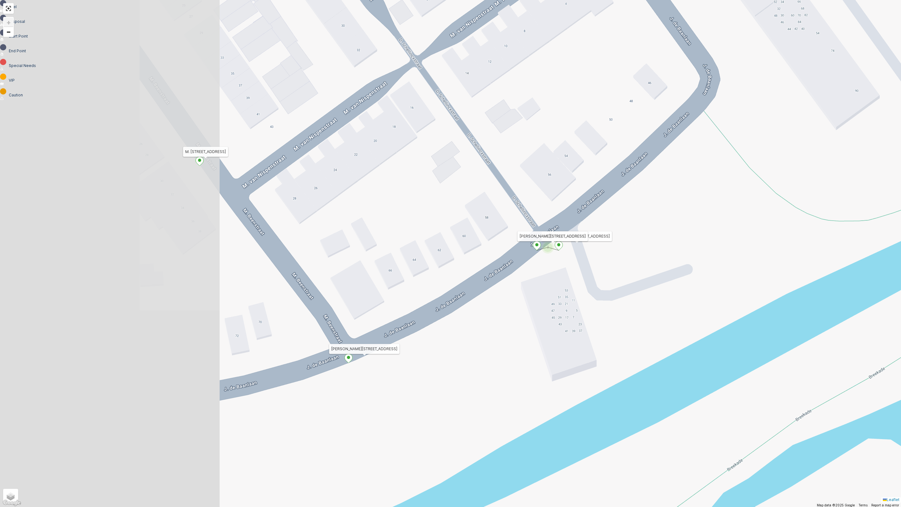
drag, startPoint x: 138, startPoint y: 349, endPoint x: 371, endPoint y: 312, distance: 235.4
click at [371, 312] on div "2 2 2 2 2 2 2 2 2 Voorweg 7 Fazanthoek 15 (1) [GEOGRAPHIC_DATA] Mimosastraat 18…" at bounding box center [450, 253] width 901 height 507
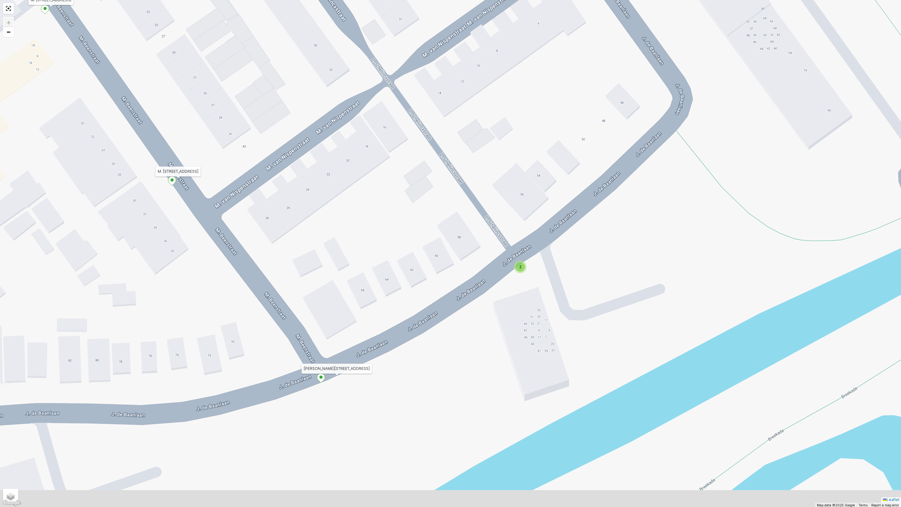
drag, startPoint x: 348, startPoint y: 275, endPoint x: 353, endPoint y: 263, distance: 13.1
click at [353, 263] on div "2 2 2 2 2 2 2 2 2 Voorweg 7 Fazanthoek 15 (1) Lampionstraat 16B Mimosastraat 18…" at bounding box center [450, 253] width 901 height 507
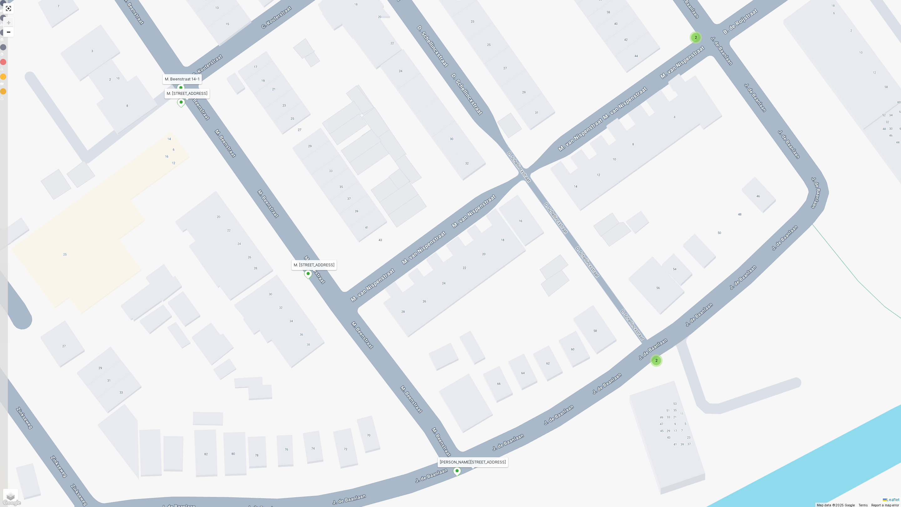
drag, startPoint x: 119, startPoint y: 279, endPoint x: 255, endPoint y: 373, distance: 165.1
click at [255, 373] on div "2 2 2 2 2 2 2 2 2 Voorweg 7 Fazanthoek 15 (1) Lampionstraat 16B Mimosastraat 18…" at bounding box center [450, 253] width 901 height 507
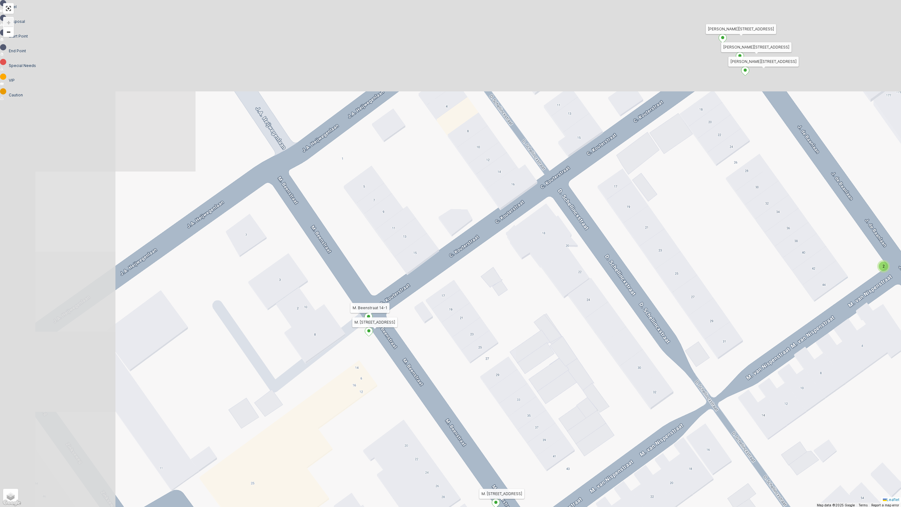
drag, startPoint x: 228, startPoint y: 317, endPoint x: 384, endPoint y: 465, distance: 215.1
click at [386, 447] on div "2 2 2 2 2 2 2 2 2 Voorweg 7 Fazanthoek 15 (1) Lampionstraat 16B Mimosastraat 18…" at bounding box center [450, 253] width 901 height 507
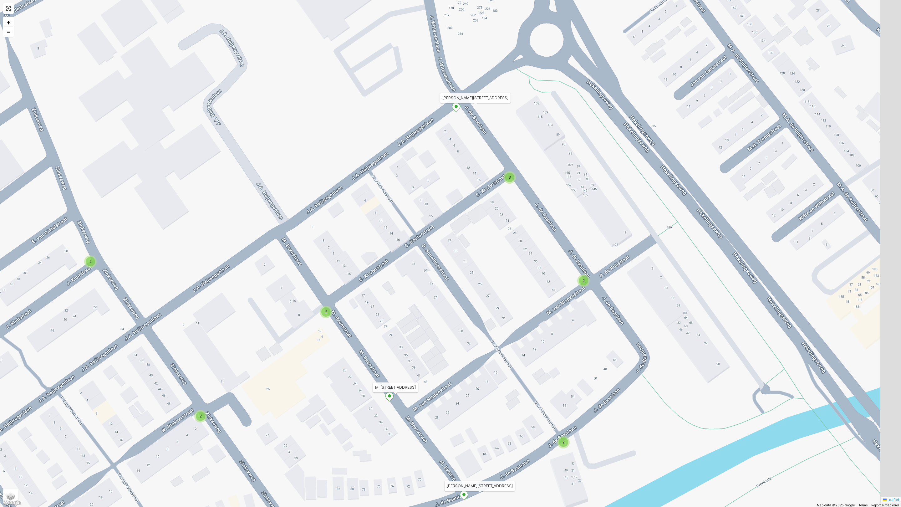
drag, startPoint x: 326, startPoint y: 402, endPoint x: 270, endPoint y: 333, distance: 88.8
click at [272, 325] on div "2 2 2 2 2 2 2 2 3 2 2 2 2 2 2 Voorweg 7 Fazanthoek 15 (1) Lampionstraat 16B Mim…" at bounding box center [450, 253] width 901 height 507
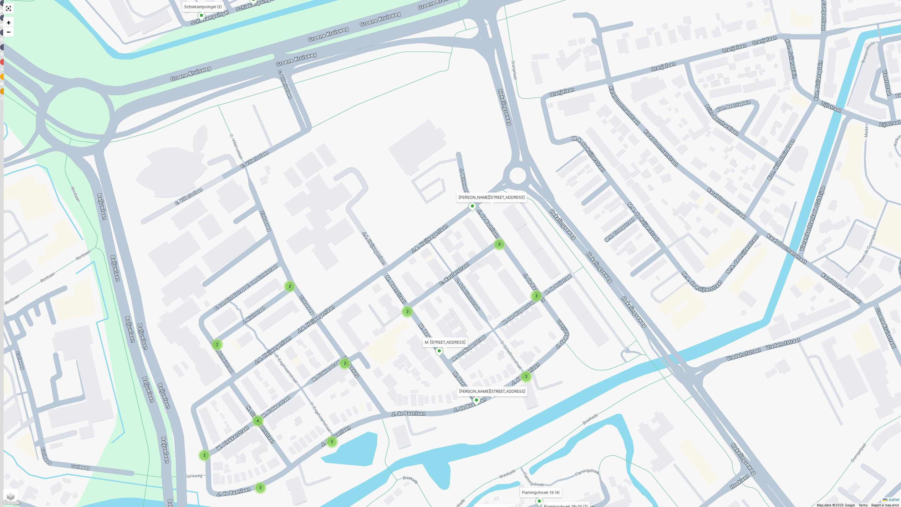
click at [352, 314] on div "2 2 2 2 2 2 2 2 3 2 2 2 2 4 2 Voorweg 7 Fazanthoek 15 (1) Lampionstraat 16B Mim…" at bounding box center [450, 253] width 901 height 507
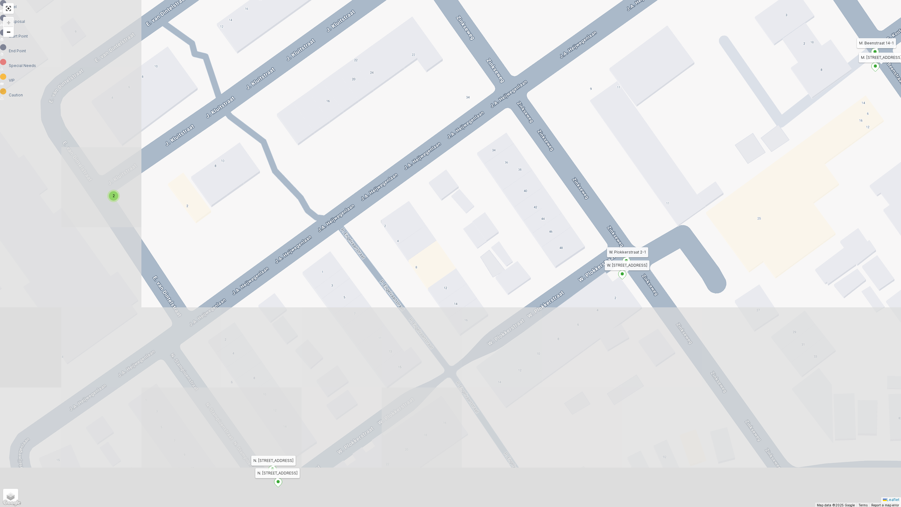
drag, startPoint x: 303, startPoint y: 317, endPoint x: 454, endPoint y: 81, distance: 279.9
click at [454, 81] on div "2 2 2 2 2 2 2 2 2 Voorweg 7 Fazanthoek 15 (1) Lampionstraat 16B Mimosastraat 18…" at bounding box center [450, 253] width 901 height 507
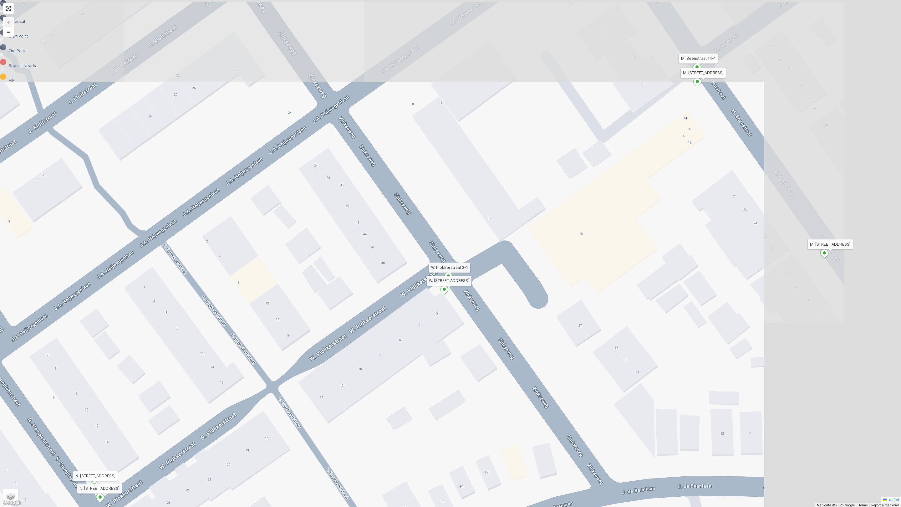
drag, startPoint x: 456, startPoint y: 157, endPoint x: 266, endPoint y: 316, distance: 248.7
click at [271, 316] on div "2 2 2 2 2 2 2 2 2 Voorweg 7 Fazanthoek 15 (1) Lampionstraat 16B Mimosastraat 18…" at bounding box center [450, 253] width 901 height 507
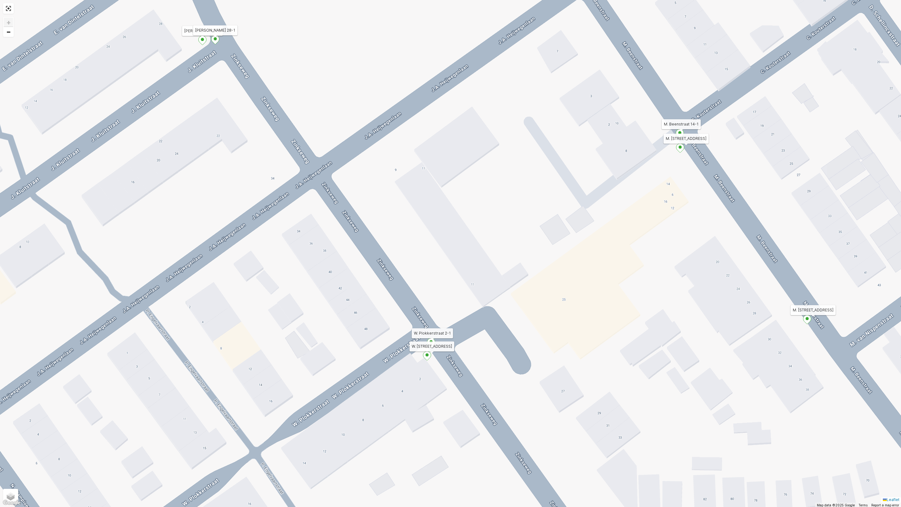
drag, startPoint x: 493, startPoint y: 238, endPoint x: 505, endPoint y: 228, distance: 16.0
click at [505, 228] on div "2 2 2 2 2 2 2 2 2 Voorweg 7 Fazanthoek 15 (1) Lampionstraat 16B Mimosastraat 18…" at bounding box center [450, 253] width 901 height 507
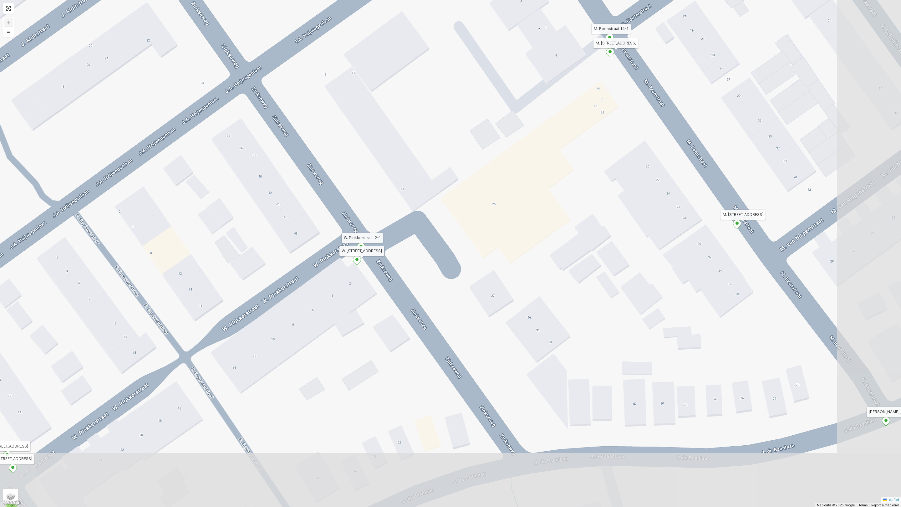
click at [247, 211] on div "2 2 2 2 2 2 2 2 2 Voorweg 7 Fazanthoek 15 (1) Lampionstraat 16B Mimosastraat 18…" at bounding box center [450, 253] width 901 height 507
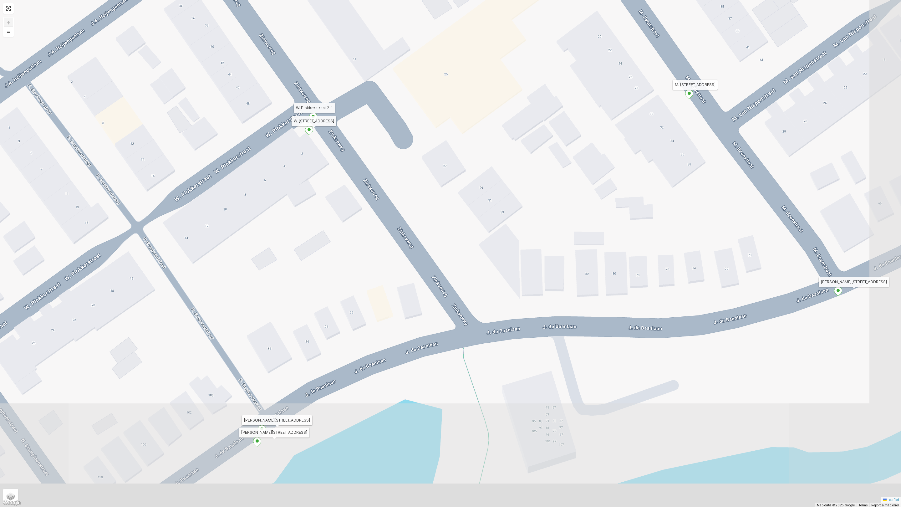
drag, startPoint x: 268, startPoint y: 259, endPoint x: 221, endPoint y: 128, distance: 139.2
click at [221, 128] on div "2 2 2 2 2 2 2 2 2 Voorweg 7 Fazanthoek 15 (1) Lampionstraat 16B Mimosastraat 18…" at bounding box center [450, 253] width 901 height 507
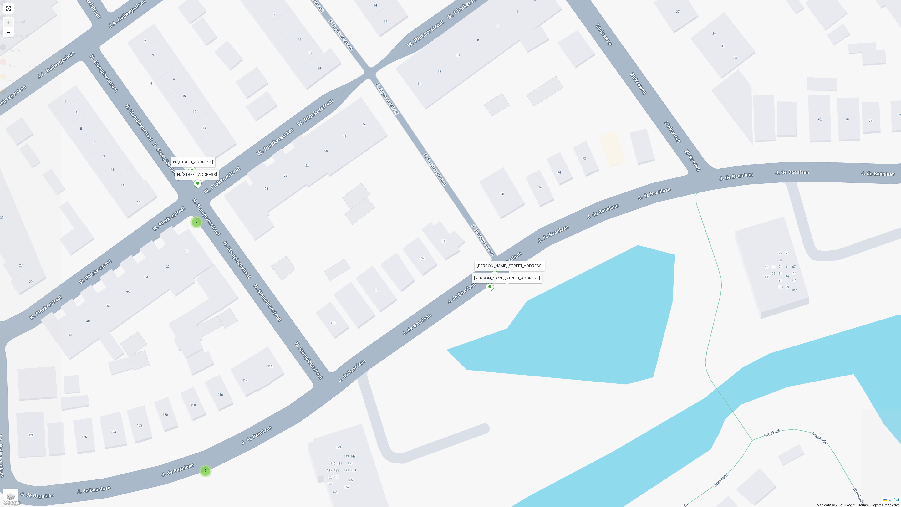
drag, startPoint x: 242, startPoint y: 310, endPoint x: 384, endPoint y: 218, distance: 168.9
click at [384, 218] on div "2 2 2 2 2 2 2 2 2 Voorweg 7 Fazanthoek 15 (1) Lampionstraat 16B Mimosastraat 18…" at bounding box center [450, 253] width 901 height 507
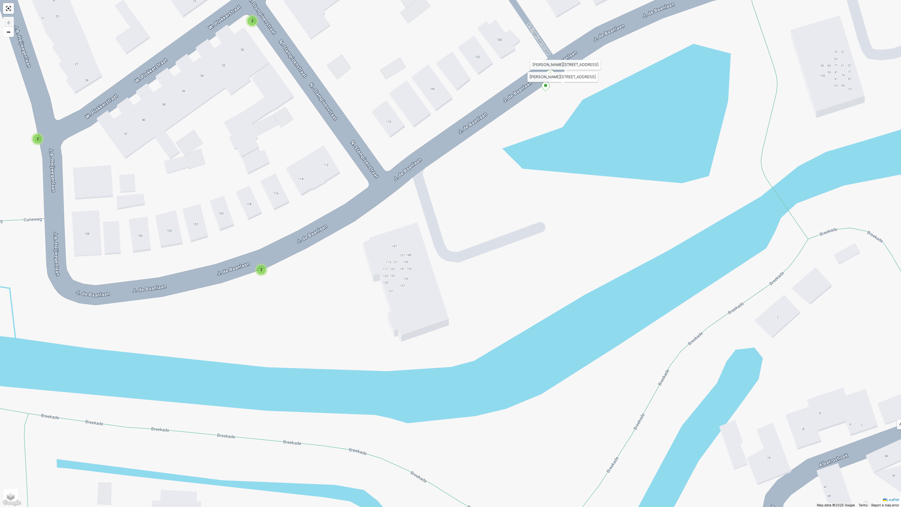
click at [262, 267] on span "2" at bounding box center [261, 269] width 2 height 5
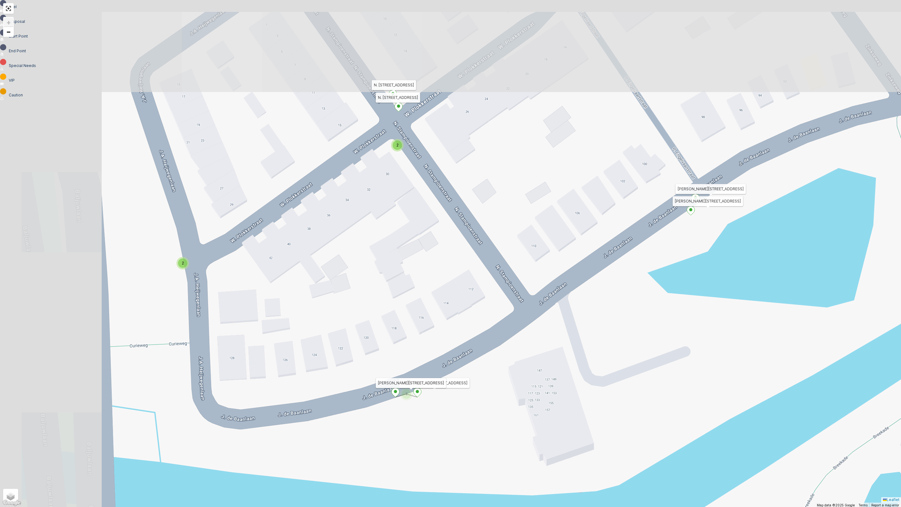
drag, startPoint x: 109, startPoint y: 215, endPoint x: 264, endPoint y: 346, distance: 202.8
click at [264, 346] on div "2 2 2 2 2 2 2 2 2 Voorweg 7 Fazanthoek 15 (1) Lampionstraat 16B Mimosastraat 18…" at bounding box center [450, 253] width 901 height 507
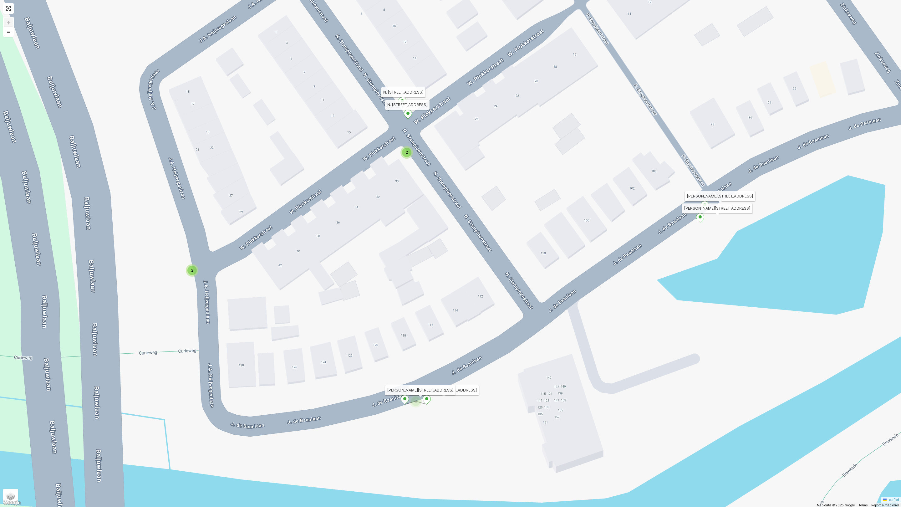
click at [192, 272] on span "2" at bounding box center [192, 270] width 2 height 5
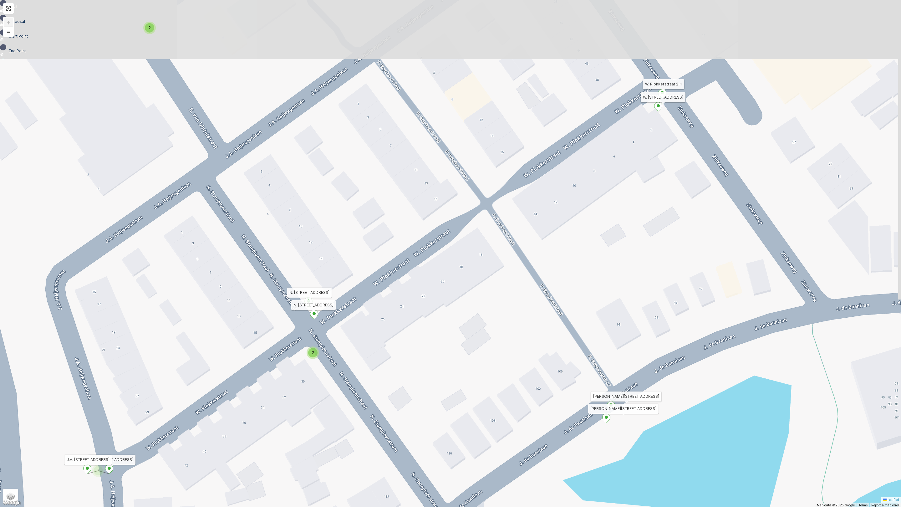
drag, startPoint x: 454, startPoint y: 236, endPoint x: 360, endPoint y: 437, distance: 221.1
click at [360, 437] on div "2 2 2 2 2 2 2 2 2 Voorweg 7 Fazanthoek 15 (1) Lampionstraat 16B Mimosastraat 18…" at bounding box center [450, 253] width 901 height 507
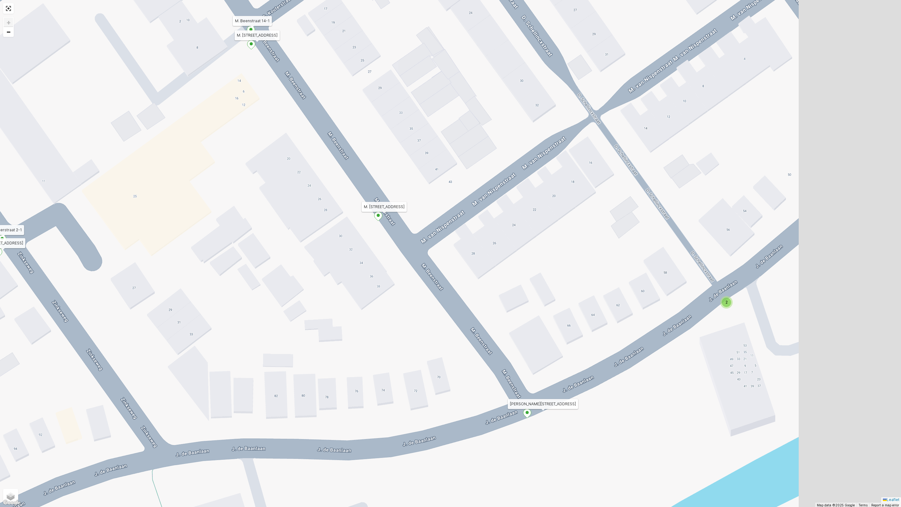
drag, startPoint x: 538, startPoint y: 364, endPoint x: 215, endPoint y: 205, distance: 360.5
click at [215, 205] on div "2 2 2 2 2 2 2 2 2 Voorweg 7 Fazanthoek 15 (1) Lampionstraat 16B Mimosastraat 18…" at bounding box center [450, 253] width 901 height 507
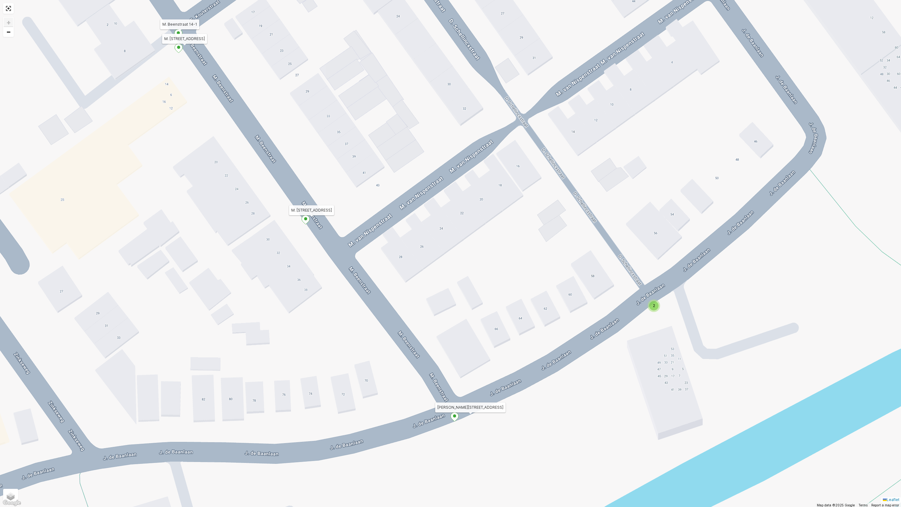
click at [653, 304] on span "2" at bounding box center [654, 305] width 2 height 5
click at [529, 320] on div "2 2 2 2 2 2 2 2 2 Voorweg 7 Fazanthoek 15 (1) Lampionstraat 16B Mimosastraat 18…" at bounding box center [450, 253] width 901 height 507
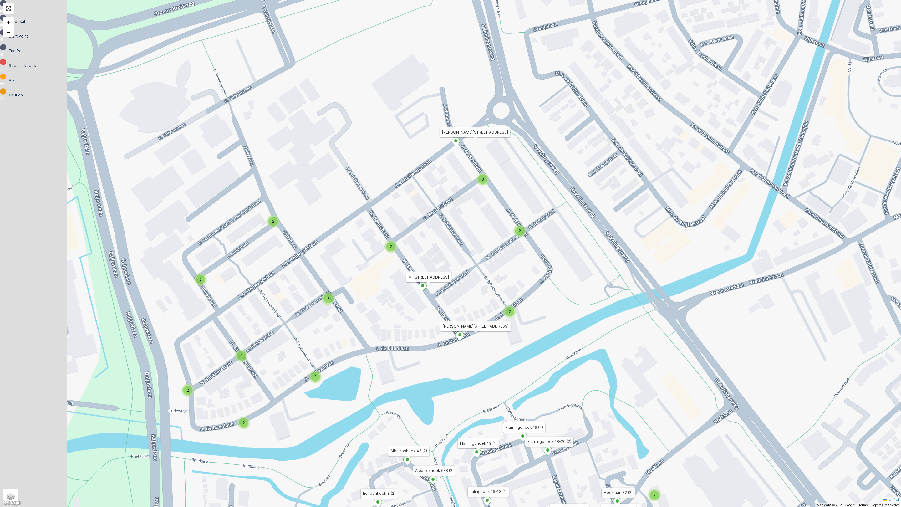
drag, startPoint x: 194, startPoint y: 271, endPoint x: 328, endPoint y: 259, distance: 134.4
click at [328, 259] on div "2 2 2 2 2 2 2 2 3 2 2 2 2 4 2 Voorweg 7 Fazanthoek 15 (1) Lampionstraat 16B Mim…" at bounding box center [450, 253] width 901 height 507
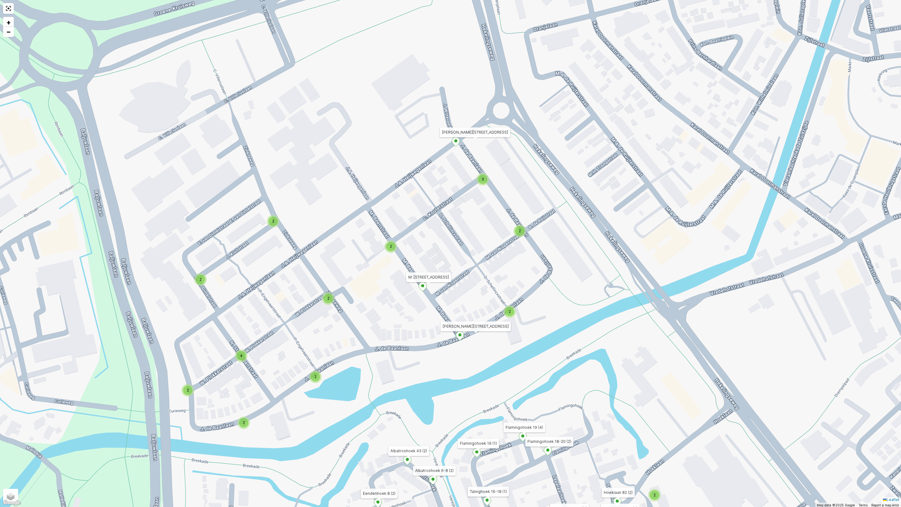
click at [197, 279] on div "2" at bounding box center [200, 279] width 9 height 9
click at [274, 225] on div "2" at bounding box center [272, 220] width 9 height 9
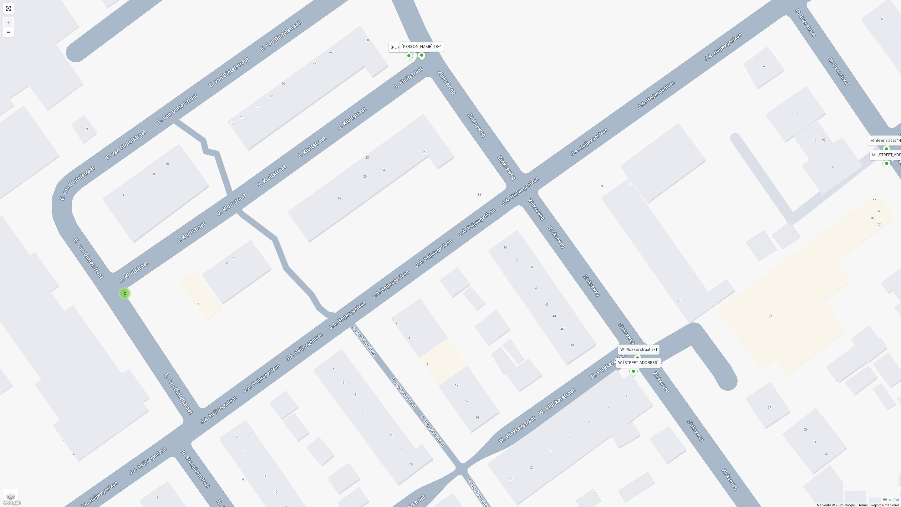
drag, startPoint x: 453, startPoint y: 257, endPoint x: 462, endPoint y: 168, distance: 89.0
click at [462, 168] on div "2 2 2 2 2 2 2 2 2 Voorweg 7 Fazanthoek 15 (1) Lampionstraat 16B Mimosastraat 18…" at bounding box center [450, 253] width 901 height 507
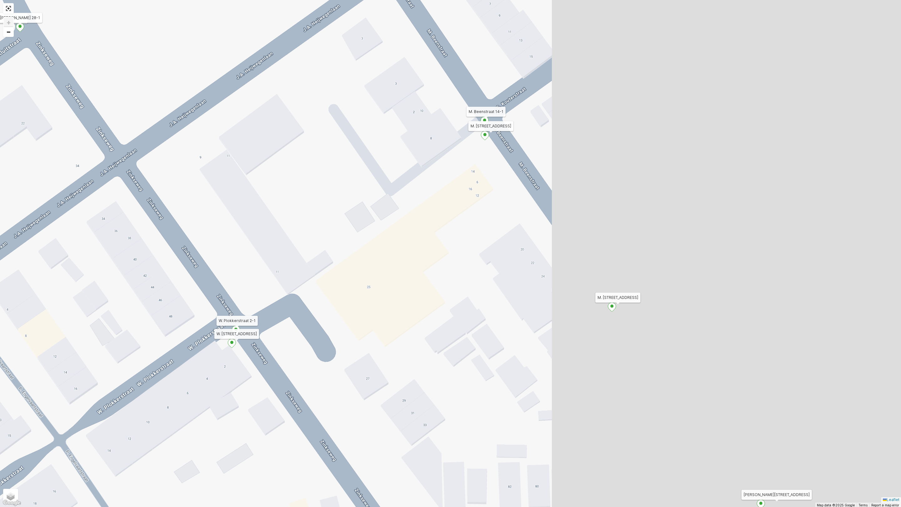
drag, startPoint x: 491, startPoint y: 269, endPoint x: 84, endPoint y: 287, distance: 406.8
click at [84, 287] on div "2 2 2 2 2 2 2 2 2 Voorweg 7 Fazanthoek 15 (1) Lampionstraat 16B Mimosastraat 18…" at bounding box center [450, 253] width 901 height 507
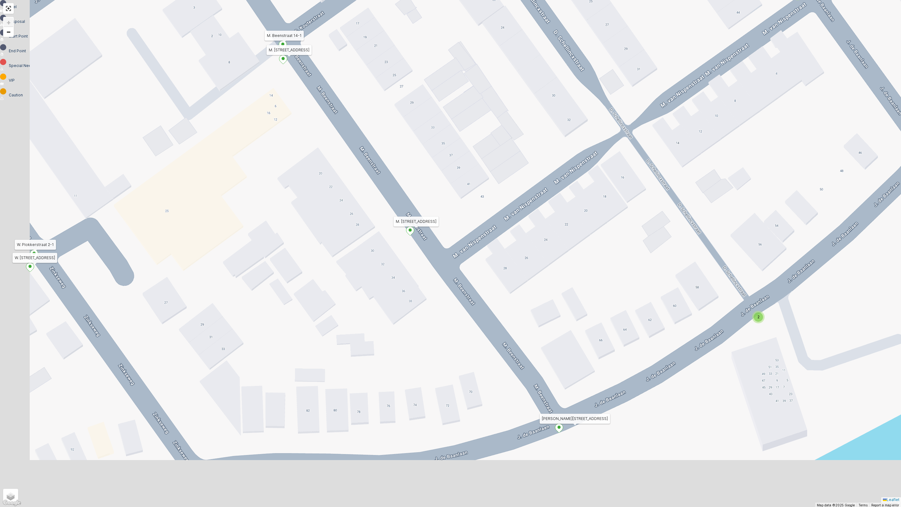
drag, startPoint x: 442, startPoint y: 251, endPoint x: 248, endPoint y: 177, distance: 208.0
click at [249, 165] on div "2 2 2 2 2 2 2 2 2 Voorweg 7 Fazanthoek 15 (1) Lampionstraat 16B Mimosastraat 18…" at bounding box center [450, 253] width 901 height 507
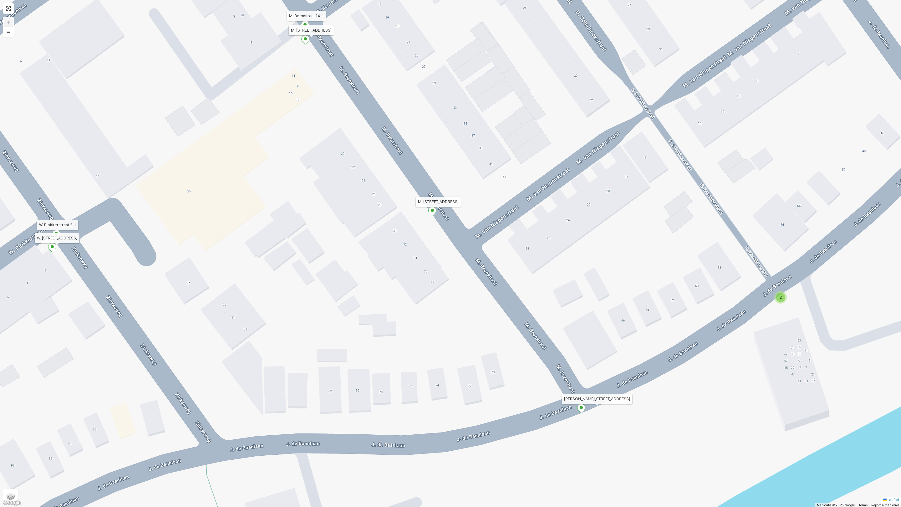
drag, startPoint x: 235, startPoint y: 298, endPoint x: 381, endPoint y: 201, distance: 175.6
click at [369, 211] on div "2 2 2 2 2 2 2 2 2 Voorweg 7 Fazanthoek 15 (1) Lampionstraat 16B Mimosastraat 18…" at bounding box center [450, 253] width 901 height 507
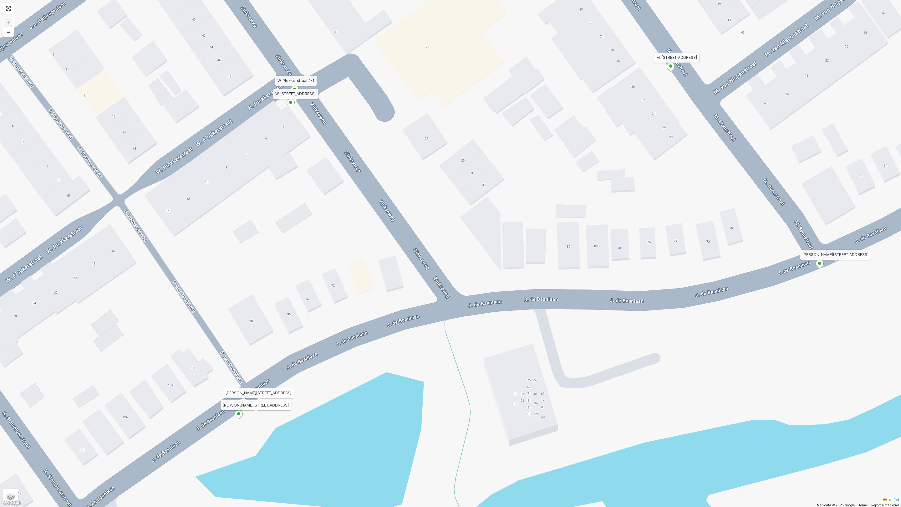
drag, startPoint x: 203, startPoint y: 324, endPoint x: 441, endPoint y: 175, distance: 281.4
click at [440, 176] on div "2 2 2 2 2 2 2 2 2 Voorweg 7 Fazanthoek 15 (1) Lampionstraat 16B Mimosastraat 18…" at bounding box center [450, 253] width 901 height 507
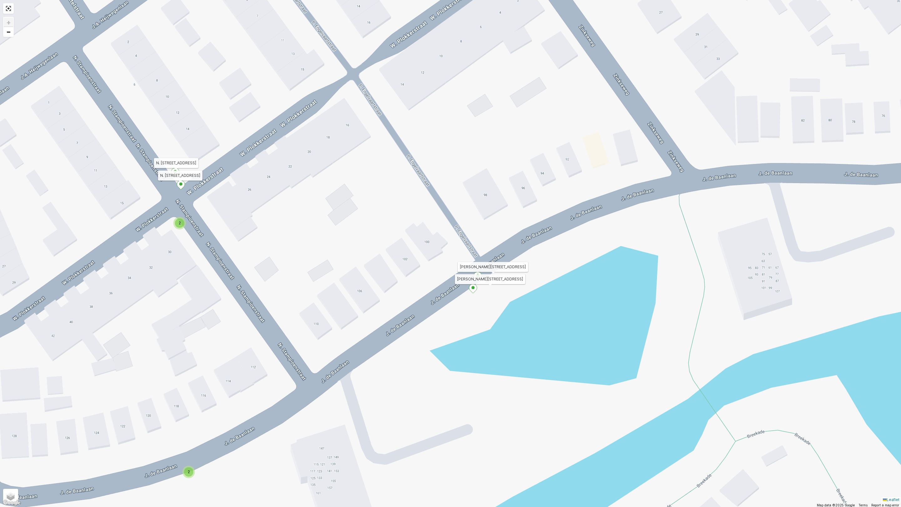
drag, startPoint x: 207, startPoint y: 326, endPoint x: 308, endPoint y: 290, distance: 107.6
click at [308, 290] on div "2 2 2 2 2 2 2 2 2 Voorweg 7 Fazanthoek 15 (1) Lampionstraat 16B Mimosastraat 18…" at bounding box center [450, 253] width 901 height 507
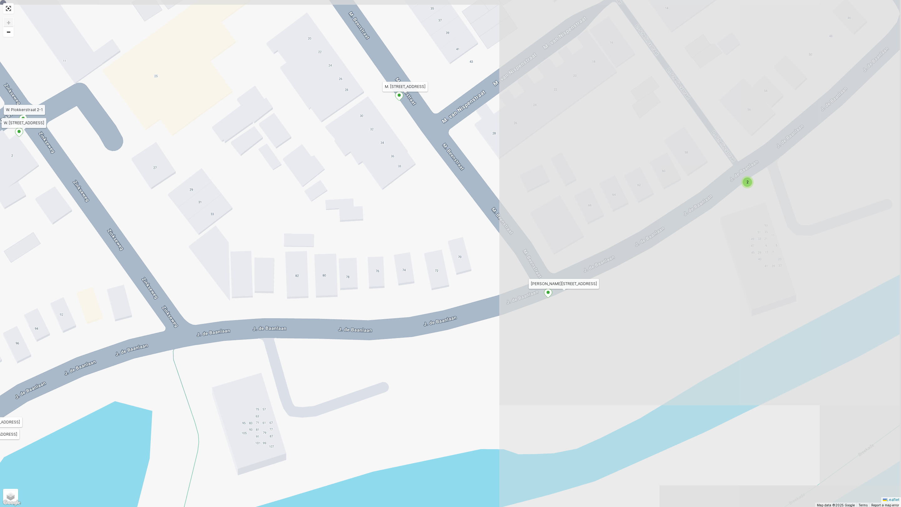
drag, startPoint x: 679, startPoint y: 282, endPoint x: 173, endPoint y: 437, distance: 529.1
click at [173, 437] on div "2 2 2 2 2 2 2 2 2 Voorweg 7 Fazanthoek 15 (1) Lampionstraat 16B Mimosastraat 18…" at bounding box center [450, 253] width 901 height 507
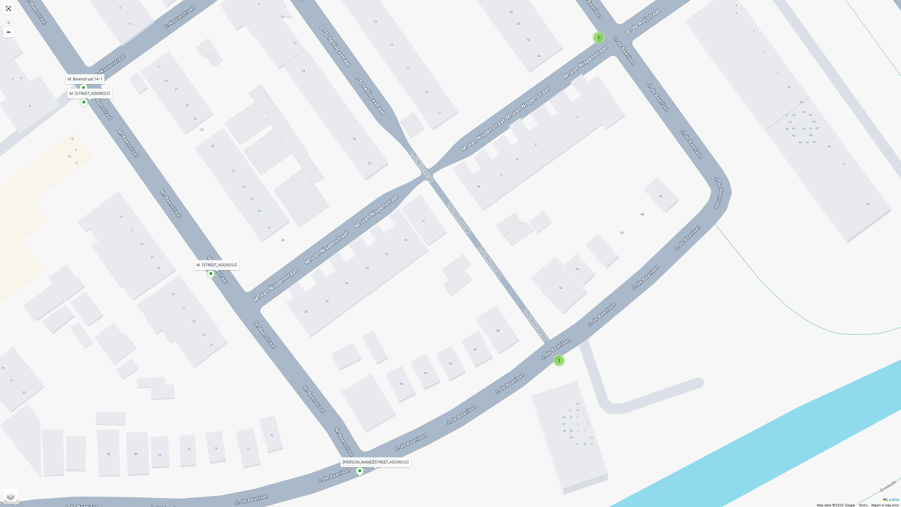
drag, startPoint x: 331, startPoint y: 270, endPoint x: 143, endPoint y: 448, distance: 259.3
click at [143, 447] on div "2 2 2 2 2 2 2 2 2 Voorweg 7 Fazanthoek 15 (1) Lampionstraat 16B Mimosastraat 18…" at bounding box center [450, 253] width 901 height 507
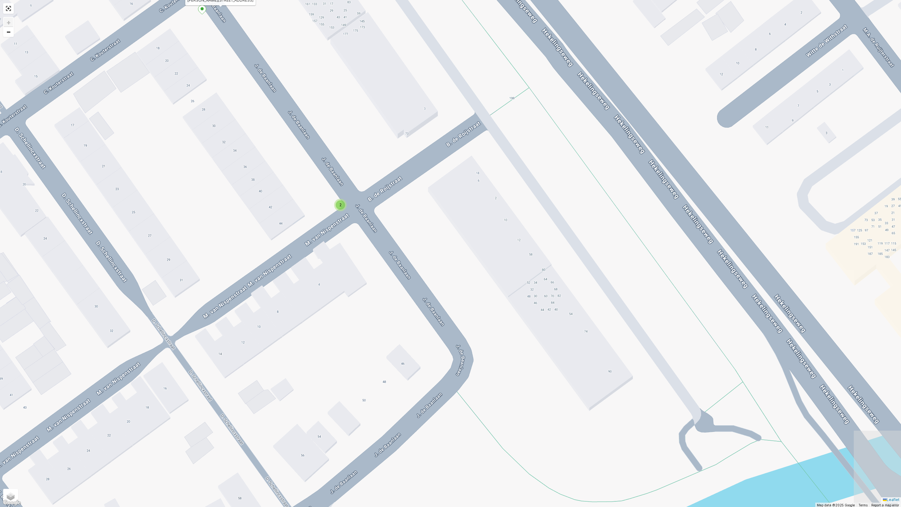
drag, startPoint x: 587, startPoint y: 228, endPoint x: 343, endPoint y: 406, distance: 302.2
click at [343, 406] on div "2 2 2 2 2 2 2 2 2 Voorweg 7 Fazanthoek 15 (1) Lampionstraat 16B Mimosastraat 18…" at bounding box center [450, 253] width 901 height 507
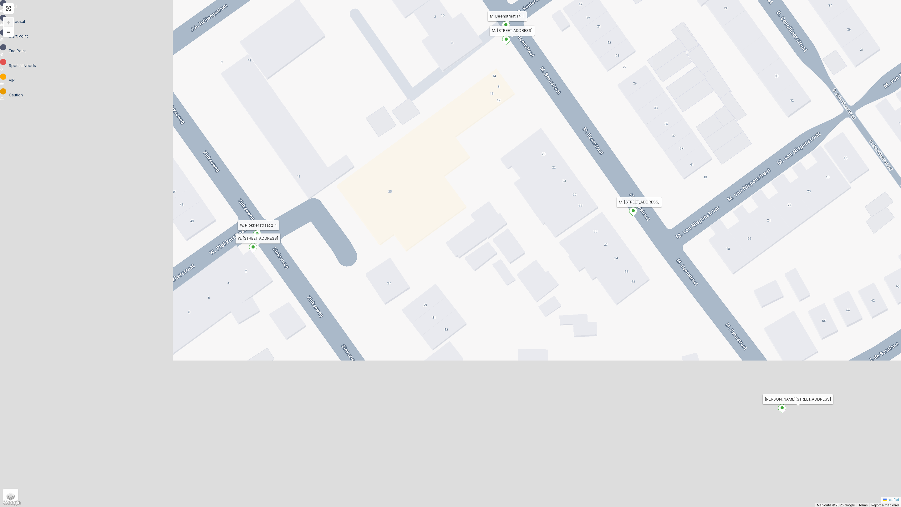
drag, startPoint x: 224, startPoint y: 397, endPoint x: 514, endPoint y: 244, distance: 327.9
click at [511, 248] on div "2 2 2 2 2 2 2 2 2 Voorweg 7 Fazanthoek 15 (1) Lampionstraat 16B Mimosastraat 18…" at bounding box center [450, 253] width 901 height 507
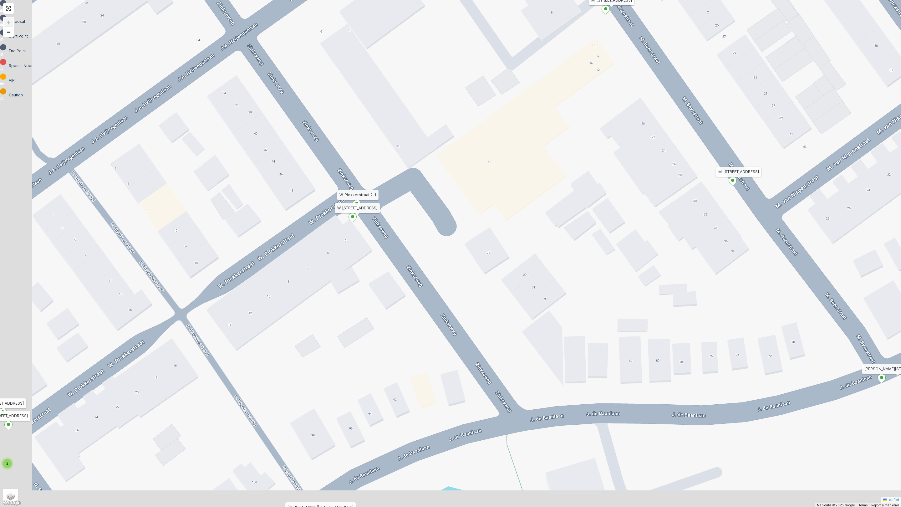
drag, startPoint x: 191, startPoint y: 345, endPoint x: 422, endPoint y: 254, distance: 248.5
click at [422, 254] on div "2 2 2 2 2 2 2 2 2 Voorweg 7 Fazanthoek 15 (1) Lampionstraat 16B Mimosastraat 18…" at bounding box center [450, 253] width 901 height 507
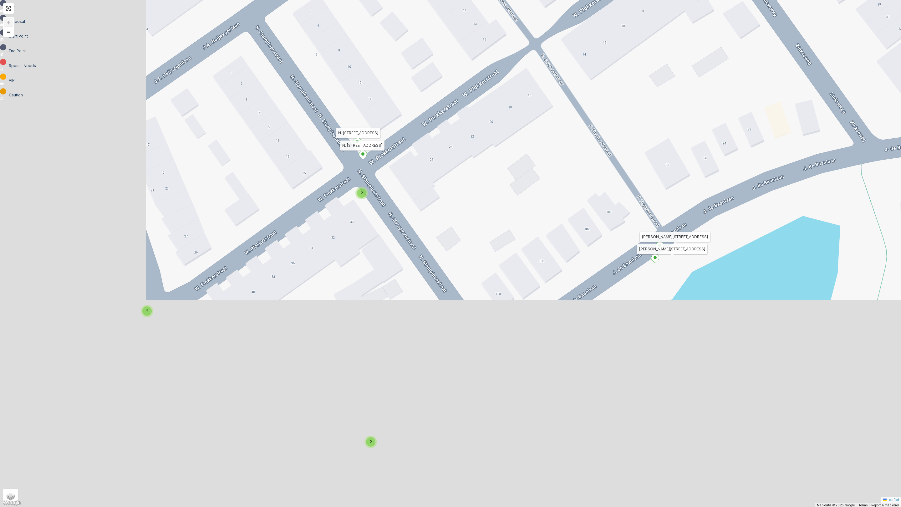
drag, startPoint x: 288, startPoint y: 366, endPoint x: 511, endPoint y: 158, distance: 305.0
click at [511, 158] on div "2 2 2 2 2 2 2 2 2 Voorweg 7 Fazanthoek 15 (1) Lampionstraat 16B Mimosastraat 18…" at bounding box center [450, 253] width 901 height 507
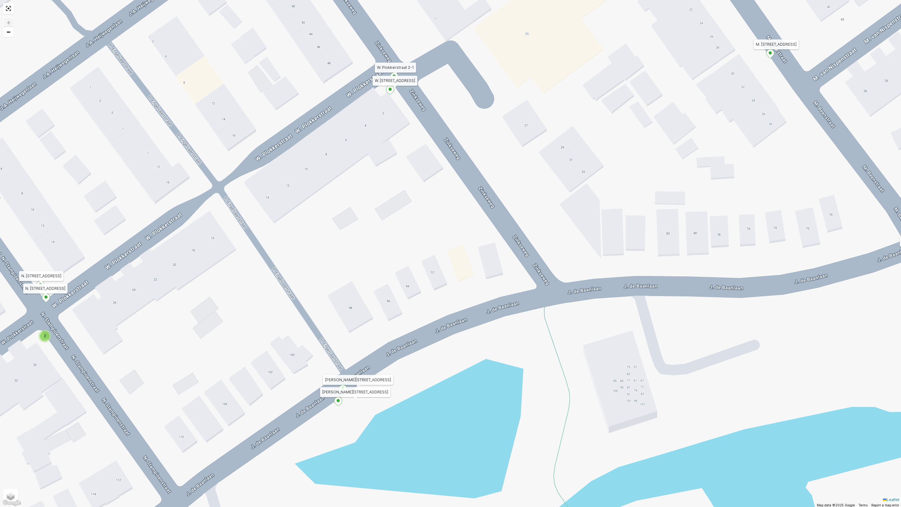
drag, startPoint x: 506, startPoint y: 164, endPoint x: 177, endPoint y: 318, distance: 363.6
click at [177, 318] on div "2 2 2 2 2 2 2 2 2 Voorweg 7 Fazanthoek 15 (1) Lampionstraat 16B Mimosastraat 18…" at bounding box center [450, 253] width 901 height 507
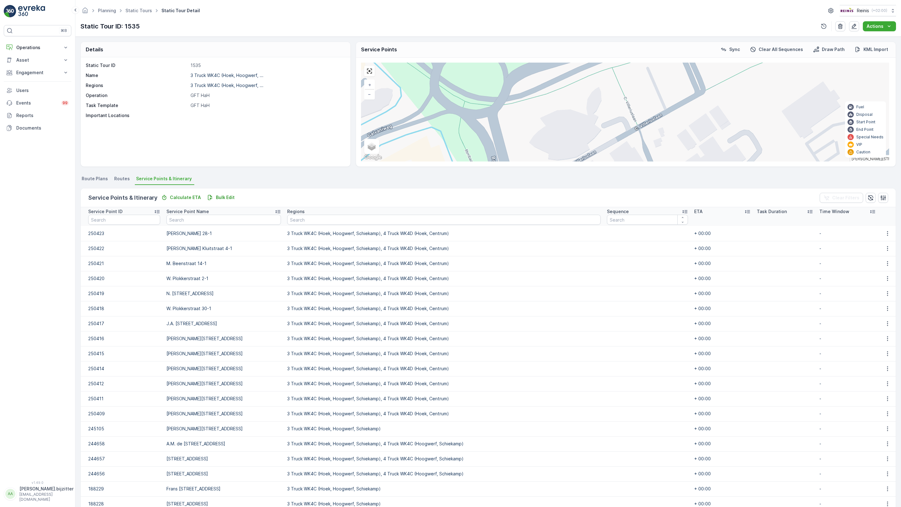
drag, startPoint x: 202, startPoint y: 365, endPoint x: 293, endPoint y: 353, distance: 92.2
click at [361, 161] on div "2 2 2 2 2 2 2 2 3 2 2 2 2 4 2 Voorweg 7 Fazanthoek 15 (1) [GEOGRAPHIC_DATA] Mim…" at bounding box center [625, 112] width 528 height 99
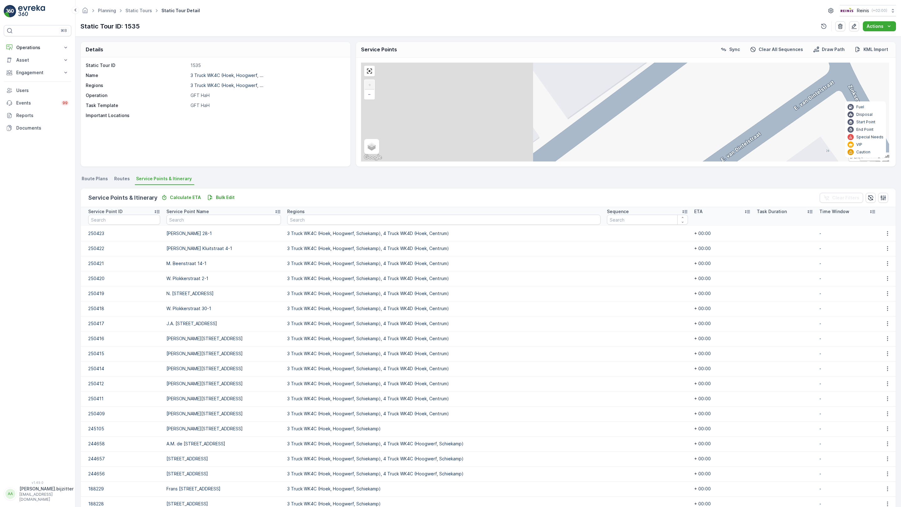
click at [381, 161] on div "2 2 2 2 2 2 2 2 2 Voorweg 7 Fazanthoek 15 (1) [GEOGRAPHIC_DATA] Mimosastraat 18…" at bounding box center [625, 112] width 528 height 99
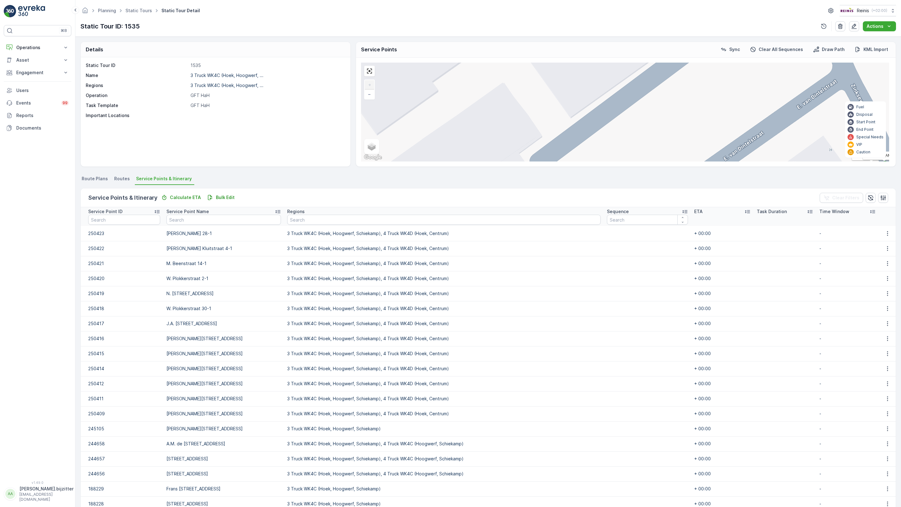
click at [587, 400] on span "2" at bounding box center [588, 402] width 2 height 5
click at [883, 163] on ellipse at bounding box center [884, 164] width 3 height 3
click at [496, 161] on div "2 2 2 2 2 2 2 2 2 Voorweg 7 Fazanthoek 15 (1) [GEOGRAPHIC_DATA] Mimosastraat 18…" at bounding box center [625, 112] width 528 height 99
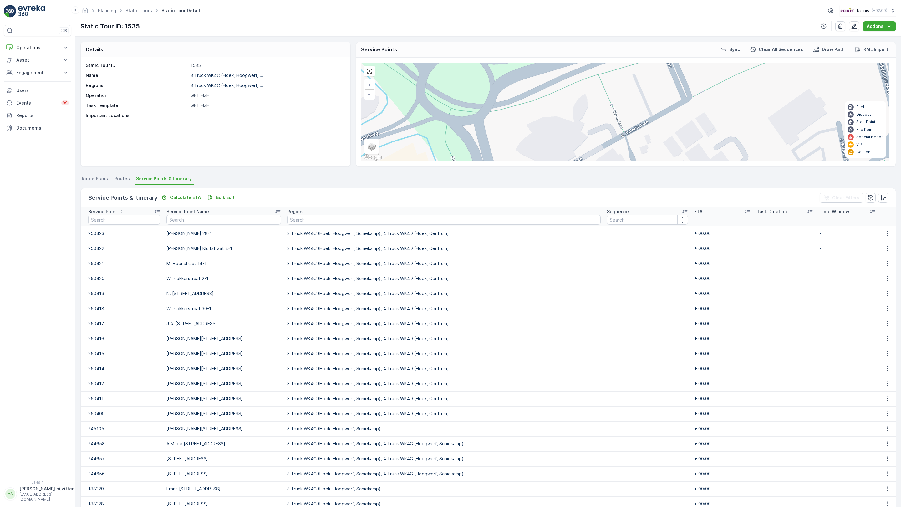
drag, startPoint x: 497, startPoint y: 279, endPoint x: 328, endPoint y: 290, distance: 169.9
click at [361, 161] on div "2 2 2 2 2 2 2 2 3 2 2 2 2 4 2 Voorweg 7 Fazanthoek 15 (1) [GEOGRAPHIC_DATA] Mim…" at bounding box center [625, 112] width 528 height 99
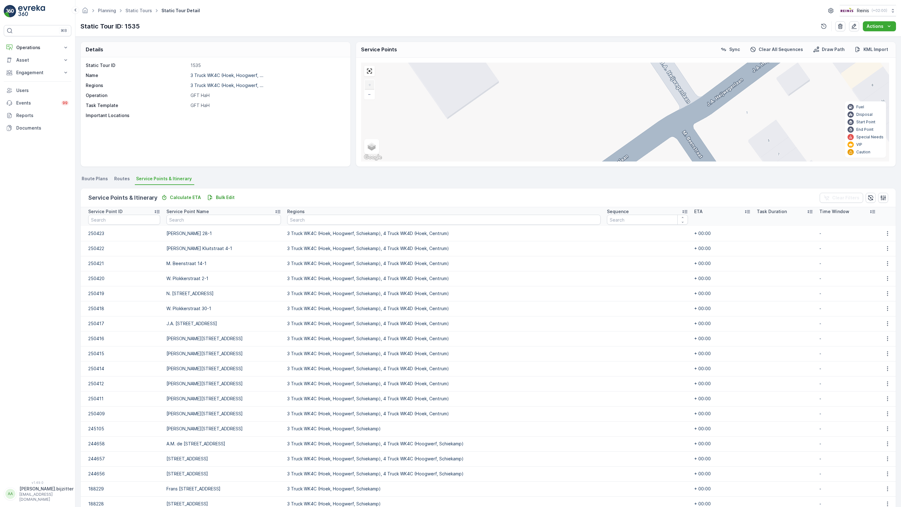
drag, startPoint x: 346, startPoint y: 225, endPoint x: 366, endPoint y: 403, distance: 179.5
click at [366, 161] on div "2 2 2 2 2 2 2 2 2 Voorweg 7 Fazanthoek 15 (1) [GEOGRAPHIC_DATA] Mimosastraat 18…" at bounding box center [625, 112] width 528 height 99
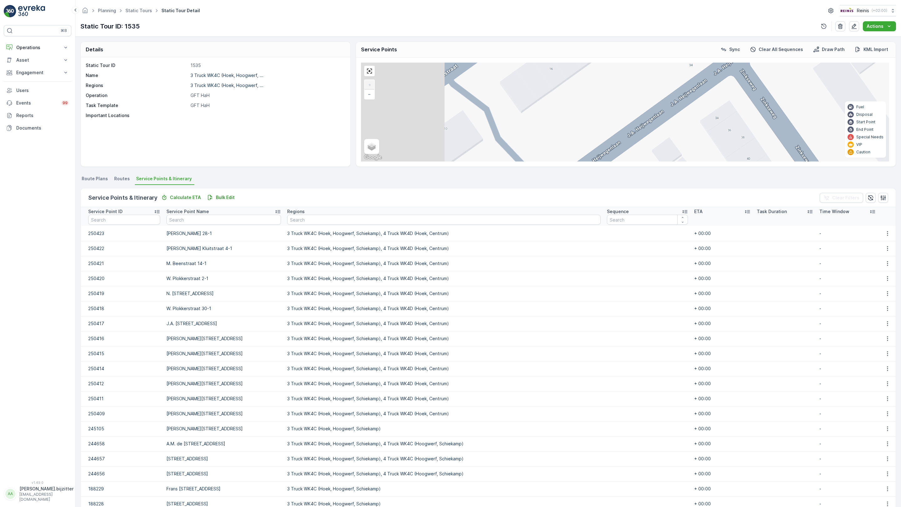
drag, startPoint x: 401, startPoint y: 308, endPoint x: 461, endPoint y: 253, distance: 81.5
click at [461, 161] on div "2 2 2 2 2 2 2 2 2 Voorweg 7 Fazanthoek 15 (1) [GEOGRAPHIC_DATA] Mimosastraat 18…" at bounding box center [625, 112] width 528 height 99
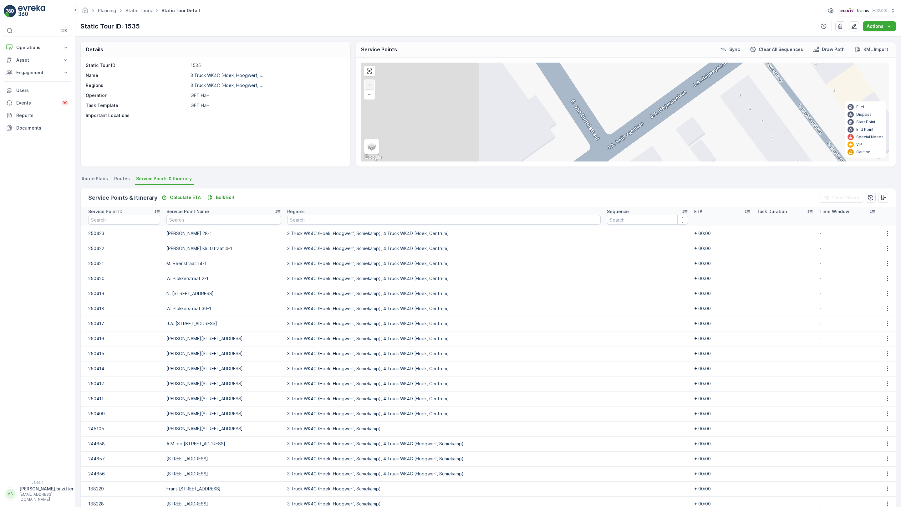
drag, startPoint x: 260, startPoint y: 349, endPoint x: 395, endPoint y: 257, distance: 164.0
click at [395, 161] on div "2 2 2 2 2 2 2 2 2 Voorweg 7 Fazanthoek 15 (1) [GEOGRAPHIC_DATA] Mimosastraat 18…" at bounding box center [625, 112] width 528 height 99
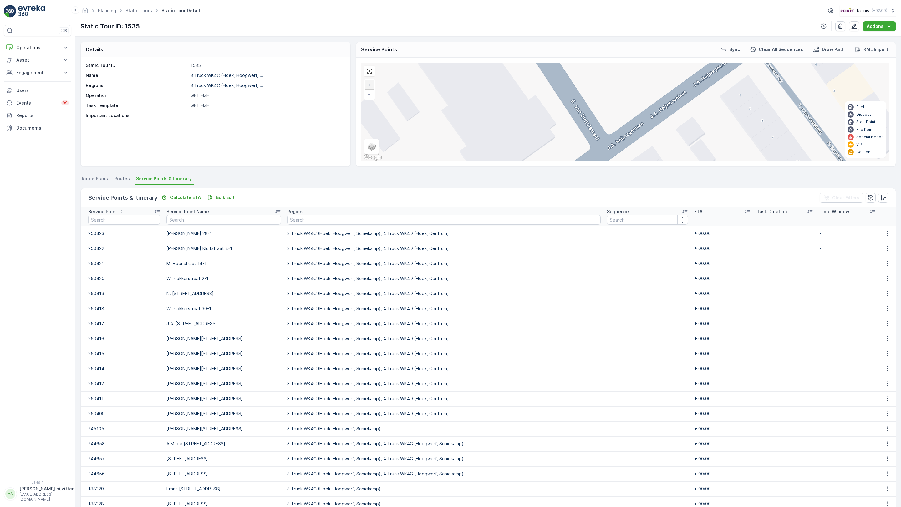
click at [690, 339] on div "2" at bounding box center [694, 343] width 9 height 9
click at [479, 460] on span "2" at bounding box center [480, 462] width 2 height 5
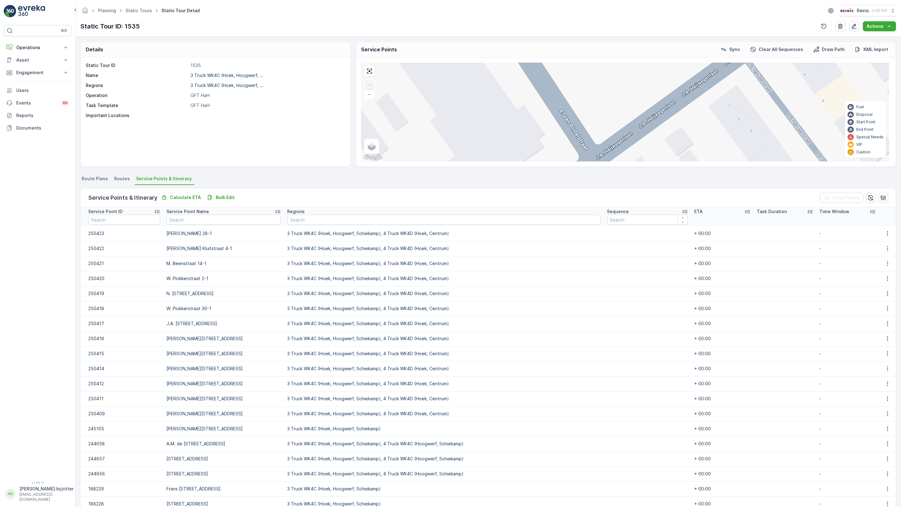
click at [679, 349] on div "2" at bounding box center [683, 353] width 9 height 9
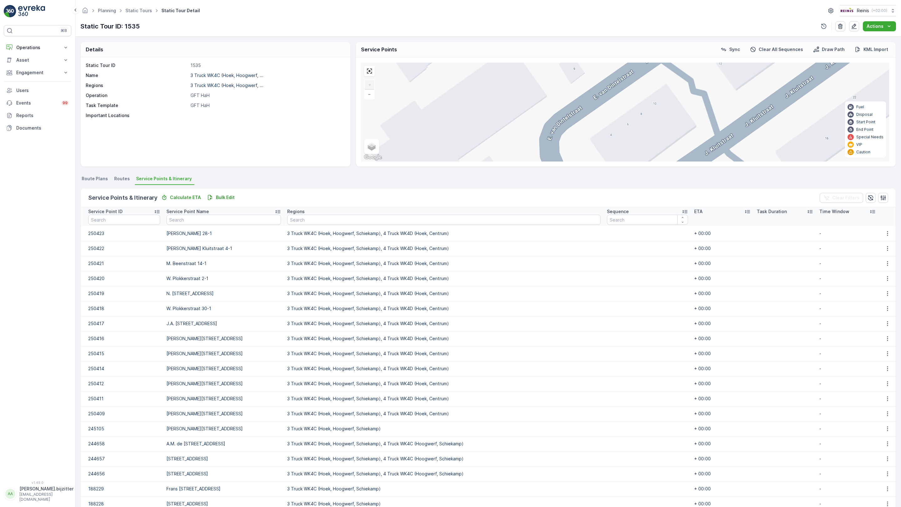
drag, startPoint x: 222, startPoint y: 344, endPoint x: 234, endPoint y: 381, distance: 39.2
click at [361, 161] on div "2 2 2 2 2 2 2 2 2 Voorweg 7 Fazanthoek 15 (1) [GEOGRAPHIC_DATA] Mimosastraat 18…" at bounding box center [625, 112] width 528 height 99
click at [608, 228] on div "2" at bounding box center [612, 232] width 9 height 9
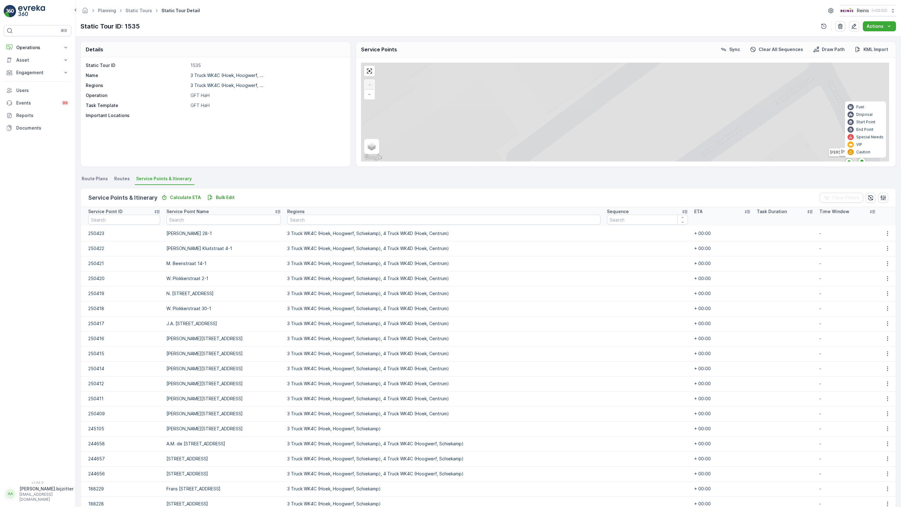
drag, startPoint x: 506, startPoint y: 104, endPoint x: 462, endPoint y: 271, distance: 172.4
click at [462, 161] on div "2 2 2 2 2 2 2 2 2 Voorweg 7 Fazanthoek 15 (1) [GEOGRAPHIC_DATA] Mimosastraat 18…" at bounding box center [625, 112] width 528 height 99
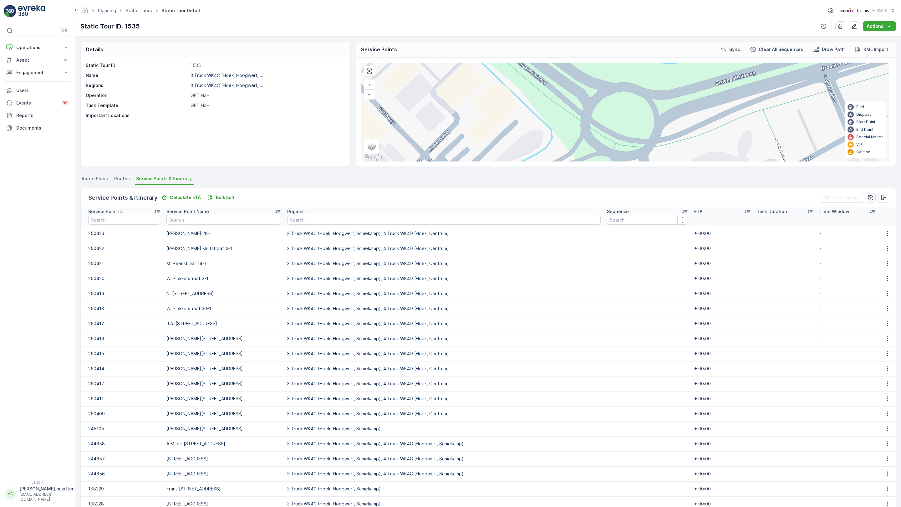
click at [830, 286] on div "2" at bounding box center [834, 290] width 9 height 9
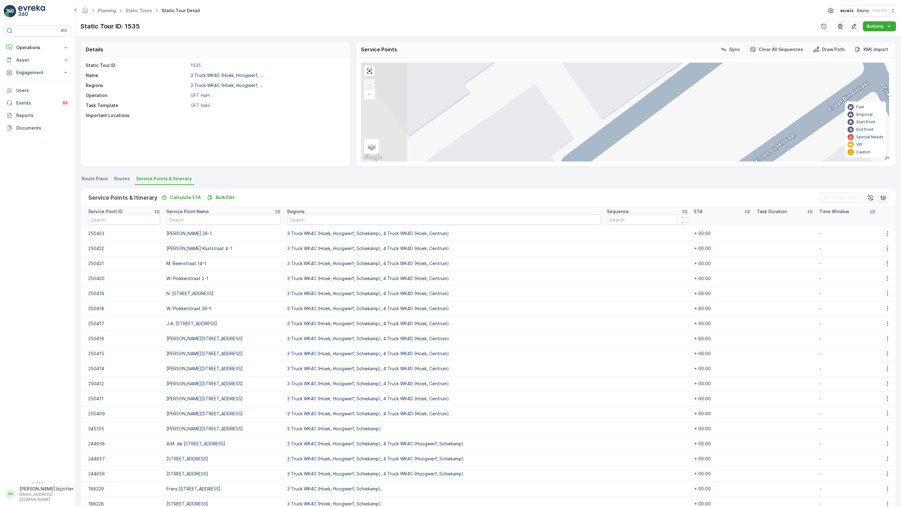
drag, startPoint x: 436, startPoint y: 160, endPoint x: 444, endPoint y: 148, distance: 14.1
click at [444, 148] on div "2 2 2 2 2 2 2 2 2 Voorweg 7 Fazanthoek 15 (1) [GEOGRAPHIC_DATA] Mimosastraat 18…" at bounding box center [625, 112] width 528 height 99
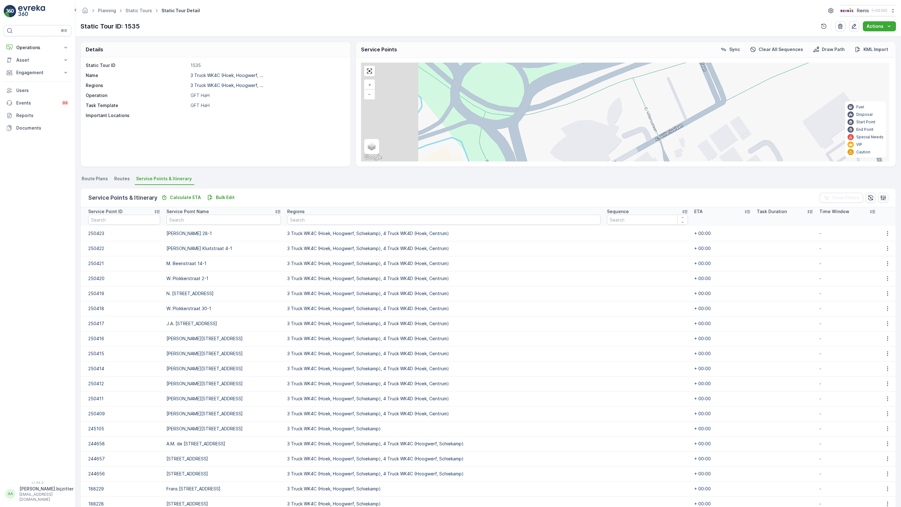
drag, startPoint x: 184, startPoint y: 370, endPoint x: 254, endPoint y: 303, distance: 96.9
click at [361, 161] on div "2 2 2 2 2 2 2 2 3 2 2 2 2 4 2 Voorweg 7 Fazanthoek 15 (1) [GEOGRAPHIC_DATA] Mim…" at bounding box center [625, 112] width 528 height 99
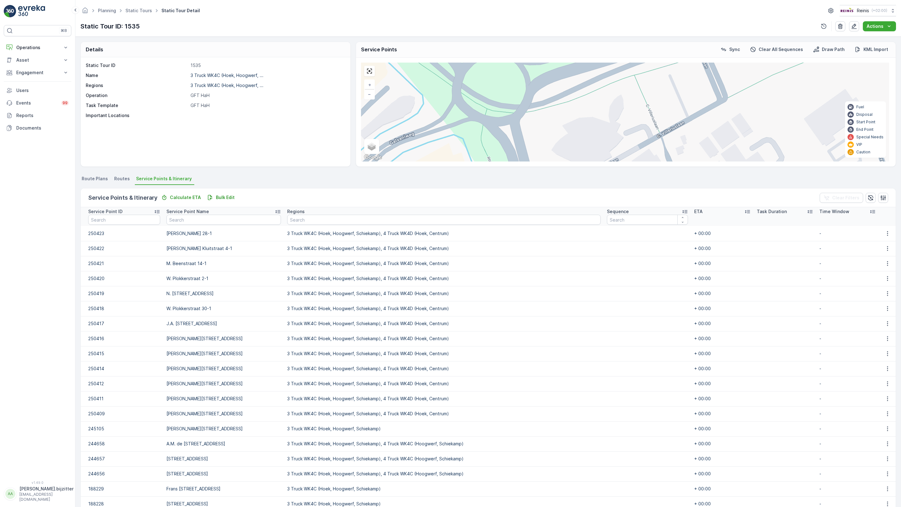
click at [619, 423] on span "2" at bounding box center [620, 425] width 2 height 5
click at [672, 453] on div "2" at bounding box center [676, 457] width 9 height 9
click at [742, 405] on div "2" at bounding box center [748, 411] width 13 height 13
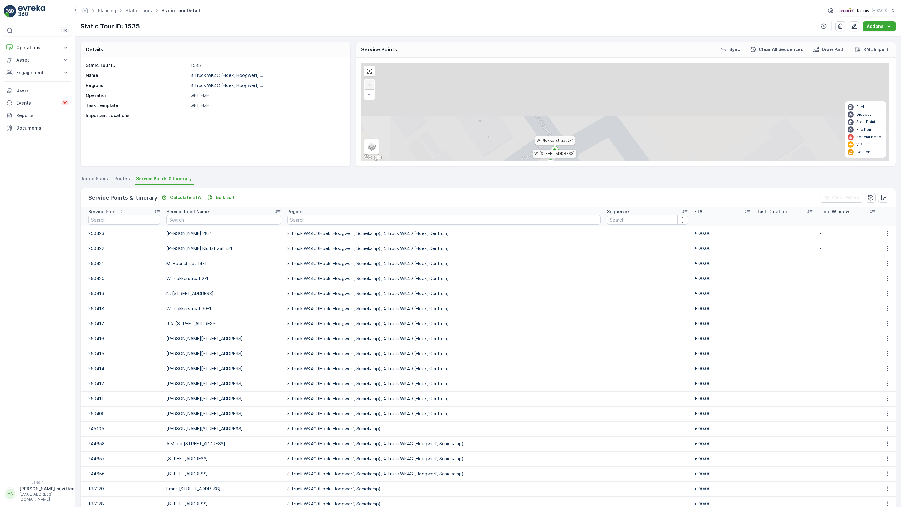
drag, startPoint x: 598, startPoint y: 194, endPoint x: 258, endPoint y: 363, distance: 379.4
click at [361, 161] on div "2 2 2 2 2 2 2 2 2 Voorweg 7 Fazanthoek 15 (1) [GEOGRAPHIC_DATA] Mimosastraat 18…" at bounding box center [625, 112] width 528 height 99
drag, startPoint x: 732, startPoint y: 317, endPoint x: 116, endPoint y: 455, distance: 631.5
click at [361, 161] on div "2 2 2 2 2 2 2 2 2 Voorweg 7 Fazanthoek 15 (1) [GEOGRAPHIC_DATA] Mimosastraat 18…" at bounding box center [625, 112] width 528 height 99
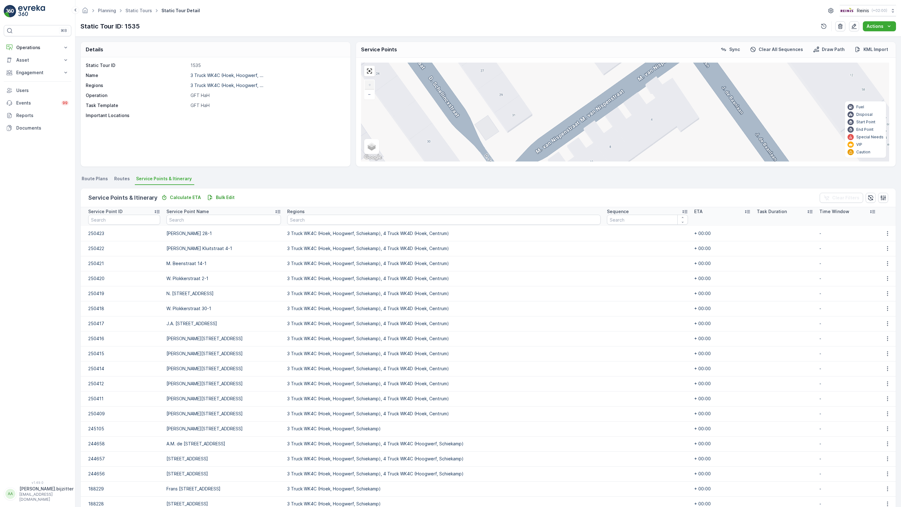
click at [632, 360] on span "2" at bounding box center [633, 362] width 2 height 5
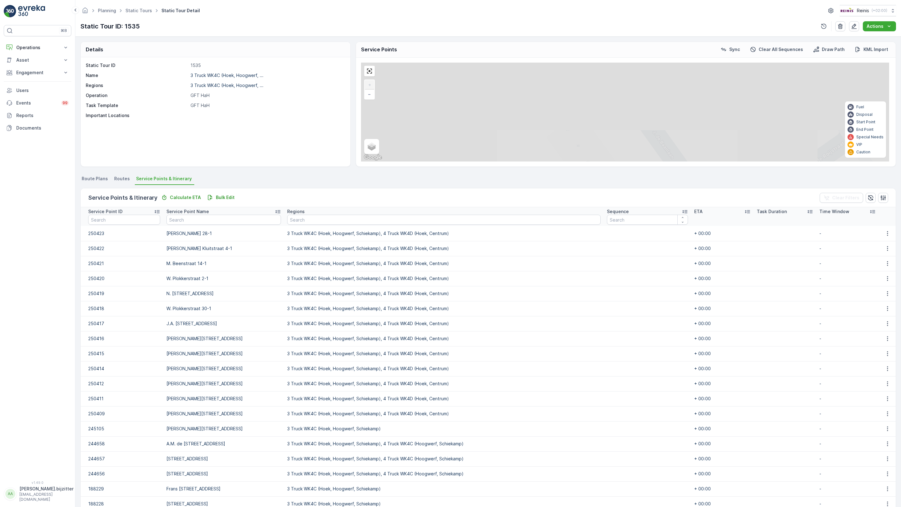
drag, startPoint x: 374, startPoint y: 288, endPoint x: 381, endPoint y: 440, distance: 152.5
click at [382, 161] on div "2 2 2 2 2 2 2 2 2 Voorweg 7 Fazanthoek 15 (1) [GEOGRAPHIC_DATA] Mimosastraat 18…" at bounding box center [625, 112] width 528 height 99
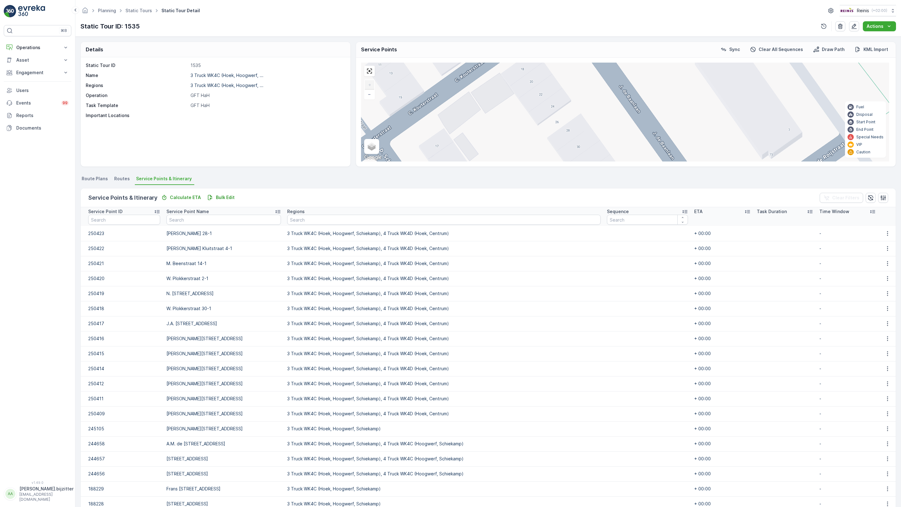
click at [699, 220] on div "2" at bounding box center [705, 226] width 13 height 13
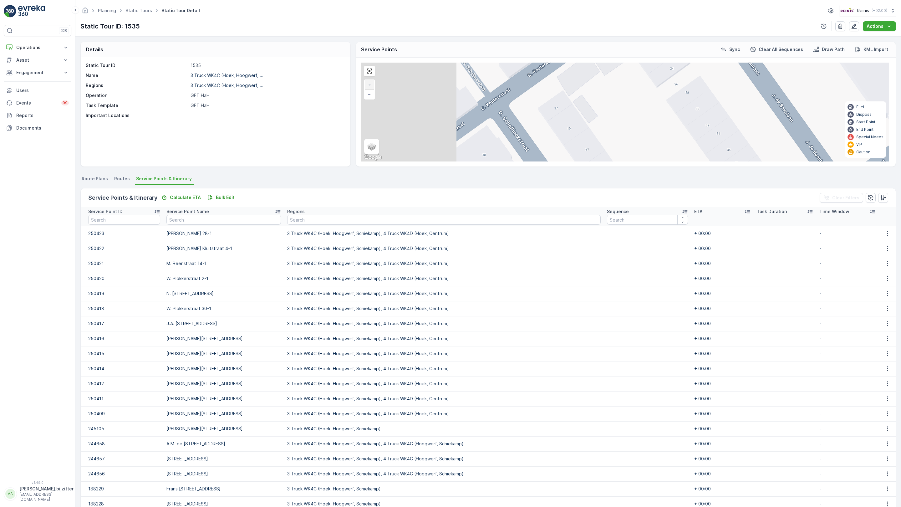
drag, startPoint x: 268, startPoint y: 208, endPoint x: 388, endPoint y: 170, distance: 125.1
click at [388, 161] on div "2 2 2 2 2 2 2 2 2 Voorweg 7 Fazanthoek 15 (1) [GEOGRAPHIC_DATA] Mimosastraat 18…" at bounding box center [625, 112] width 528 height 99
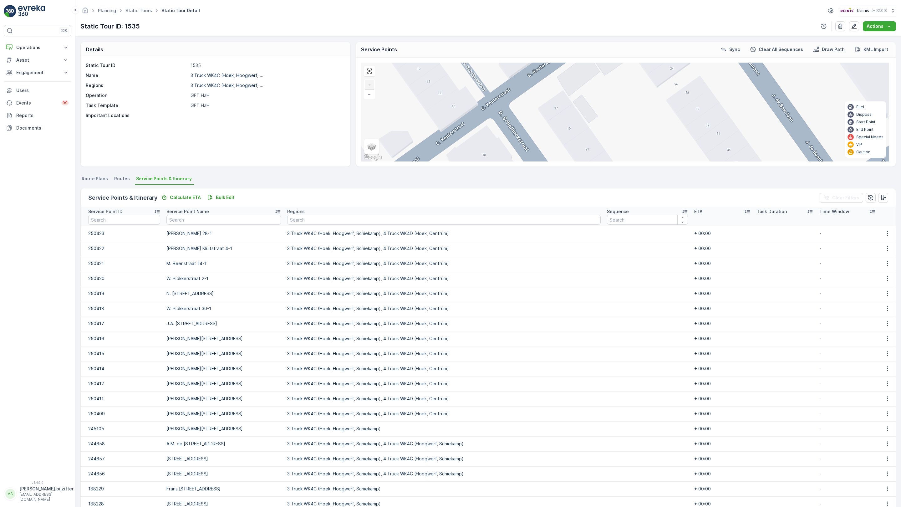
drag, startPoint x: 292, startPoint y: 190, endPoint x: 356, endPoint y: 262, distance: 96.4
click at [361, 161] on div "2 2 2 2 2 2 2 2 2 Voorweg 7 Fazanthoek 15 (1) [GEOGRAPHIC_DATA] Mimosastraat 18…" at bounding box center [625, 112] width 528 height 99
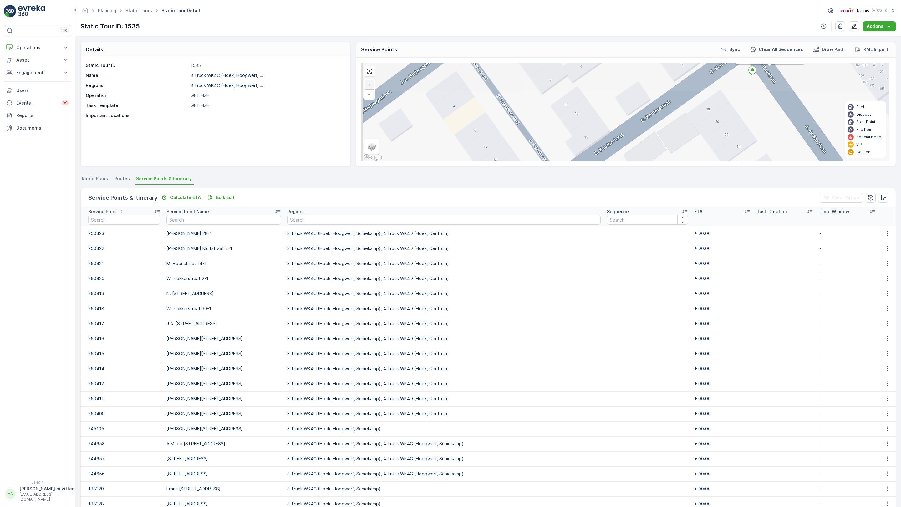
click at [361, 161] on div "2 2 2 2 2 2 2 2 2 Voorweg 7 Fazanthoek 15 (1) [GEOGRAPHIC_DATA] Mimosastraat 18…" at bounding box center [625, 112] width 528 height 99
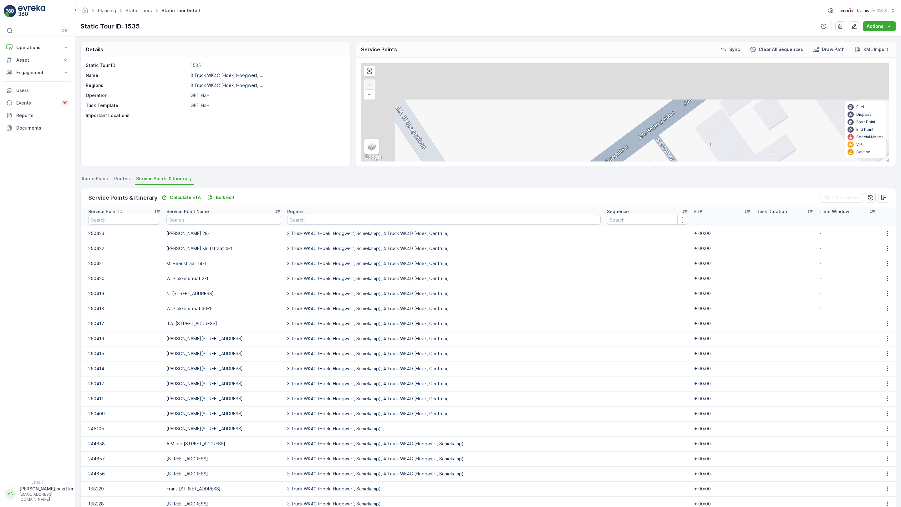
drag, startPoint x: 284, startPoint y: 338, endPoint x: 304, endPoint y: 354, distance: 26.1
click at [361, 161] on div "2 2 2 2 2 2 2 2 2 Voorweg 7 Fazanthoek 15 (1) [GEOGRAPHIC_DATA] Mimosastraat 18…" at bounding box center [625, 112] width 528 height 99
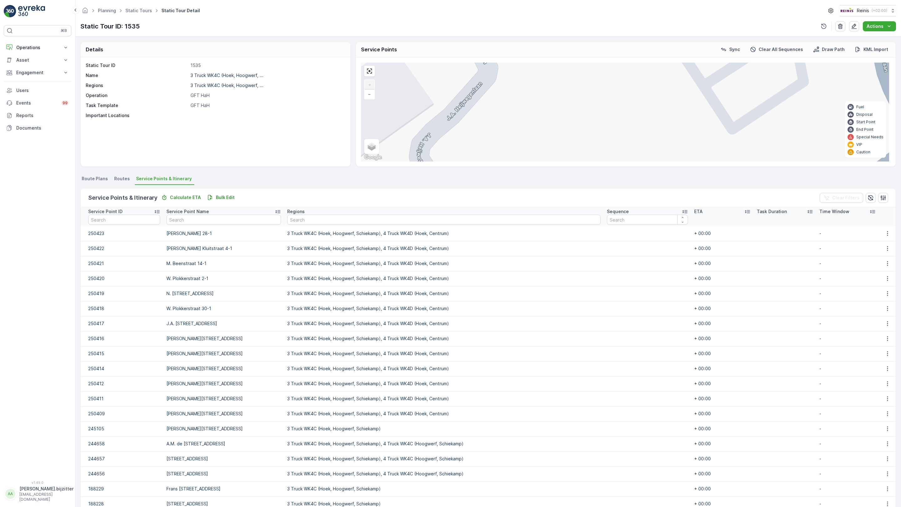
drag, startPoint x: 254, startPoint y: 275, endPoint x: 431, endPoint y: 179, distance: 201.3
click at [361, 161] on div "2 2 2 2 2 2 2 2 2 Voorweg 7 Fazanthoek 15 (1) [GEOGRAPHIC_DATA] Mimosastraat 18…" at bounding box center [625, 112] width 528 height 99
click at [448, 161] on div "2 2 2 2 2 2 2 2 2 Voorweg 7 Fazanthoek 15 (1) [GEOGRAPHIC_DATA] Mimosastraat 18…" at bounding box center [625, 112] width 528 height 99
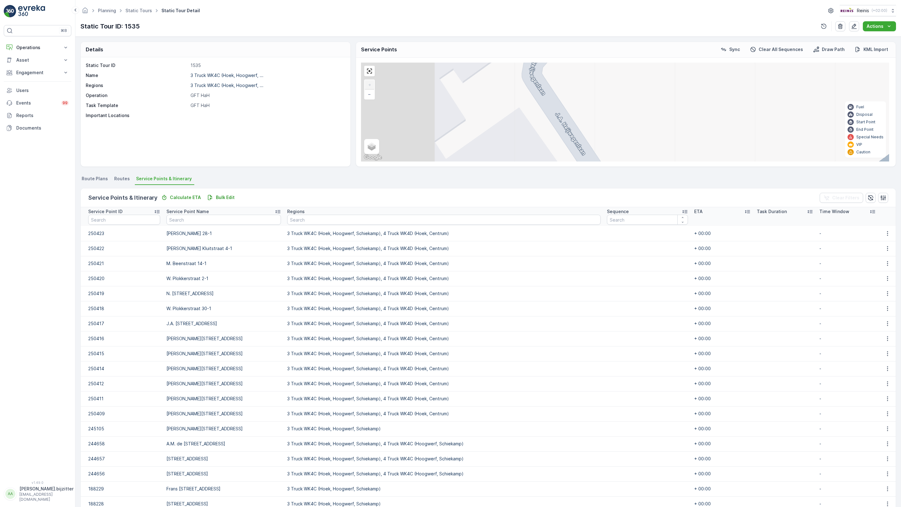
click at [373, 161] on div "2 2 2 2 2 2 2 2 2 Voorweg 7 Fazanthoek 15 (1) [GEOGRAPHIC_DATA] Mimosastraat 18…" at bounding box center [625, 112] width 528 height 99
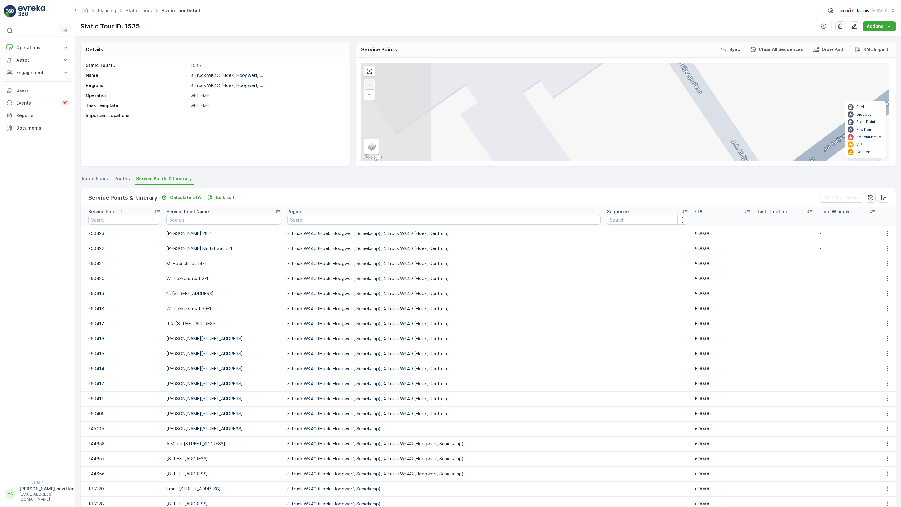
click at [386, 161] on div "2 2 2 2 2 2 2 2 2 Voorweg 7 Fazanthoek 15 (1) [GEOGRAPHIC_DATA] Mimosastraat 18…" at bounding box center [625, 112] width 528 height 99
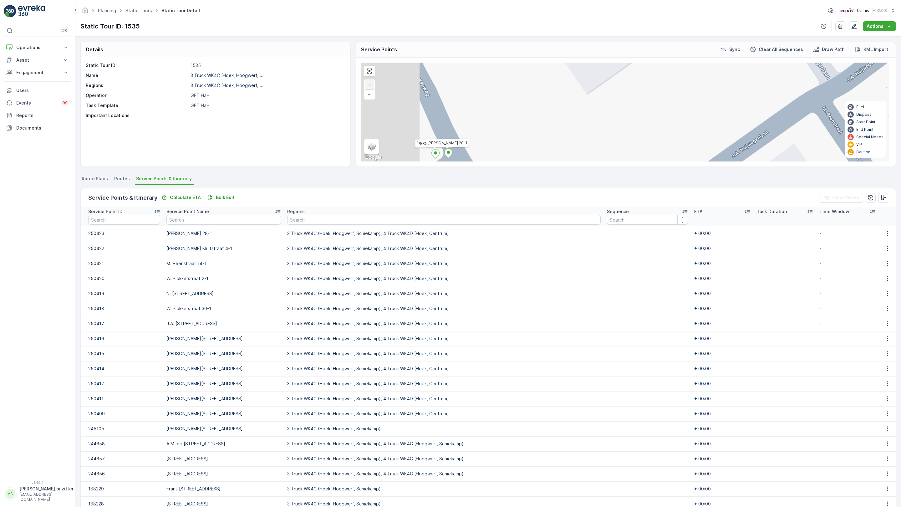
click at [398, 148] on div "2 2 2 2 2 2 2 2 2 Voorweg 7 Fazanthoek 15 (1) [GEOGRAPHIC_DATA] Mimosastraat 18…" at bounding box center [625, 112] width 528 height 99
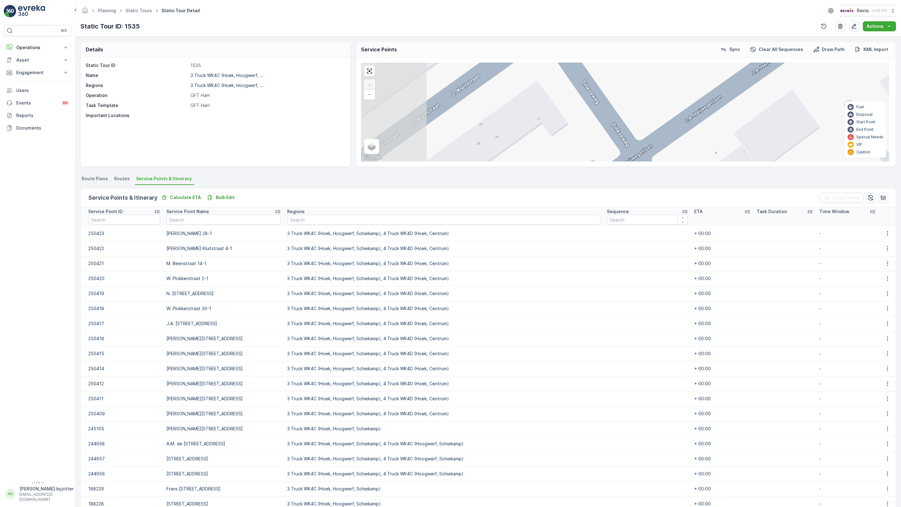
drag, startPoint x: 301, startPoint y: 241, endPoint x: 333, endPoint y: 180, distance: 69.0
click at [361, 161] on div "2 2 2 2 2 2 2 2 2 Voorweg 7 Fazanthoek 15 (1) [GEOGRAPHIC_DATA] Mimosastraat 18…" at bounding box center [625, 112] width 528 height 99
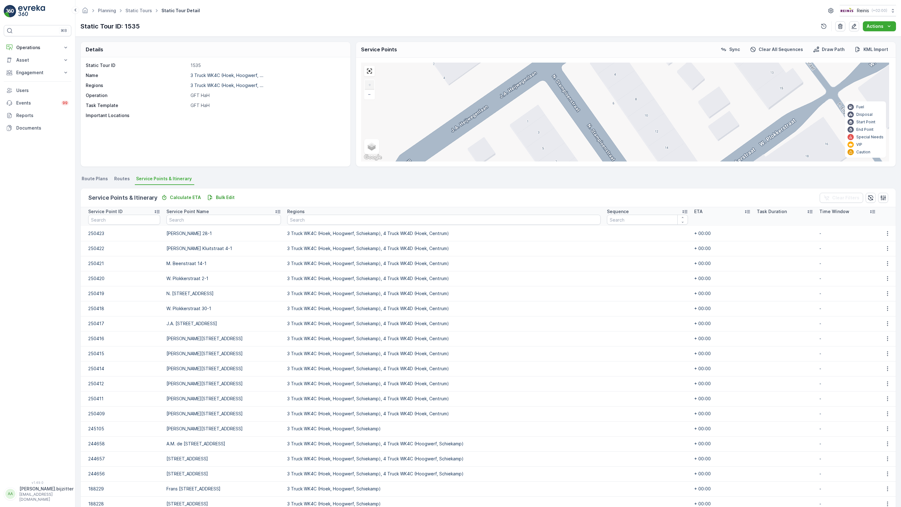
drag, startPoint x: 268, startPoint y: 308, endPoint x: 438, endPoint y: 101, distance: 267.4
click at [438, 101] on div "2 2 2 2 2 2 2 2 2 Voorweg 7 Fazanthoek 15 (1) [GEOGRAPHIC_DATA] Mimosastraat 18…" at bounding box center [625, 112] width 528 height 99
click at [657, 239] on span "2" at bounding box center [658, 241] width 2 height 5
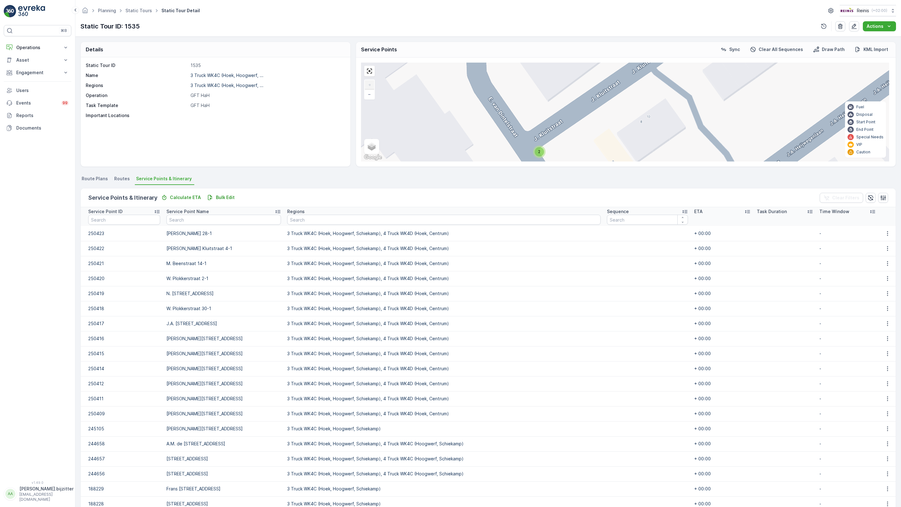
drag, startPoint x: 214, startPoint y: 323, endPoint x: 215, endPoint y: 355, distance: 31.6
click at [361, 161] on div "2 2 2 2 2 2 2 2 2 Voorweg 7 Fazanthoek 15 (1) [GEOGRAPHIC_DATA] Mimosastraat 18…" at bounding box center [625, 112] width 528 height 99
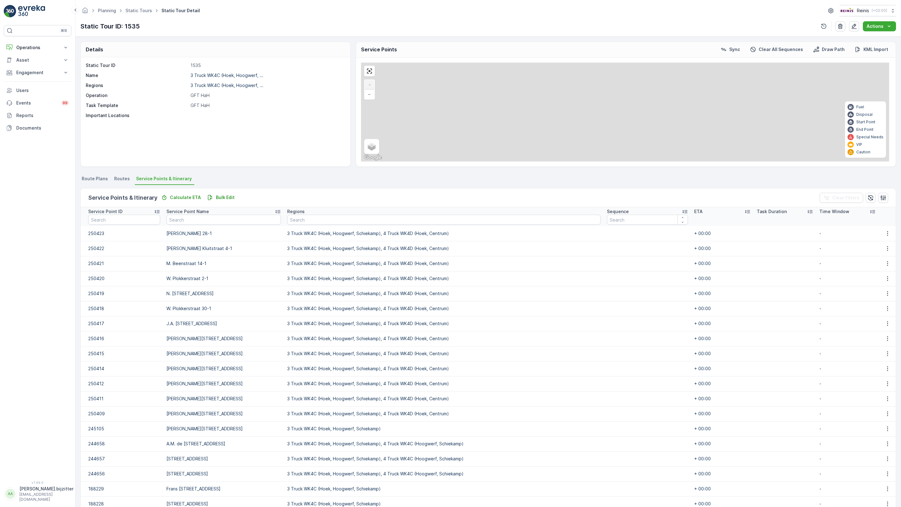
drag, startPoint x: 348, startPoint y: 112, endPoint x: 157, endPoint y: 418, distance: 360.9
click at [361, 161] on div "2 2 2 2 2 2 2 2 2 Voorweg 7 Fazanthoek 15 (1) [GEOGRAPHIC_DATA] Mimosastraat 18…" at bounding box center [625, 112] width 528 height 99
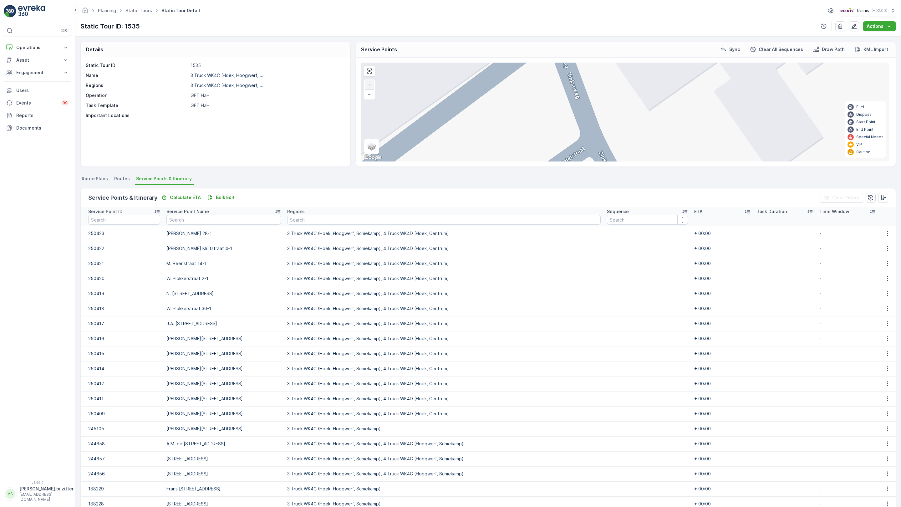
click at [364, 66] on div at bounding box center [369, 71] width 11 height 11
click at [365, 66] on link at bounding box center [369, 70] width 9 height 9
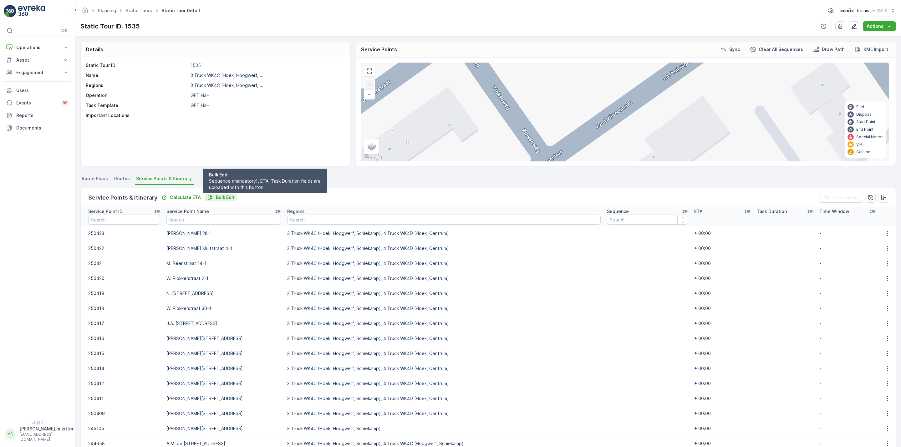
click at [220, 198] on p "Bulk Edit" at bounding box center [225, 197] width 19 height 6
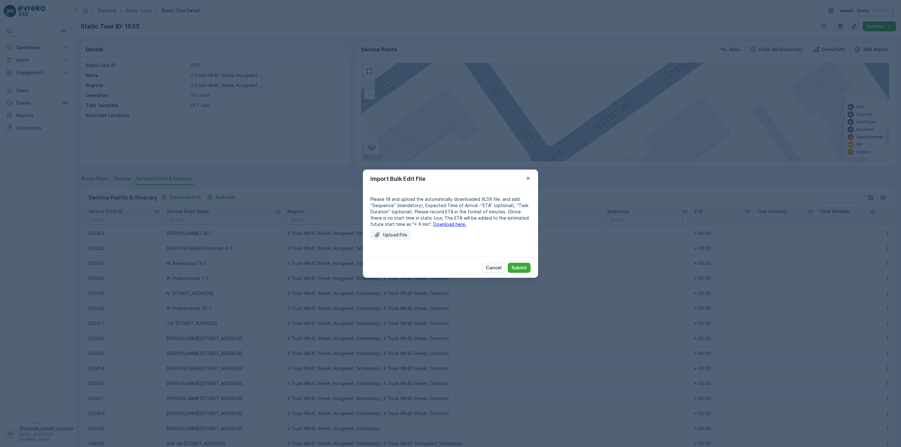
click at [389, 236] on p "Upload File" at bounding box center [395, 235] width 24 height 6
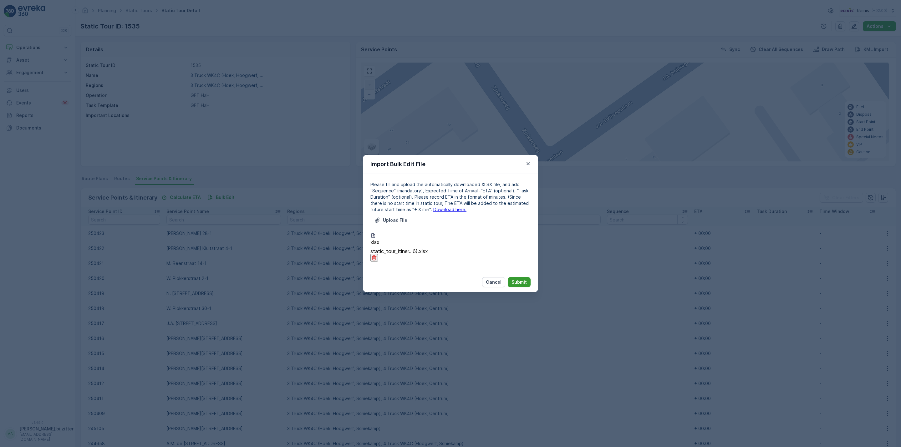
click at [520, 279] on p "Submit" at bounding box center [518, 282] width 15 height 6
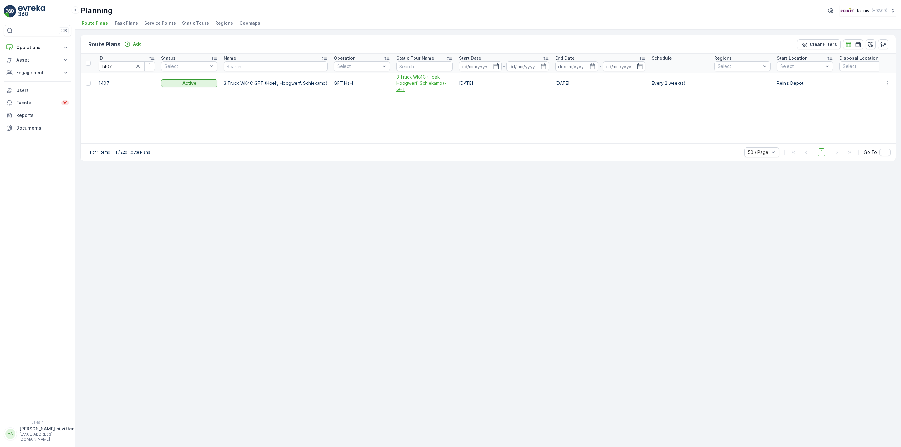
click at [408, 83] on span "3 Truck WK4C (Hoek, Hoogwerf, Schiekamp)-GFT" at bounding box center [424, 83] width 56 height 19
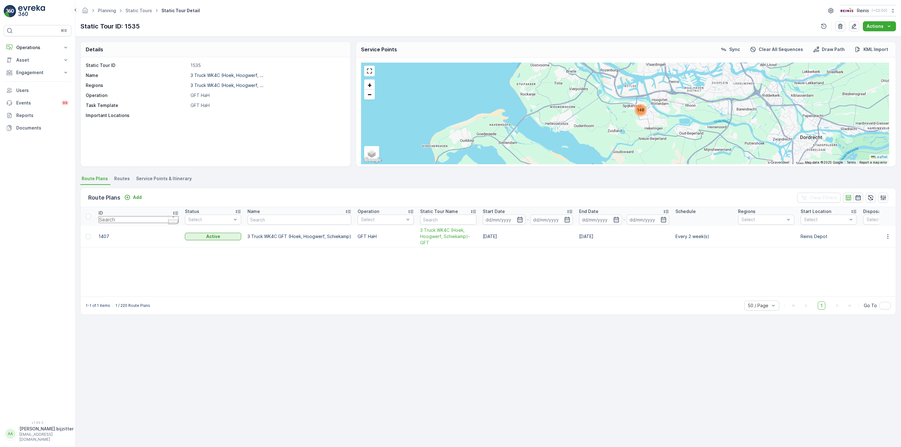
click at [165, 178] on span "Service Points & Itinerary" at bounding box center [164, 178] width 56 height 6
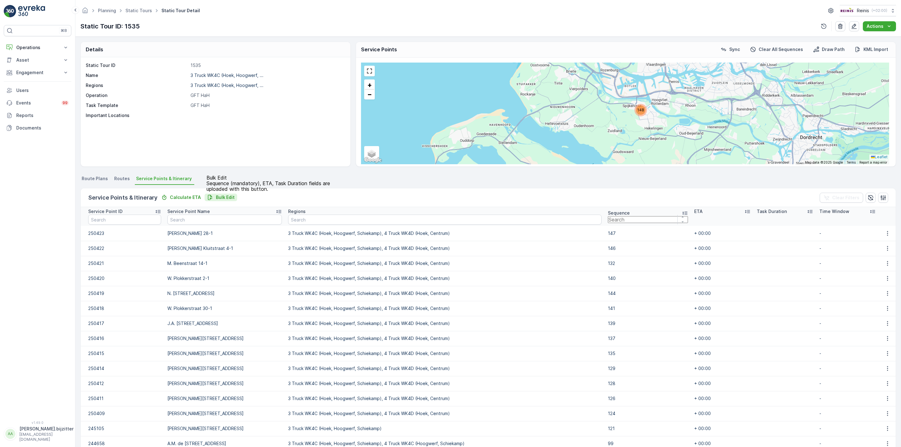
click at [216, 197] on p "Bulk Edit" at bounding box center [225, 197] width 19 height 6
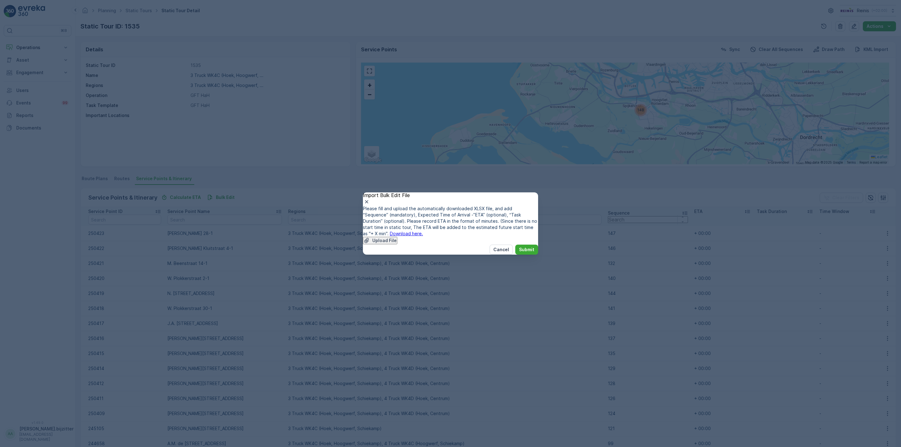
click at [423, 231] on link "Download here." at bounding box center [406, 233] width 33 height 5
click at [497, 253] on p "Cancel" at bounding box center [501, 250] width 16 height 6
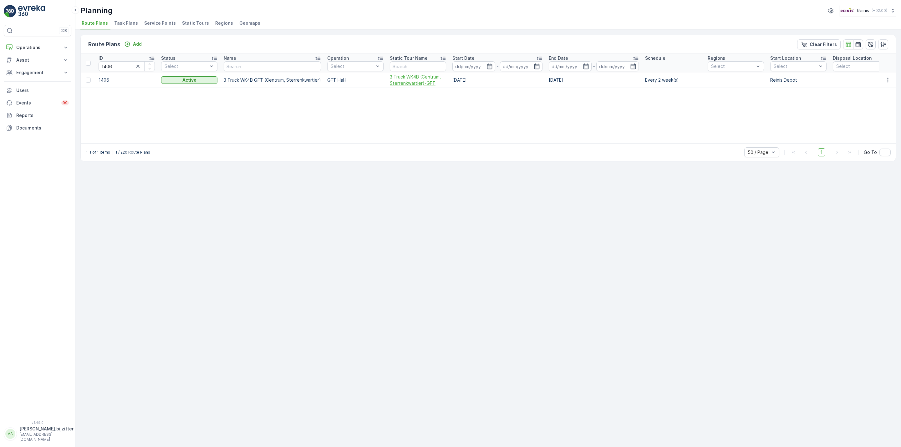
click at [407, 84] on span "3 Truck WK4B (Centrum, Sterrenkwartier)-GFT" at bounding box center [418, 80] width 56 height 13
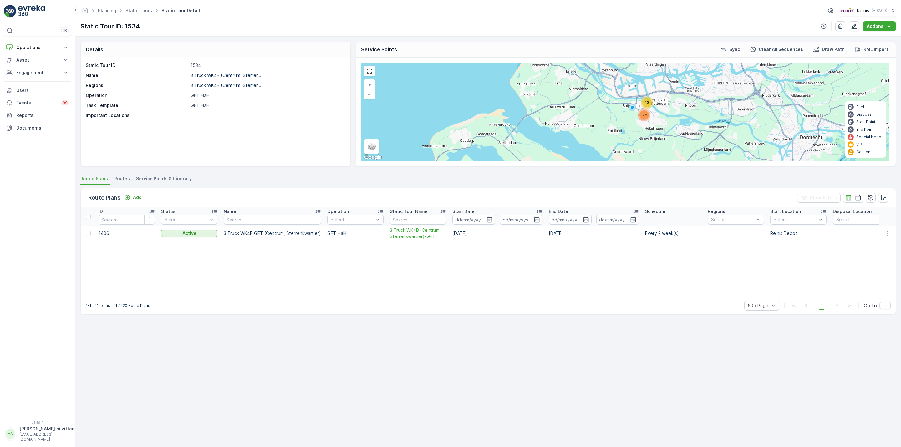
click at [169, 177] on span "Service Points & Itinerary" at bounding box center [164, 178] width 56 height 6
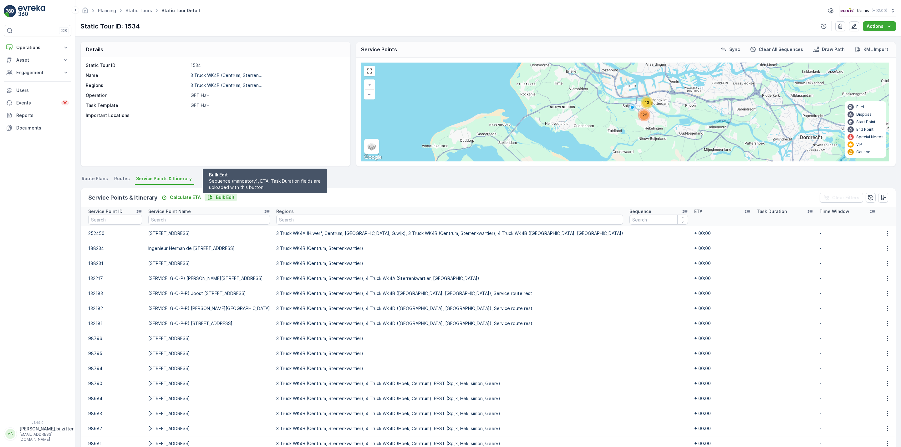
click at [226, 198] on p "Bulk Edit" at bounding box center [225, 197] width 19 height 6
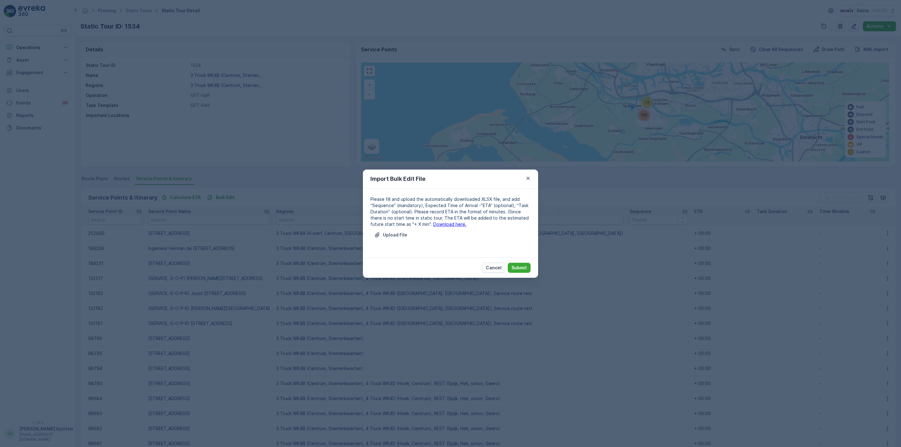
click at [439, 223] on link "Download here." at bounding box center [449, 223] width 33 height 5
click at [501, 266] on p "Cancel" at bounding box center [494, 268] width 16 height 6
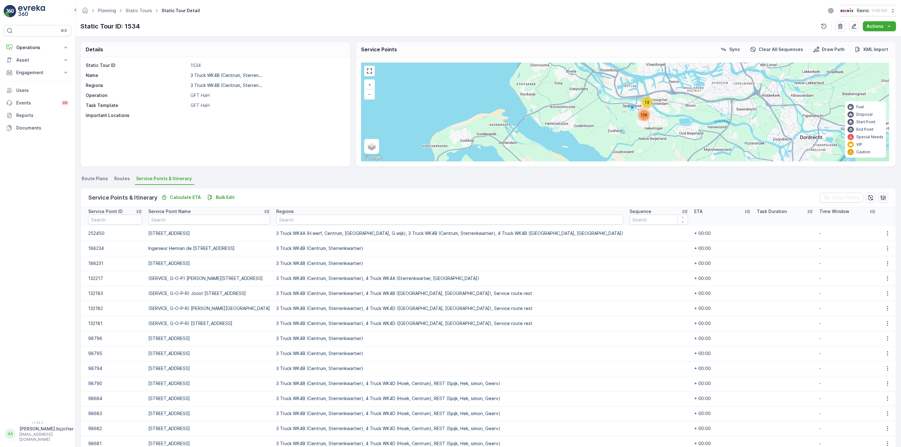
click at [272, 116] on p at bounding box center [267, 115] width 153 height 6
click at [226, 196] on p "Bulk Edit" at bounding box center [225, 197] width 19 height 6
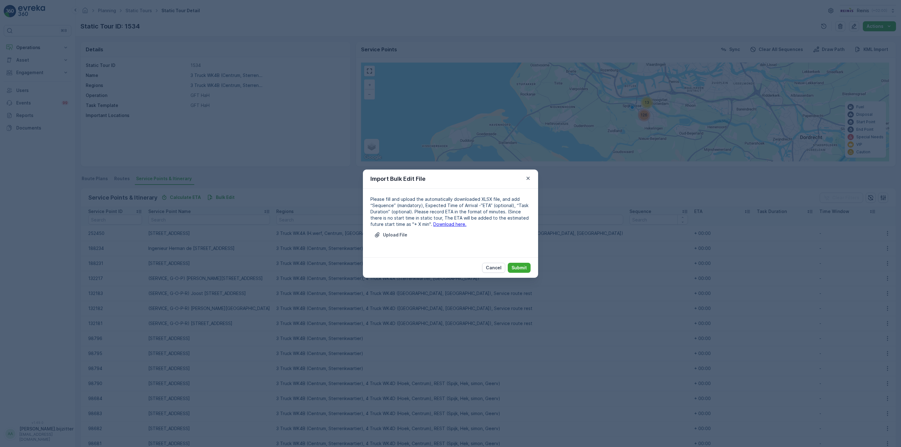
click at [435, 223] on link "Download here." at bounding box center [449, 223] width 33 height 5
click at [386, 234] on p "Upload File" at bounding box center [395, 235] width 24 height 6
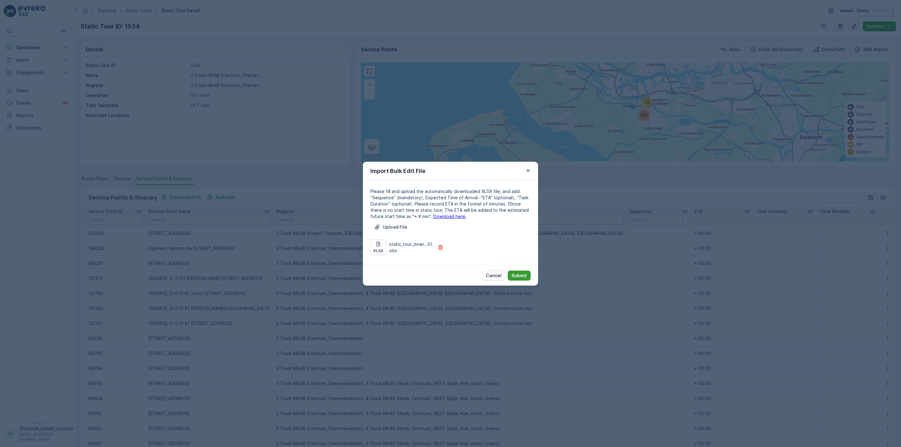
click at [517, 272] on button "Submit" at bounding box center [519, 276] width 23 height 10
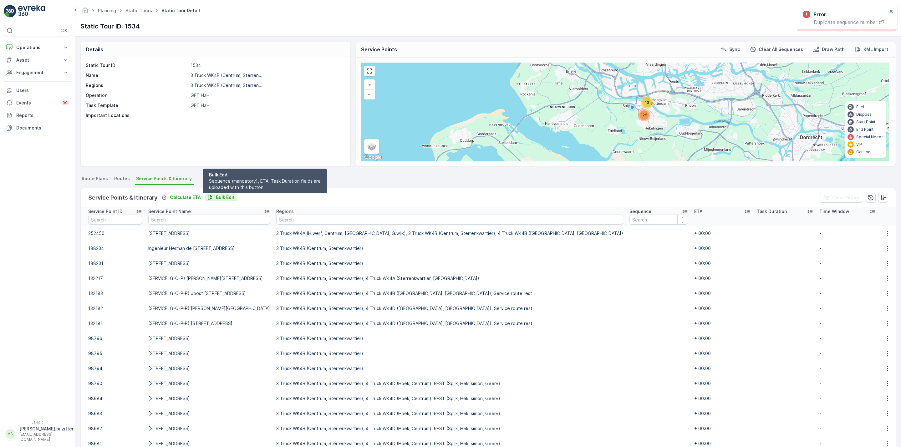
click at [224, 195] on p "Bulk Edit" at bounding box center [225, 197] width 19 height 6
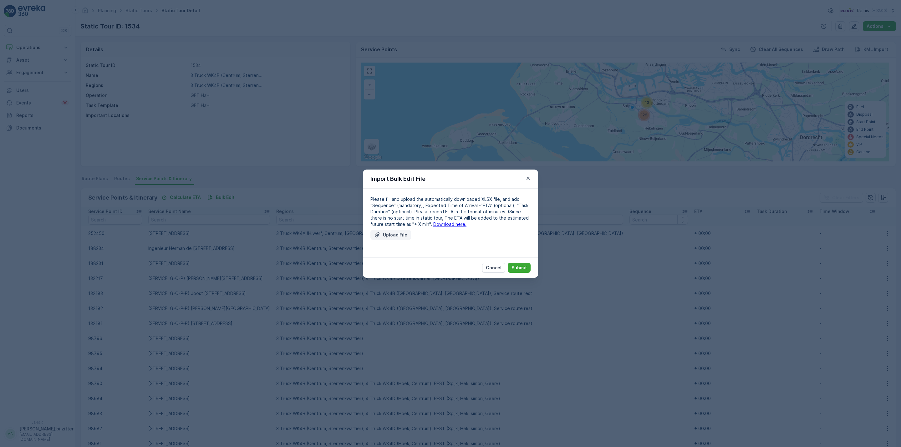
click at [404, 236] on p "Upload File" at bounding box center [395, 235] width 24 height 6
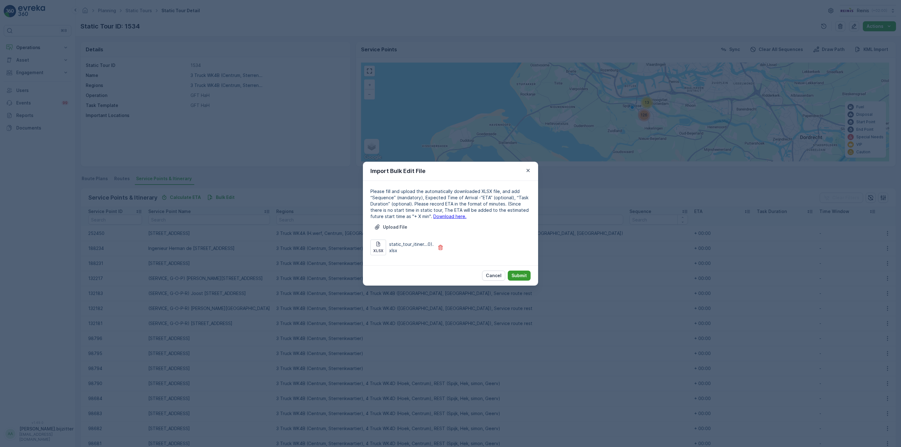
click at [527, 274] on button "Submit" at bounding box center [519, 276] width 23 height 10
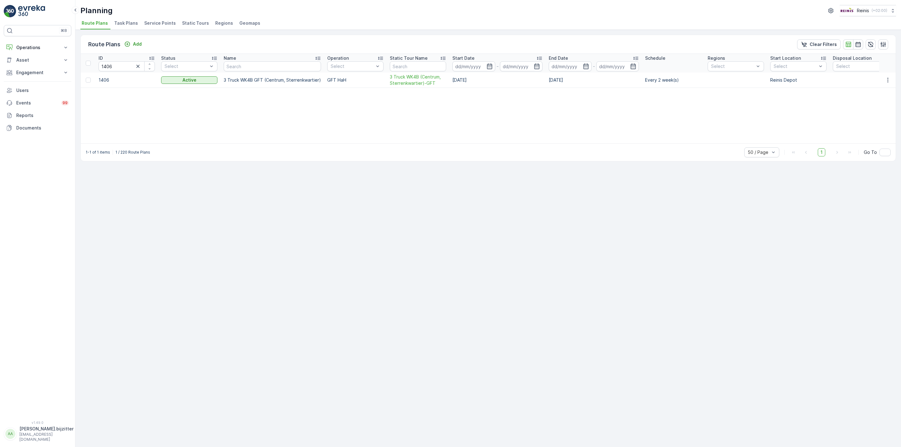
click at [248, 105] on div "ID 1406 Status Select Name Operation Select Static Tour Name Start Date - End D…" at bounding box center [488, 98] width 815 height 89
